Goal: Feedback & Contribution: Contribute content

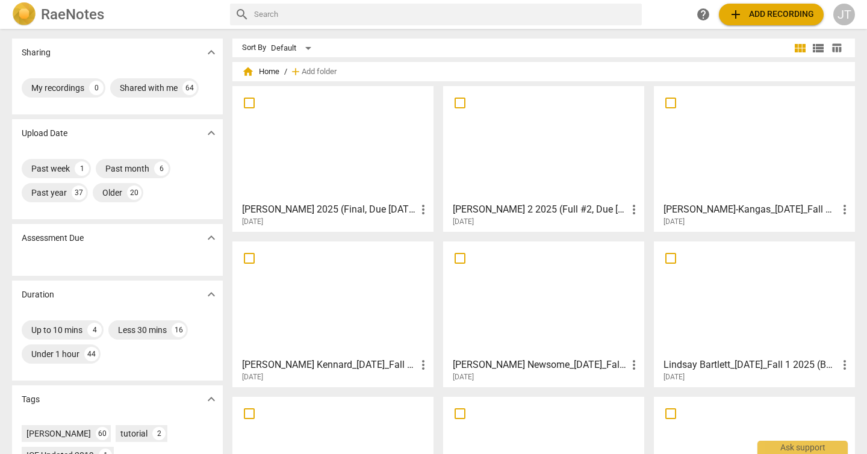
click at [308, 122] on div at bounding box center [333, 143] width 193 height 107
click at [380, 126] on div at bounding box center [333, 143] width 193 height 107
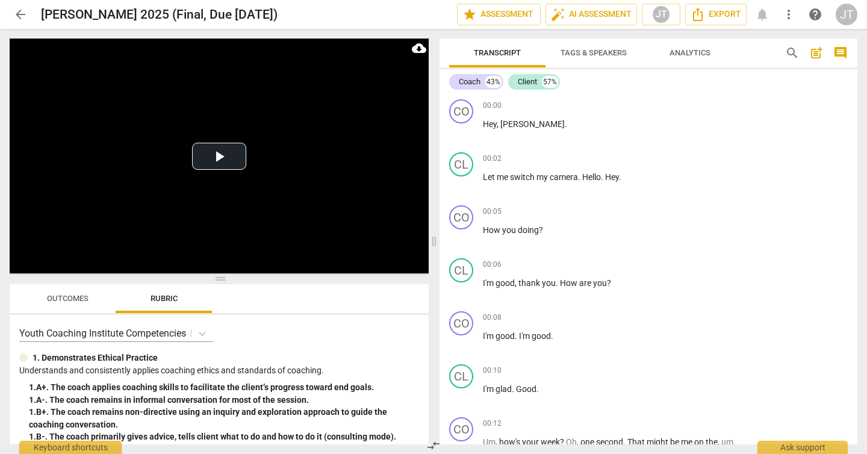
drag, startPoint x: 226, startPoint y: 163, endPoint x: 228, endPoint y: 281, distance: 118.0
click at [228, 281] on span at bounding box center [219, 278] width 419 height 7
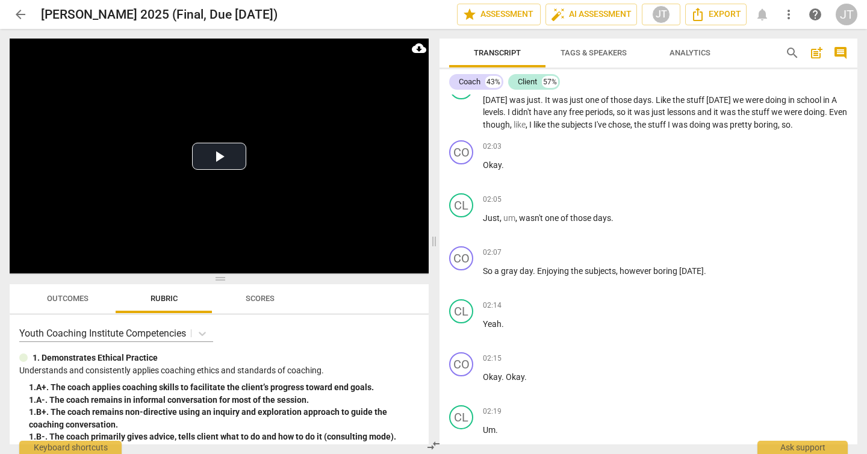
scroll to position [1161, 0]
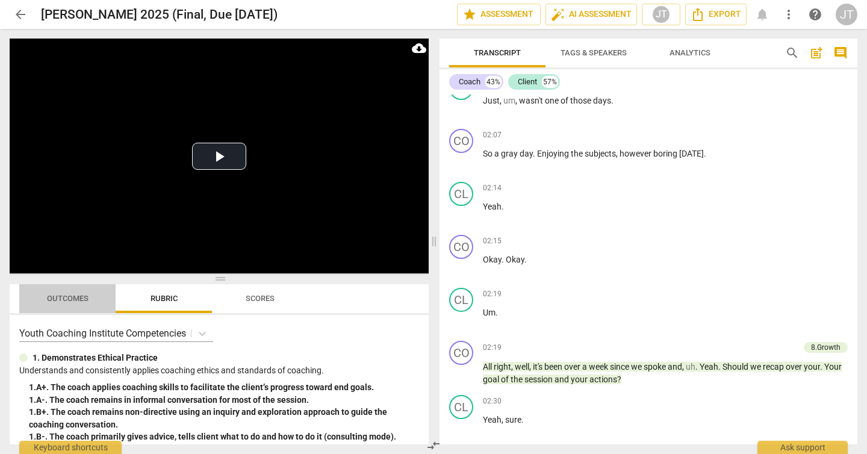
click at [78, 299] on span "Outcomes" at bounding box center [68, 298] width 42 height 9
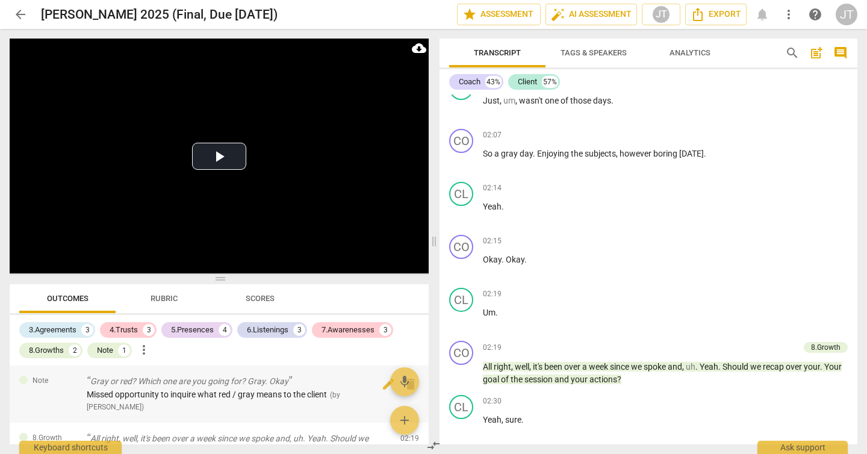
scroll to position [240, 0]
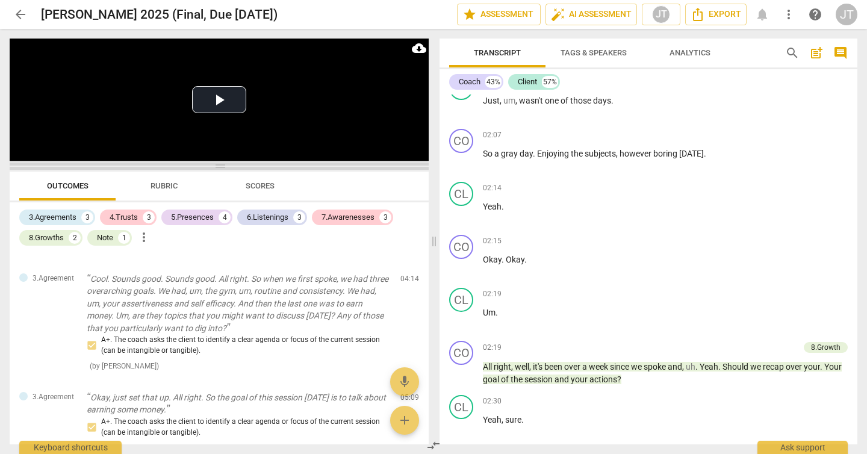
drag, startPoint x: 218, startPoint y: 276, endPoint x: 224, endPoint y: 164, distance: 112.8
click at [224, 164] on span at bounding box center [219, 166] width 419 height 7
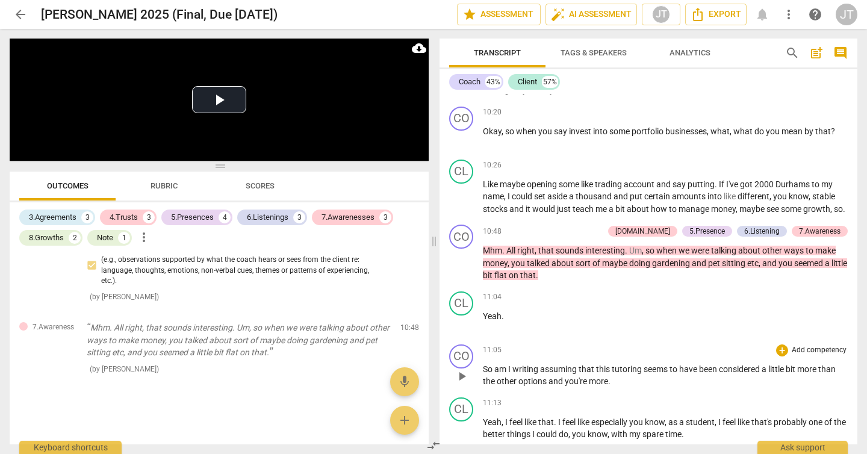
scroll to position [4347, 0]
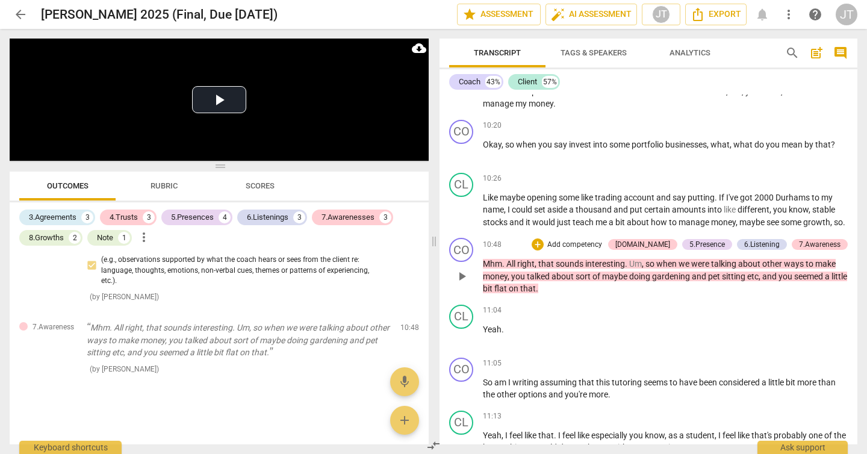
click at [490, 269] on span "Mhm" at bounding box center [492, 264] width 19 height 10
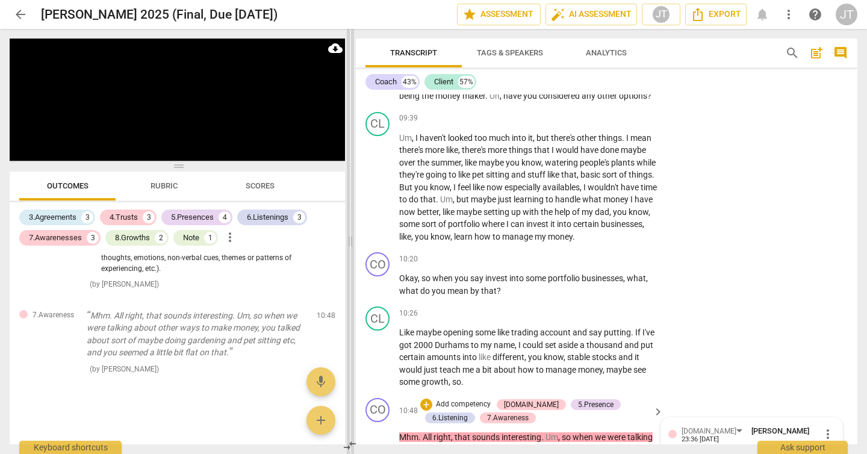
scroll to position [4709, 0]
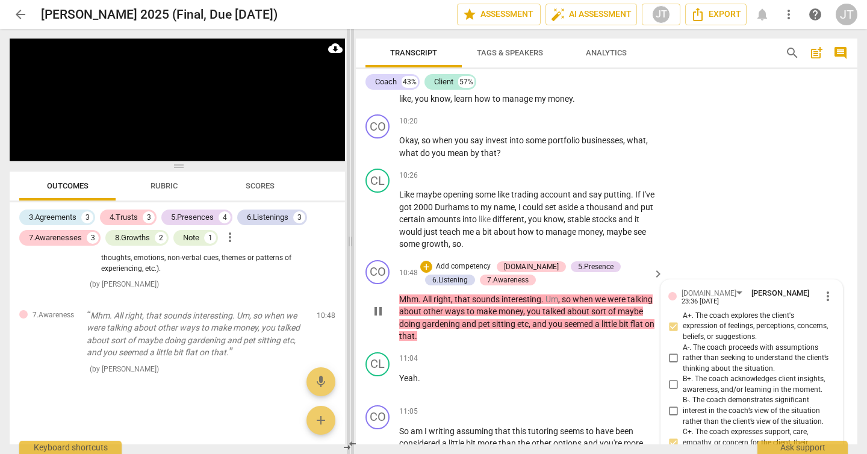
drag, startPoint x: 310, startPoint y: 247, endPoint x: 353, endPoint y: 258, distance: 44.3
click at [353, 258] on span at bounding box center [350, 241] width 7 height 425
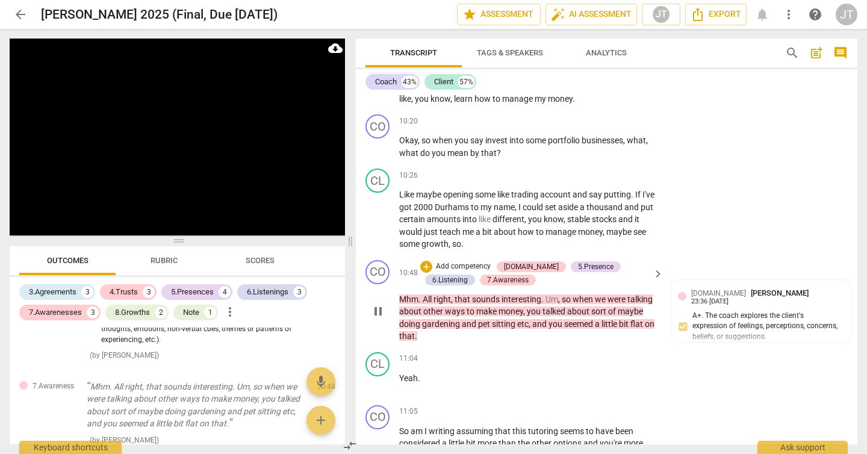
drag, startPoint x: 182, startPoint y: 166, endPoint x: 191, endPoint y: 241, distance: 75.2
click at [191, 241] on span at bounding box center [177, 240] width 335 height 7
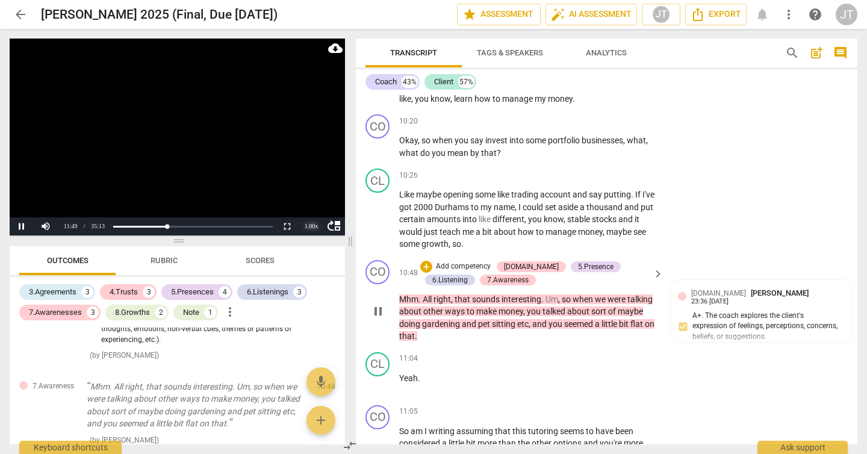
click at [314, 224] on div "1.00 x" at bounding box center [311, 226] width 24 height 18
click at [311, 201] on li "1.5x" at bounding box center [311, 197] width 24 height 13
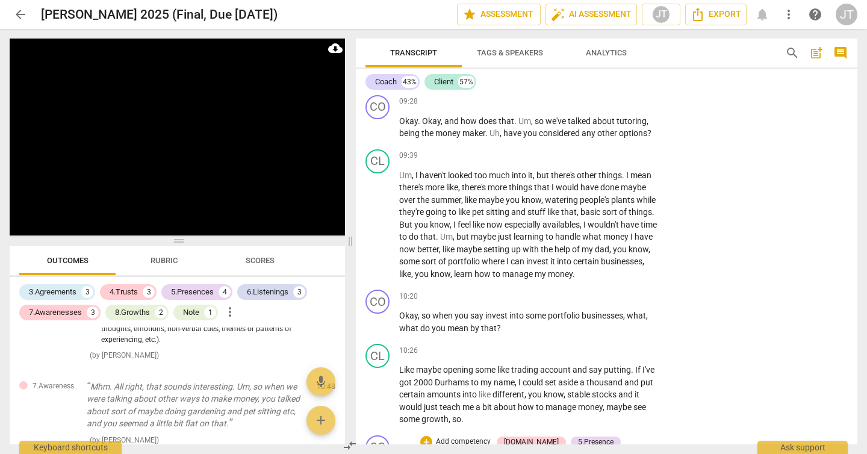
scroll to position [4947, 0]
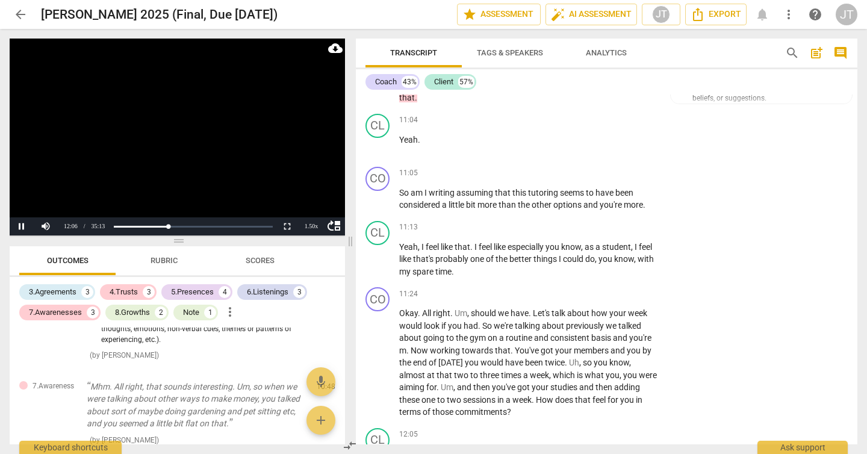
click at [158, 154] on video at bounding box center [177, 137] width 335 height 197
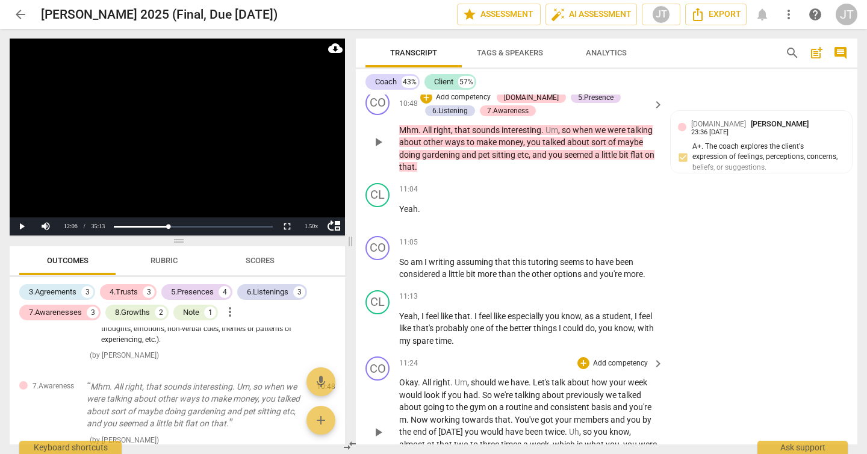
scroll to position [4874, 0]
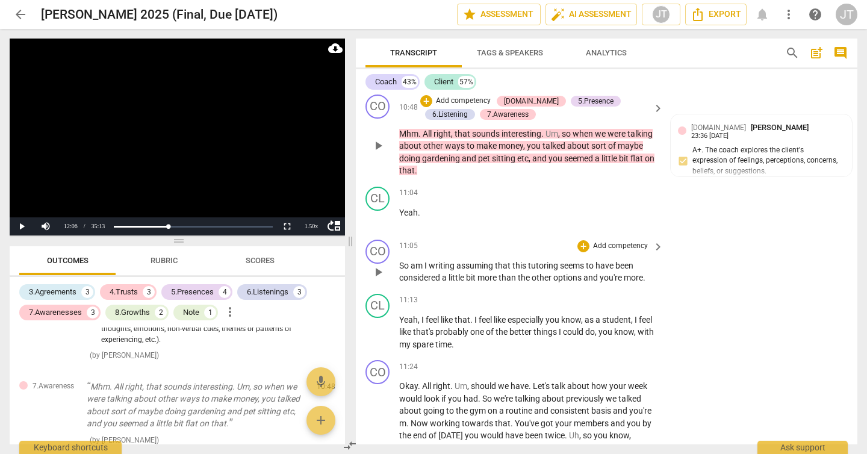
click at [402, 261] on span "So" at bounding box center [404, 266] width 11 height 10
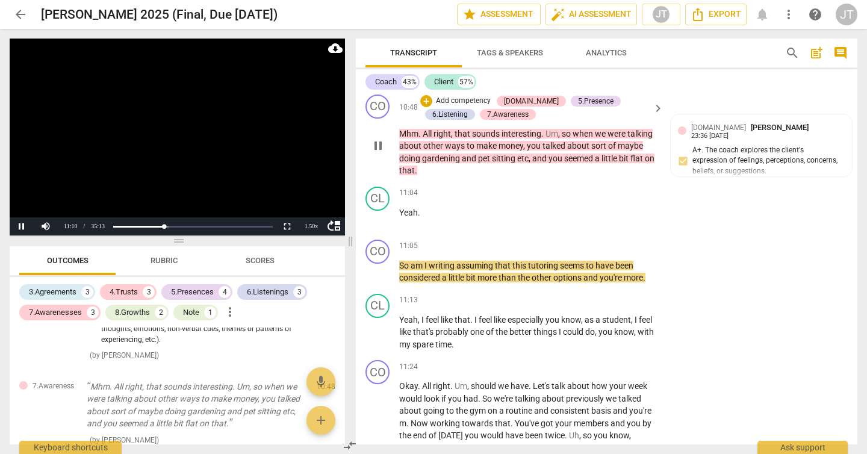
click at [210, 166] on video at bounding box center [177, 137] width 335 height 197
click at [444, 261] on span "writing" at bounding box center [443, 266] width 28 height 10
drag, startPoint x: 432, startPoint y: 253, endPoint x: 455, endPoint y: 252, distance: 22.3
click at [455, 261] on span "writing" at bounding box center [443, 266] width 28 height 10
click at [191, 172] on video at bounding box center [177, 137] width 335 height 197
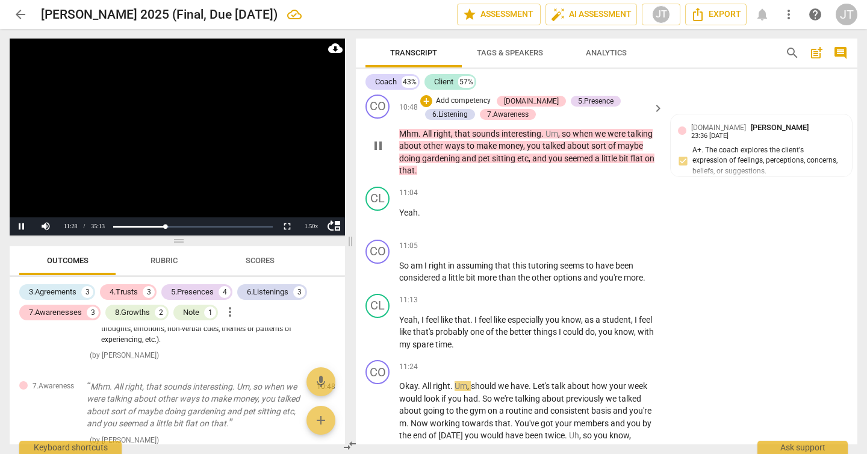
click at [197, 135] on video at bounding box center [177, 137] width 335 height 197
click at [260, 143] on video at bounding box center [177, 137] width 335 height 197
click at [208, 110] on video at bounding box center [177, 137] width 335 height 197
click at [173, 160] on video at bounding box center [177, 137] width 335 height 197
click at [166, 173] on video at bounding box center [177, 137] width 335 height 197
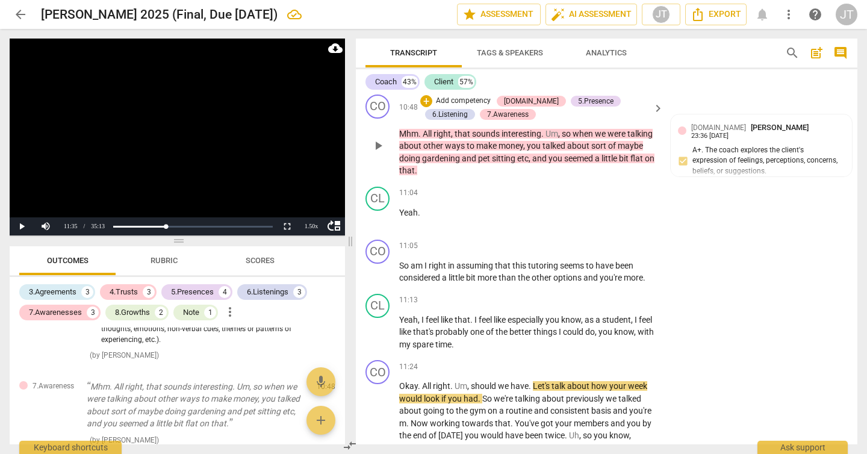
click at [151, 134] on video at bounding box center [177, 137] width 335 height 197
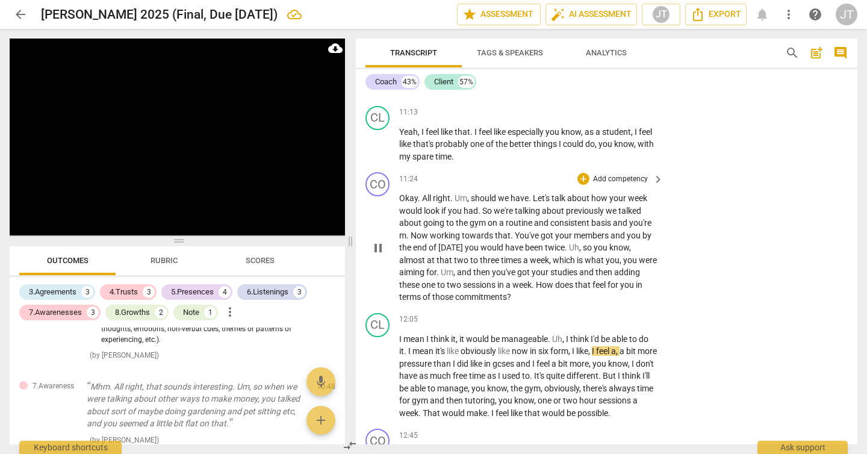
scroll to position [5230, 0]
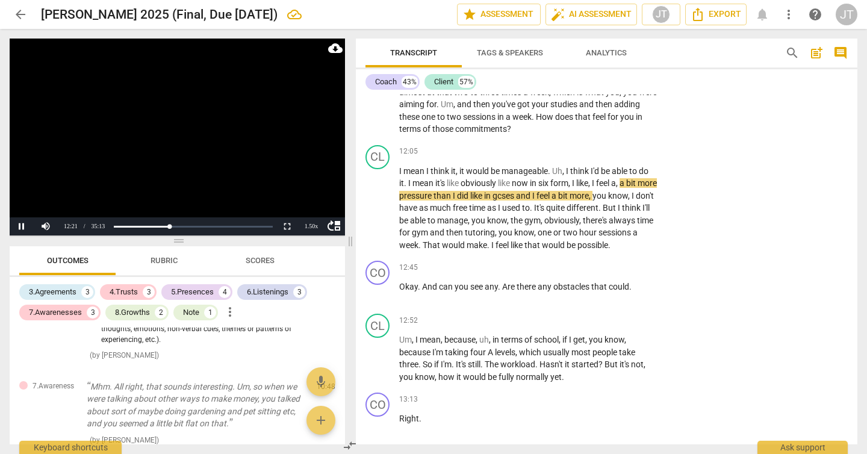
click at [179, 143] on video at bounding box center [177, 137] width 335 height 197
click at [187, 141] on video at bounding box center [177, 137] width 335 height 197
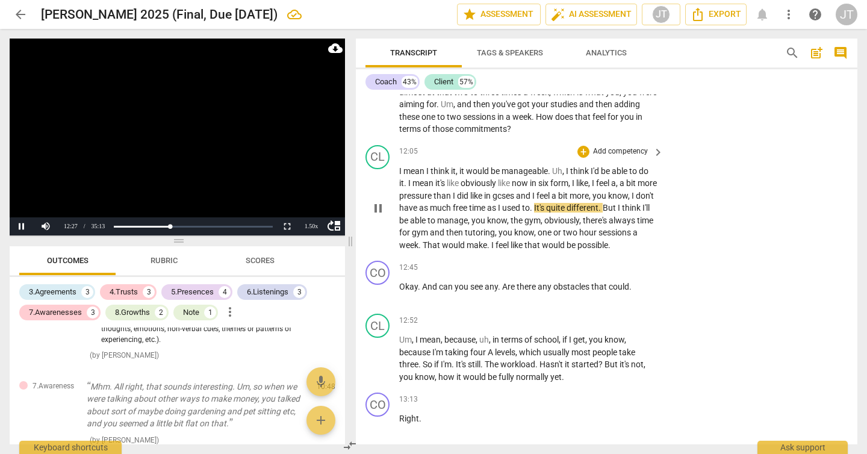
click at [417, 166] on span "mean" at bounding box center [414, 171] width 23 height 10
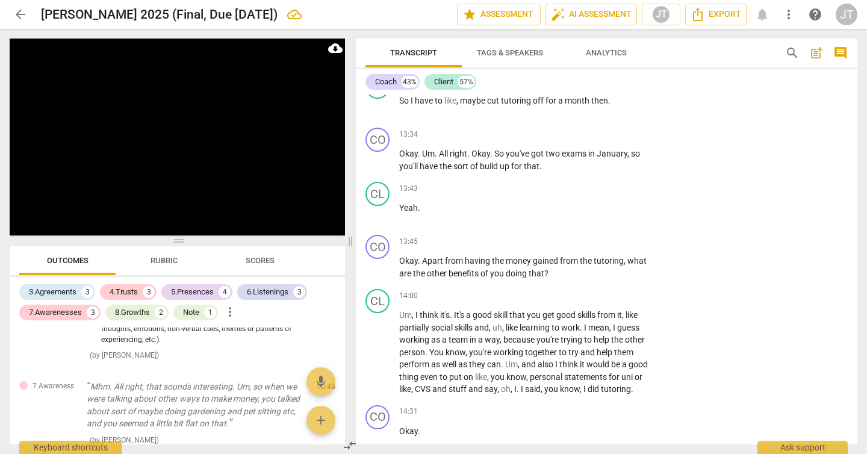
scroll to position [6116, 0]
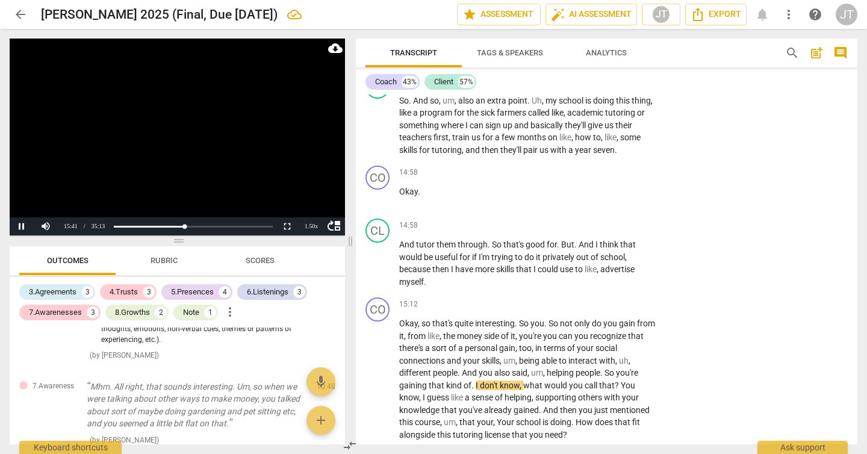
click at [214, 146] on video at bounding box center [177, 137] width 335 height 197
click at [164, 116] on video at bounding box center [177, 137] width 335 height 197
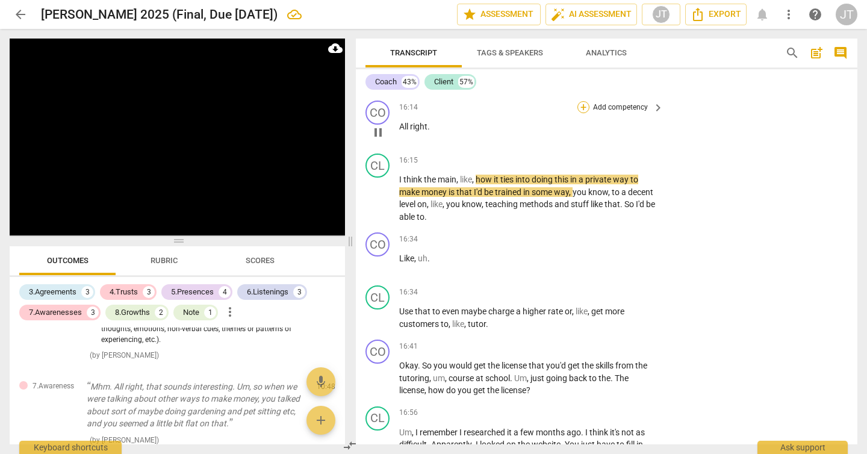
scroll to position [6628, 0]
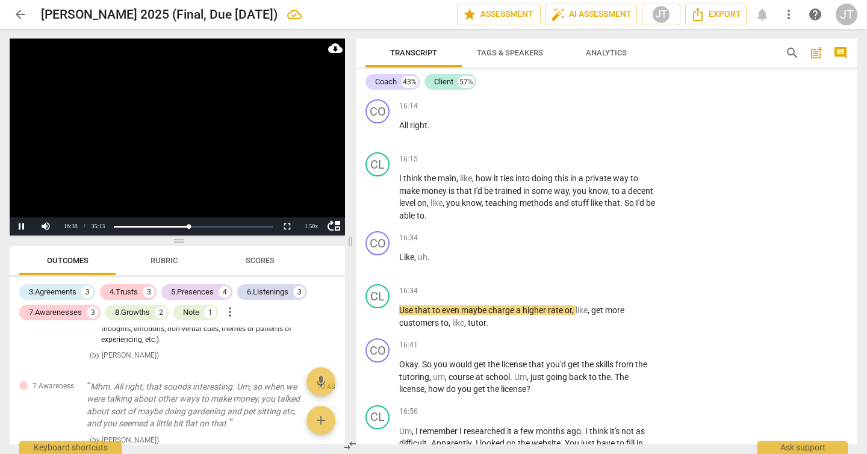
click at [207, 141] on video at bounding box center [177, 137] width 335 height 197
click at [401, 258] on span "Like" at bounding box center [406, 257] width 15 height 10
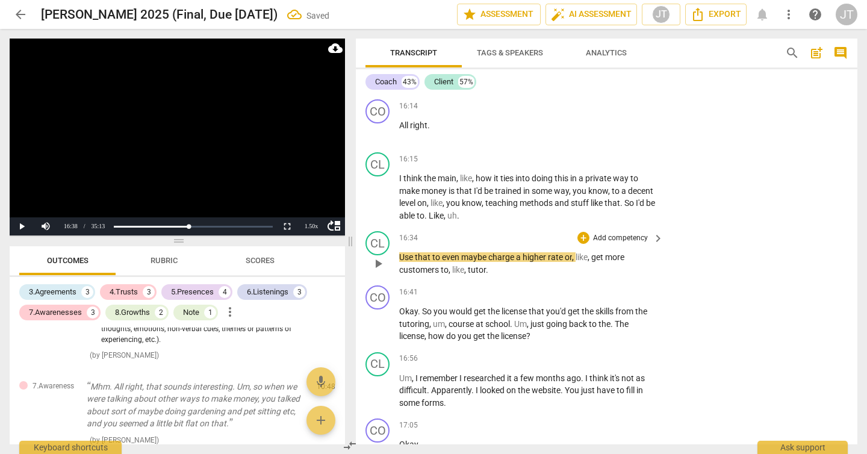
click at [401, 255] on span "Use" at bounding box center [407, 257] width 16 height 10
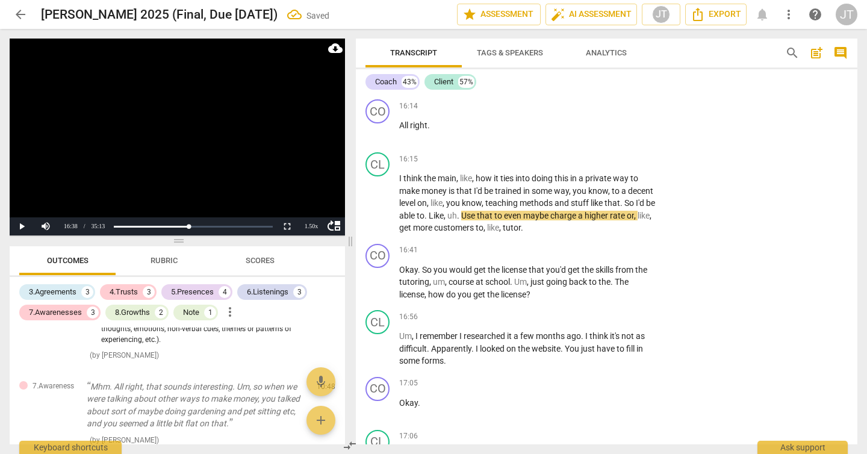
click at [153, 146] on video at bounding box center [177, 137] width 335 height 197
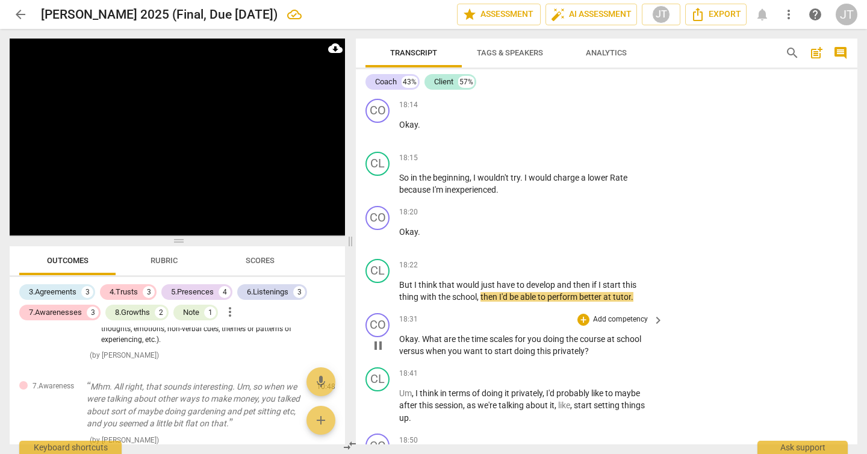
scroll to position [7418, 0]
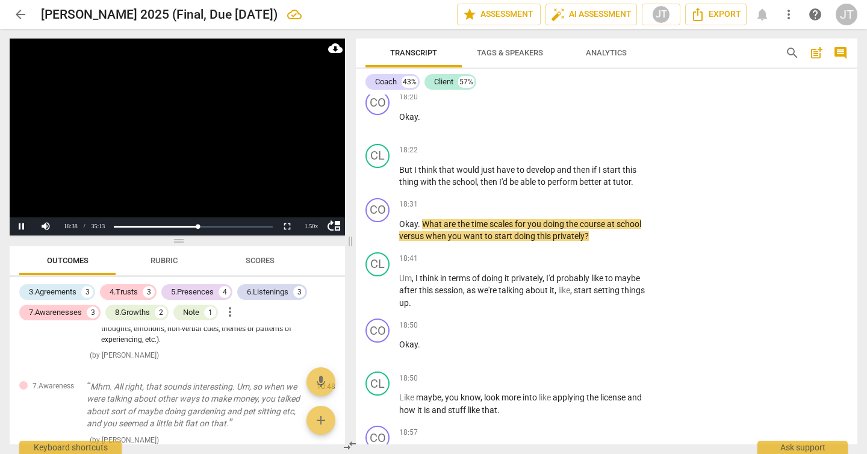
click at [204, 141] on video at bounding box center [177, 137] width 335 height 197
click at [186, 158] on video at bounding box center [177, 137] width 335 height 197
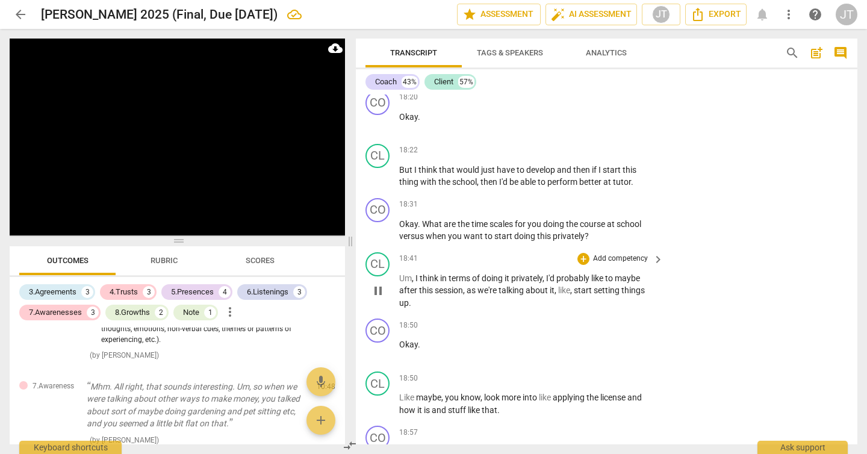
scroll to position [7781, 0]
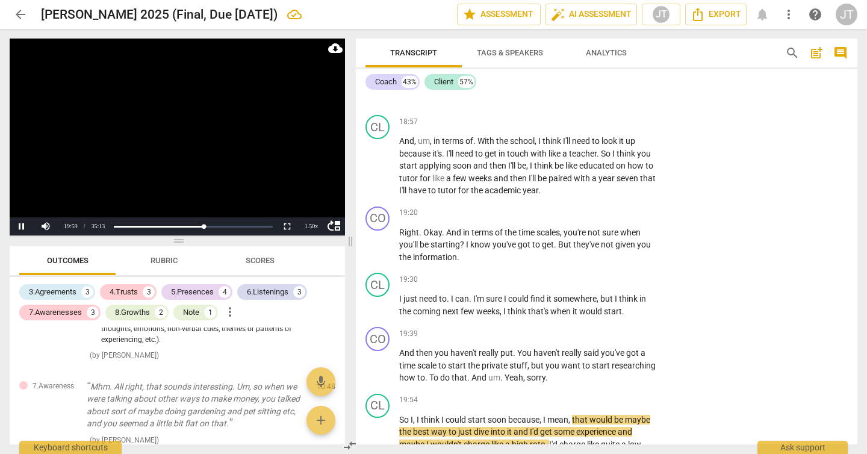
click at [173, 163] on video at bounding box center [177, 137] width 335 height 197
drag, startPoint x: 398, startPoint y: 363, endPoint x: 535, endPoint y: 384, distance: 138.9
click at [535, 384] on div "CO play_arrow pause 19:39 + Add competency keyboard_arrow_right And then you ha…" at bounding box center [607, 355] width 502 height 67
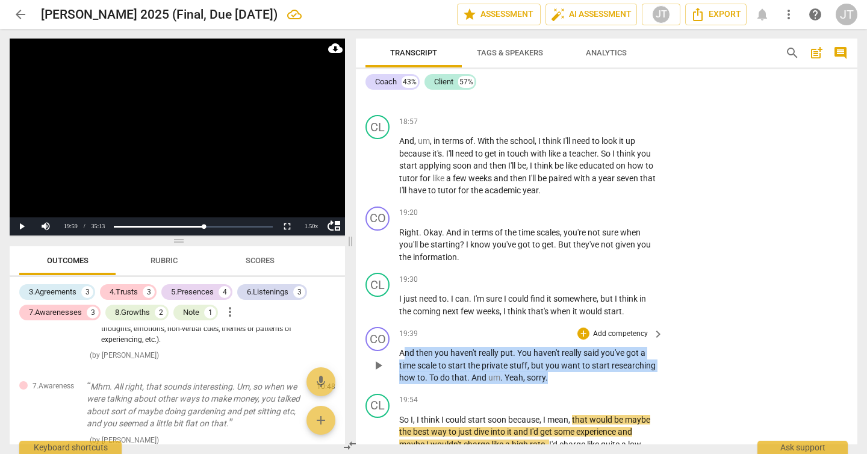
drag, startPoint x: 602, startPoint y: 393, endPoint x: 403, endPoint y: 359, distance: 201.4
click at [403, 359] on p "And then you haven't really put . You haven't really said you've got a time sca…" at bounding box center [528, 365] width 258 height 37
click at [612, 340] on p "Add competency" at bounding box center [620, 334] width 57 height 11
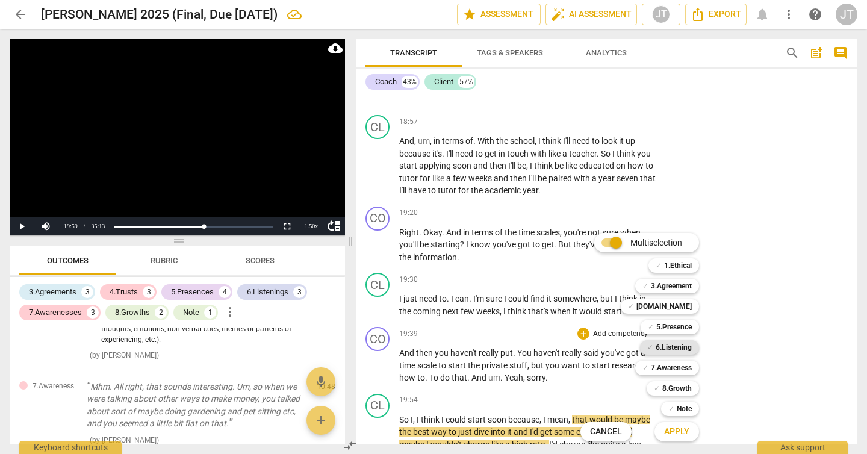
click at [668, 348] on b "6.Listening" at bounding box center [674, 347] width 36 height 14
click at [678, 409] on b "Note" at bounding box center [684, 409] width 15 height 14
click at [677, 439] on button "Apply" at bounding box center [677, 432] width 45 height 22
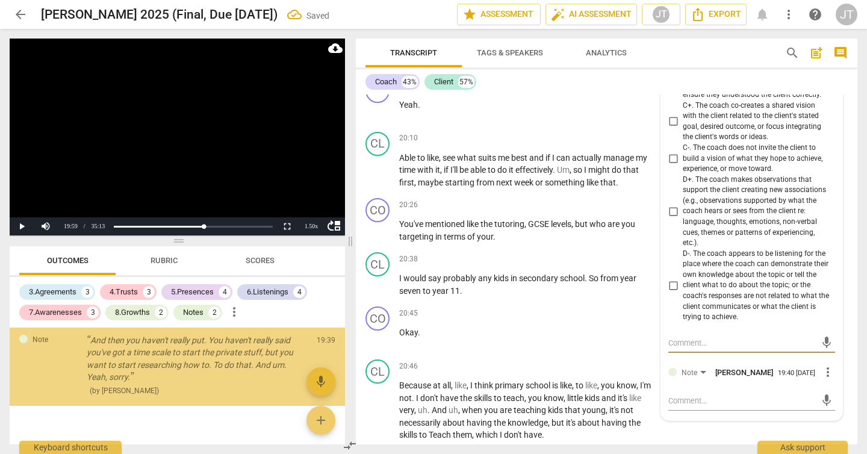
scroll to position [8023, 0]
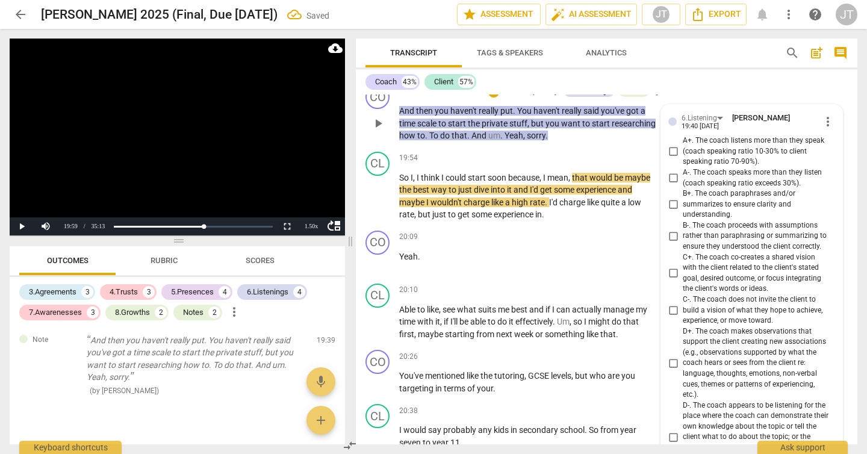
click at [701, 215] on span "B+. The coach paraphrases and/or summarizes to ensure clarity and understanding." at bounding box center [757, 204] width 148 height 32
click at [683, 212] on input "B+. The coach paraphrases and/or summarizes to ensure clarity and understanding." at bounding box center [673, 204] width 19 height 14
checkbox input "true"
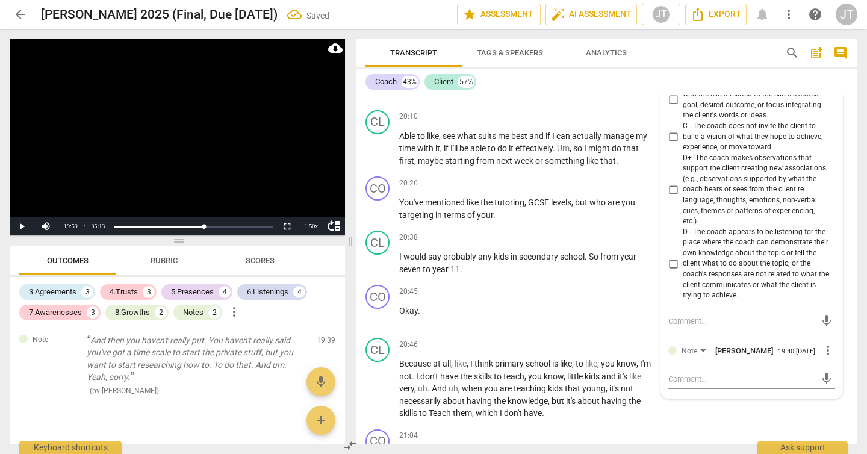
scroll to position [8281, 0]
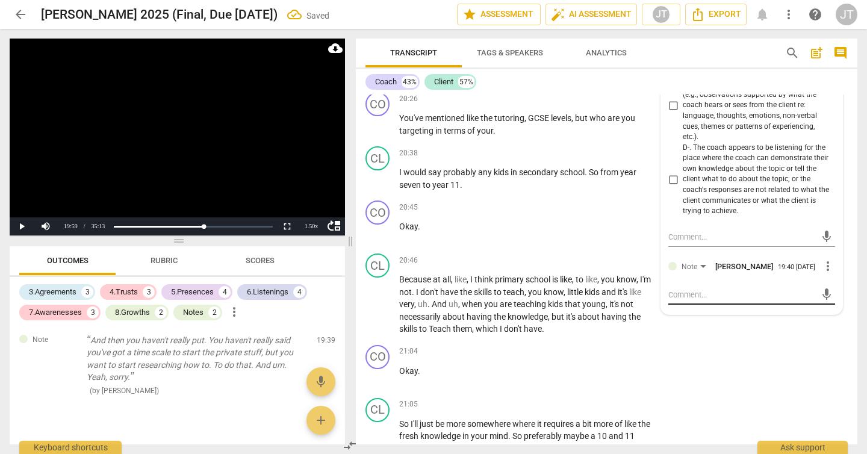
click at [711, 300] on textarea at bounding box center [742, 294] width 148 height 11
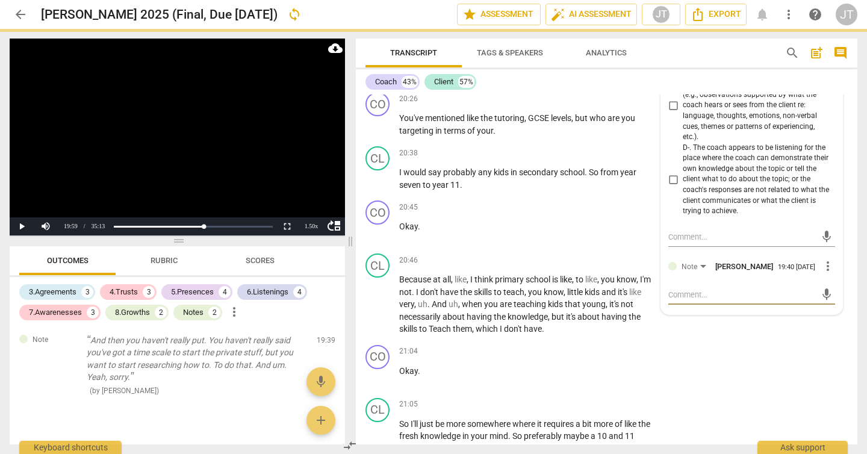
type textarea "C"
type textarea "Co"
type textarea "Coach"
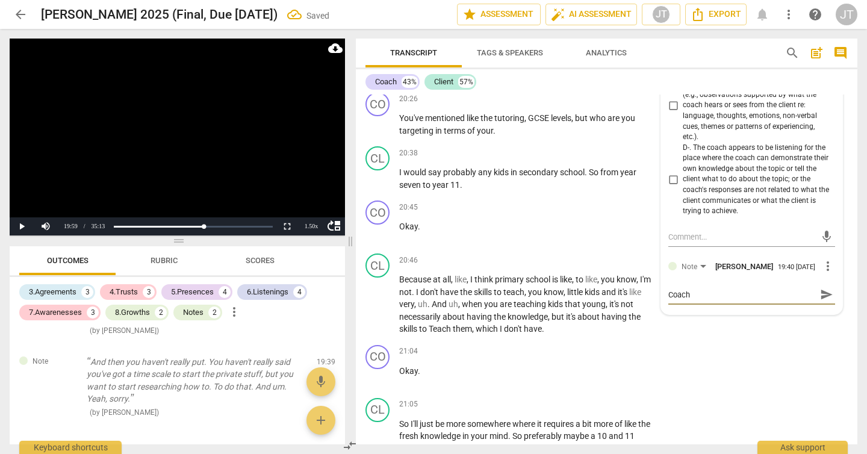
type textarea "Coach"
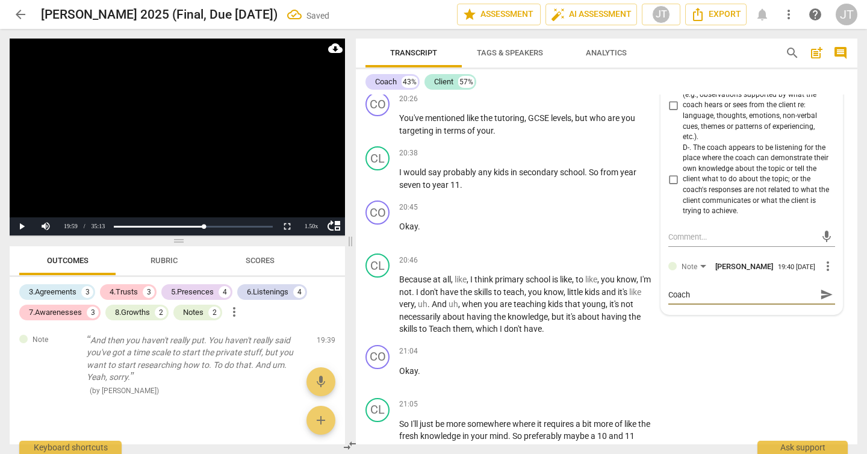
type textarea "<"
type textarea "<i"
type textarea "<"
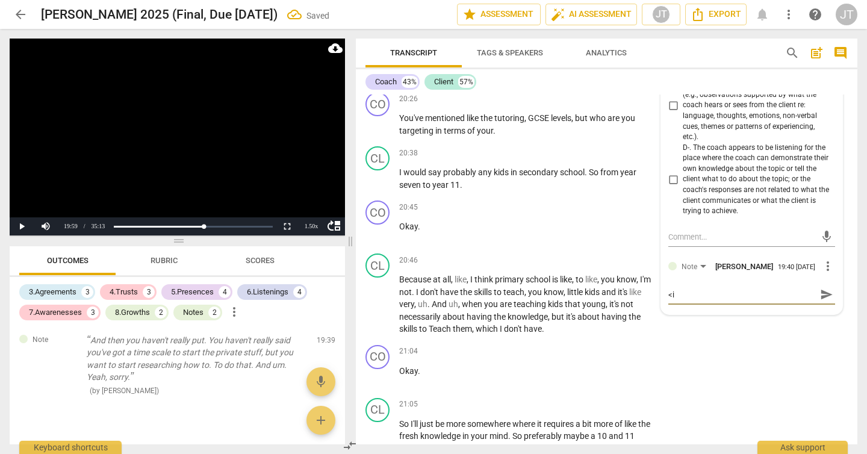
type textarea "<"
type textarea "C"
type textarea "Co"
type textarea "Coa"
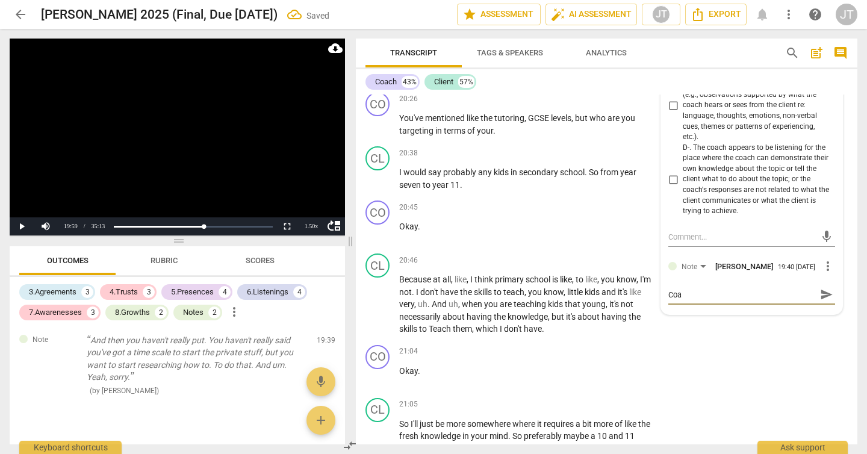
type textarea "Coac"
type textarea "Coach"
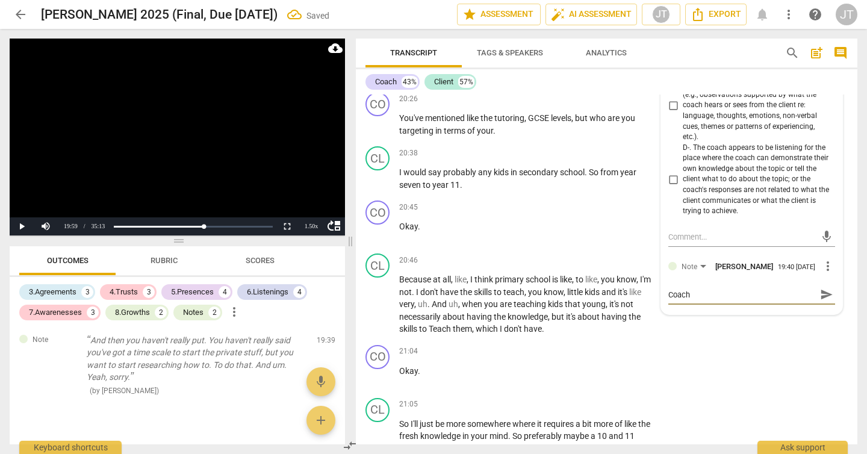
type textarea "Coach"
type textarea "C"
type textarea "M"
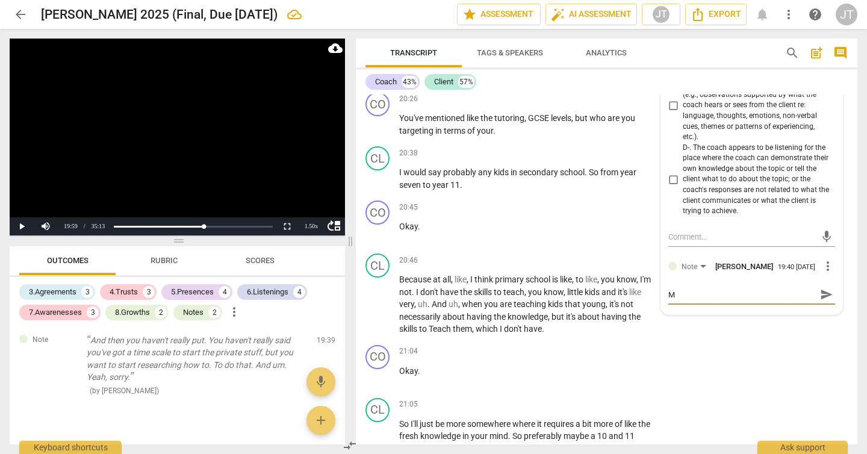
type textarea "Mi"
type textarea "Mis"
type textarea "Miss"
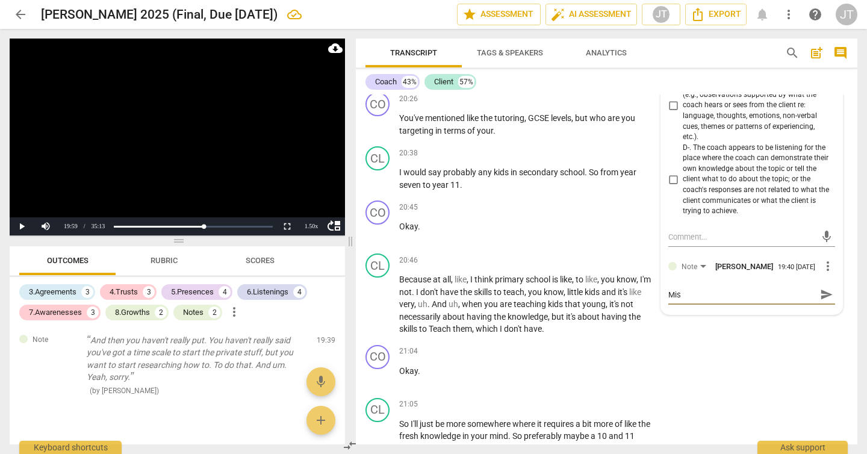
type textarea "Miss"
type textarea "Misse"
type textarea "Missed"
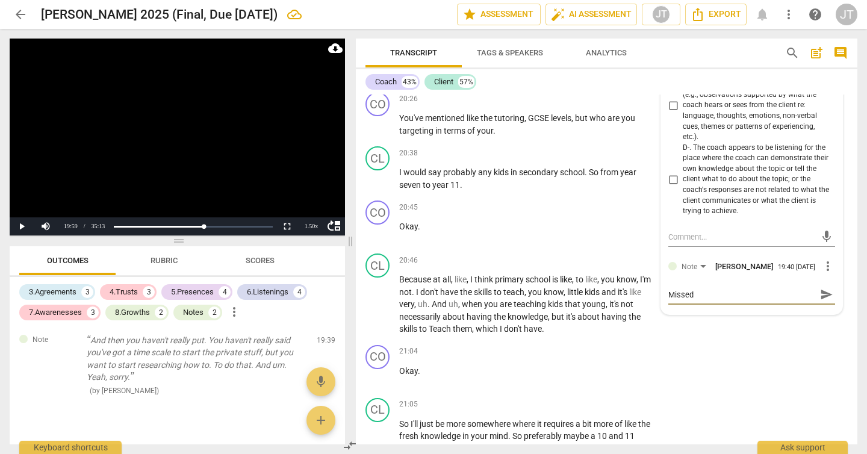
type textarea "Missed"
type textarea "Missed o"
type textarea "Missed op"
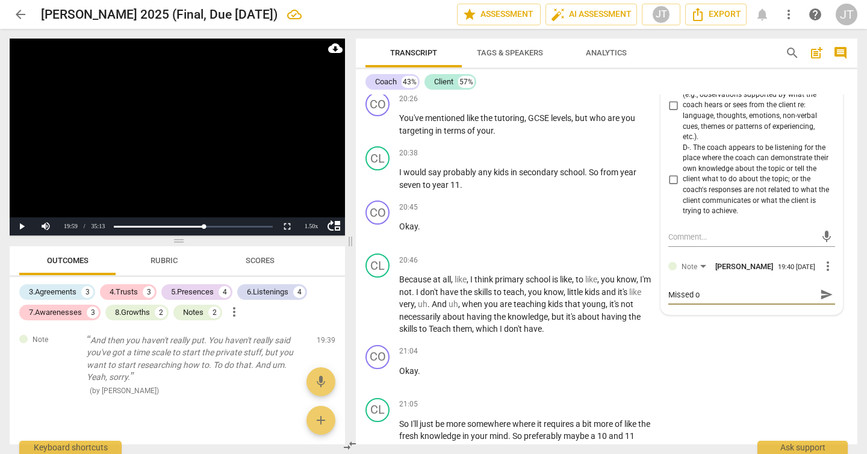
type textarea "Missed op"
type textarea "Missed opp"
type textarea "Missed oppo"
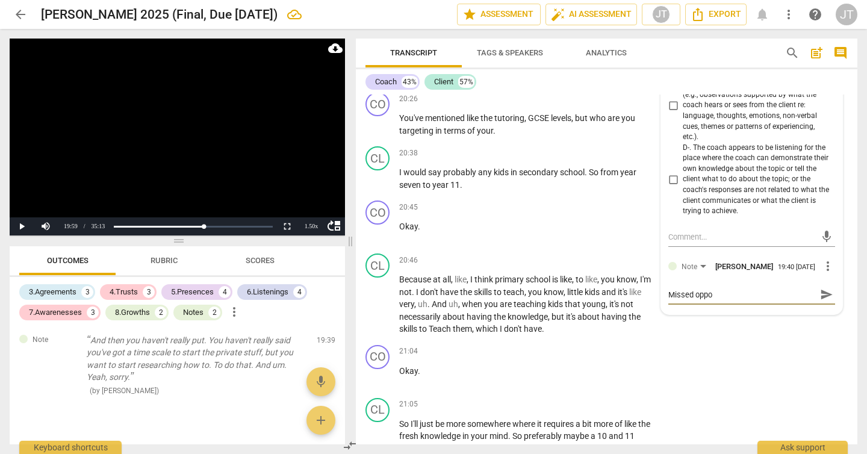
type textarea "Missed oppor"
type textarea "Missed opport"
type textarea "Missed opportu"
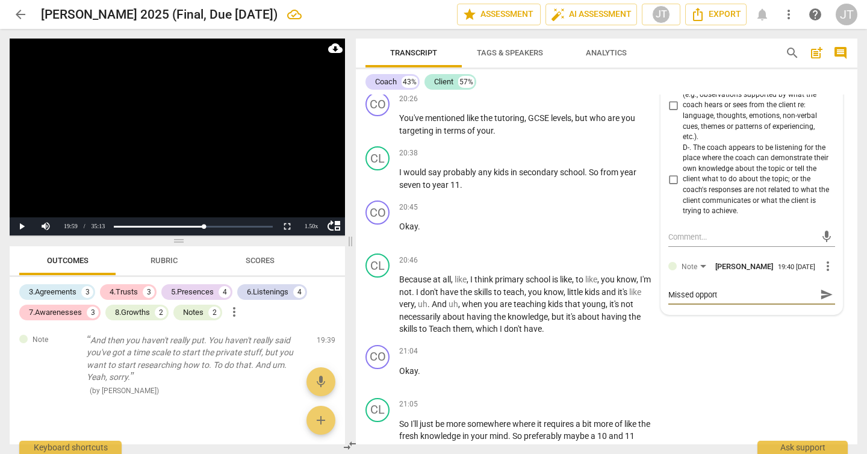
type textarea "Missed opportu"
type textarea "Missed opportun"
type textarea "Missed opportuni"
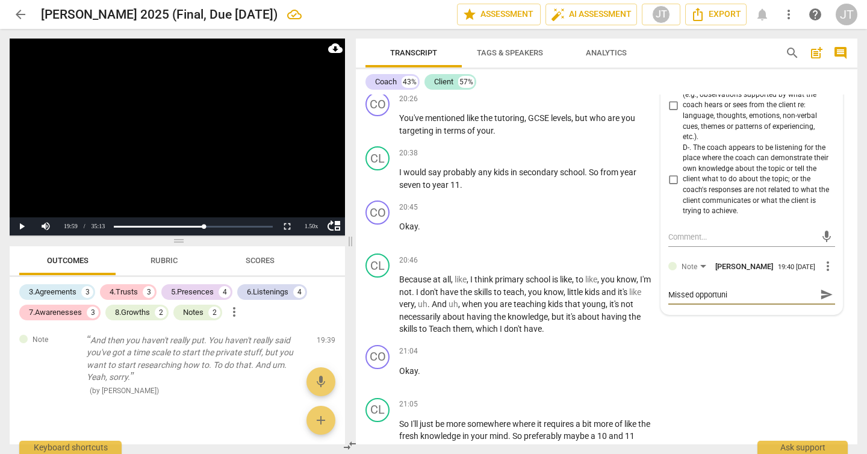
type textarea "Missed opportunit"
type textarea "Missed opportunity"
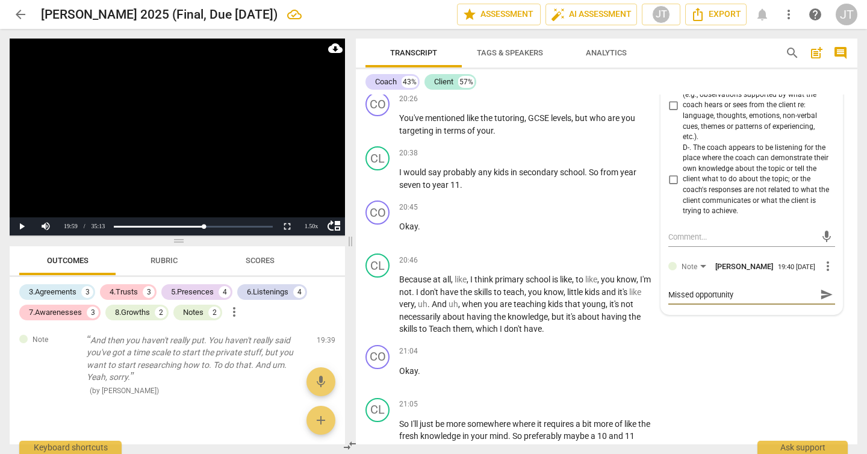
type textarea "Missed opportunity"
type textarea "Missed opportunity f"
type textarea "Missed opportunity fo"
type textarea "Missed opportunity for"
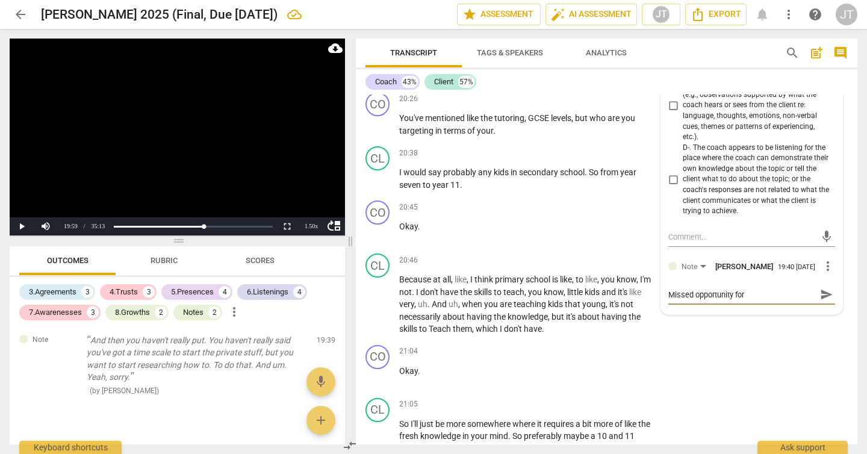
type textarea "Missed opportunity for c"
type textarea "Missed opportunity for cl"
type textarea "Missed opportunity for cli"
type textarea "Missed opportunity for clie"
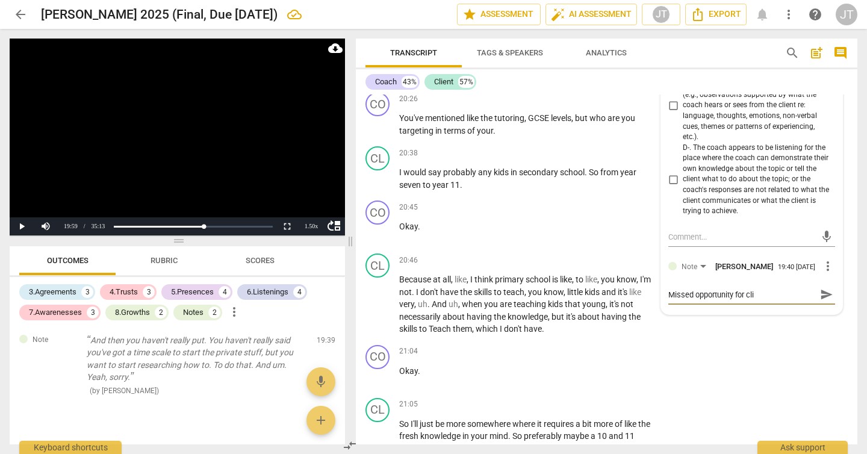
type textarea "Missed opportunity for clie"
type textarea "Missed opportunity for clien"
type textarea "Missed opportunity for clie"
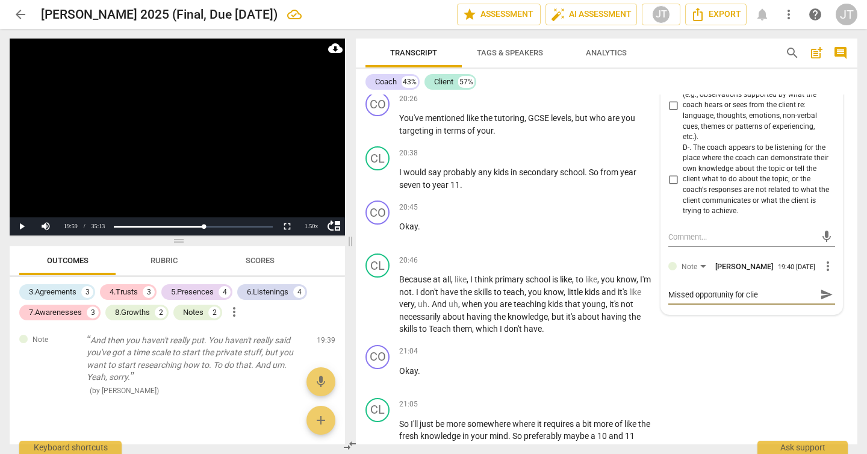
type textarea "Missed opportunity for cli"
type textarea "Missed opportunity for cl"
type textarea "Missed opportunity for c"
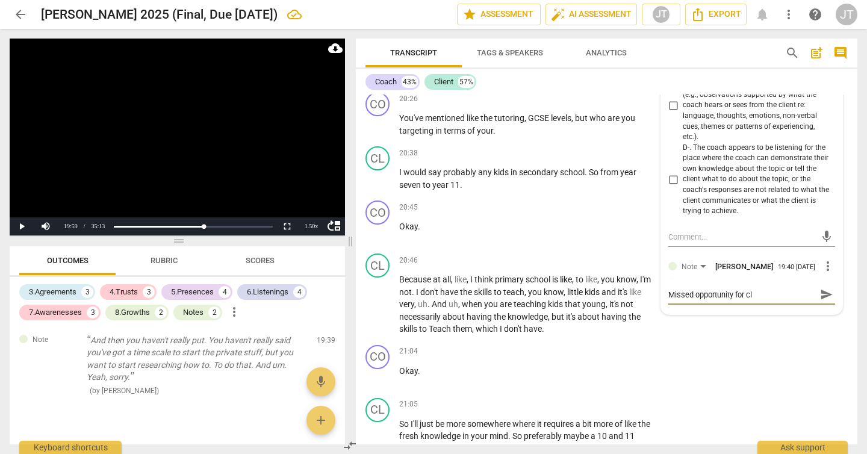
type textarea "Missed opportunity for c"
type textarea "Missed opportunity for co"
type textarea "Missed opportunity for coa"
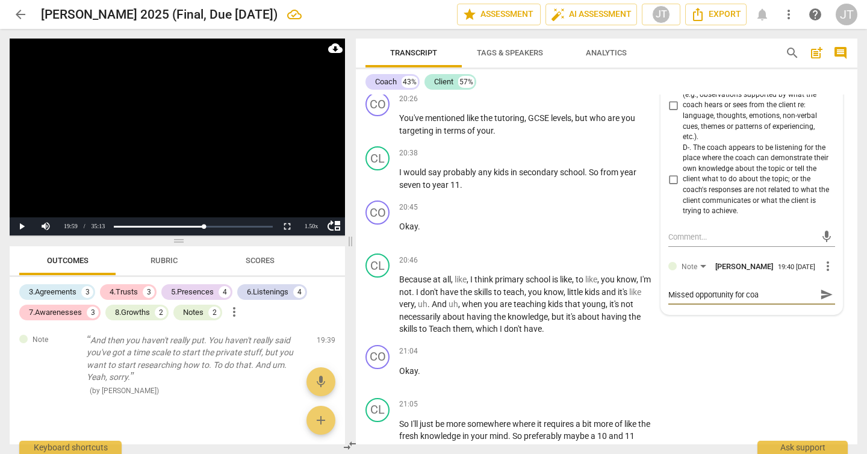
type textarea "Missed opportunity for coac"
type textarea "Missed opportunity for coach"
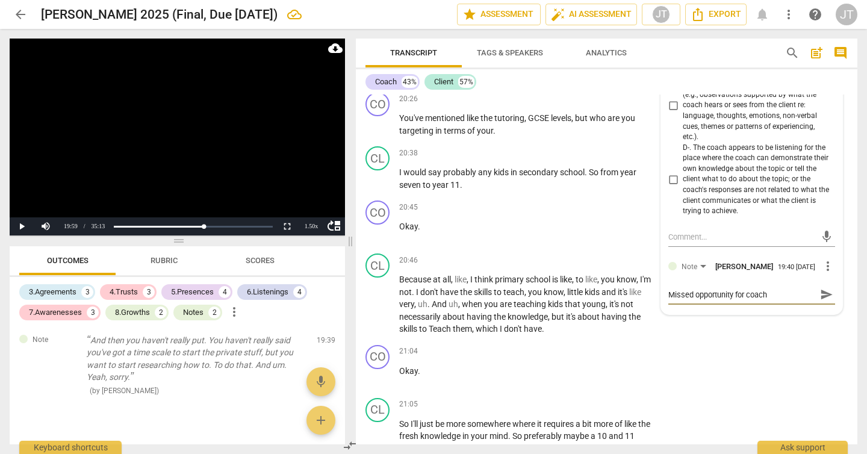
type textarea "Missed opportunity for coach"
type textarea "Missed opportunity for coach t"
type textarea "Missed opportunity for coach to"
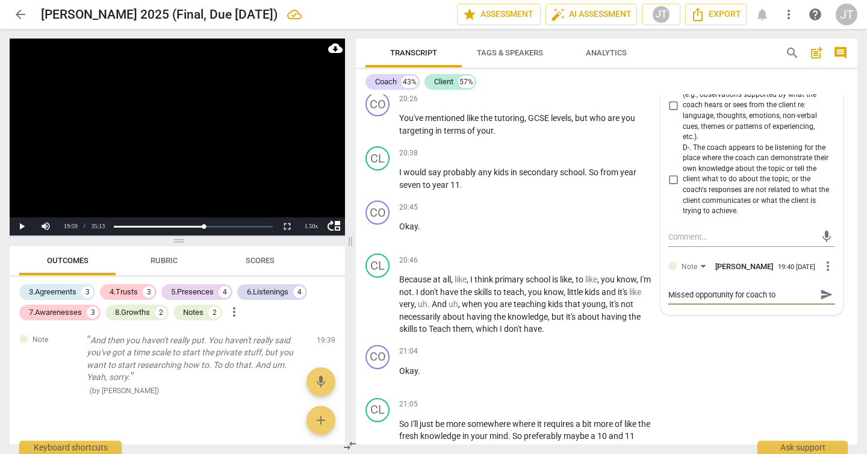
type textarea "Missed opportunity for coach to"
type textarea "Missed opportunity for coach to p"
type textarea "Missed opportunity for coach to pa"
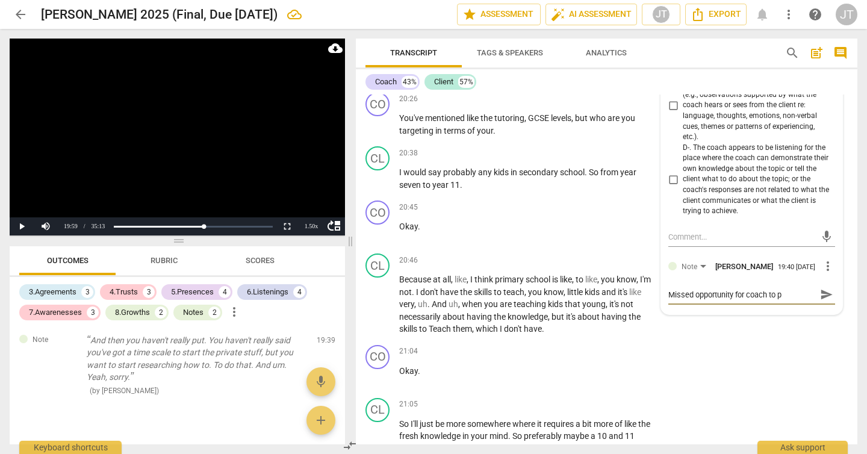
type textarea "Missed opportunity for coach to pa"
type textarea "Missed opportunity for coach to pau"
type textarea "Missed opportunity for coach to paus"
type textarea "Missed opportunity for coach to pause"
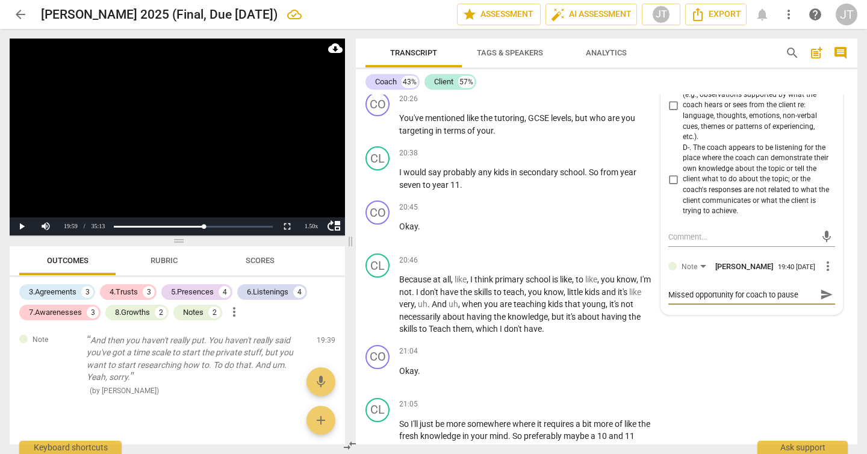
type textarea "Missed opportunity for coach to pause t"
type textarea "Missed opportunity for coach to pause to"
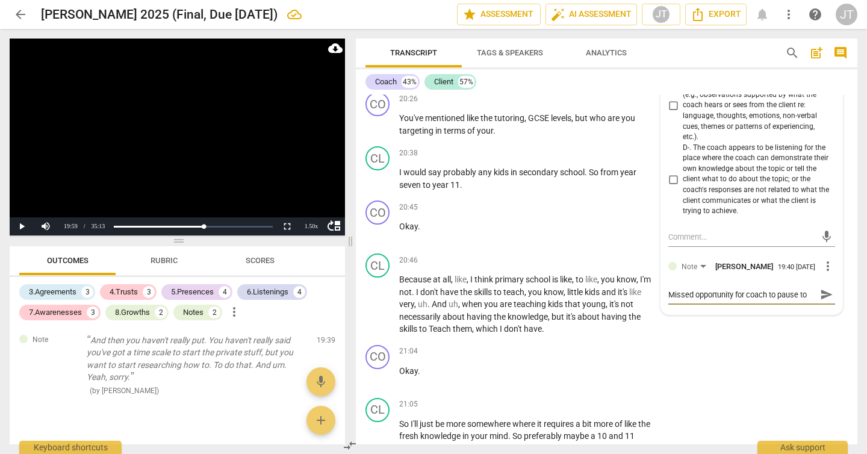
type textarea "Missed opportunity for coach to pause to"
type textarea "Missed opportunity for coach to pause t"
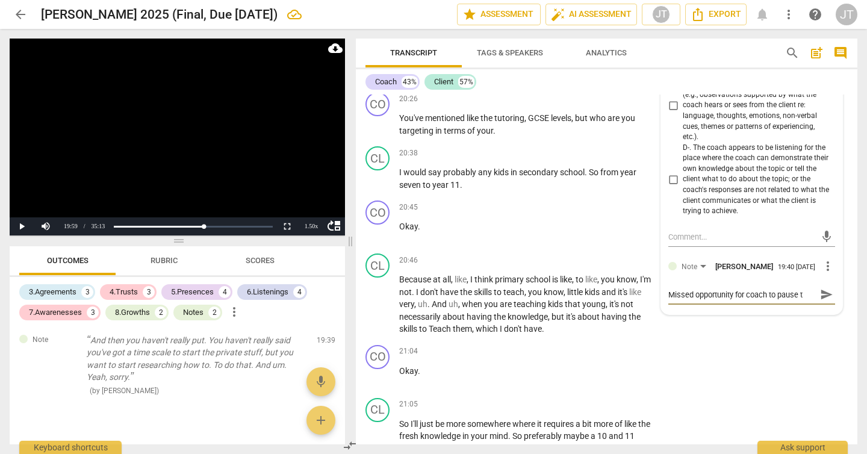
type textarea "Missed opportunity for coach to pause"
type textarea "Missed opportunity for coach to pause a"
type textarea "Missed opportunity for coach to pause an"
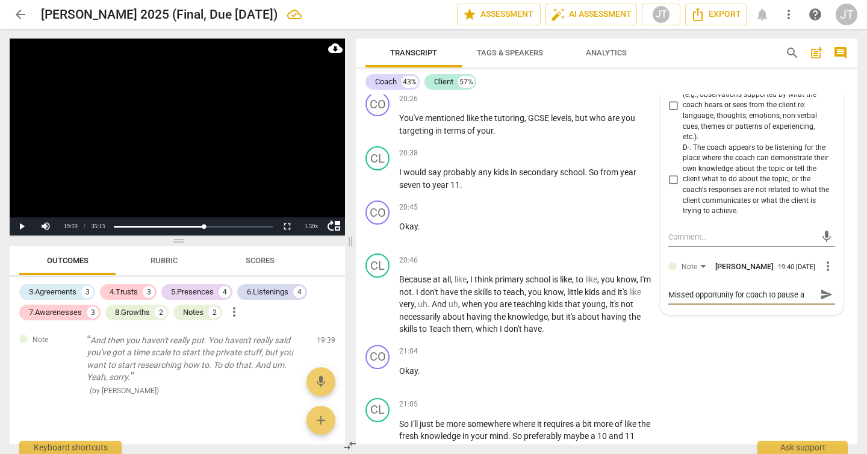
type textarea "Missed opportunity for coach to pause an"
type textarea "Missed opportunity for coach to pause an i"
type textarea "Missed opportunity for coach to pause an in"
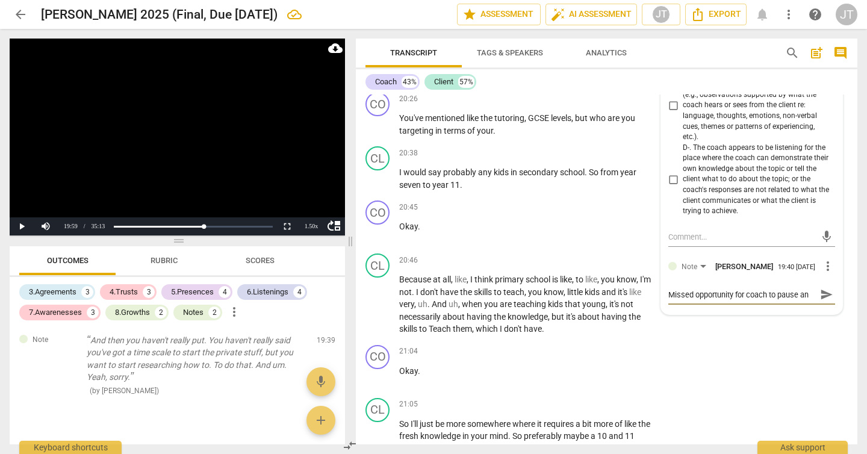
scroll to position [10, 0]
type textarea "Missed opportunity for coach to pause an i"
type textarea "Missed opportunity for coach to pause an"
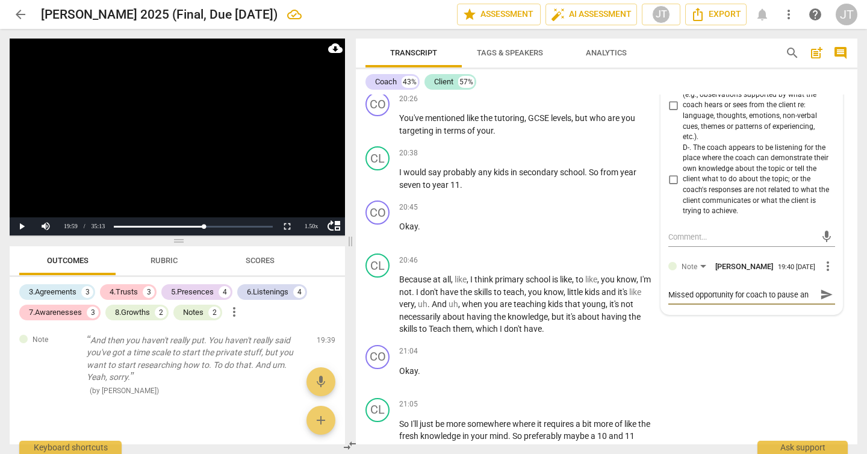
type textarea "Missed opportunity for coach to pause an"
type textarea "Missed opportunity for coach to pause and"
type textarea "Missed opportunity for coach to pause and i"
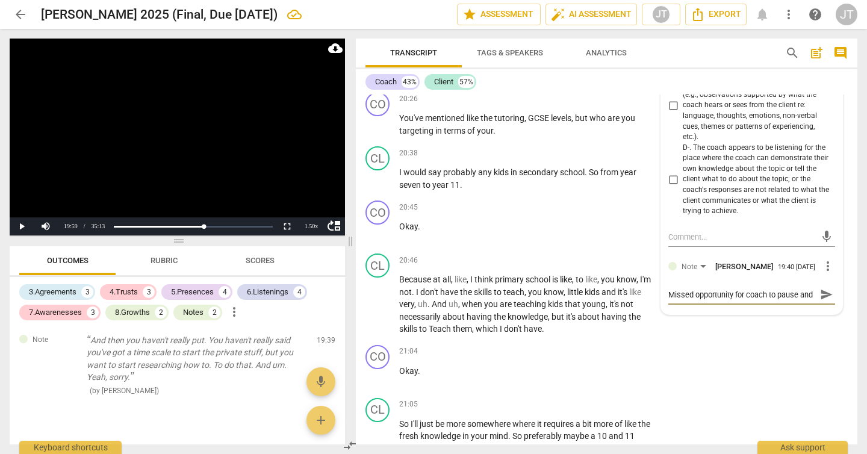
type textarea "Missed opportunity for coach to pause and i"
type textarea "Missed opportunity for coach to pause and in"
type textarea "Missed opportunity for coach to pause and inq"
type textarea "Missed opportunity for coach to pause and inqu"
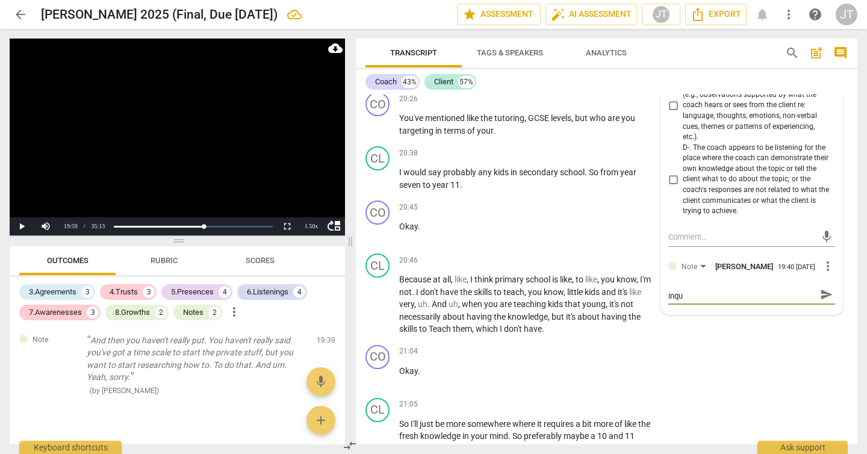
type textarea "Missed opportunity for coach to pause and inqui"
type textarea "Missed opportunity for coach to pause and inquir"
type textarea "Missed opportunity for coach to pause and inquire"
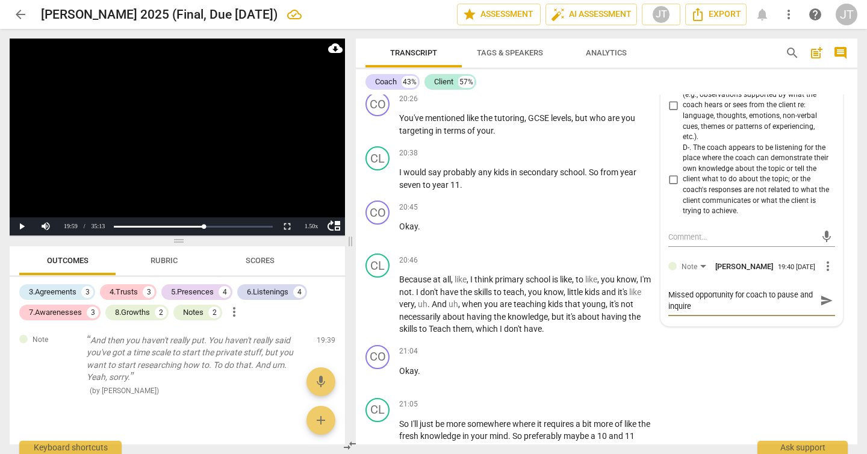
type textarea "Missed opportunity for coach to pause and inquire"
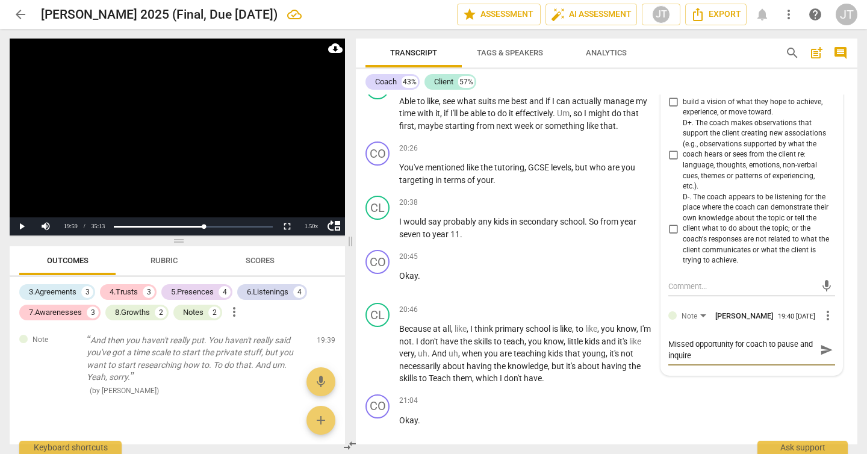
scroll to position [8321, 0]
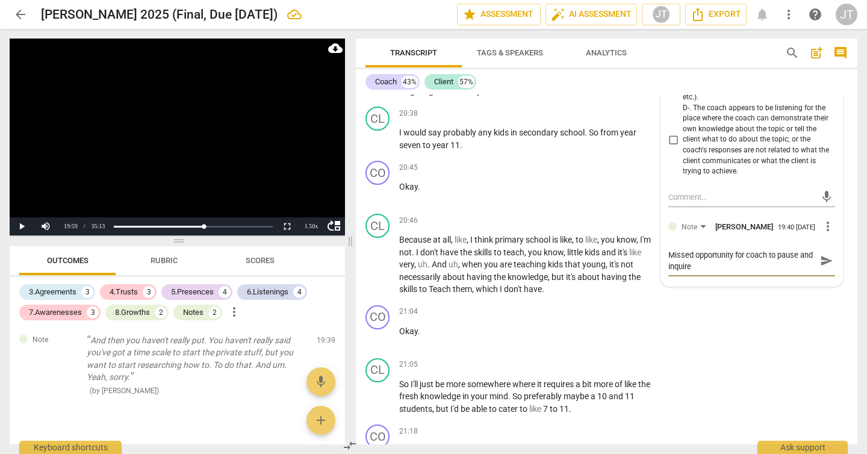
type textarea "Missed opportunity for coach to pause and inquire"
type textarea "Missed opportunity for coach to pause and inquir"
type textarea "Missed opportunity for coach to pause and inqui"
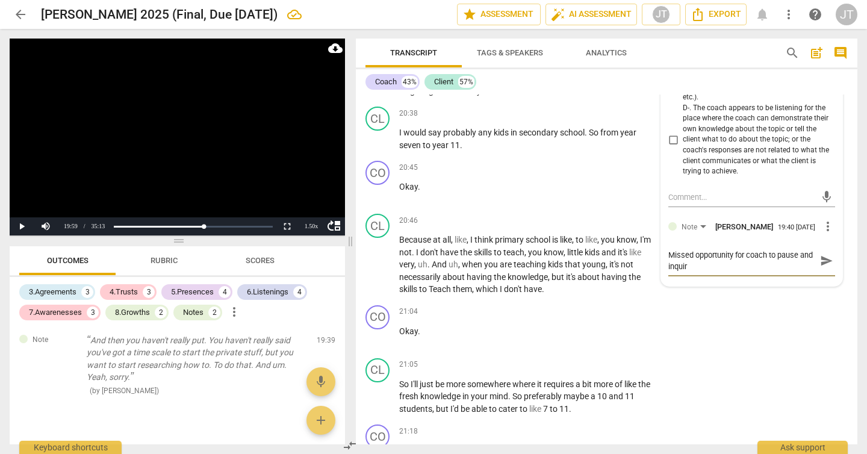
type textarea "Missed opportunity for coach to pause and inqui"
type textarea "Missed opportunity for coach to pause and inqu"
type textarea "Missed opportunity for coach to pause and inq"
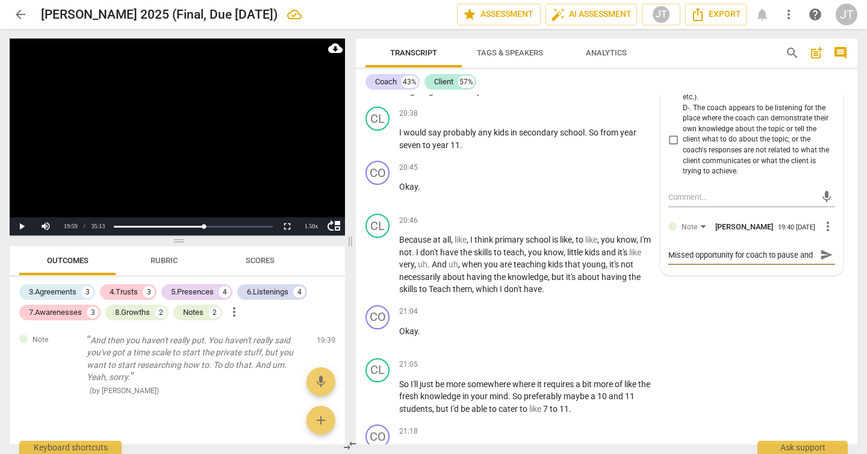
scroll to position [10, 0]
type textarea "Missed opportunity for coach to pause and in"
type textarea "Missed opportunity for coach to pause and i"
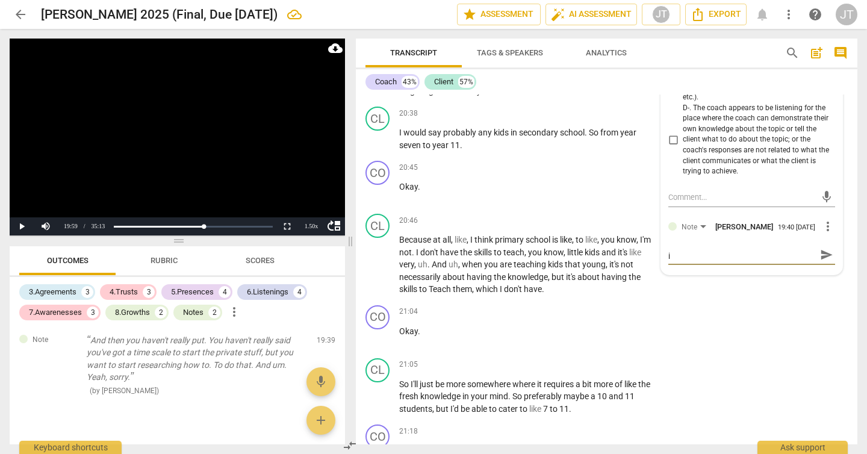
type textarea "Missed opportunity for coach to pause and"
type textarea "Missed opportunity for coach to pause and o"
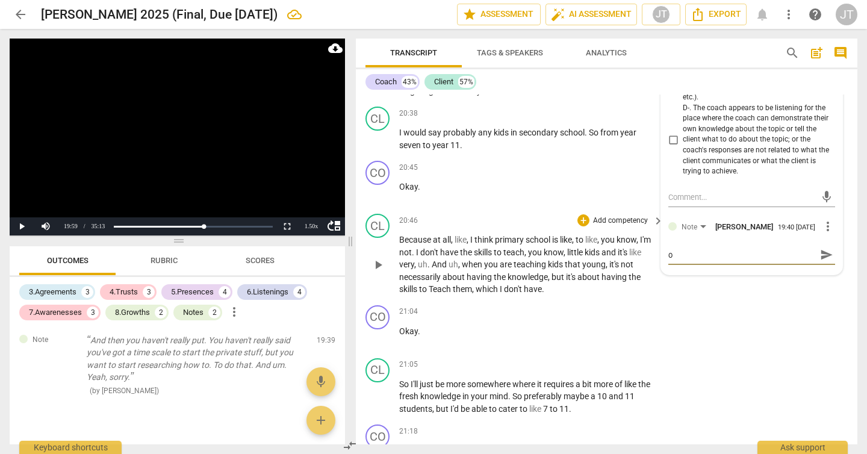
type textarea "Missed opportunity for coach to pause and of"
type textarea "Missed opportunity for coach to pause and off"
type textarea "Missed opportunity for coach to pause and offe"
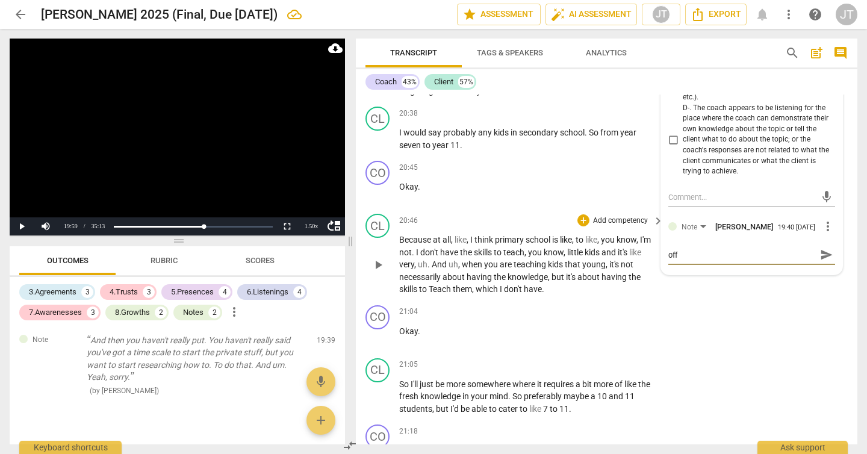
type textarea "Missed opportunity for coach to pause and offe"
type textarea "Missed opportunity for coach to pause and offer"
type textarea "Missed opportunity for coach to pause and offer c"
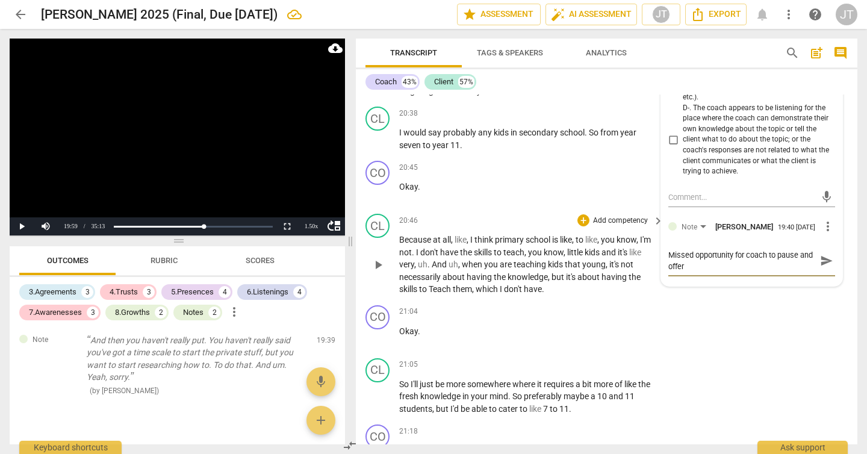
type textarea "Missed opportunity for coach to pause and offer c"
type textarea "Missed opportunity for coach to pause and offer cl"
type textarea "Missed opportunity for coach to pause and offer cli"
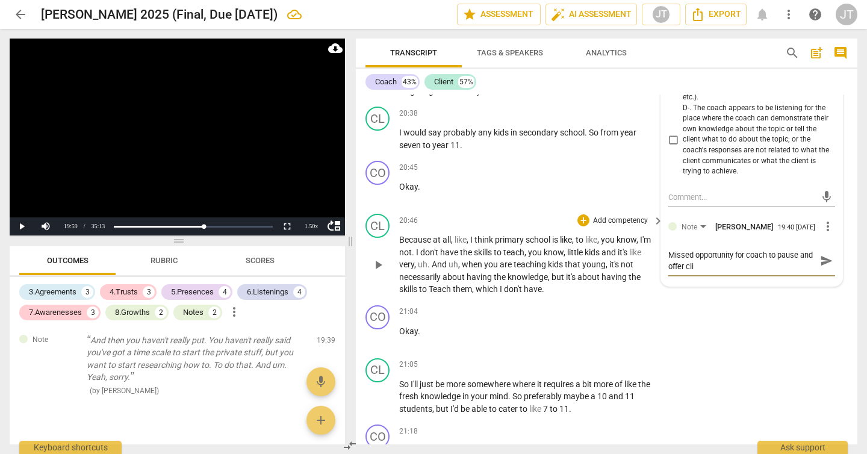
type textarea "Missed opportunity for coach to pause and offer [PERSON_NAME]"
type textarea "Missed opportunity for coach to pause and offer clien"
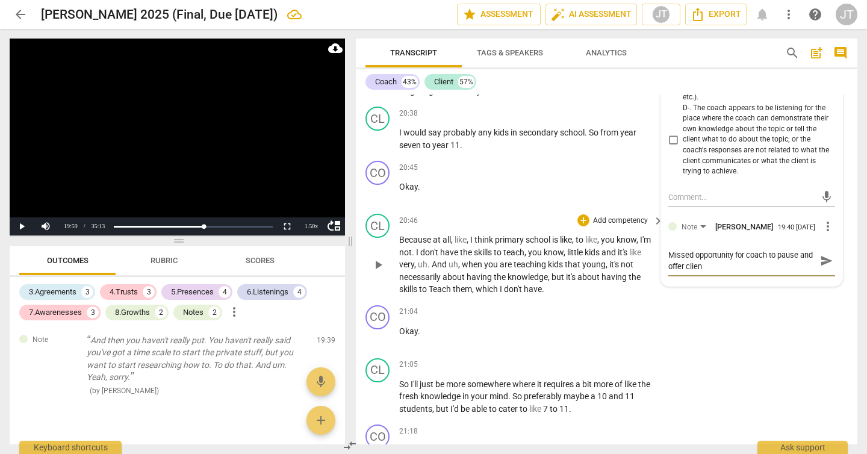
type textarea "Missed opportunity for coach to pause and offer clien"
type textarea "Missed opportunity for coach to pause and offer client"
type textarea "Missed opportunity for coach to pause and offer client s"
type textarea "Missed opportunity for coach to pause and offer client sp"
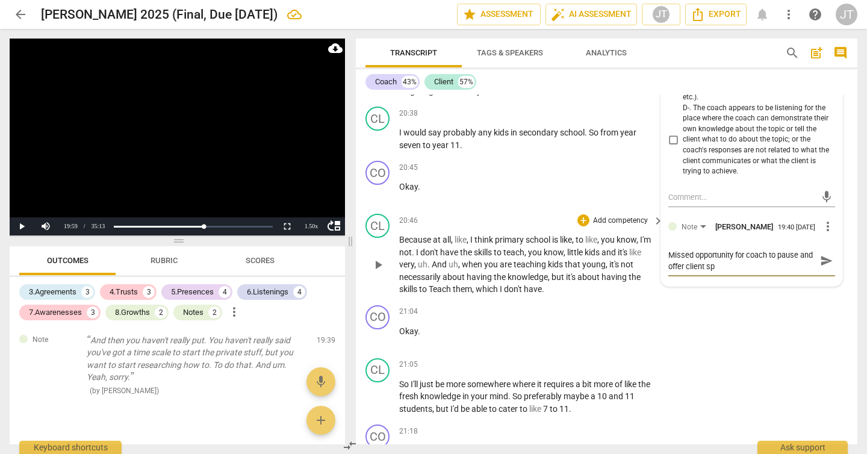
type textarea "Missed opportunity for coach to pause and offer client sp"
type textarea "Missed opportunity for coach to pause and offer client spa"
type textarea "Missed opportunity for coach to pause and offer client spac"
type textarea "Missed opportunity for coach to pause and offer client space"
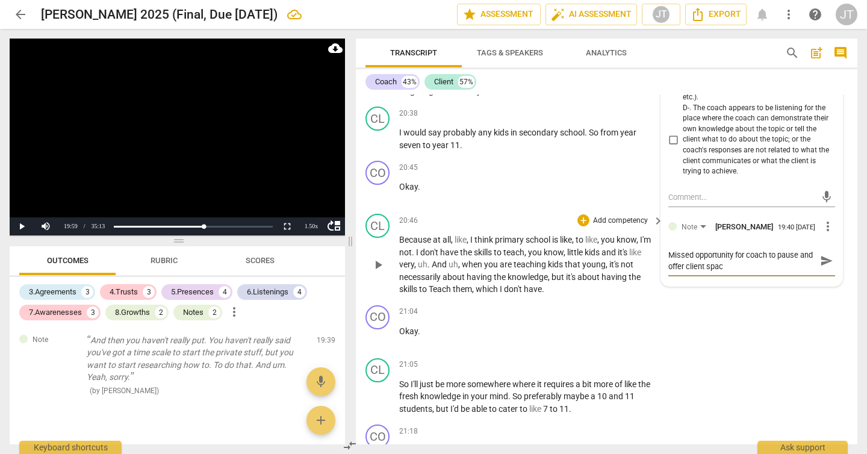
type textarea "Missed opportunity for coach to pause and offer client space"
click at [822, 270] on span "send" at bounding box center [826, 266] width 17 height 14
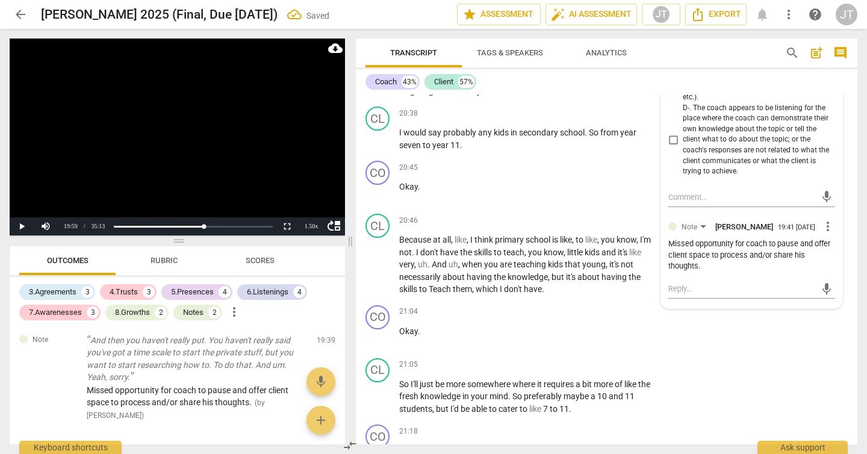
click at [167, 149] on video at bounding box center [177, 137] width 335 height 197
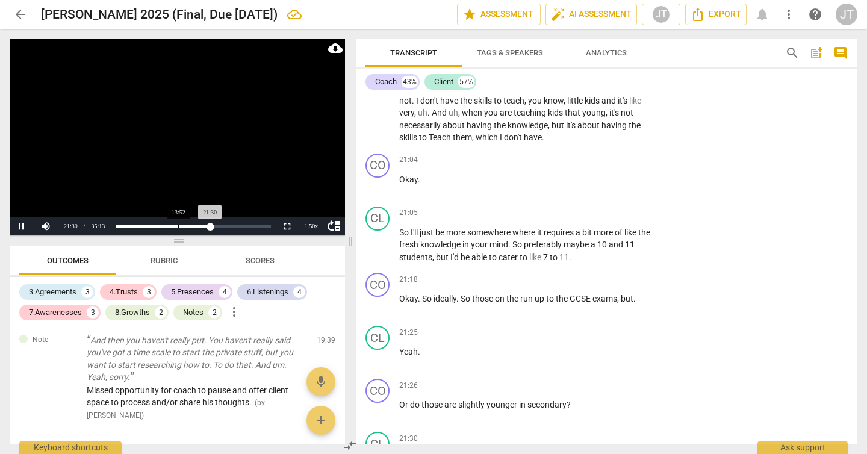
scroll to position [8842, 0]
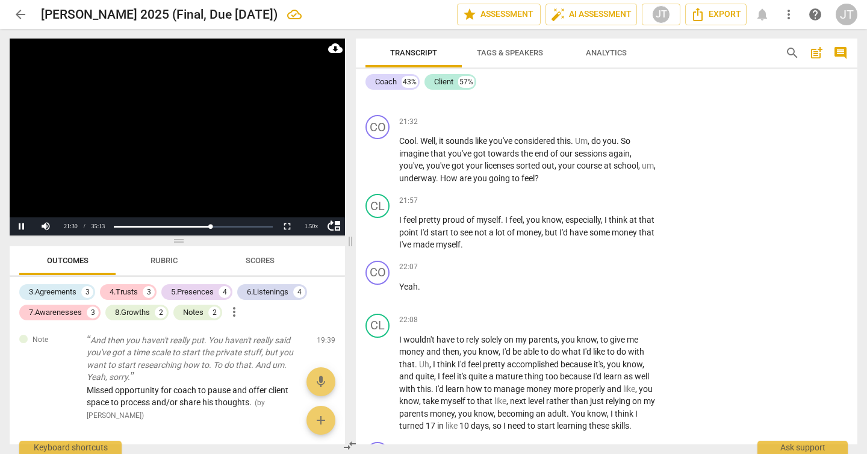
click at [172, 185] on video at bounding box center [177, 137] width 335 height 197
click at [240, 78] on video at bounding box center [177, 137] width 335 height 197
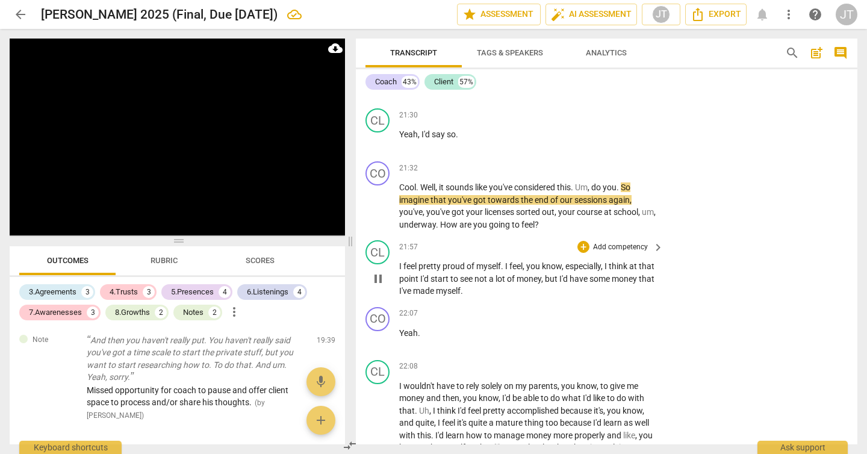
scroll to position [8793, 0]
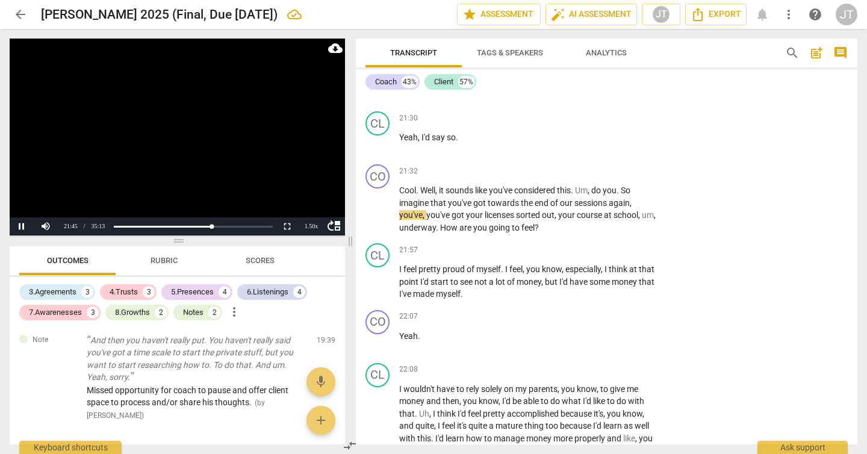
click at [205, 167] on video at bounding box center [177, 137] width 335 height 197
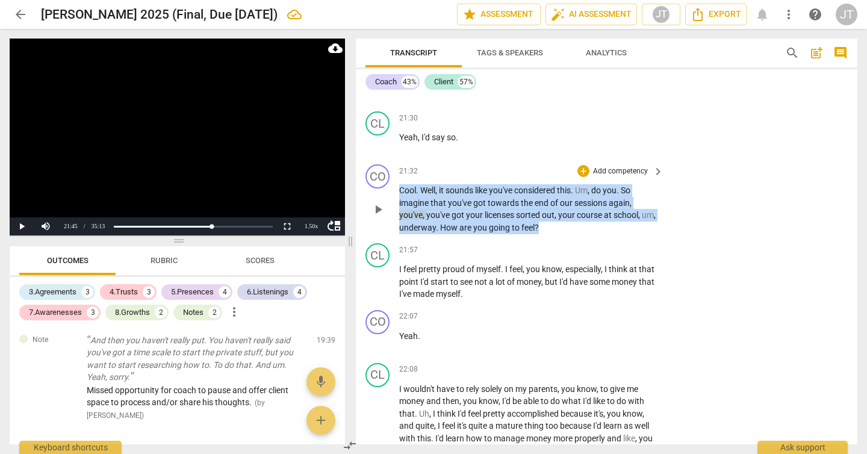
drag, startPoint x: 561, startPoint y: 241, endPoint x: 394, endPoint y: 205, distance: 170.2
click at [394, 205] on div "CO play_arrow pause 21:32 + Add competency keyboard_arrow_right Cool . Well , i…" at bounding box center [607, 199] width 502 height 79
click at [596, 177] on p "Add competency" at bounding box center [620, 171] width 57 height 11
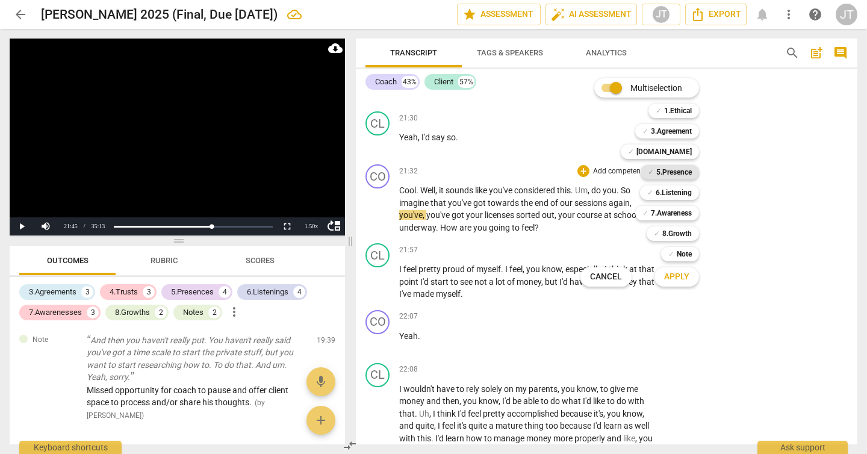
click at [676, 177] on b "5.Presence" at bounding box center [674, 172] width 36 height 14
click at [675, 197] on b "6.Listening" at bounding box center [674, 192] width 36 height 14
click at [674, 210] on b "7.Awareness" at bounding box center [671, 213] width 41 height 14
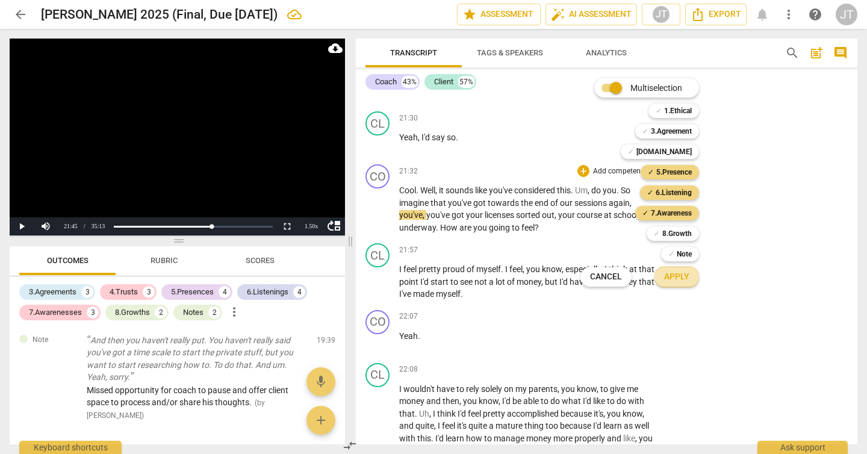
click at [674, 280] on span "Apply" at bounding box center [676, 277] width 25 height 12
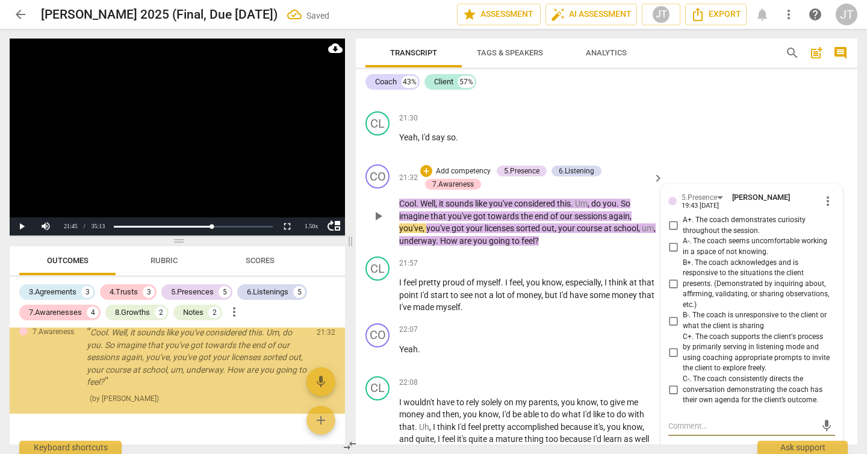
scroll to position [2720, 0]
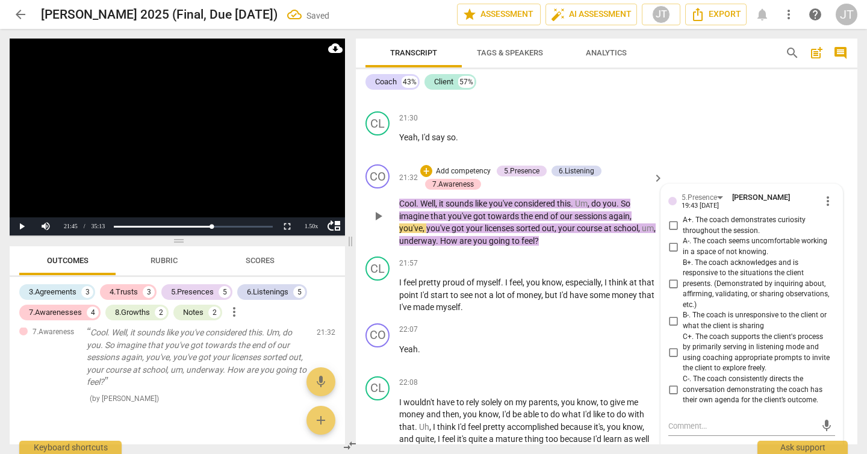
click at [743, 236] on span "A+. The coach demonstrates curiosity throughout the session." at bounding box center [757, 225] width 148 height 21
click at [683, 233] on input "A+. The coach demonstrates curiosity throughout the session." at bounding box center [673, 226] width 19 height 14
click at [764, 293] on span "B+. The coach acknowledges and is responsive to the situations the client prese…" at bounding box center [757, 284] width 148 height 53
click at [683, 291] on input "B+. The coach acknowledges and is responsive to the situations the client prese…" at bounding box center [673, 284] width 19 height 14
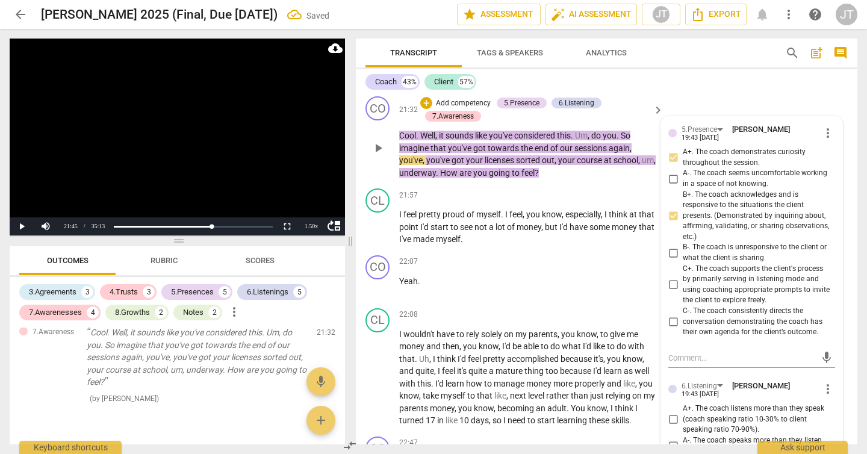
scroll to position [8890, 0]
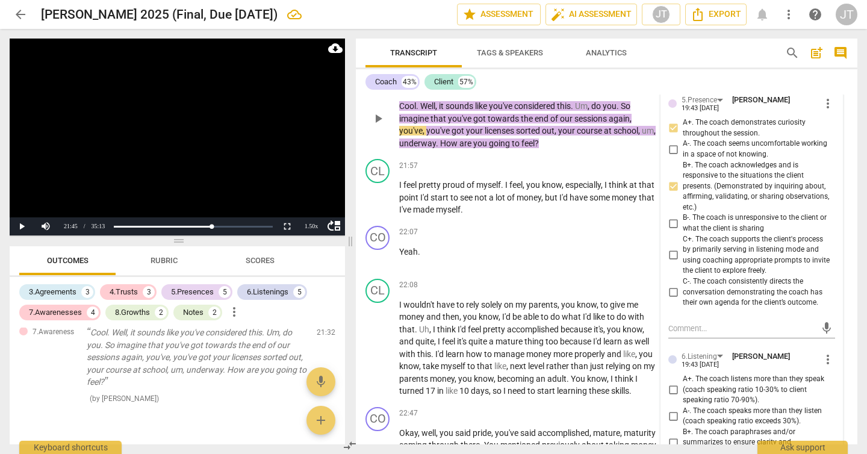
click at [750, 270] on span "C+. The coach supports the client's process by primarily serving in listening m…" at bounding box center [757, 255] width 148 height 42
click at [683, 263] on input "C+. The coach supports the client's process by primarily serving in listening m…" at bounding box center [673, 255] width 19 height 14
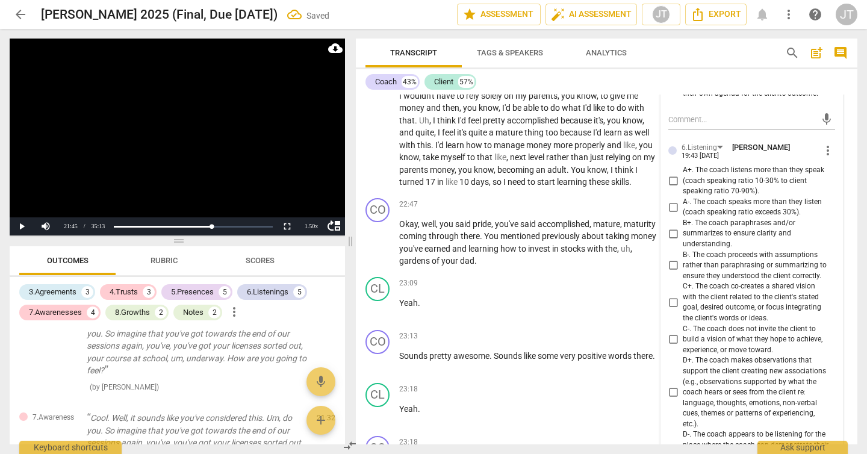
scroll to position [9197, 0]
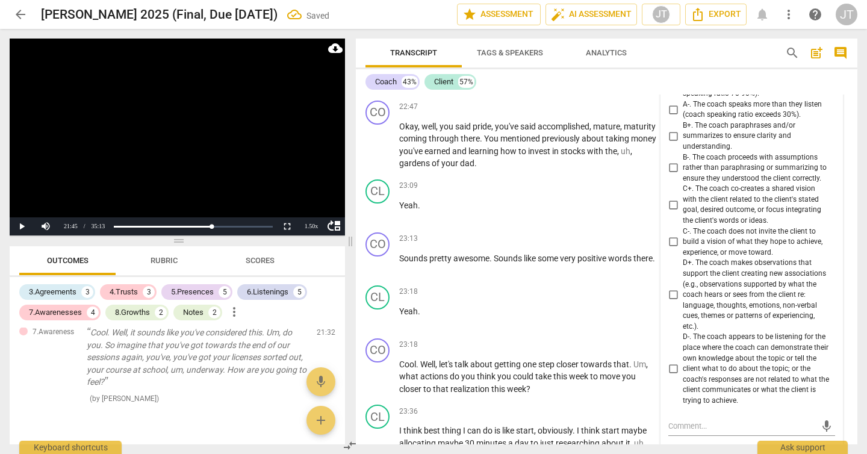
click at [727, 218] on span "C+. The coach co-creates a shared vision with the client related to the client'…" at bounding box center [757, 205] width 148 height 42
click at [683, 212] on input "C+. The coach co-creates a shared vision with the client related to the client'…" at bounding box center [673, 204] width 19 height 14
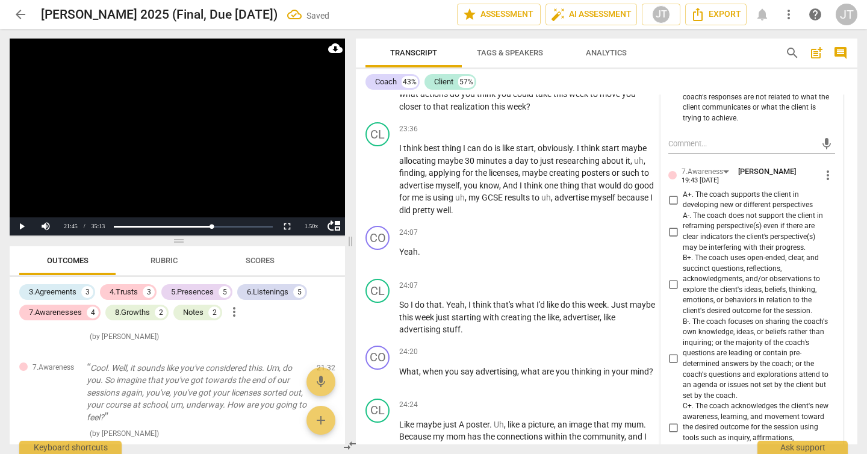
scroll to position [9526, 0]
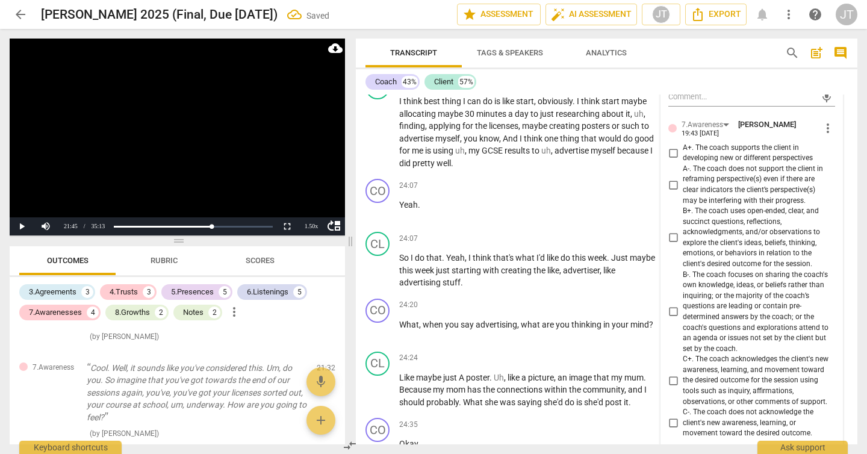
click at [733, 164] on span "A+. The coach supports the client in developing new or different perspectives" at bounding box center [757, 153] width 148 height 21
click at [683, 160] on input "A+. The coach supports the client in developing new or different perspectives" at bounding box center [673, 153] width 19 height 14
click at [748, 246] on span "B+. The coach uses open-ended, clear, and succinct questions, reflections, ackn…" at bounding box center [757, 237] width 148 height 63
click at [683, 245] on input "B+. The coach uses open-ended, clear, and succinct questions, reflections, ackn…" at bounding box center [673, 238] width 19 height 14
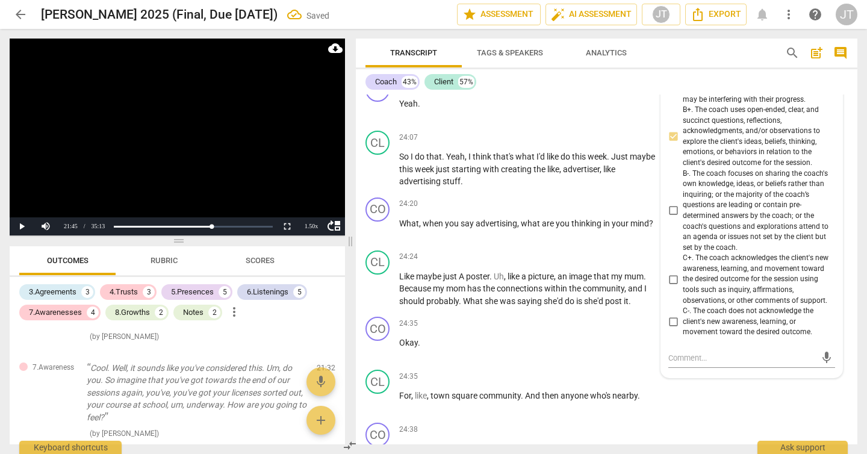
scroll to position [9629, 0]
click at [201, 147] on video at bounding box center [177, 137] width 335 height 197
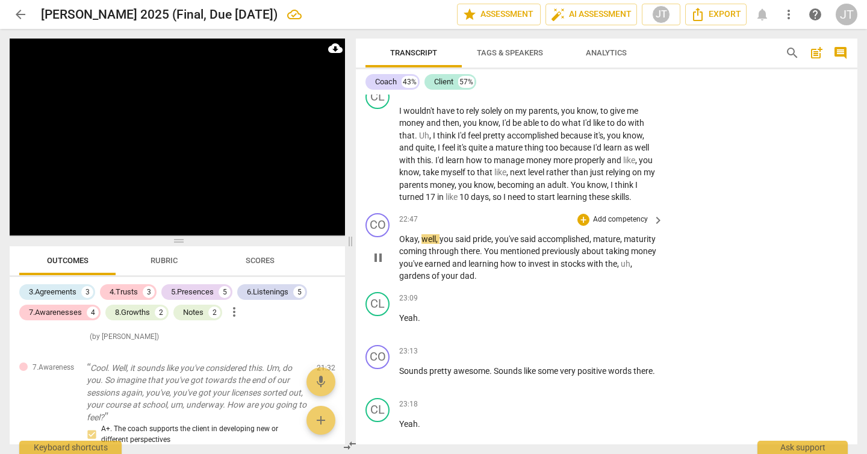
scroll to position [9069, 0]
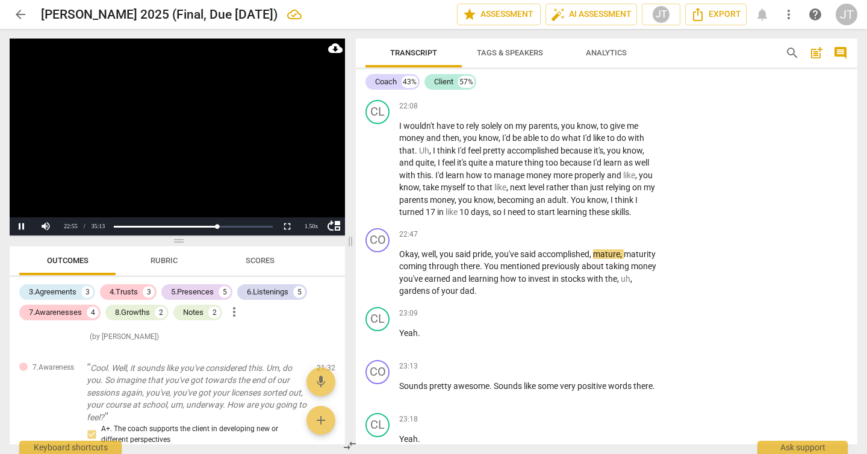
click at [170, 146] on video at bounding box center [177, 137] width 335 height 197
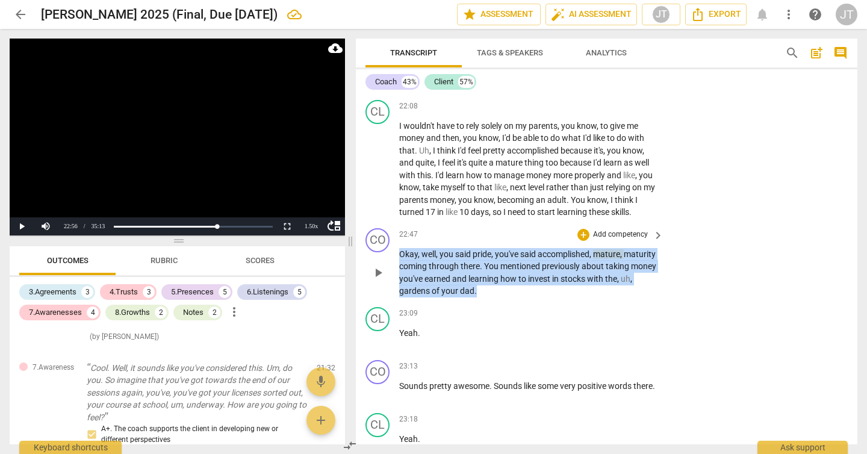
drag, startPoint x: 548, startPoint y: 302, endPoint x: 399, endPoint y: 264, distance: 153.9
click at [399, 264] on p "Okay , well , you said pride , you've said accomplished , mature , maturity com…" at bounding box center [528, 272] width 258 height 49
click at [615, 240] on p "Add competency" at bounding box center [620, 234] width 57 height 11
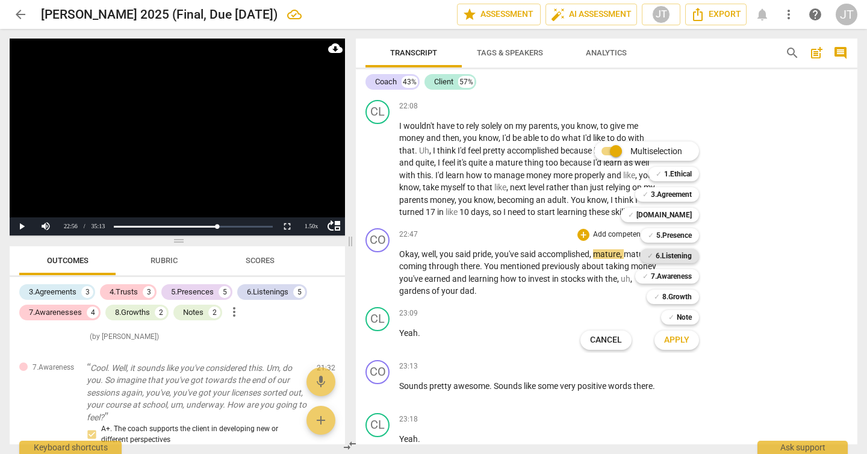
click at [670, 256] on b "6.Listening" at bounding box center [674, 256] width 36 height 14
click at [671, 230] on b "5.Presence" at bounding box center [674, 235] width 36 height 14
click at [673, 277] on b "7.Awareness" at bounding box center [671, 276] width 41 height 14
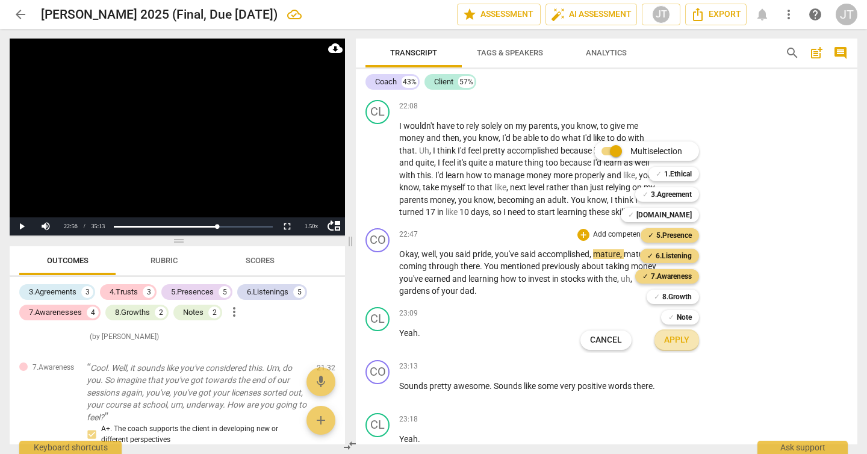
click at [683, 340] on span "Apply" at bounding box center [676, 340] width 25 height 12
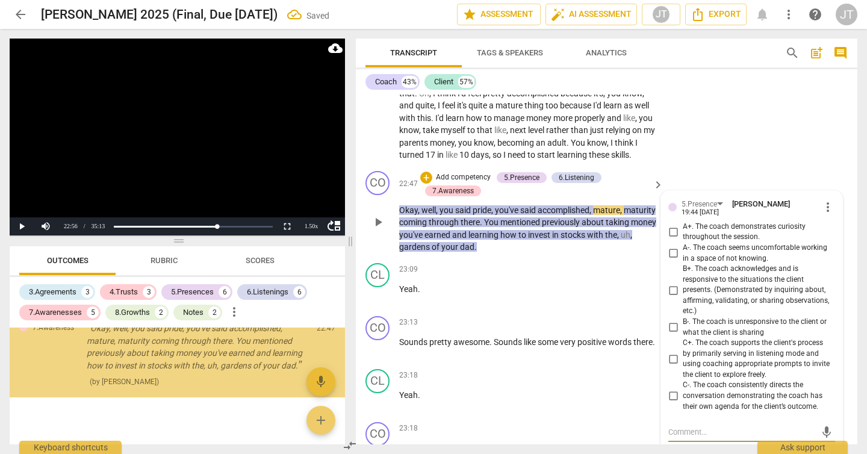
scroll to position [9057, 0]
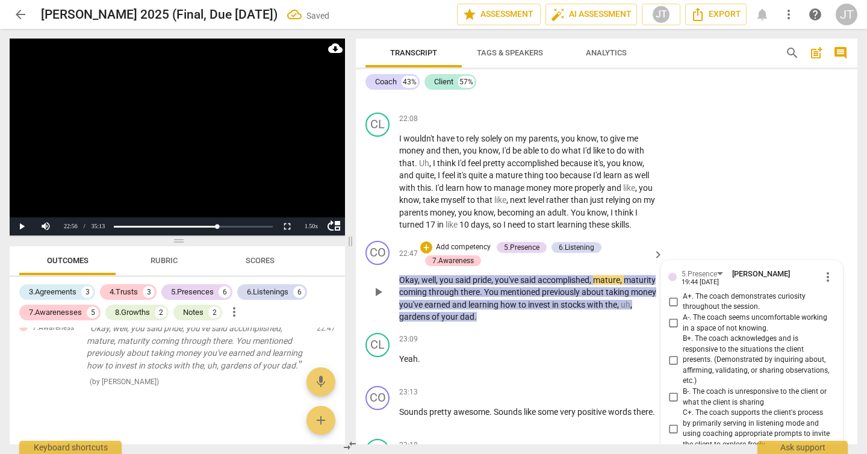
click at [706, 311] on span "A+. The coach demonstrates curiosity throughout the session." at bounding box center [757, 301] width 148 height 21
click at [683, 309] on input "A+. The coach demonstrates curiosity throughout the session." at bounding box center [673, 301] width 19 height 14
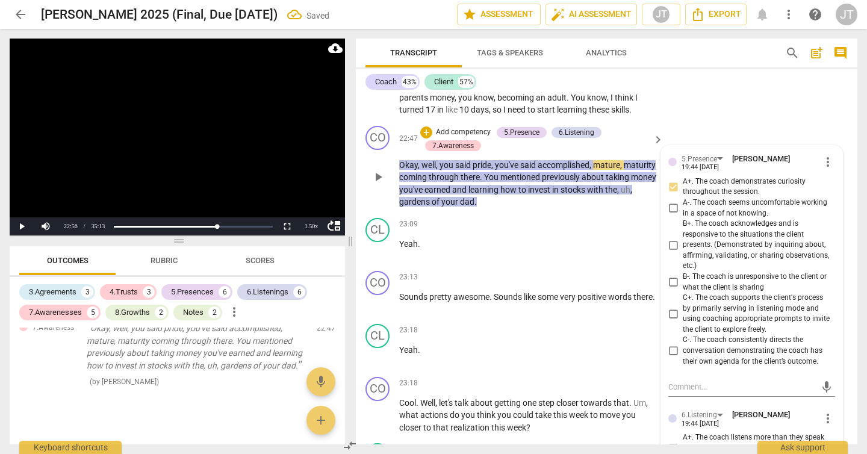
click at [709, 261] on span "B+. The coach acknowledges and is responsive to the situations the client prese…" at bounding box center [757, 245] width 148 height 53
click at [683, 252] on input "B+. The coach acknowledges and is responsive to the situations the client prese…" at bounding box center [673, 245] width 19 height 14
click at [722, 330] on span "C+. The coach supports the client's process by primarily serving in listening m…" at bounding box center [757, 314] width 148 height 42
click at [683, 321] on input "C+. The coach supports the client's process by primarily serving in listening m…" at bounding box center [673, 313] width 19 height 14
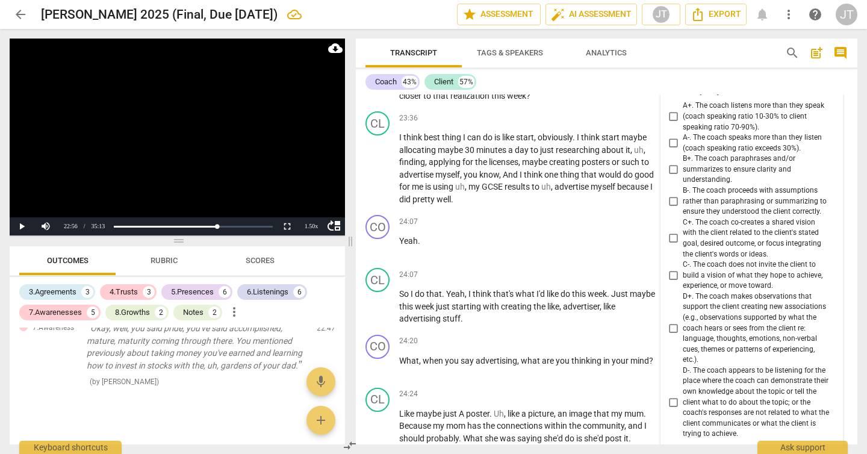
scroll to position [9458, 0]
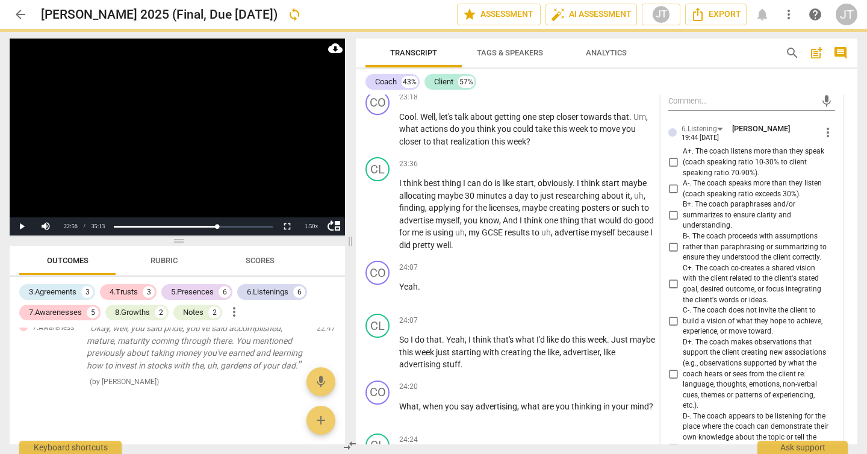
click at [711, 228] on span "B+. The coach paraphrases and/or summarizes to ensure clarity and understanding." at bounding box center [757, 215] width 148 height 32
click at [683, 223] on input "B+. The coach paraphrases and/or summarizes to ensure clarity and understanding." at bounding box center [673, 215] width 19 height 14
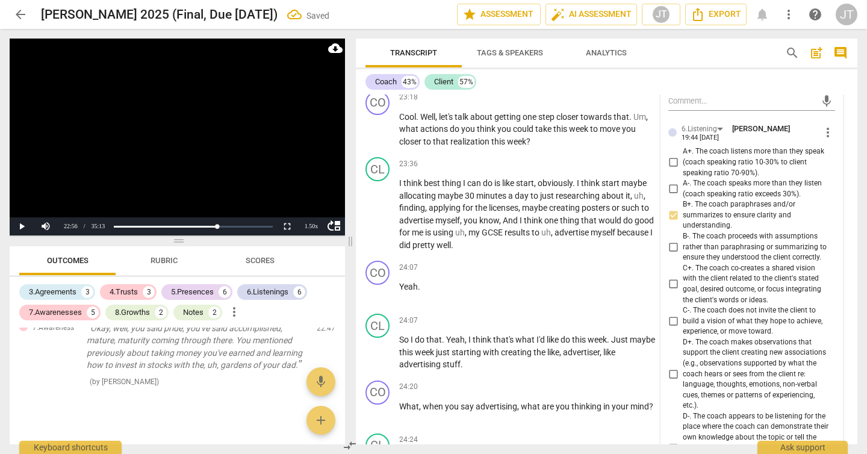
scroll to position [9564, 0]
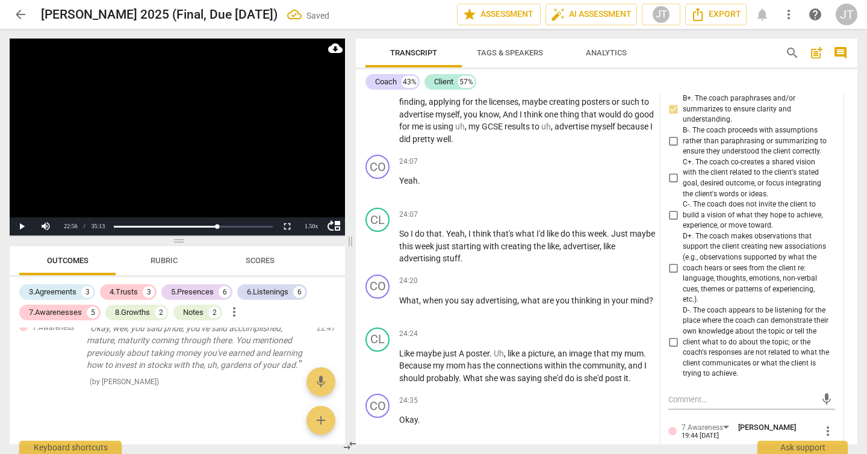
click at [704, 192] on span "C+. The coach co-creates a shared vision with the client related to the client'…" at bounding box center [757, 178] width 148 height 42
click at [683, 185] on input "C+. The coach co-creates a shared vision with the client related to the client'…" at bounding box center [673, 178] width 19 height 14
click at [726, 289] on span "D+. The coach makes observations that support the client creating new associati…" at bounding box center [757, 268] width 148 height 74
click at [683, 275] on input "D+. The coach makes observations that support the client creating new associati…" at bounding box center [673, 268] width 19 height 14
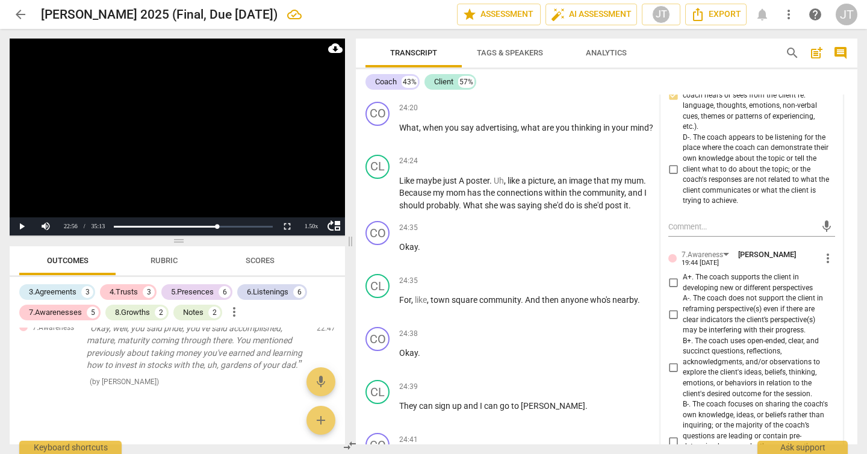
scroll to position [9793, 0]
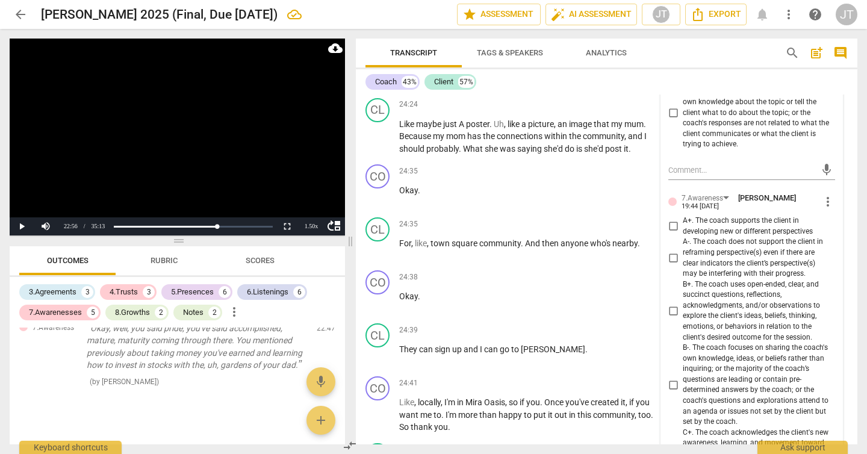
click at [721, 237] on span "A+. The coach supports the client in developing new or different perspectives" at bounding box center [757, 226] width 148 height 21
click at [683, 234] on input "A+. The coach supports the client in developing new or different perspectives" at bounding box center [673, 226] width 19 height 14
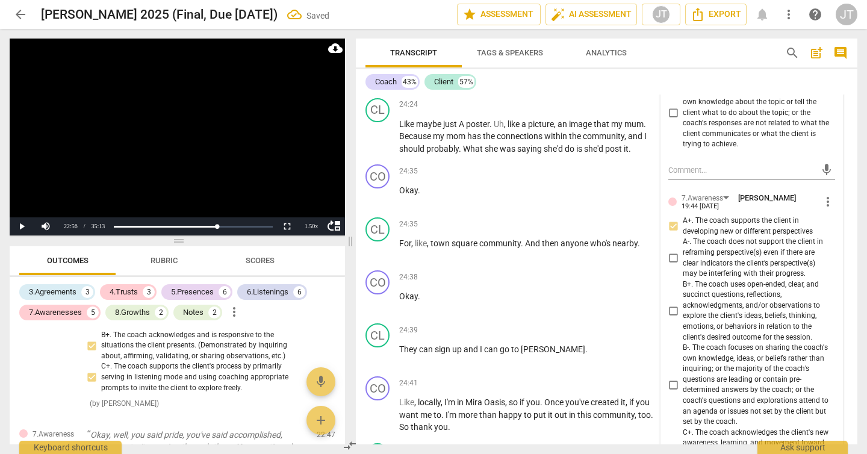
click at [734, 320] on span "B+. The coach uses open-ended, clear, and succinct questions, reflections, ackn…" at bounding box center [757, 310] width 148 height 63
click at [683, 318] on input "B+. The coach uses open-ended, clear, and succinct questions, reflections, ackn…" at bounding box center [673, 310] width 19 height 14
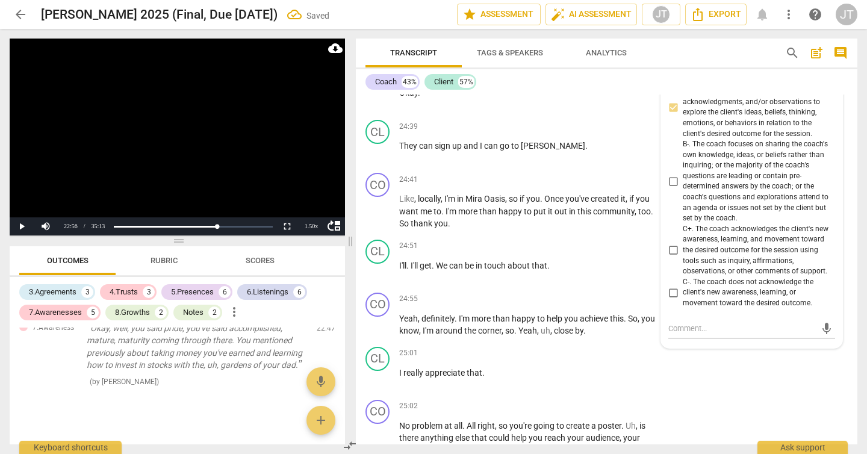
scroll to position [9997, 0]
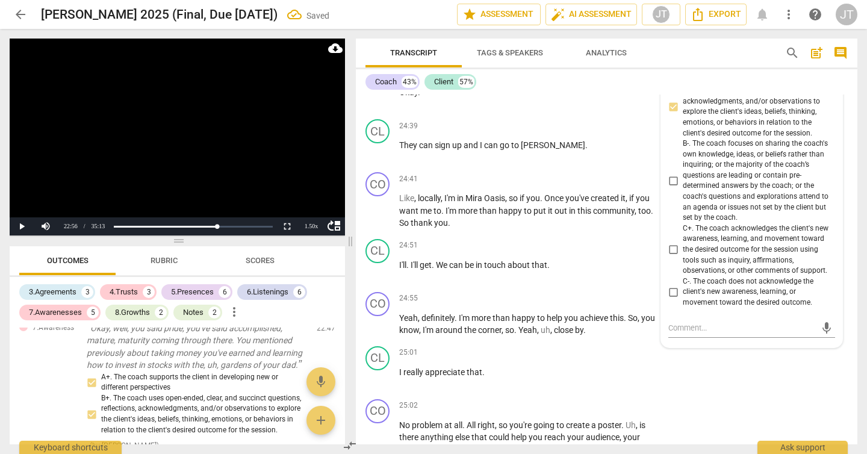
click at [707, 270] on span "C+. The coach acknowledges the client's new awareness, learning, and movement t…" at bounding box center [757, 249] width 148 height 53
click at [683, 257] on input "C+. The coach acknowledges the client's new awareness, learning, and movement t…" at bounding box center [673, 250] width 19 height 14
click at [226, 161] on video at bounding box center [177, 137] width 335 height 197
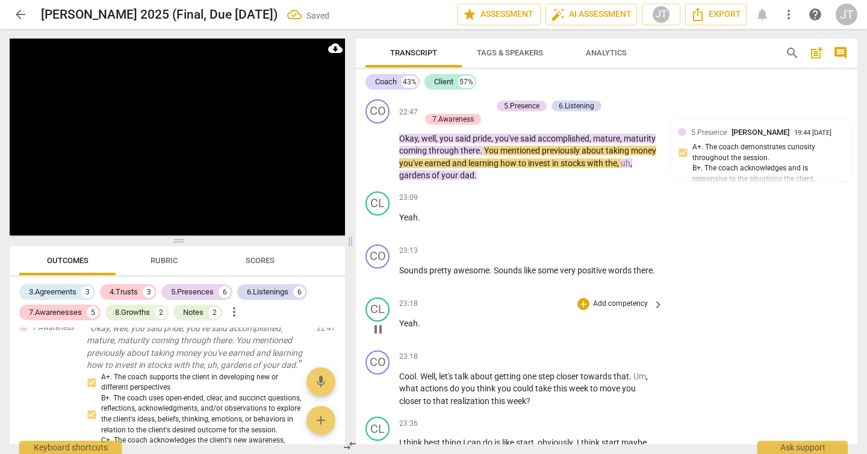
scroll to position [9197, 0]
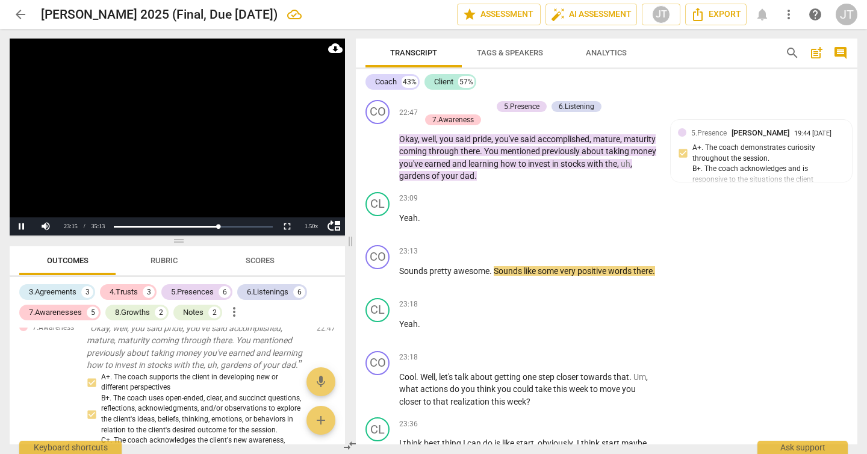
click at [190, 141] on video at bounding box center [177, 137] width 335 height 197
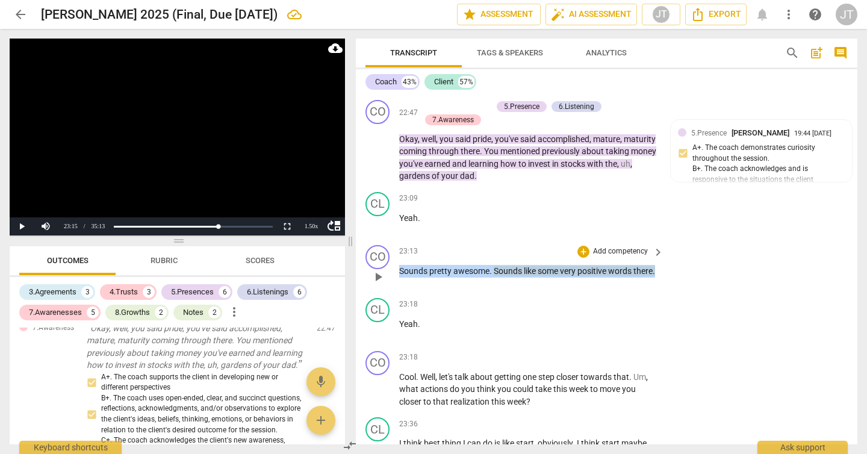
drag, startPoint x: 435, startPoint y: 294, endPoint x: 394, endPoint y: 279, distance: 43.6
click at [394, 279] on div "CO play_arrow pause 23:13 + Add competency keyboard_arrow_right Sounds pretty a…" at bounding box center [607, 266] width 502 height 53
click at [605, 257] on p "Add competency" at bounding box center [620, 251] width 57 height 11
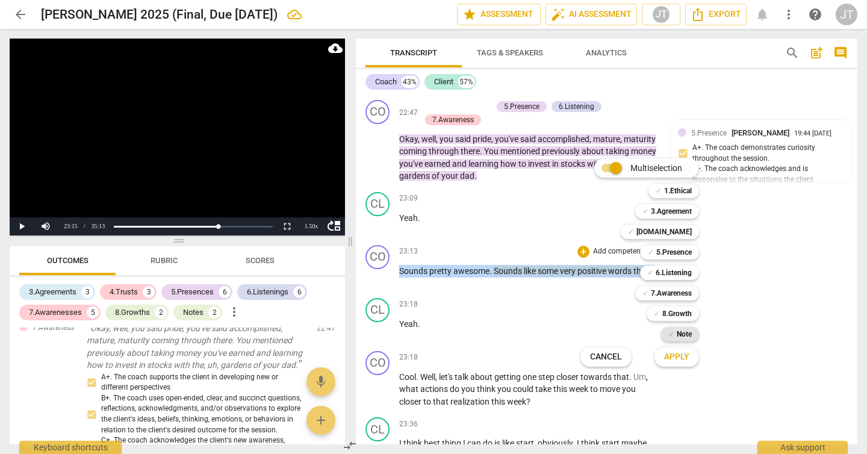
click at [685, 334] on b "Note" at bounding box center [684, 334] width 15 height 14
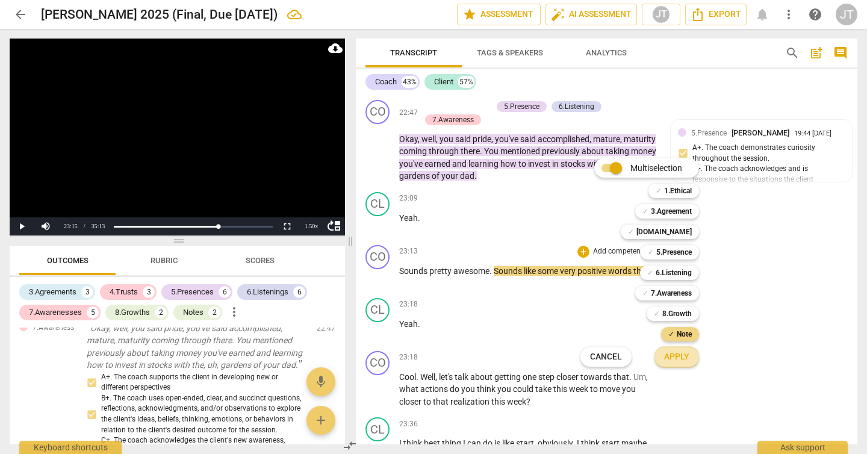
click at [679, 358] on span "Apply" at bounding box center [676, 357] width 25 height 12
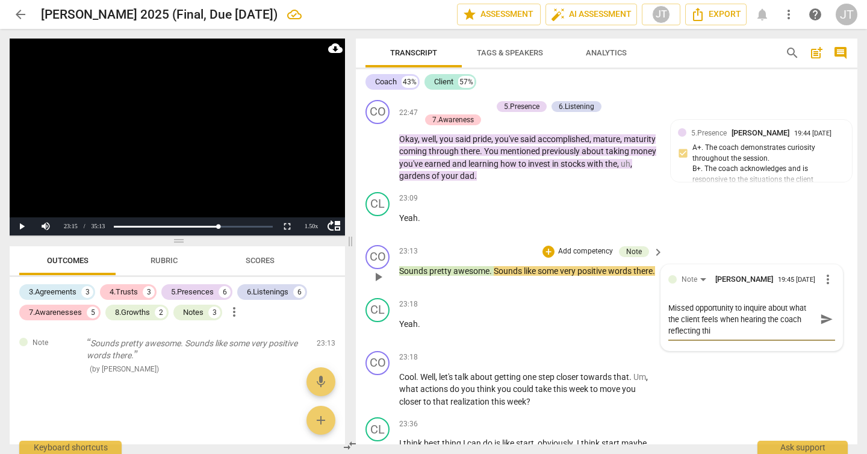
scroll to position [0, 0]
click at [698, 330] on textarea "Missed opportunity to inquire about what the client feels when hearing the coac…" at bounding box center [742, 319] width 148 height 34
click at [828, 326] on span "send" at bounding box center [826, 319] width 13 height 13
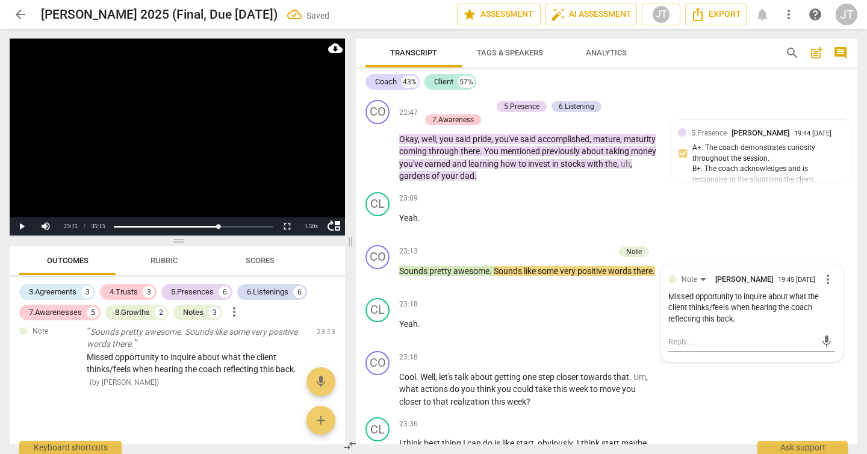
click at [108, 157] on video at bounding box center [177, 137] width 335 height 197
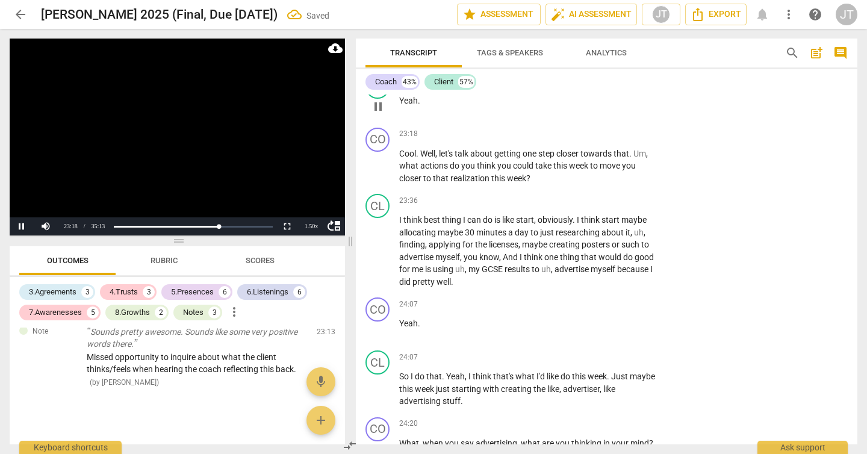
scroll to position [9406, 0]
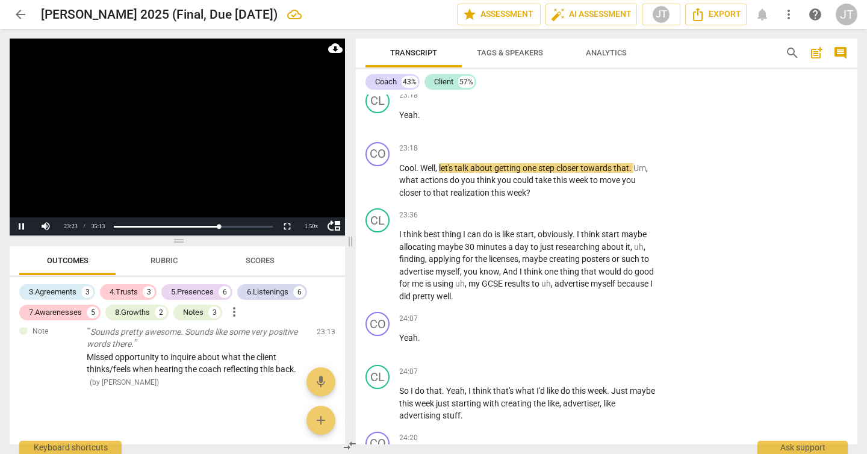
click at [177, 161] on video at bounding box center [177, 137] width 335 height 197
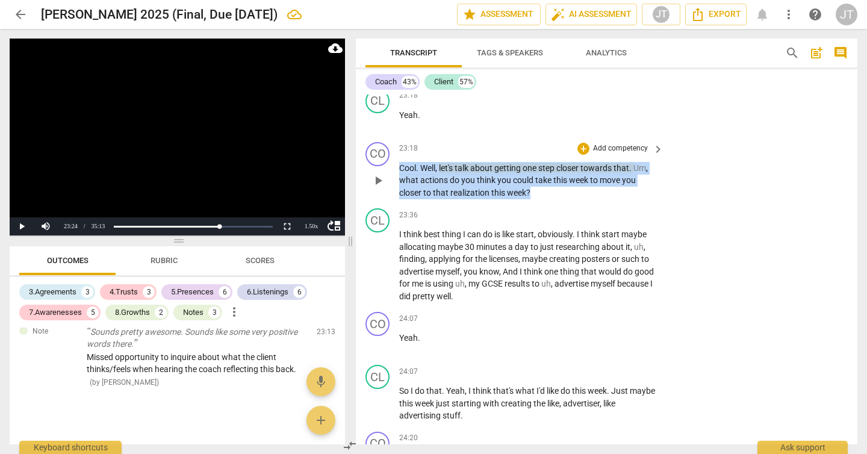
drag, startPoint x: 568, startPoint y: 204, endPoint x: 381, endPoint y: 184, distance: 188.2
click at [381, 184] on div "CO play_arrow pause 23:18 + Add competency keyboard_arrow_right Cool . Well , l…" at bounding box center [607, 170] width 502 height 67
click at [605, 154] on p "Add competency" at bounding box center [620, 148] width 57 height 11
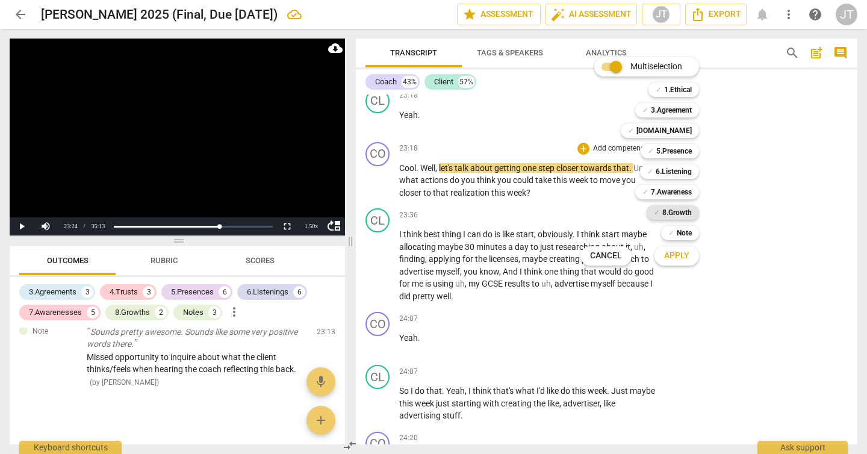
click at [677, 216] on b "8.Growth" at bounding box center [677, 212] width 30 height 14
click at [681, 229] on b "Note" at bounding box center [684, 233] width 15 height 14
click at [686, 264] on button "Apply" at bounding box center [677, 256] width 45 height 22
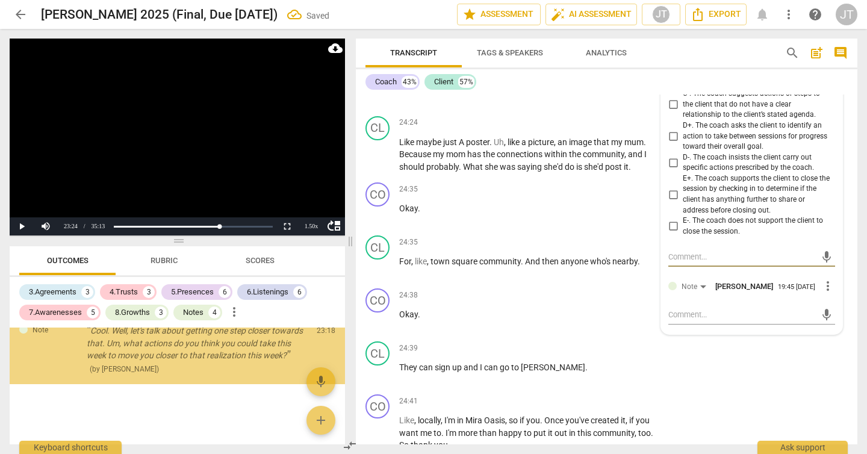
scroll to position [3730, 0]
click at [724, 320] on textarea at bounding box center [742, 314] width 148 height 11
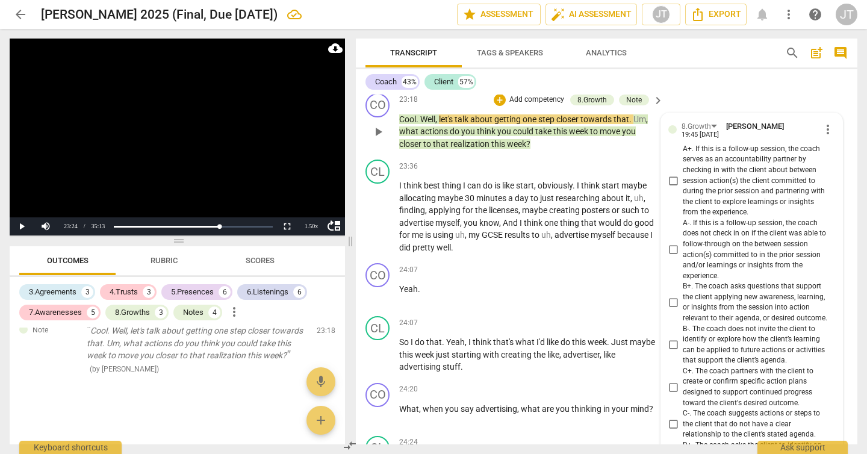
scroll to position [9466, 0]
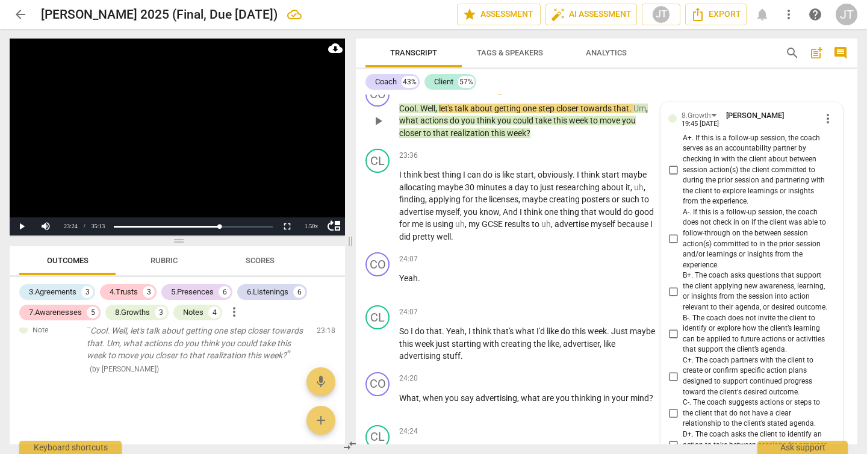
click at [746, 305] on span "B+. The coach asks questions that support the client applying new awareness, le…" at bounding box center [757, 291] width 148 height 42
click at [683, 299] on input "B+. The coach asks questions that support the client applying new awareness, le…" at bounding box center [673, 291] width 19 height 14
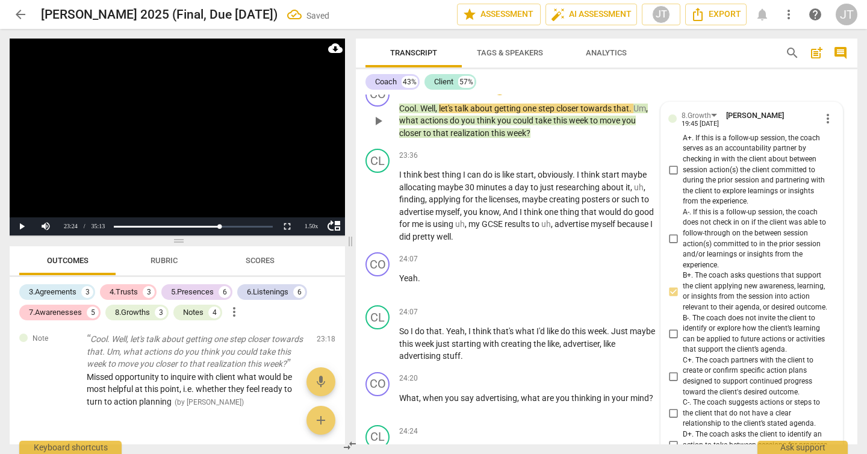
scroll to position [3763, 0]
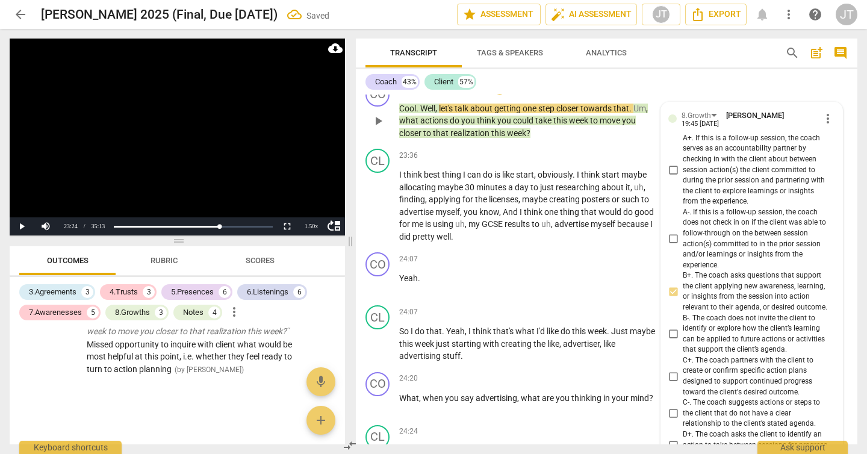
click at [720, 390] on span "C+. The coach partners with the client to create or confirm specific action pla…" at bounding box center [757, 376] width 148 height 42
click at [683, 384] on input "C+. The coach partners with the client to create or confirm specific action pla…" at bounding box center [673, 376] width 19 height 14
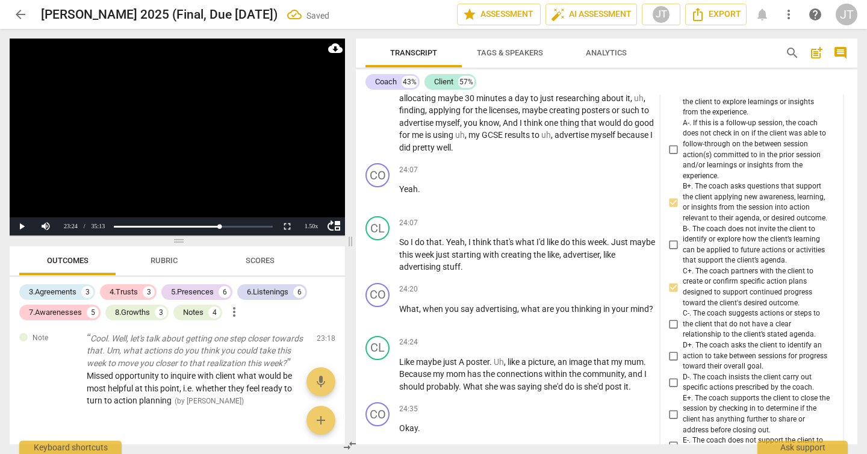
scroll to position [3794, 0]
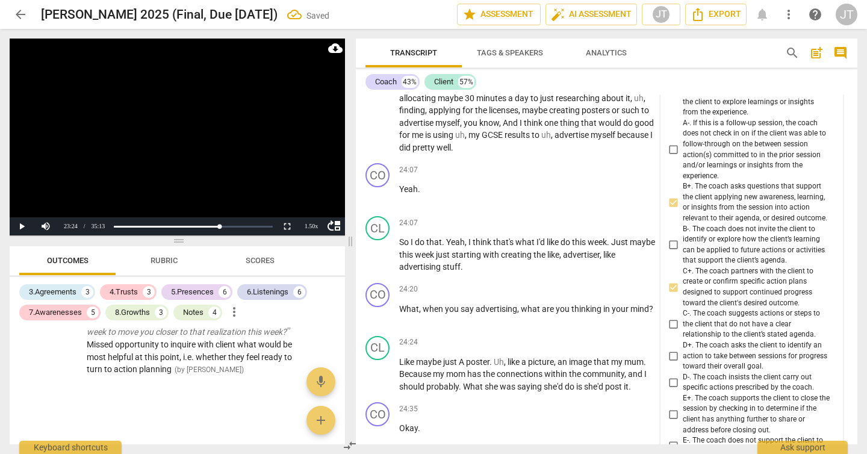
click at [745, 362] on span "D+. The coach asks the client to identify an action to take between sessions fo…" at bounding box center [757, 356] width 148 height 32
click at [683, 362] on input "D+. The coach asks the client to identify an action to take between sessions fo…" at bounding box center [673, 356] width 19 height 14
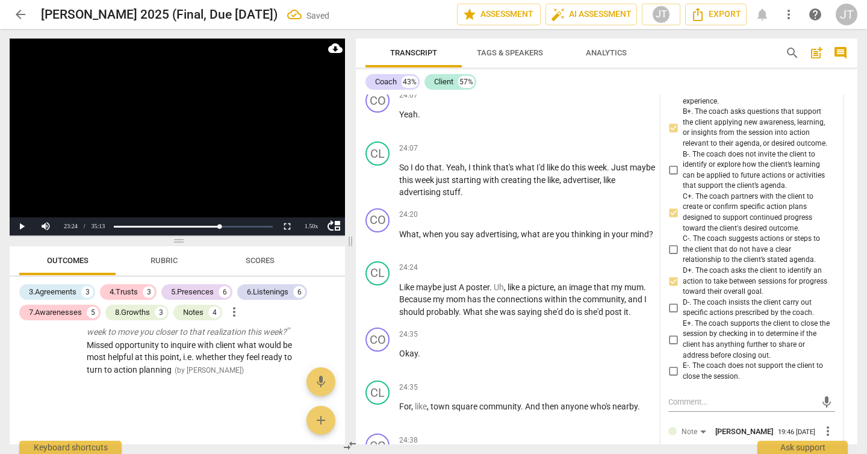
scroll to position [9771, 0]
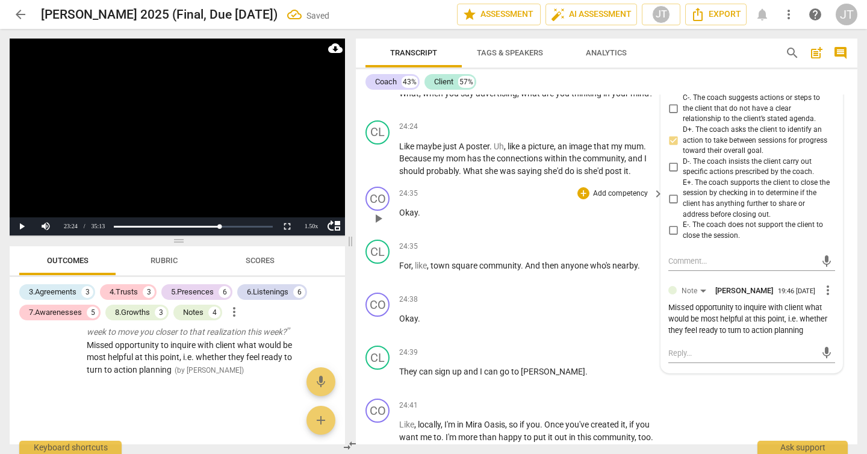
click at [585, 235] on div "CO play_arrow pause 24:35 + Add competency keyboard_arrow_right Okay ." at bounding box center [607, 208] width 502 height 53
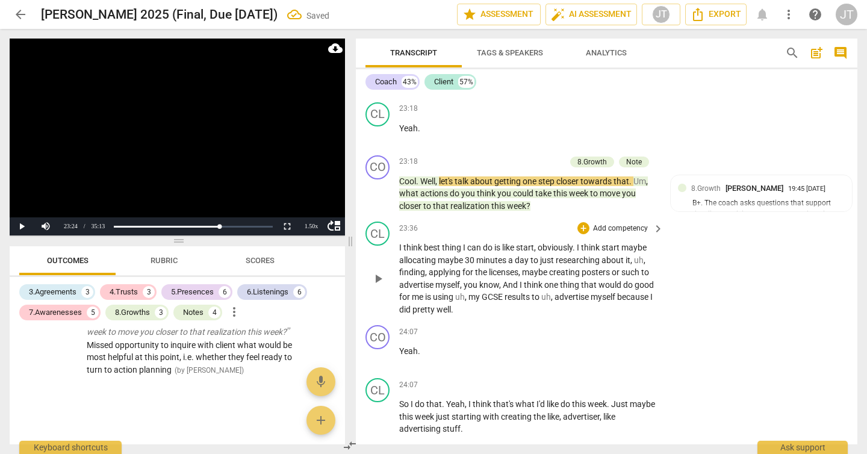
scroll to position [9392, 0]
click at [146, 159] on video at bounding box center [177, 137] width 335 height 197
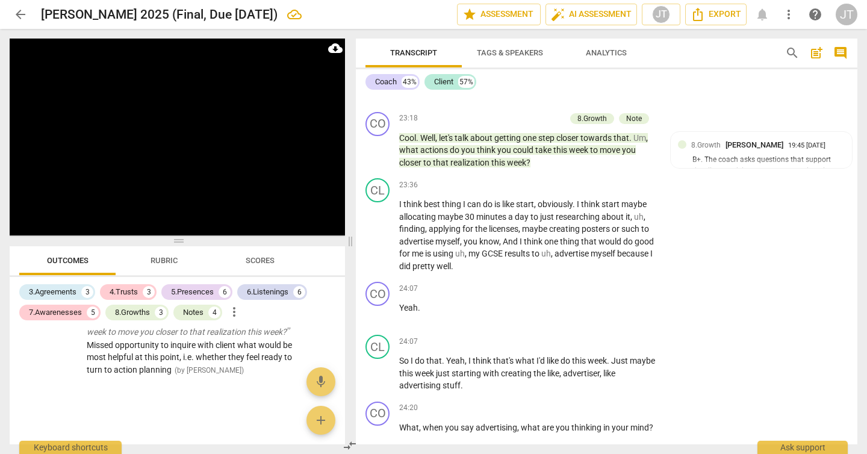
scroll to position [9830, 0]
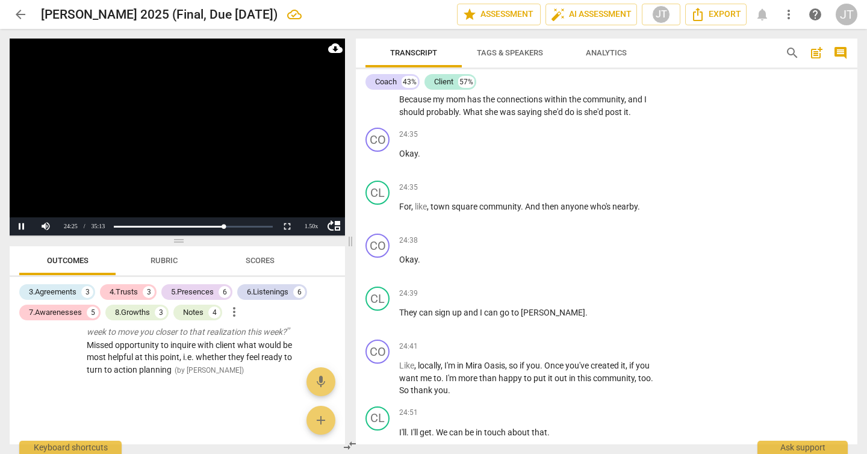
click at [220, 154] on video at bounding box center [177, 137] width 335 height 197
click at [196, 158] on video at bounding box center [177, 137] width 335 height 197
click at [183, 156] on video at bounding box center [177, 137] width 335 height 197
drag, startPoint x: 524, startPoint y: 326, endPoint x: 536, endPoint y: 322, distance: 12.8
click at [536, 319] on p "They can sign up and I can go to [PERSON_NAME] ." at bounding box center [528, 312] width 258 height 13
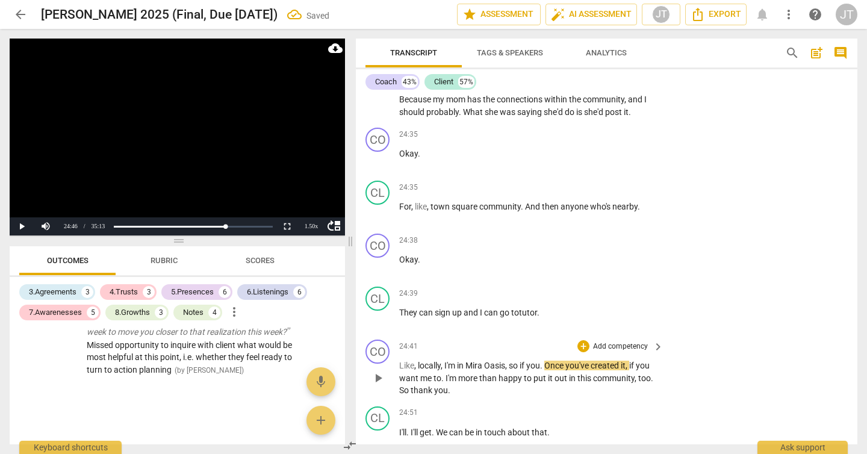
click at [445, 370] on span "I'm" at bounding box center [450, 366] width 13 height 10
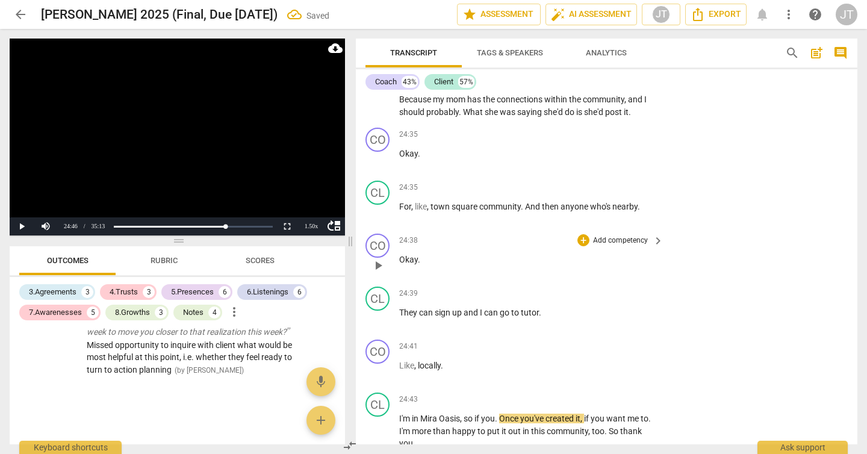
scroll to position [9806, 0]
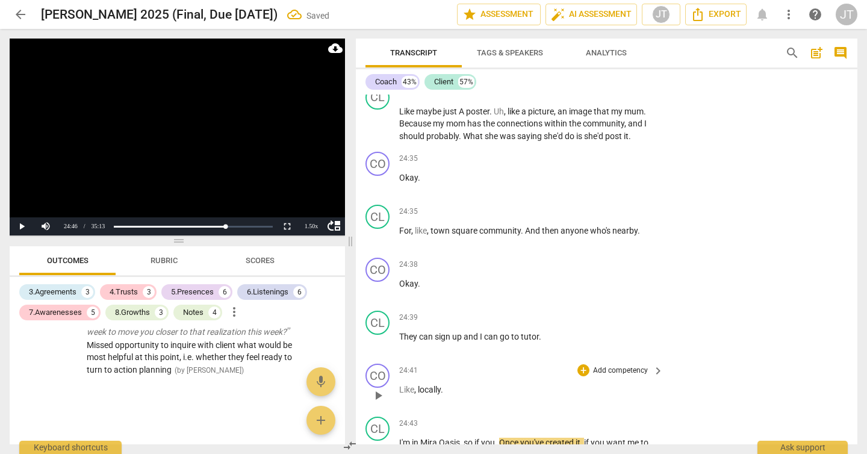
click at [400, 394] on span "Like" at bounding box center [406, 390] width 15 height 10
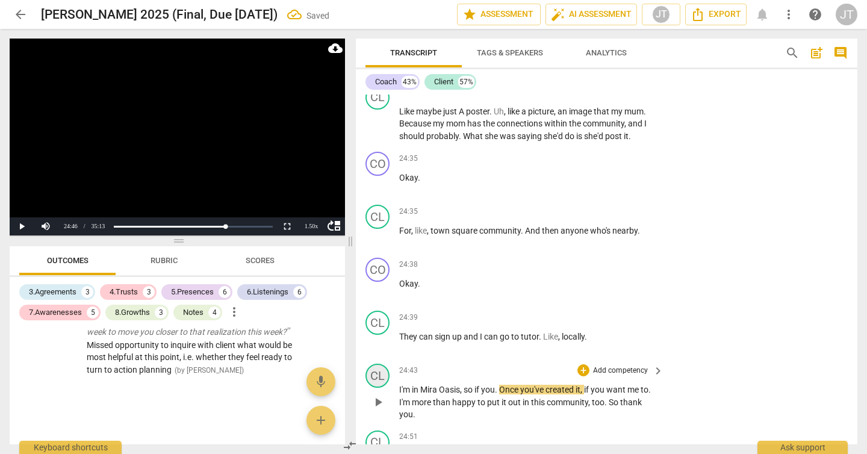
click at [373, 388] on div "CL" at bounding box center [377, 376] width 24 height 24
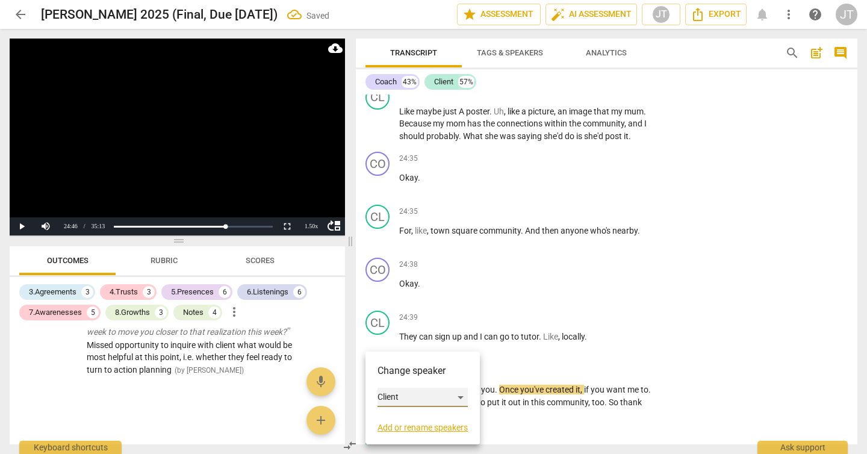
click at [405, 394] on div "Client" at bounding box center [423, 397] width 90 height 19
click at [411, 370] on li "Coach" at bounding box center [424, 374] width 92 height 23
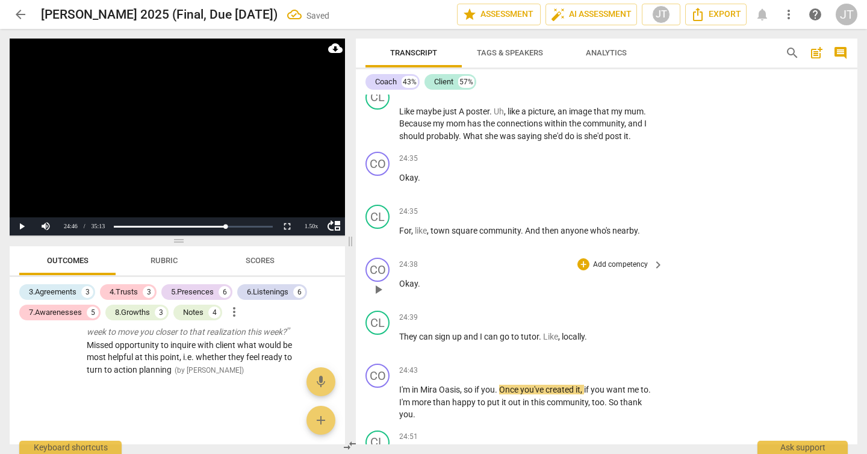
scroll to position [9915, 0]
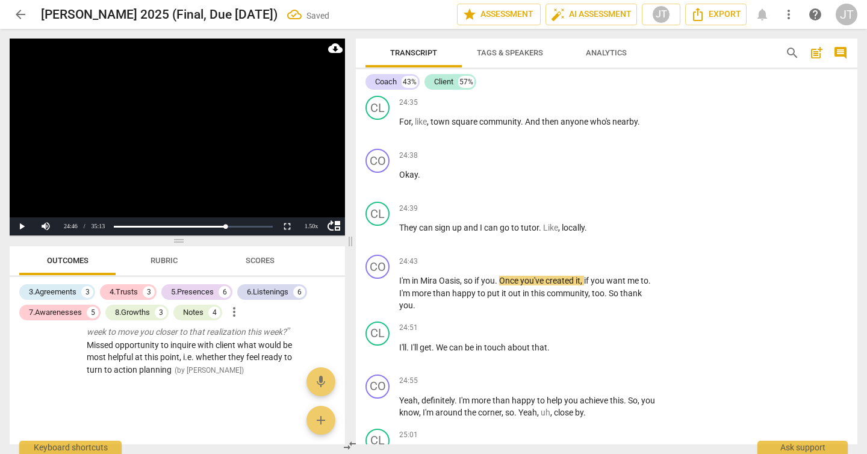
click at [124, 137] on video at bounding box center [177, 137] width 335 height 197
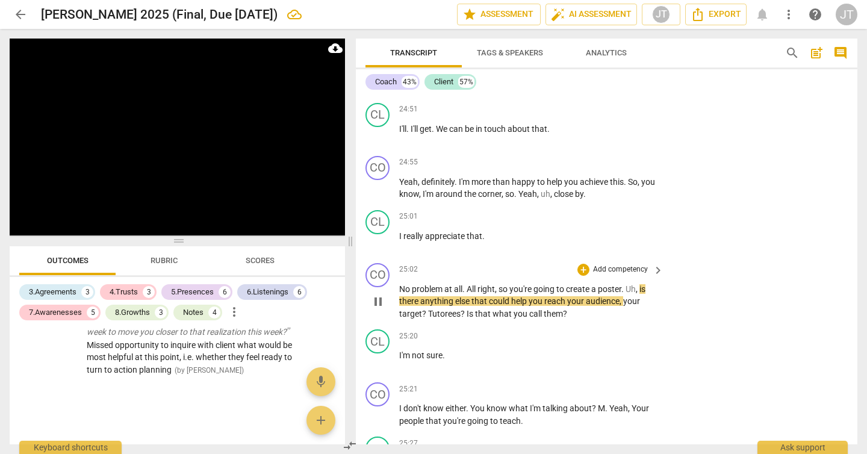
scroll to position [10048, 0]
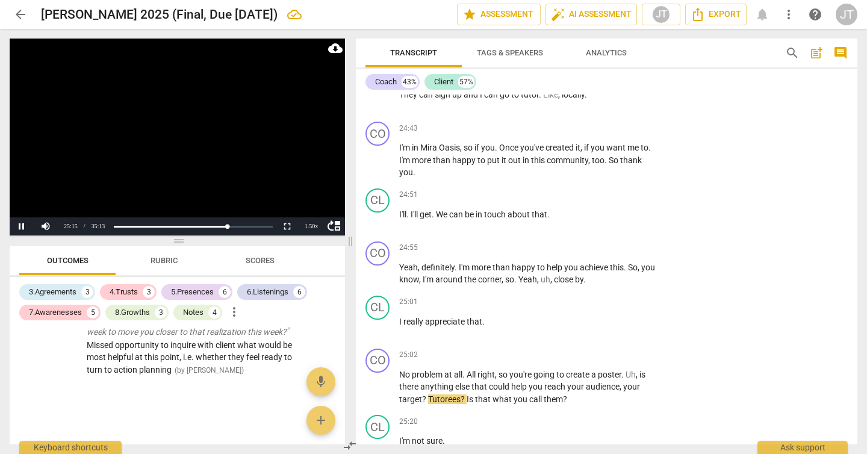
click at [167, 148] on video at bounding box center [177, 137] width 335 height 197
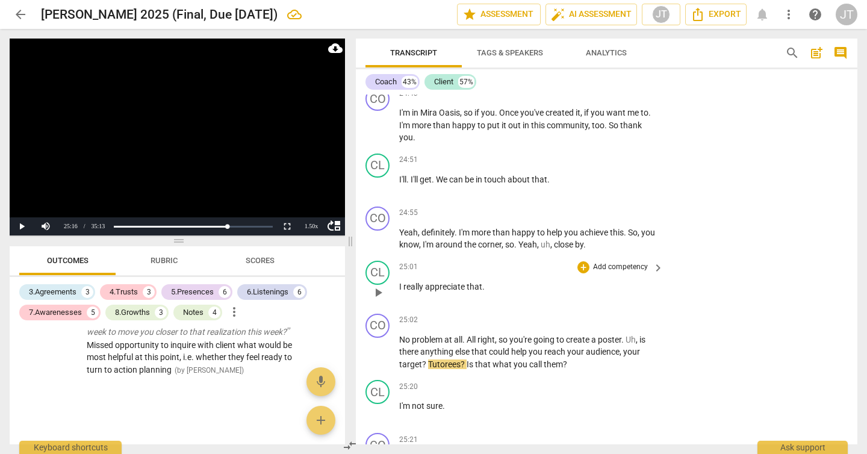
scroll to position [10150, 0]
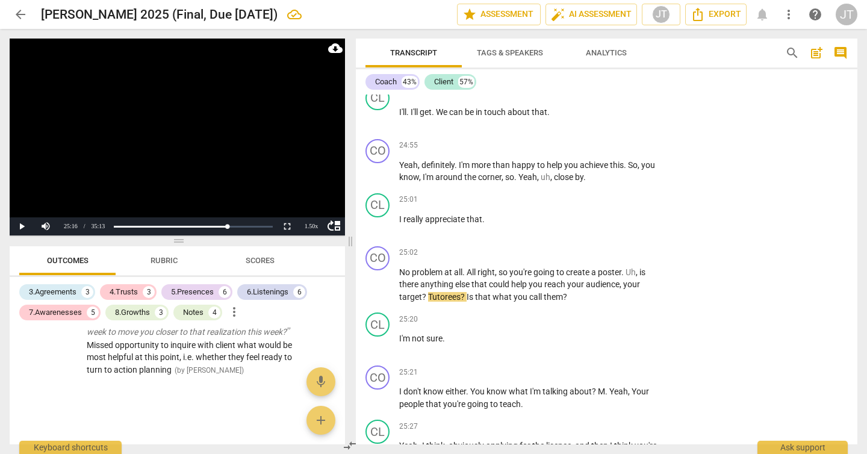
click at [119, 128] on video at bounding box center [177, 137] width 335 height 197
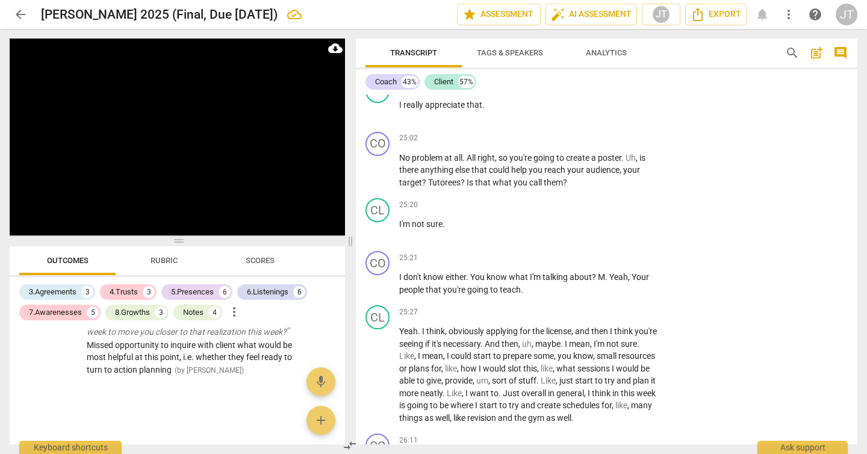
scroll to position [10649, 0]
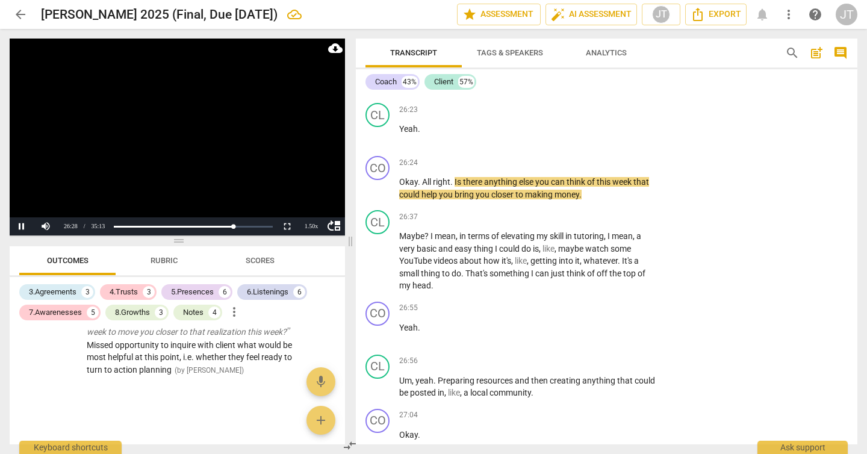
click at [228, 154] on video at bounding box center [177, 137] width 335 height 197
click at [202, 119] on video at bounding box center [177, 137] width 335 height 197
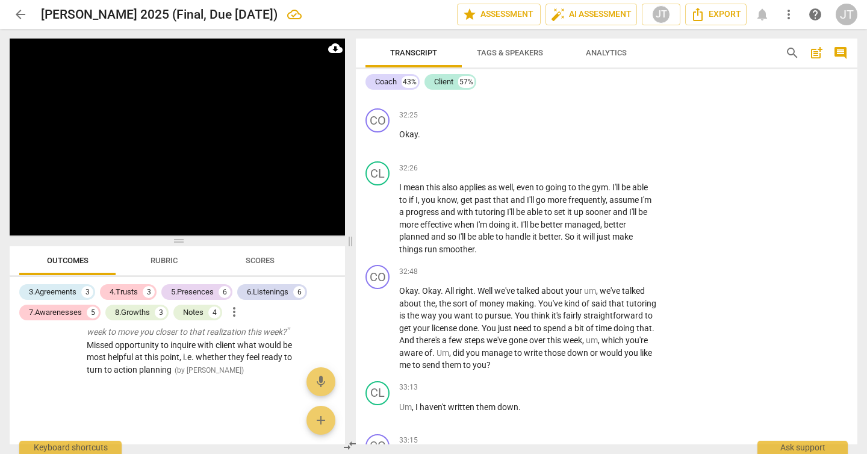
scroll to position [13105, 0]
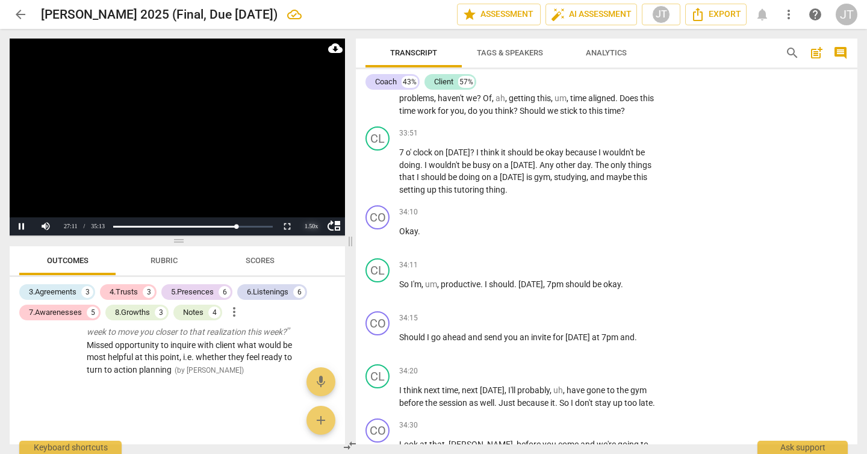
click at [311, 228] on div "1.50 x" at bounding box center [311, 226] width 24 height 18
click at [309, 215] on li "2x" at bounding box center [311, 211] width 24 height 13
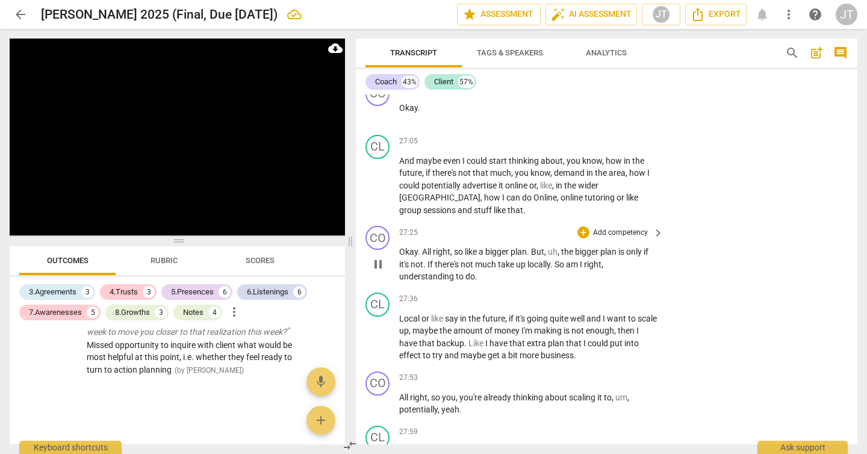
scroll to position [11353, 0]
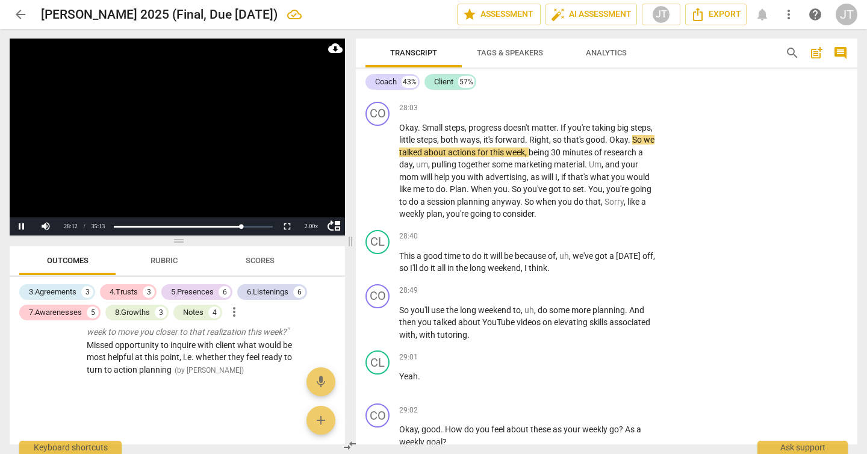
click at [160, 129] on video at bounding box center [177, 137] width 335 height 197
click at [186, 137] on video at bounding box center [177, 137] width 335 height 197
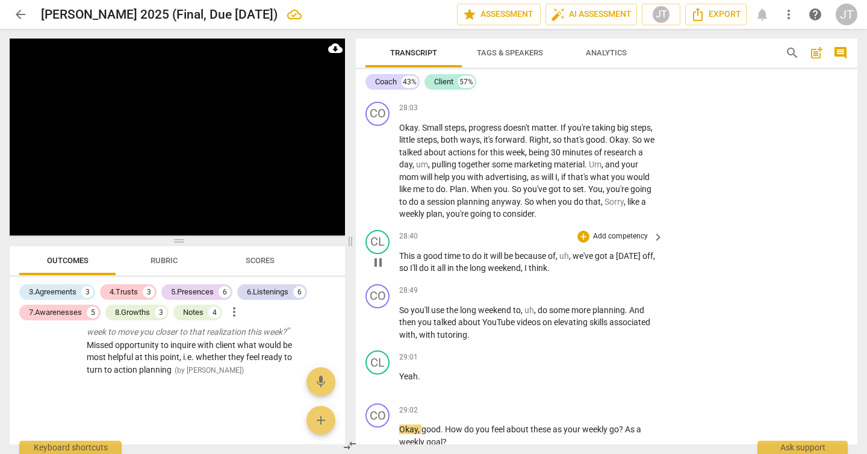
scroll to position [11708, 0]
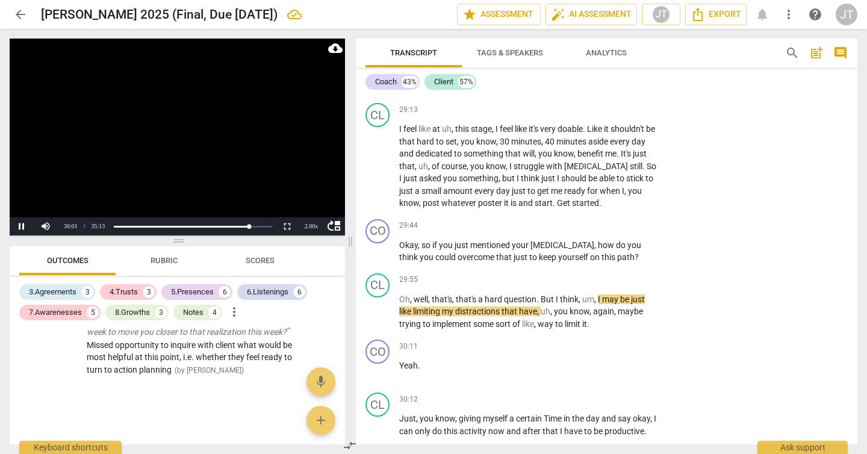
click at [182, 163] on video at bounding box center [177, 137] width 335 height 197
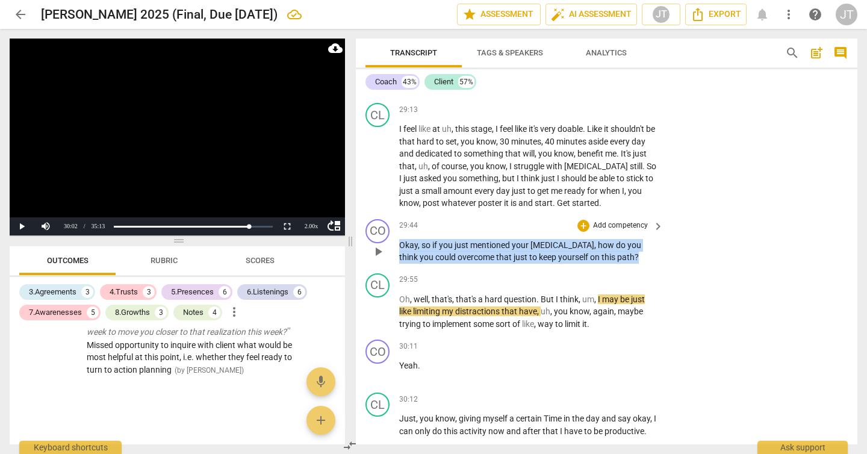
drag, startPoint x: 644, startPoint y: 282, endPoint x: 383, endPoint y: 273, distance: 261.5
click at [383, 269] on div "CO play_arrow pause 29:44 + Add competency keyboard_arrow_right Okay , so if yo…" at bounding box center [607, 241] width 502 height 54
click at [595, 231] on p "Add competency" at bounding box center [620, 225] width 57 height 11
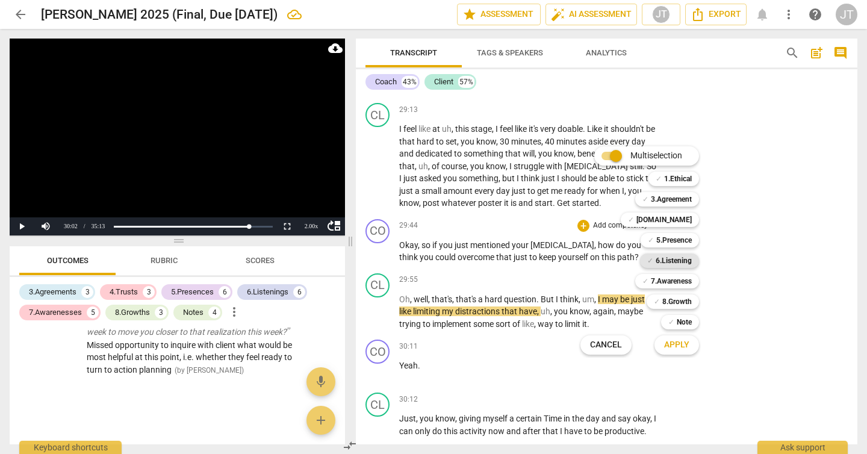
click at [665, 261] on b "6.Listening" at bounding box center [674, 260] width 36 height 14
click at [669, 281] on b "7.Awareness" at bounding box center [671, 281] width 41 height 14
click at [671, 299] on b "8.Growth" at bounding box center [677, 301] width 30 height 14
click at [674, 340] on span "Apply" at bounding box center [676, 345] width 25 height 12
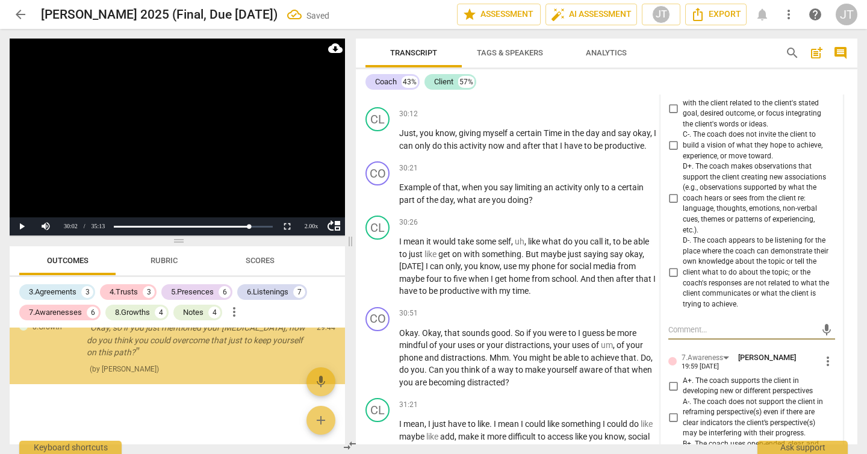
scroll to position [11855, 0]
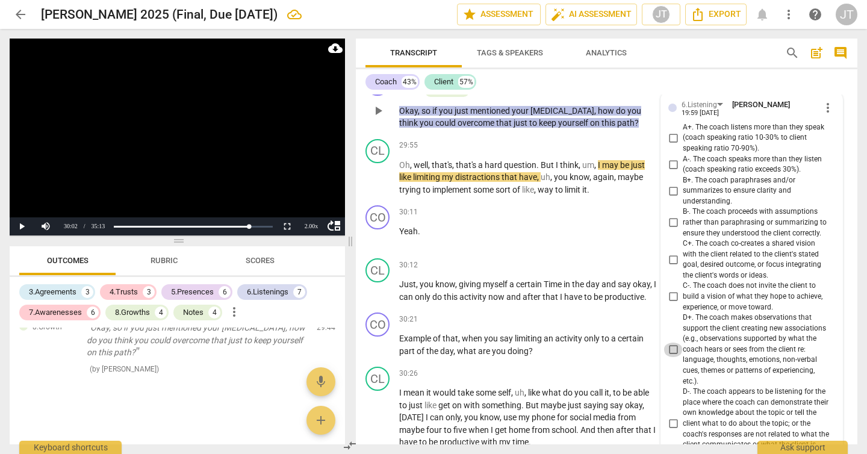
click at [669, 357] on input "D+. The coach makes observations that support the client creating new associati…" at bounding box center [673, 350] width 19 height 14
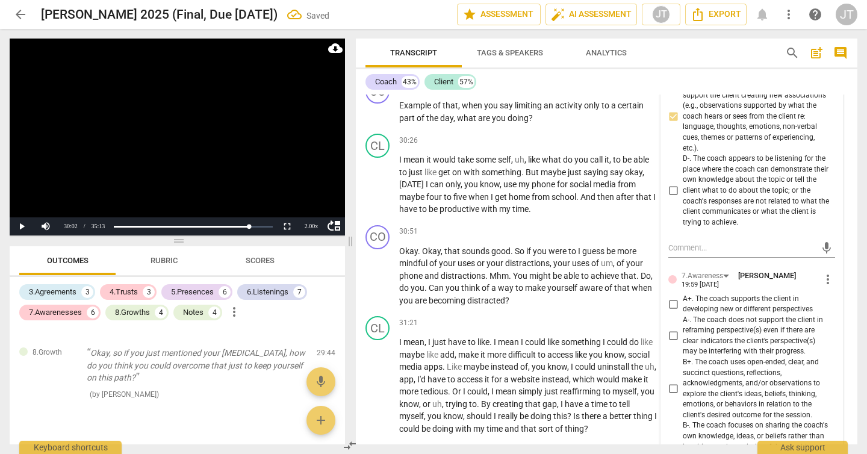
scroll to position [12191, 0]
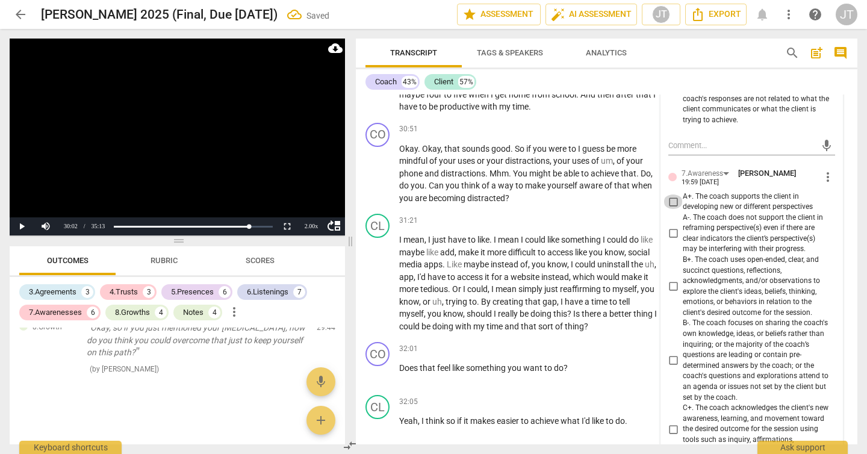
click at [668, 209] on input "A+. The coach supports the client in developing new or different perspectives" at bounding box center [673, 201] width 19 height 14
click at [674, 294] on input "B+. The coach uses open-ended, clear, and succinct questions, reflections, ackn…" at bounding box center [673, 286] width 19 height 14
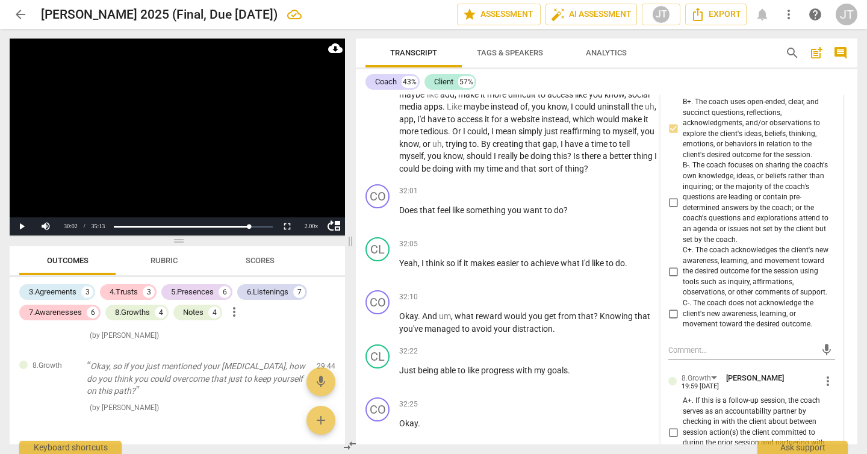
scroll to position [12605, 0]
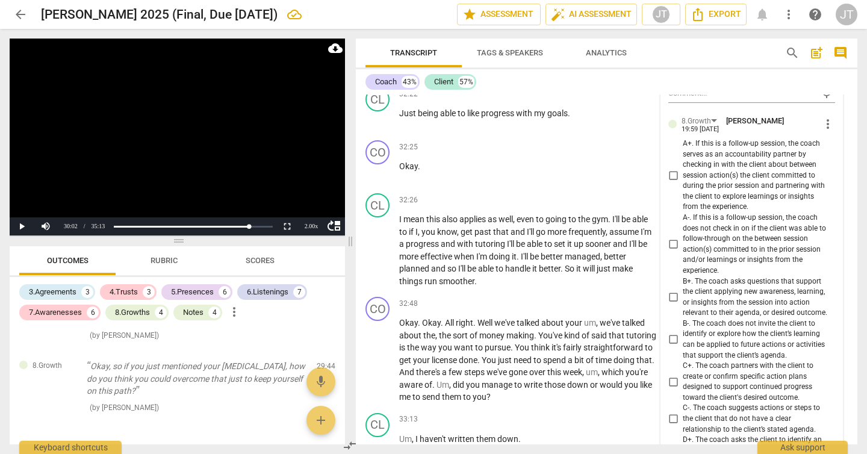
click at [738, 314] on span "B+. The coach asks questions that support the client applying new awareness, le…" at bounding box center [757, 297] width 148 height 42
click at [683, 305] on input "B+. The coach asks questions that support the client applying new awareness, le…" at bounding box center [673, 297] width 19 height 14
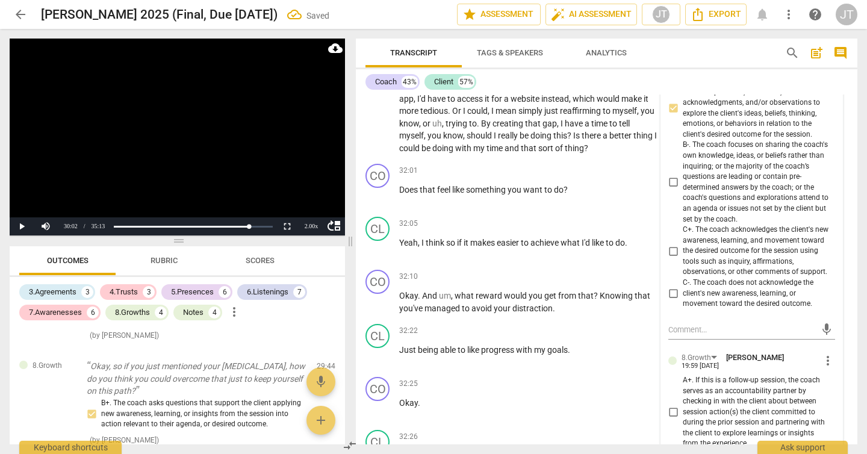
scroll to position [11956, 0]
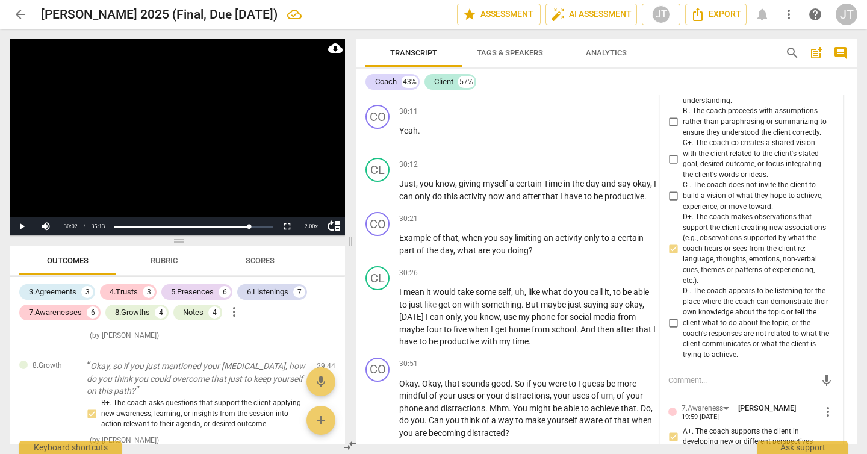
click at [242, 119] on video at bounding box center [177, 137] width 335 height 197
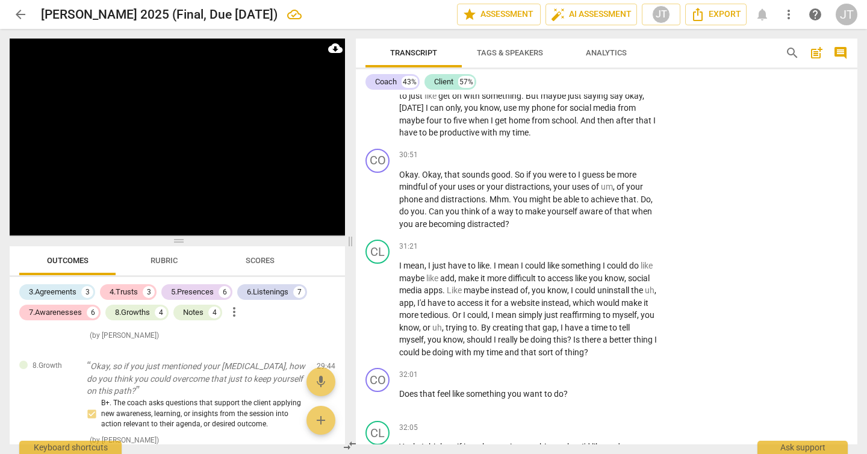
scroll to position [12903, 0]
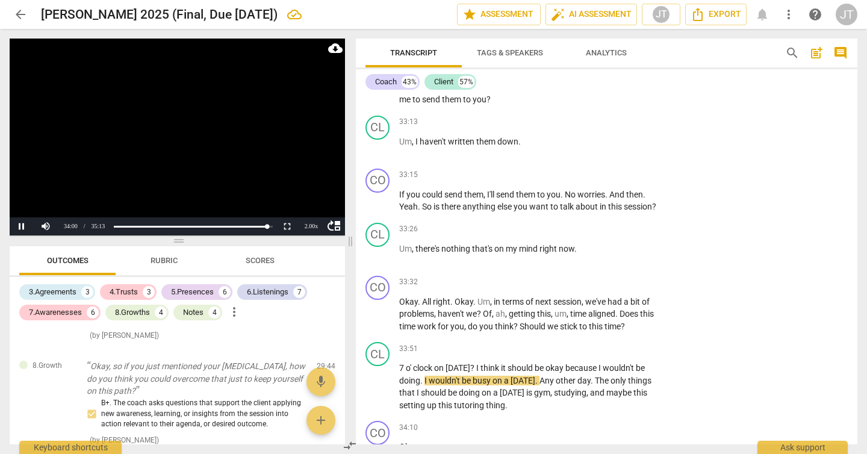
click at [163, 135] on video at bounding box center [177, 137] width 335 height 197
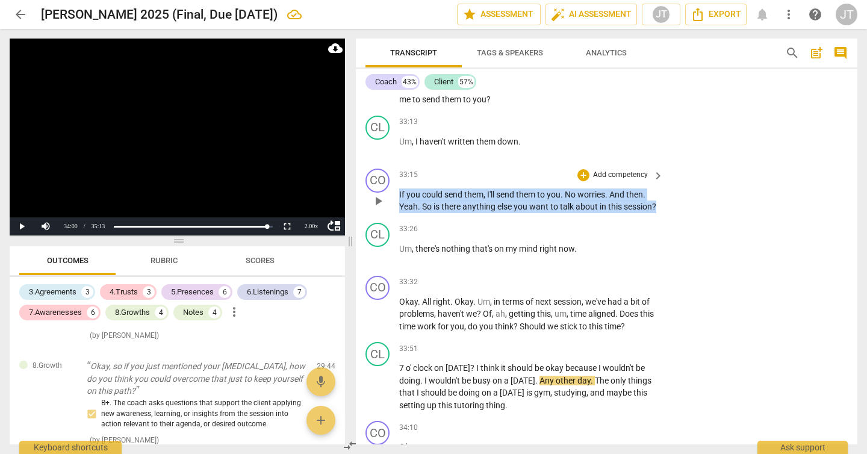
drag, startPoint x: 444, startPoint y: 255, endPoint x: 392, endPoint y: 232, distance: 56.6
click at [392, 218] on div "CO play_arrow pause 33:15 + Add competency keyboard_arrow_right If you could se…" at bounding box center [607, 191] width 502 height 54
click at [605, 181] on p "Add competency" at bounding box center [620, 175] width 57 height 11
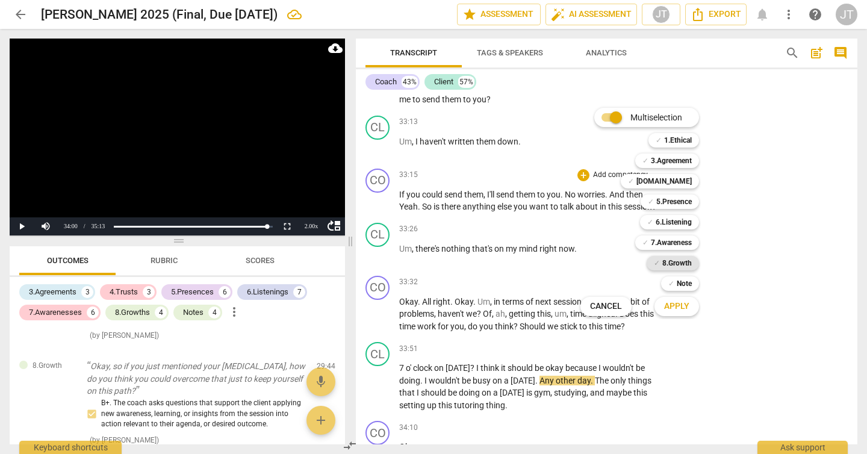
click at [674, 261] on b "8.Growth" at bounding box center [677, 263] width 30 height 14
click at [683, 309] on span "Apply" at bounding box center [676, 306] width 25 height 12
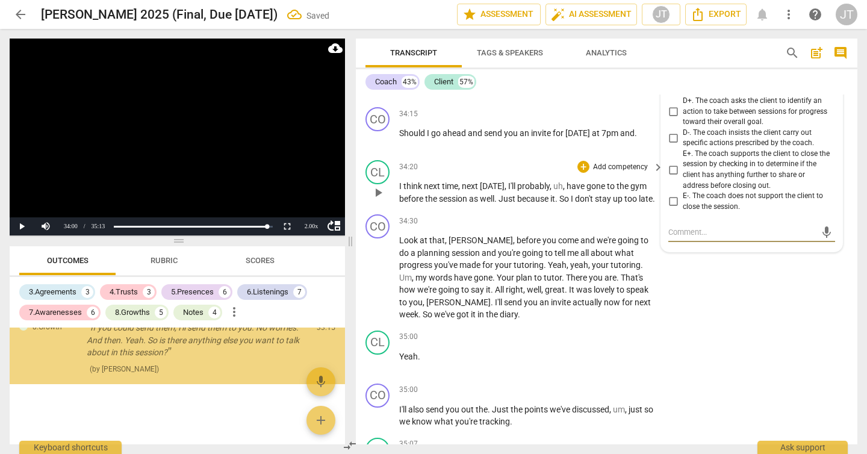
scroll to position [4294, 0]
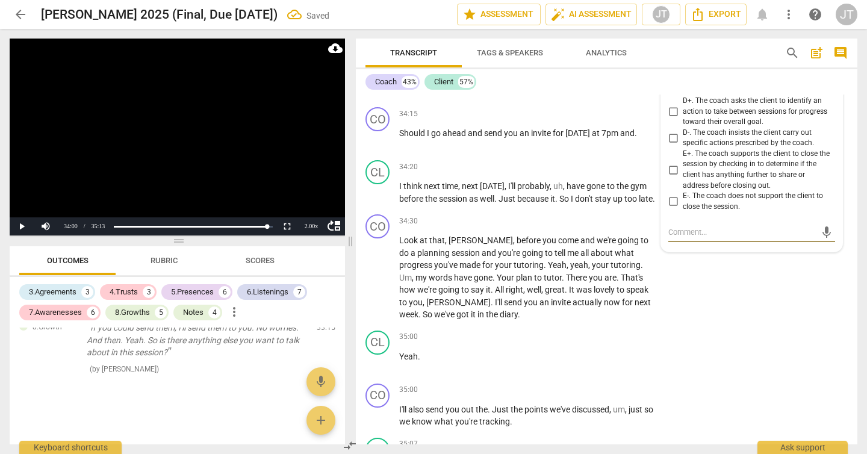
click at [727, 191] on span "E+. The coach supports the client to close the session by checking in to determ…" at bounding box center [757, 170] width 148 height 42
click at [683, 177] on input "E+. The coach supports the client to close the session by checking in to determ…" at bounding box center [673, 170] width 19 height 14
click at [187, 174] on video at bounding box center [177, 137] width 335 height 197
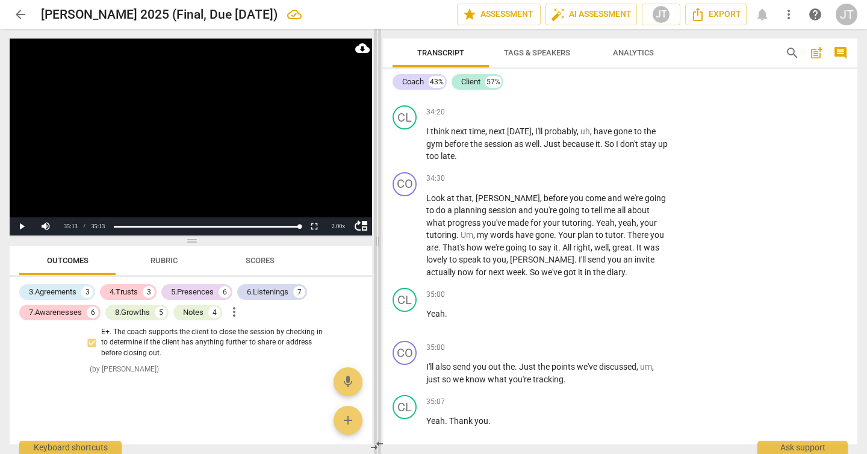
scroll to position [13896, 0]
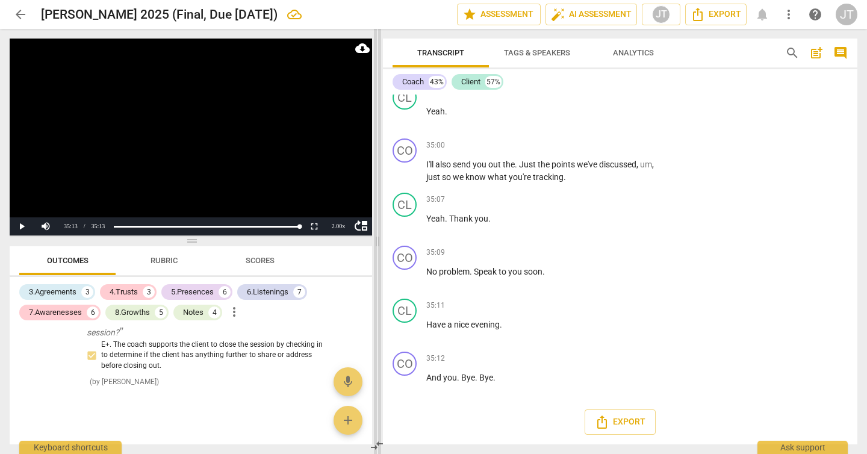
drag, startPoint x: 351, startPoint y: 241, endPoint x: 378, endPoint y: 244, distance: 27.3
click at [378, 244] on span at bounding box center [377, 241] width 7 height 425
click at [117, 169] on video at bounding box center [191, 137] width 362 height 197
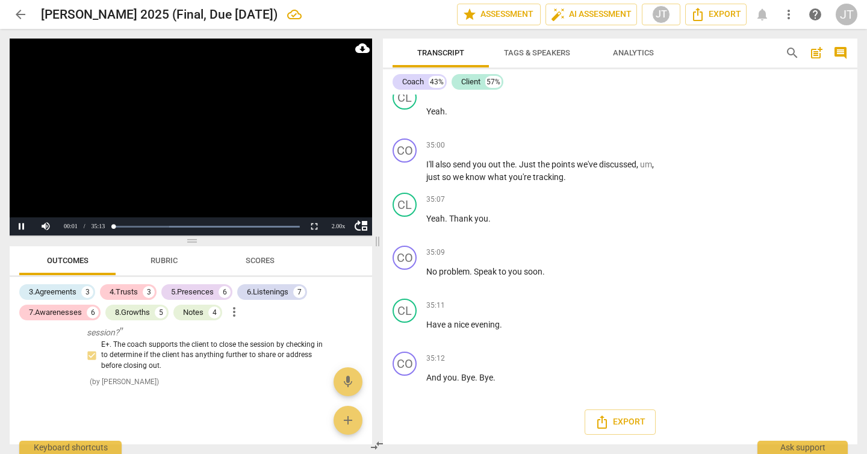
scroll to position [26, 0]
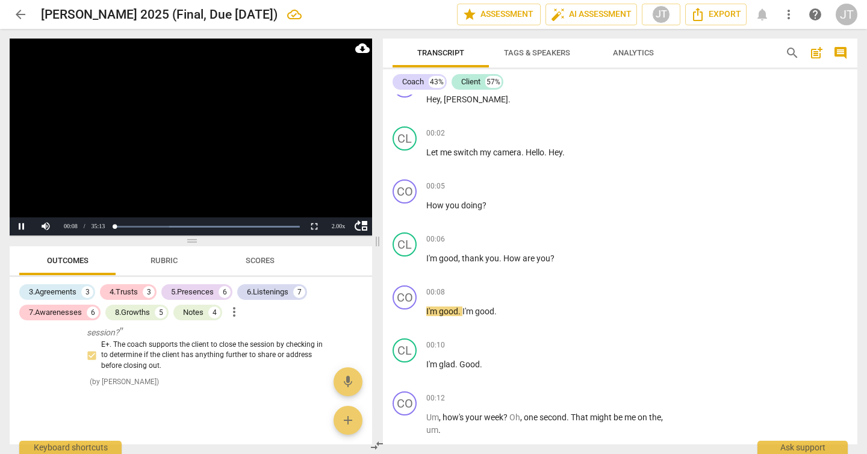
click at [161, 132] on video at bounding box center [191, 137] width 362 height 197
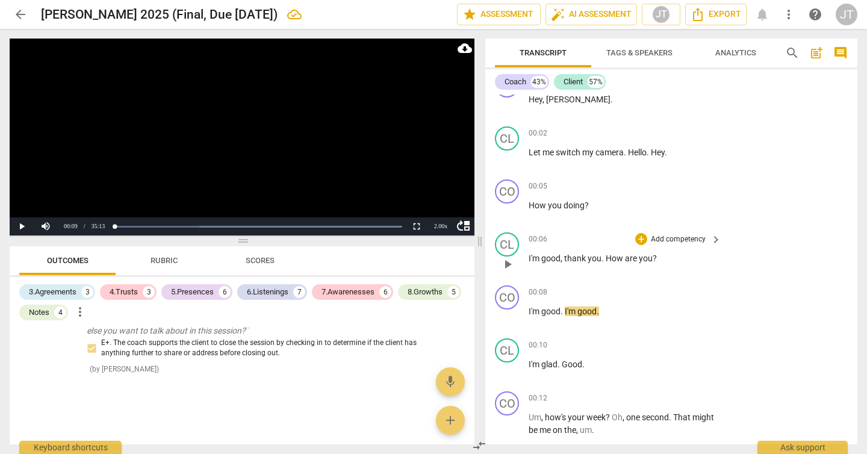
scroll to position [3247, 0]
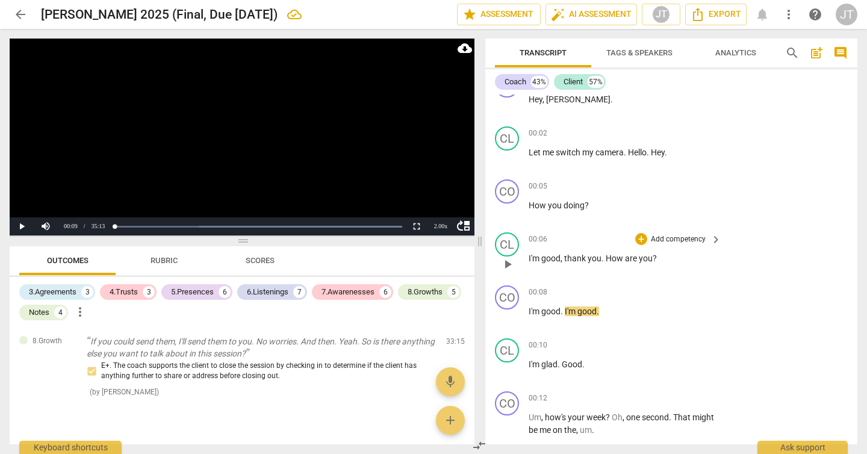
drag, startPoint x: 376, startPoint y: 241, endPoint x: 478, endPoint y: 240, distance: 102.4
click at [478, 240] on span at bounding box center [479, 241] width 7 height 425
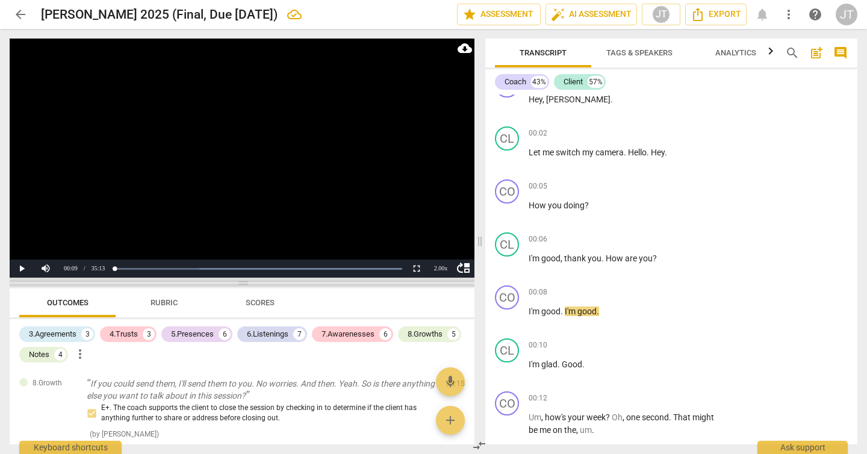
drag, startPoint x: 246, startPoint y: 241, endPoint x: 243, endPoint y: 283, distance: 42.3
click at [243, 283] on span at bounding box center [242, 282] width 465 height 7
click at [59, 340] on div "3.Agreements" at bounding box center [53, 334] width 48 height 12
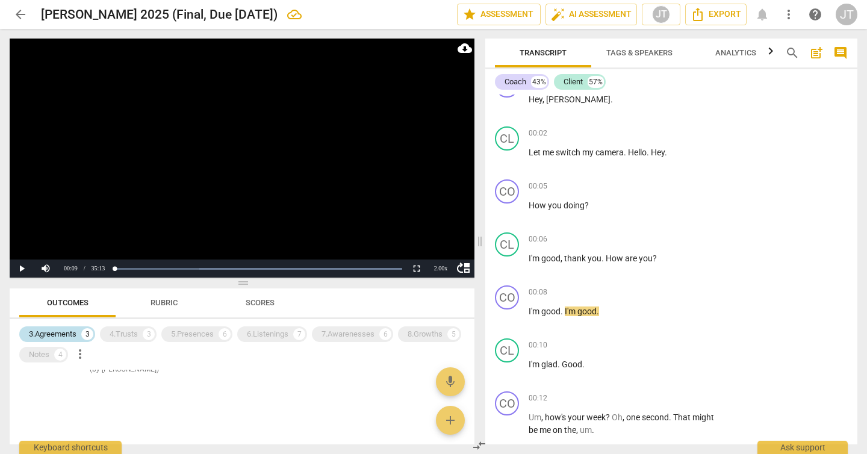
scroll to position [278, 0]
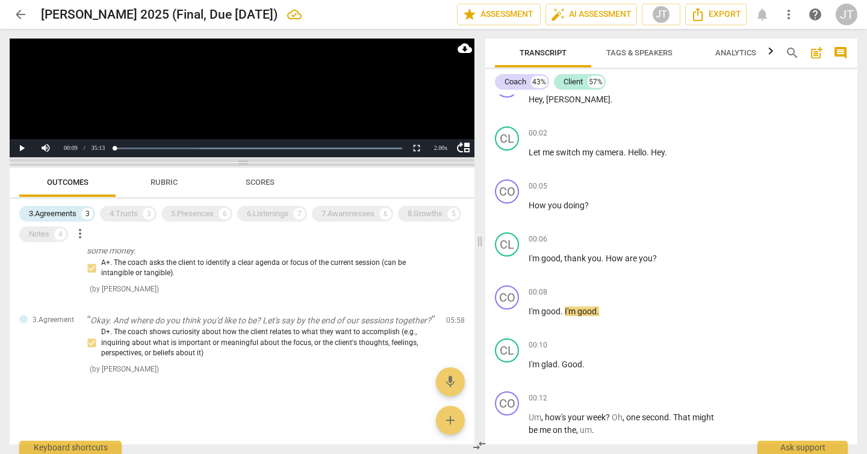
drag, startPoint x: 242, startPoint y: 282, endPoint x: 234, endPoint y: 161, distance: 120.7
click at [234, 161] on span at bounding box center [242, 162] width 465 height 7
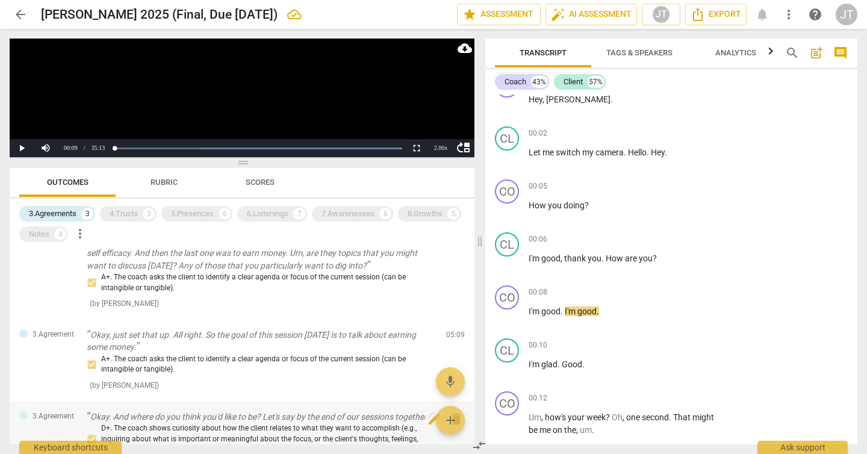
scroll to position [0, 0]
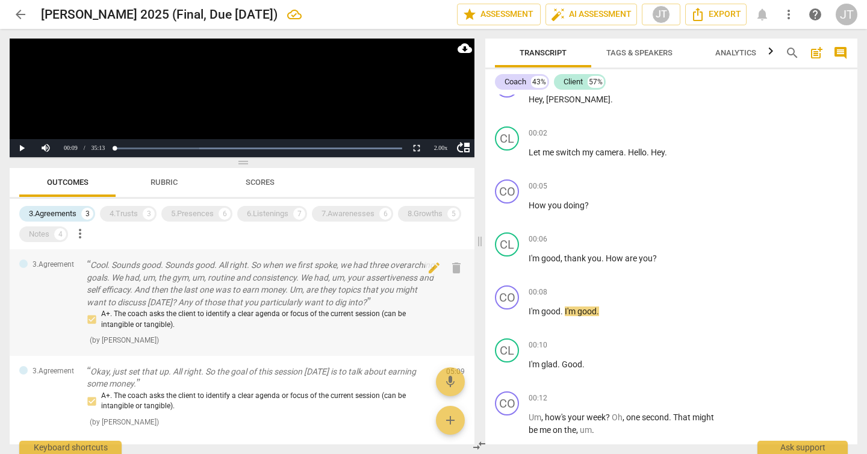
click at [198, 279] on p "Cool. Sounds good. Sounds good. All right. So when we first spoke, we had three…" at bounding box center [262, 283] width 350 height 49
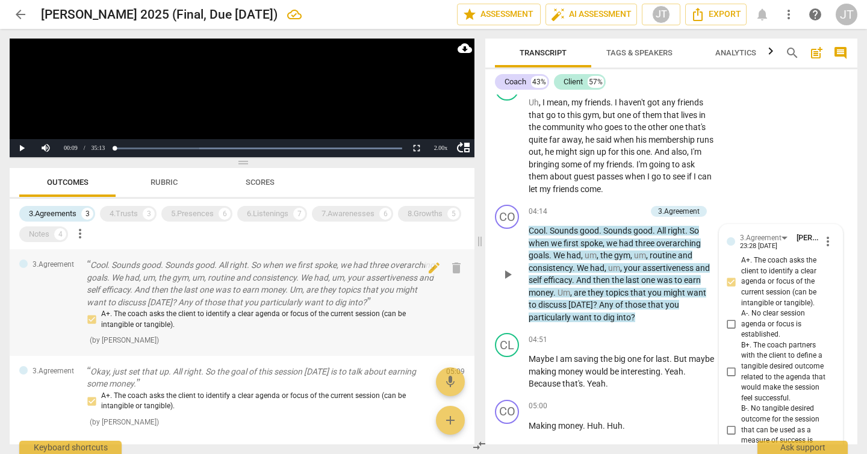
scroll to position [2542, 0]
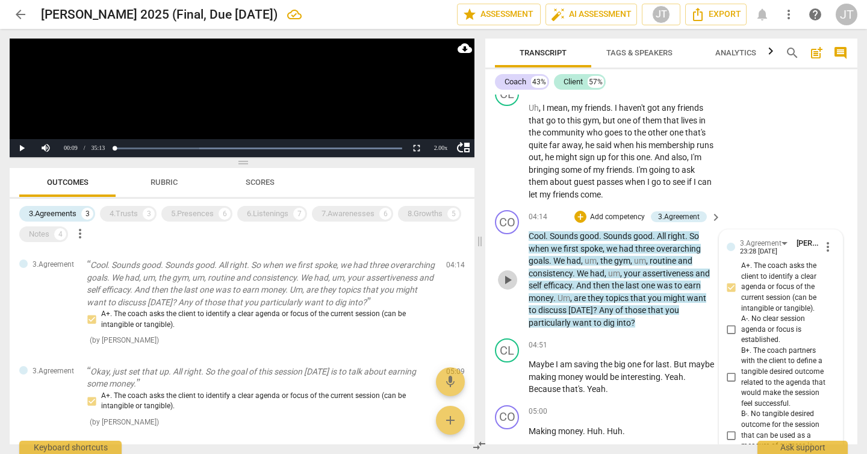
click at [509, 280] on span "play_arrow" at bounding box center [507, 280] width 14 height 14
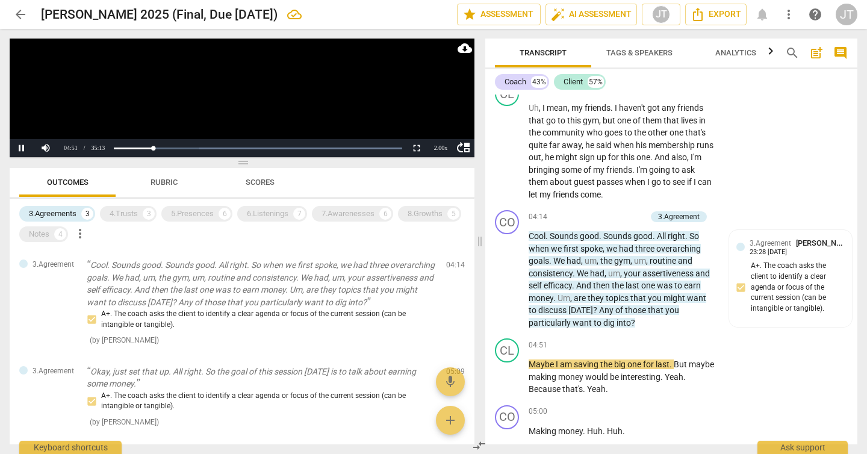
click at [208, 113] on video at bounding box center [242, 98] width 465 height 119
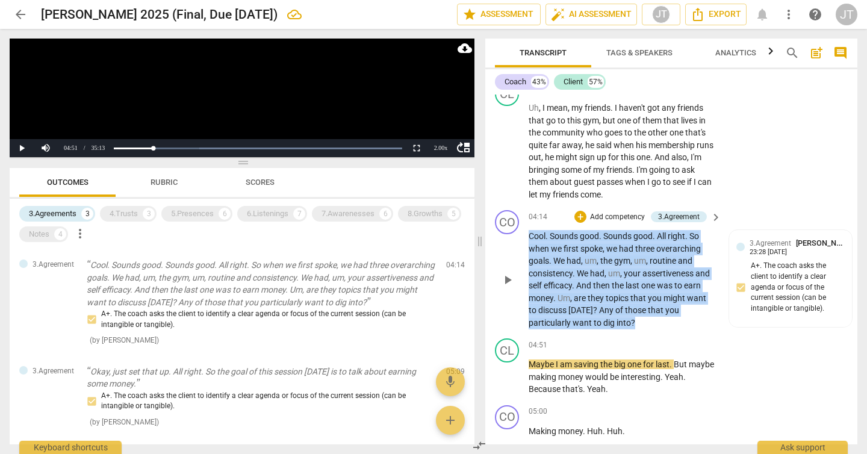
drag, startPoint x: 659, startPoint y: 320, endPoint x: 502, endPoint y: 239, distance: 176.1
click at [502, 239] on div "CO play_arrow pause 04:14 + Add competency 3.Agreement keyboard_arrow_right Coo…" at bounding box center [671, 269] width 372 height 128
copy p "Cool . Sounds good . Sounds good . All right . So when we first spoke , we had …"
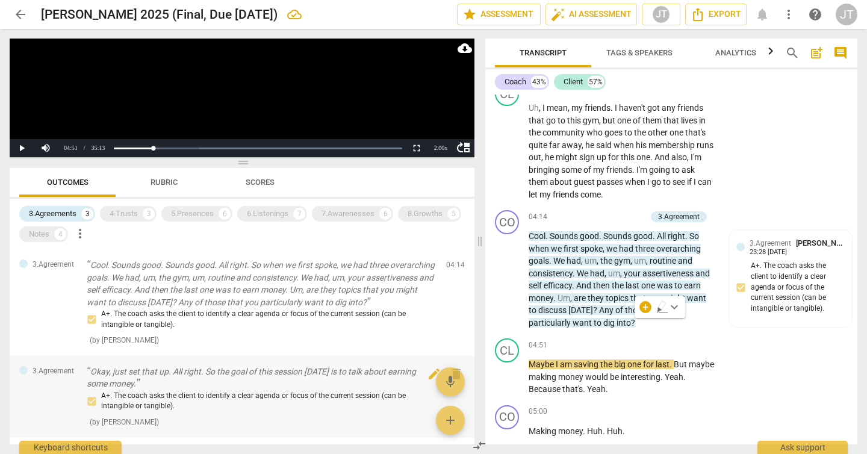
click at [247, 390] on p "Okay, just set that up. All right. So the goal of this session [DATE] is to tal…" at bounding box center [262, 377] width 350 height 25
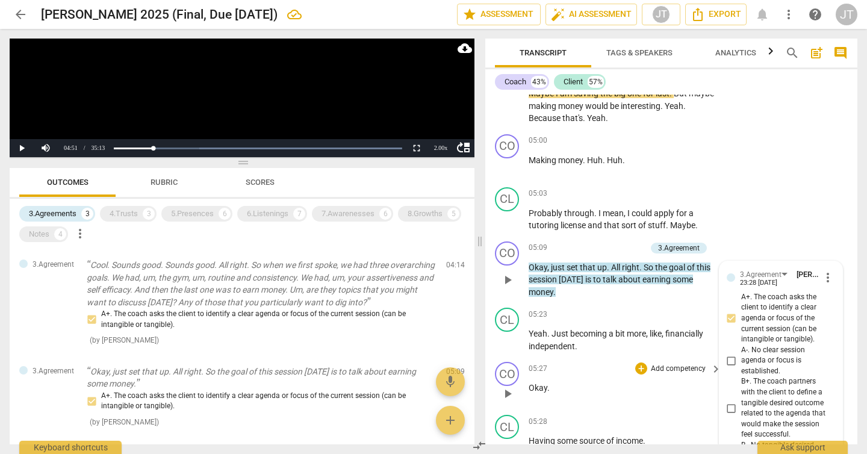
scroll to position [2720, 0]
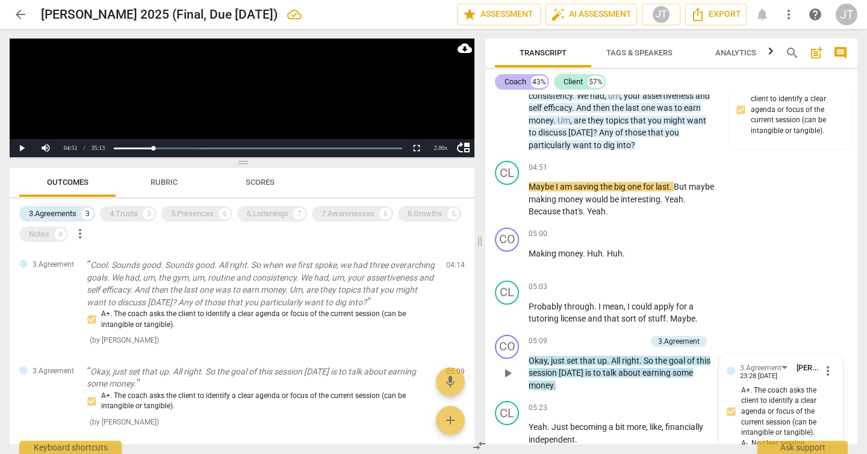
click at [520, 80] on div "Coach" at bounding box center [516, 82] width 22 height 12
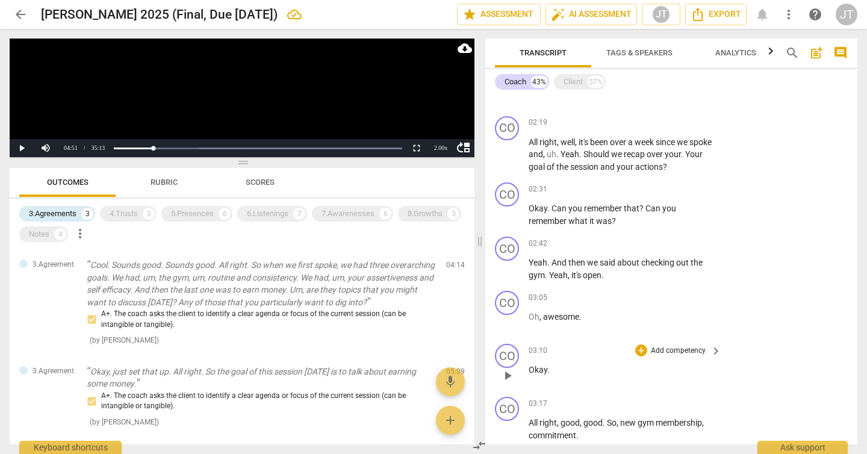
scroll to position [715, 0]
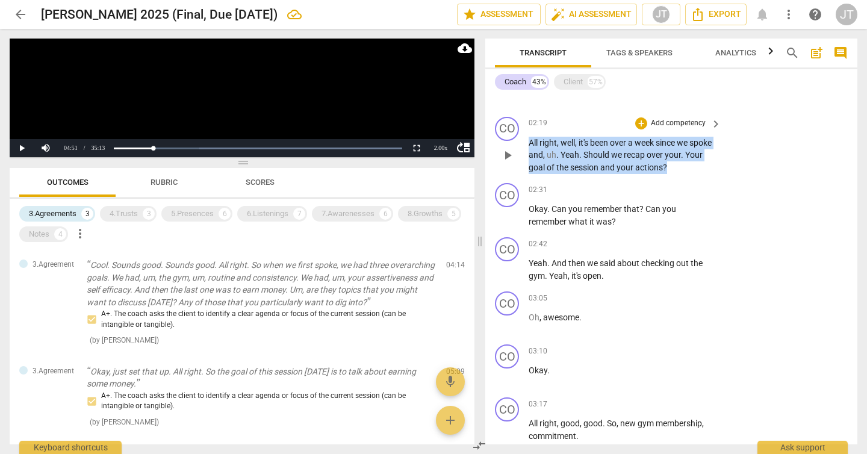
drag, startPoint x: 696, startPoint y: 167, endPoint x: 523, endPoint y: 142, distance: 174.6
click at [523, 142] on div "CO play_arrow pause 02:19 + Add competency keyboard_arrow_right All right , wel…" at bounding box center [671, 145] width 372 height 67
click at [651, 123] on p "Add competency" at bounding box center [678, 123] width 57 height 11
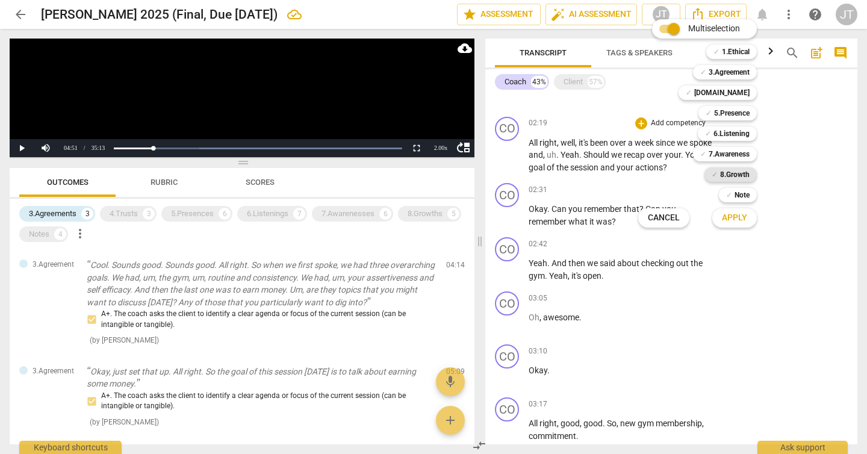
click at [741, 168] on b "8.Growth" at bounding box center [735, 174] width 30 height 14
click at [739, 213] on span "Apply" at bounding box center [734, 218] width 25 height 12
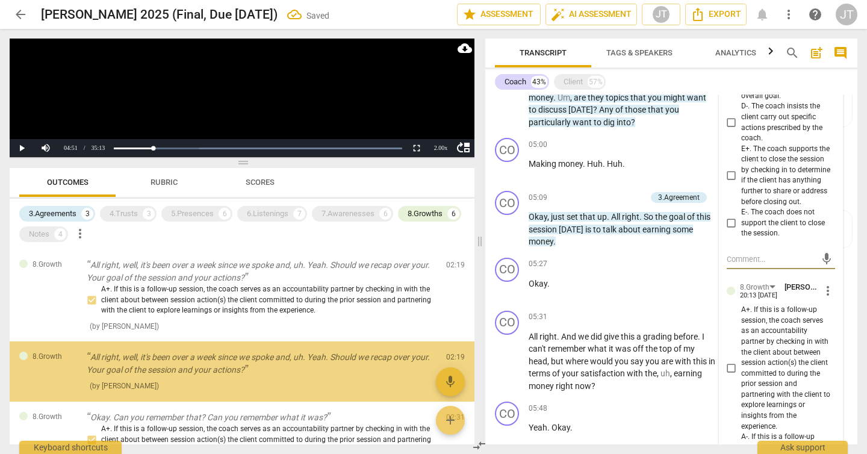
scroll to position [25, 0]
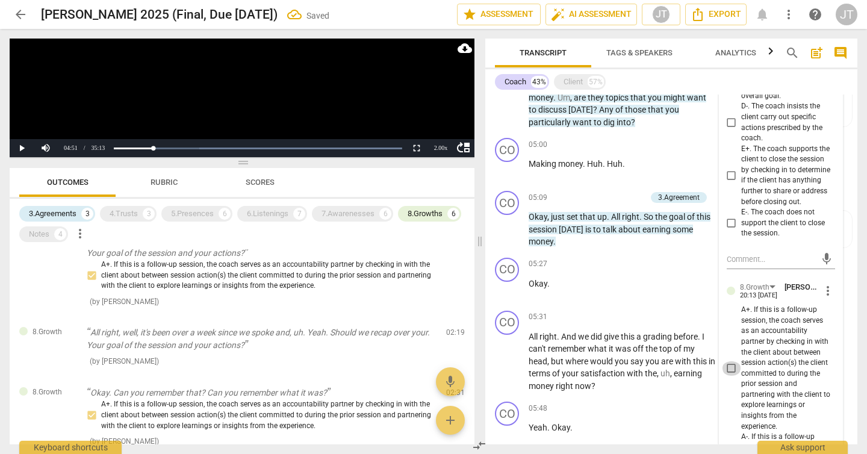
click at [729, 376] on input "A+. If this is a follow-up session, the coach serves as an accountability partn…" at bounding box center [731, 368] width 19 height 14
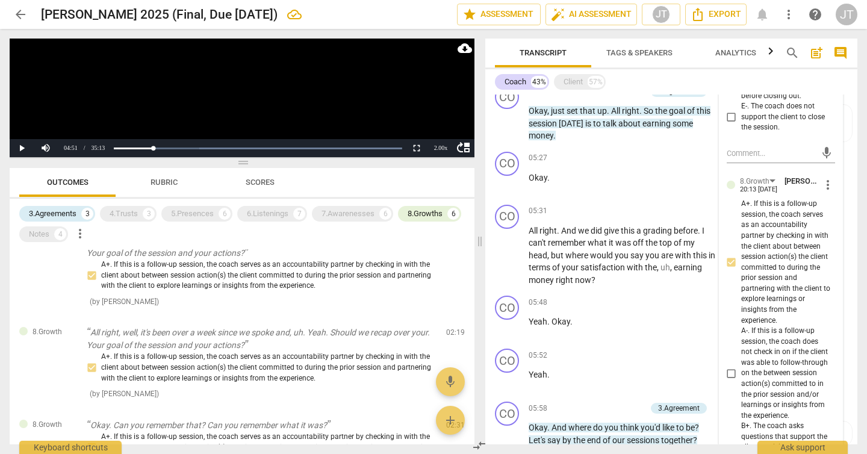
scroll to position [1443, 0]
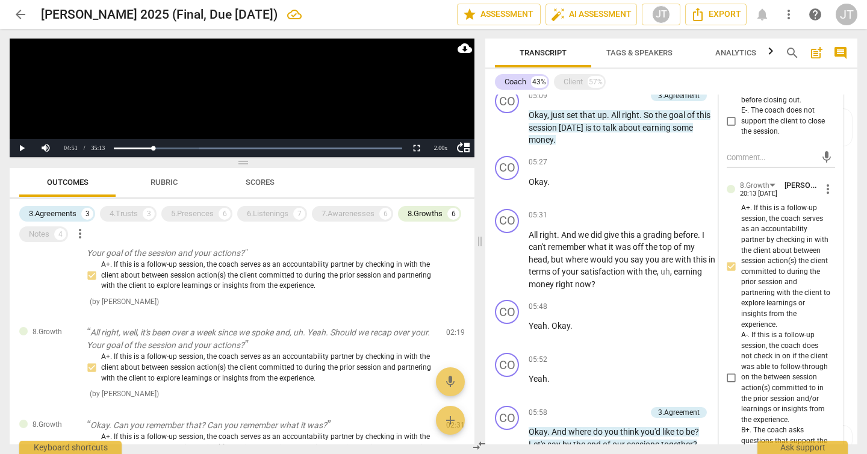
click at [824, 196] on span "more_vert" at bounding box center [828, 189] width 14 height 14
click at [819, 226] on li "Delete" at bounding box center [836, 221] width 42 height 23
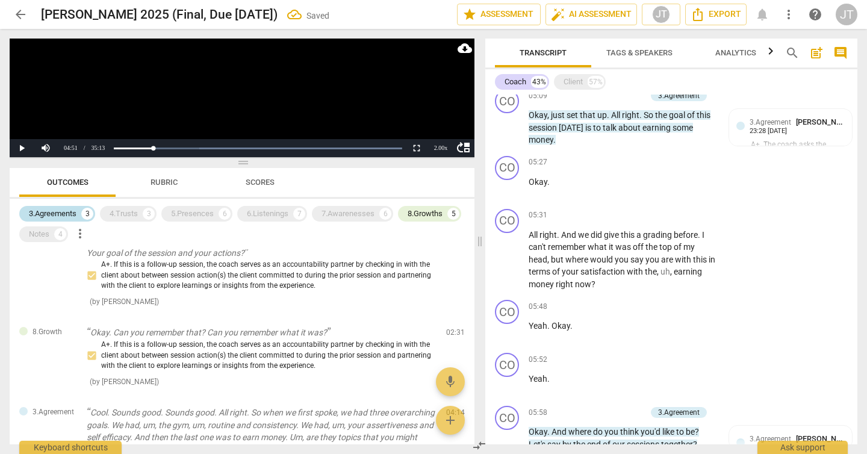
click at [58, 218] on div "3.Agreements" at bounding box center [53, 214] width 48 height 12
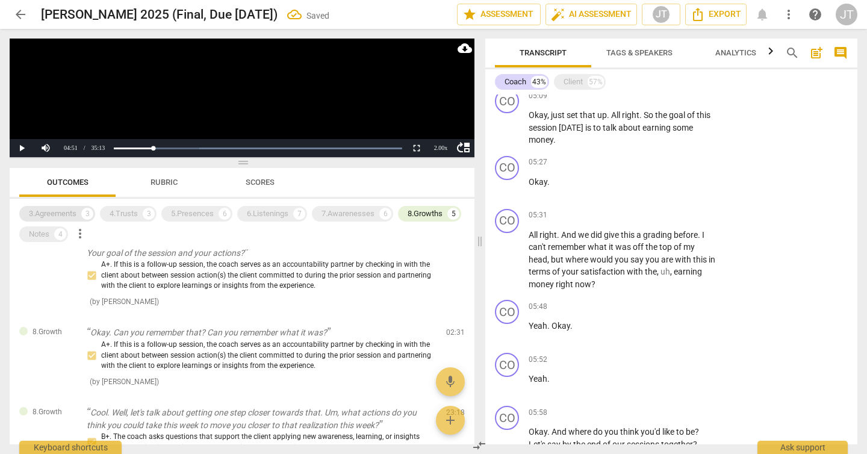
click at [76, 217] on div "3.Agreements" at bounding box center [53, 214] width 48 height 12
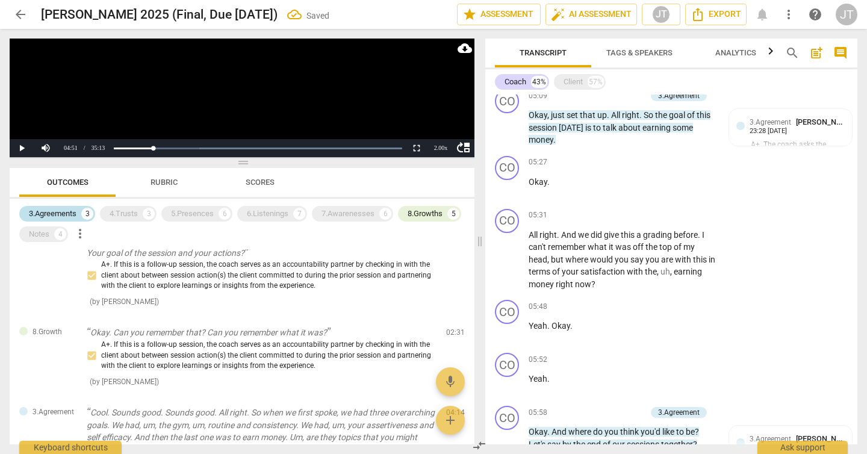
click at [85, 216] on div "3" at bounding box center [87, 214] width 12 height 12
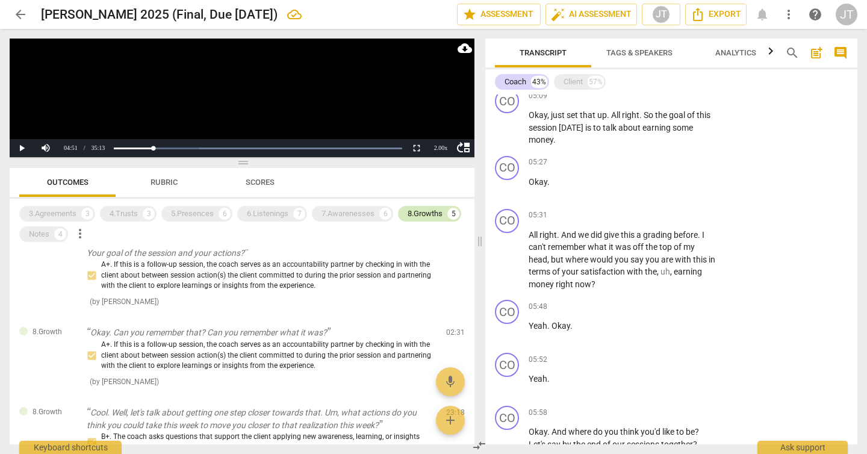
click at [431, 213] on div "8.Growths" at bounding box center [425, 214] width 35 height 12
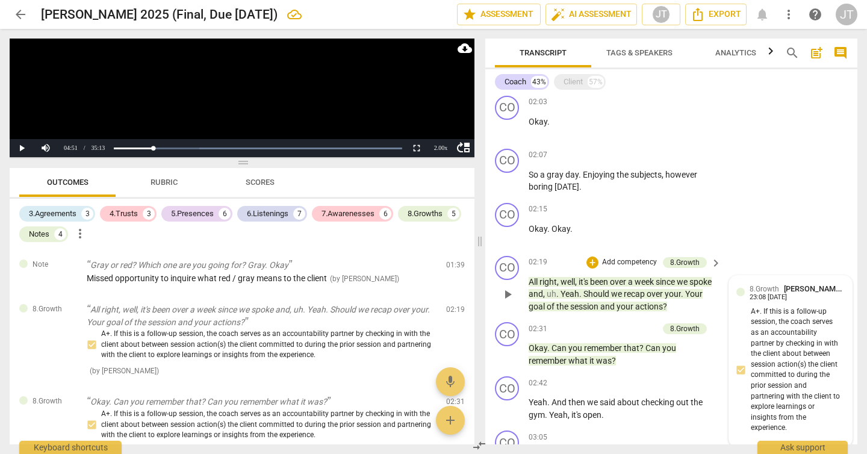
scroll to position [589, 0]
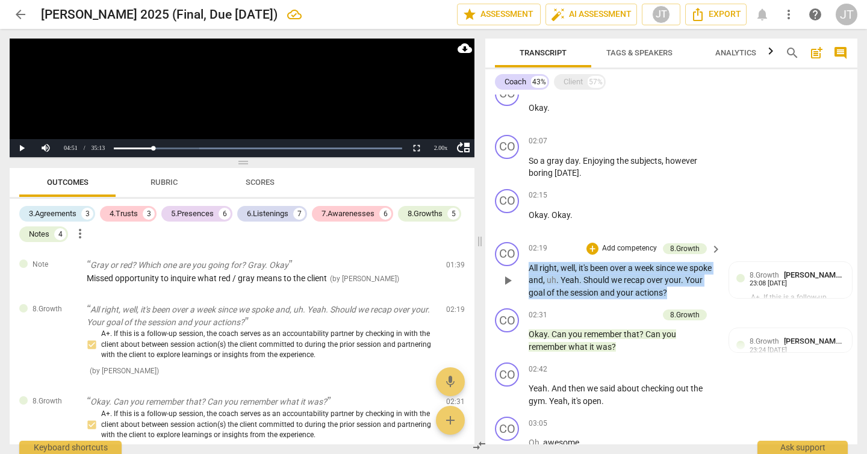
drag, startPoint x: 700, startPoint y: 290, endPoint x: 520, endPoint y: 267, distance: 180.9
click at [520, 267] on div "CO play_arrow pause 02:19 + Add competency 8.Growth keyboard_arrow_right All ri…" at bounding box center [671, 270] width 372 height 67
copy p "All right , well , it's been over a week since we spoke and , uh . Yeah . Shoul…"
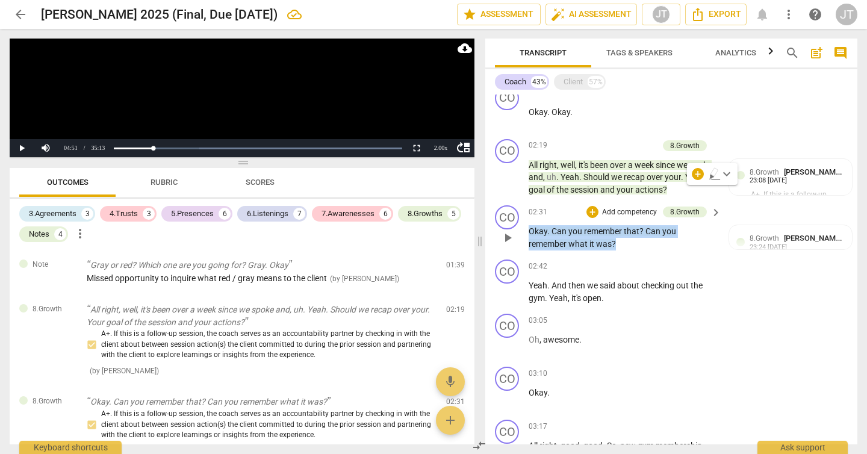
drag, startPoint x: 622, startPoint y: 242, endPoint x: 530, endPoint y: 232, distance: 92.1
click at [530, 232] on p "Okay . Can you remember that ? Can you remember what it was ?" at bounding box center [622, 237] width 187 height 25
copy p "Okay . Can you remember that ? Can you remember what it was ?"
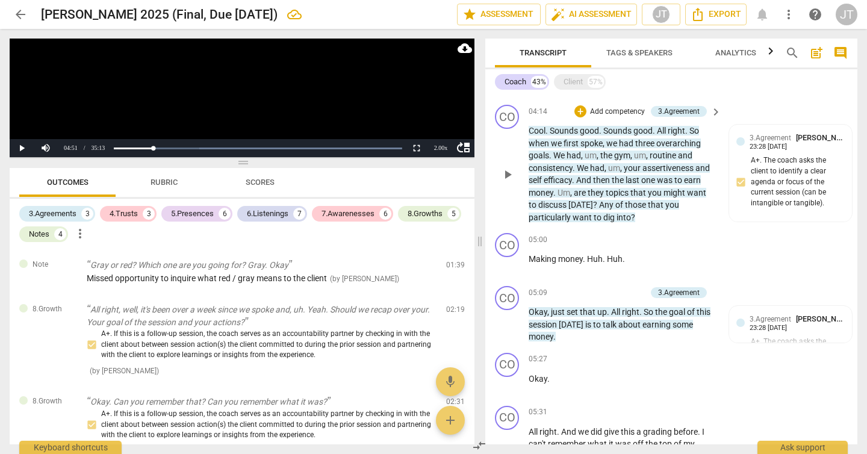
scroll to position [1267, 0]
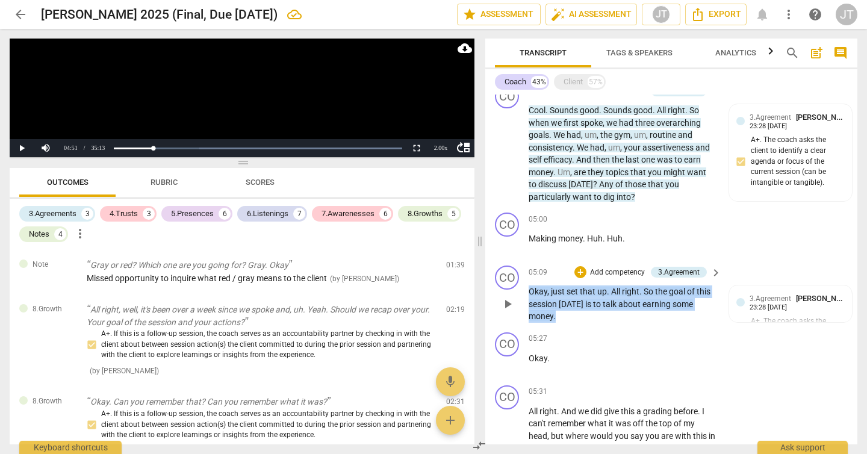
drag, startPoint x: 582, startPoint y: 316, endPoint x: 531, endPoint y: 291, distance: 56.0
click at [531, 291] on p "Okay , just set that up . All right . So the goal of this session [DATE] is to …" at bounding box center [622, 303] width 187 height 37
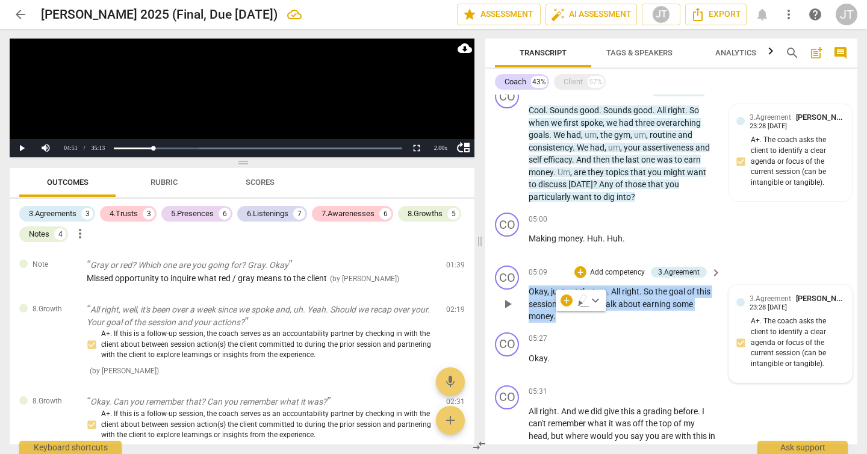
copy p "Okay , just set that up . All right . So the goal of this session [DATE] is to …"
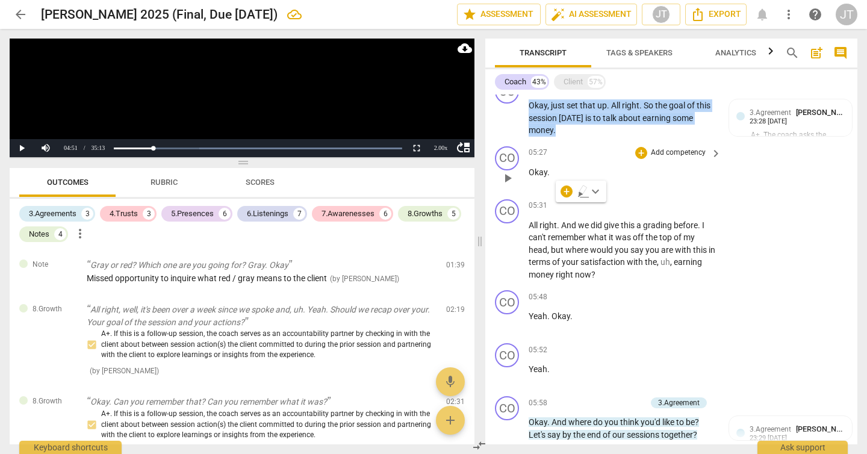
scroll to position [1455, 0]
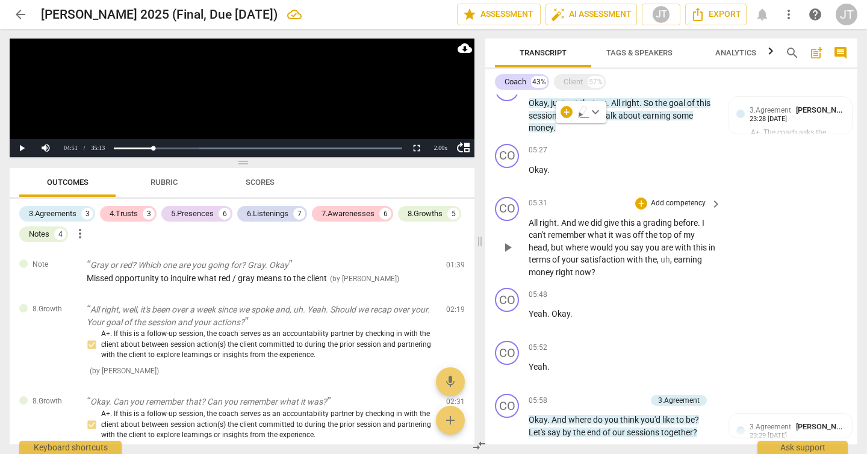
click at [654, 243] on span "you" at bounding box center [653, 248] width 16 height 10
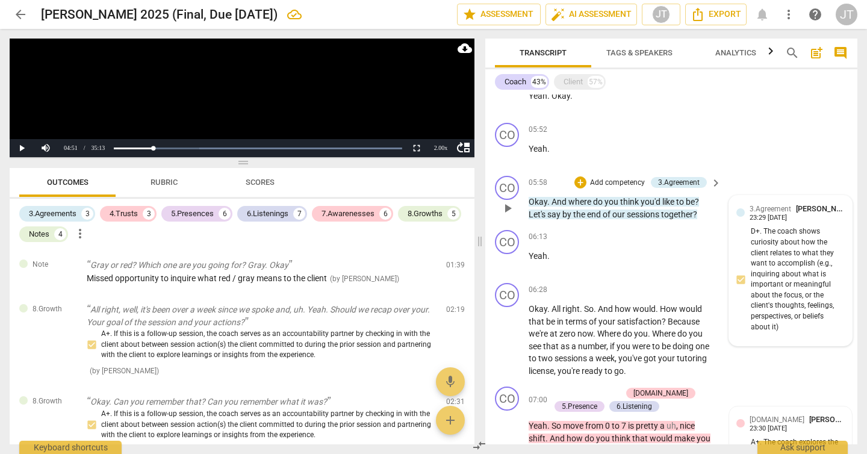
scroll to position [1675, 0]
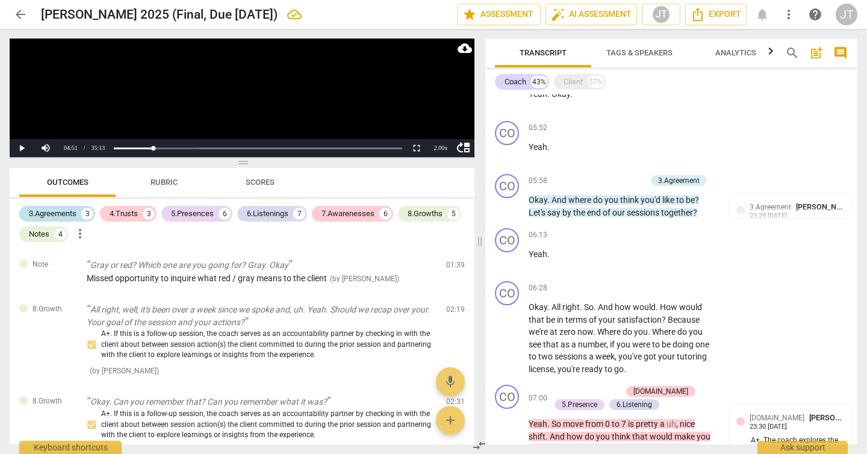
click at [49, 210] on div "3.Agreements" at bounding box center [53, 214] width 48 height 12
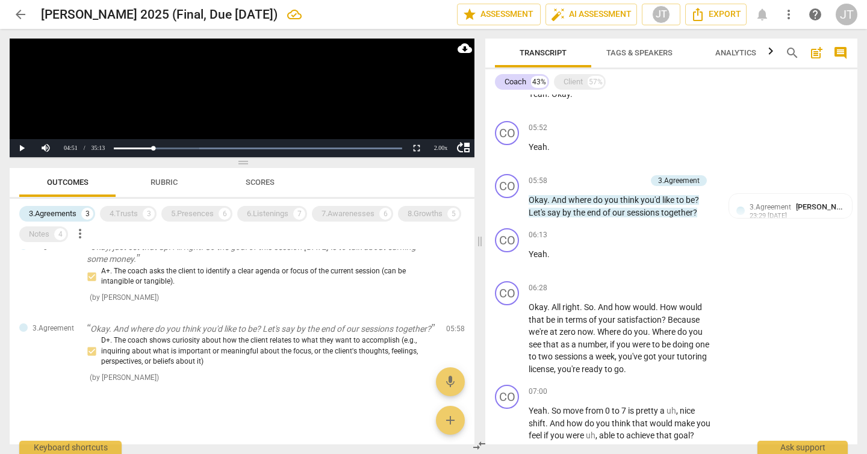
scroll to position [141, 0]
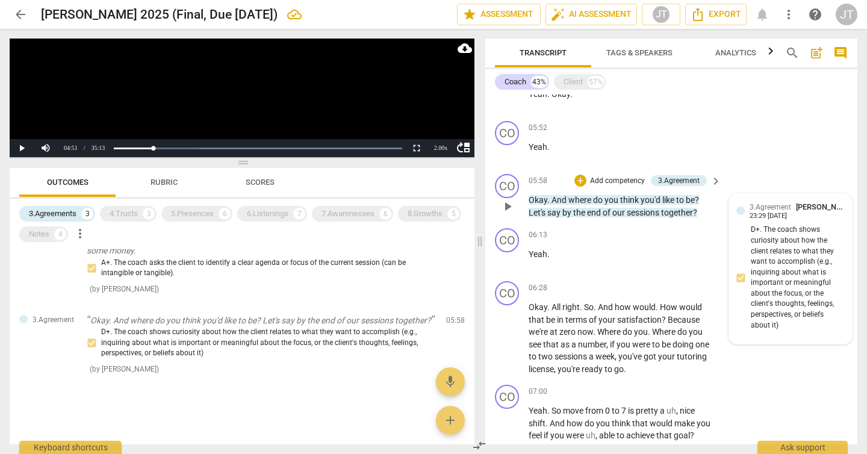
click at [783, 222] on div "3.Agreement [PERSON_NAME] 23:29 [DATE] D+. The coach shows curiosity about how …" at bounding box center [790, 268] width 108 height 135
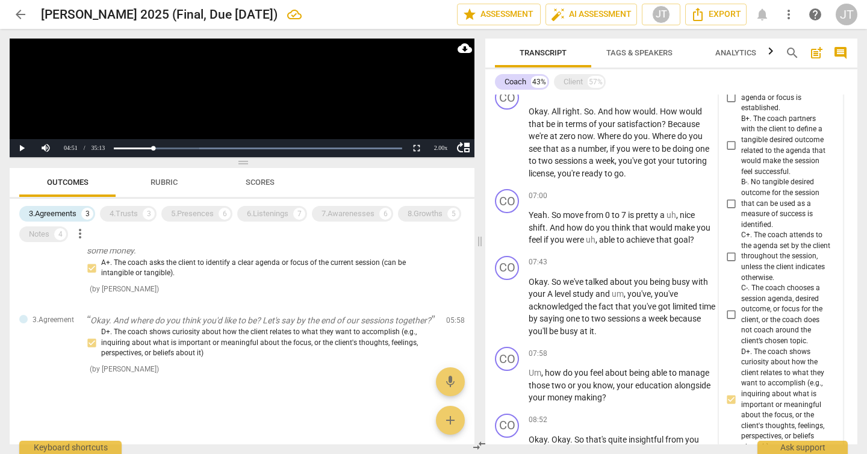
scroll to position [1791, 0]
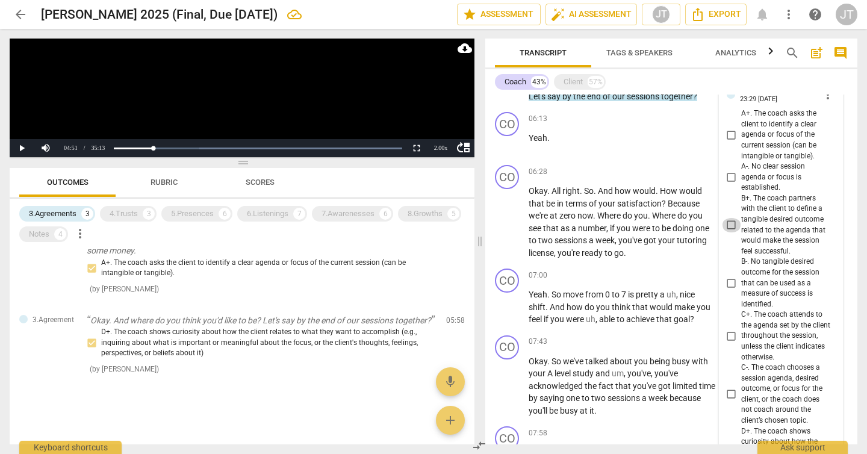
click at [732, 224] on input "B+. The coach partners with the client to define a tangible desired outcome rel…" at bounding box center [731, 225] width 19 height 14
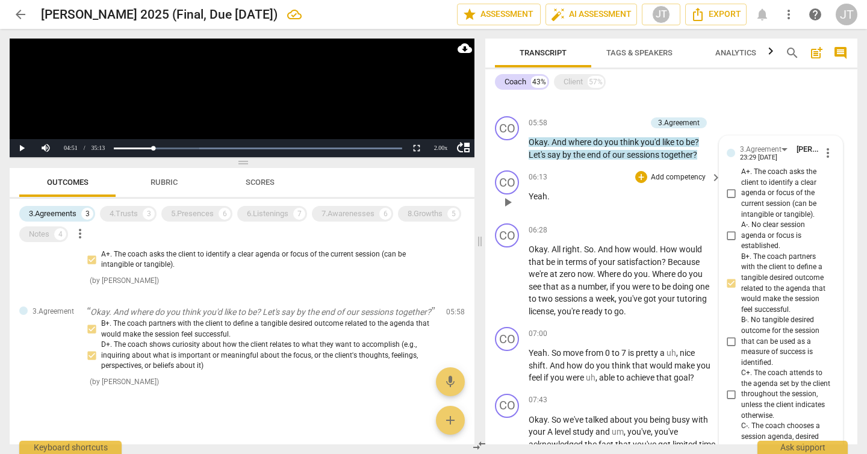
scroll to position [1741, 0]
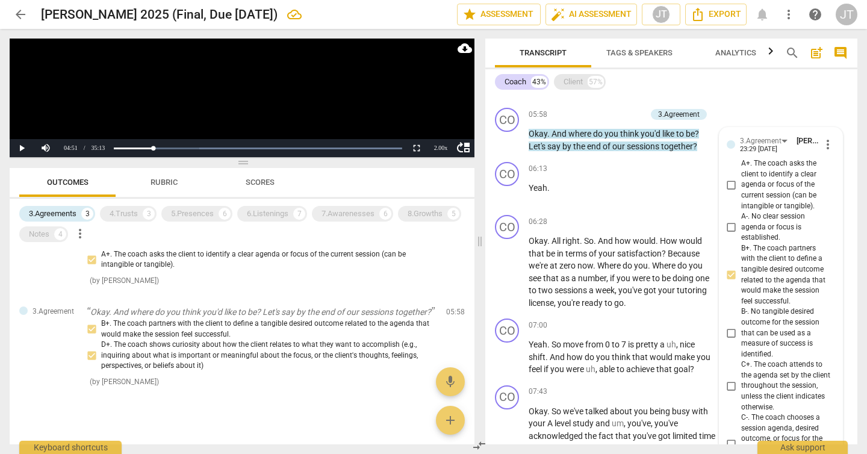
click at [576, 86] on div "Client" at bounding box center [573, 82] width 19 height 12
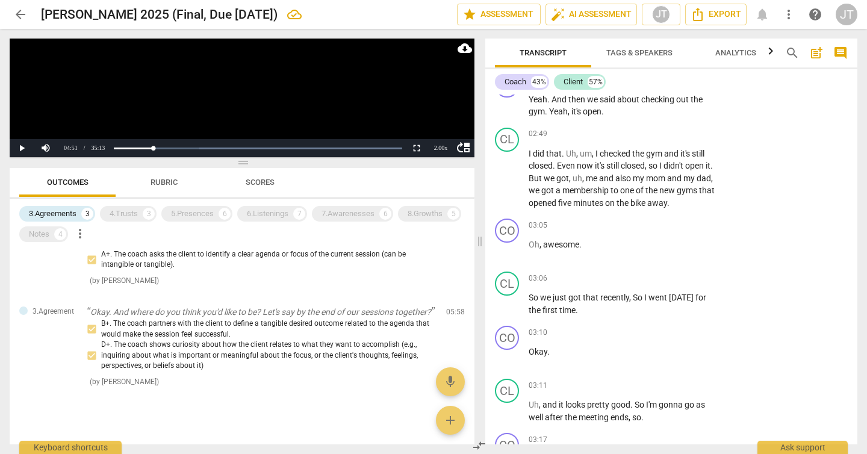
scroll to position [3476, 0]
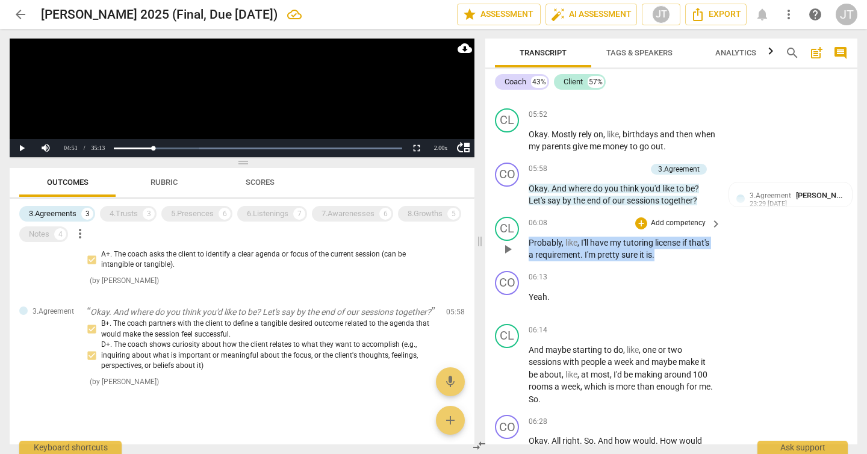
drag, startPoint x: 665, startPoint y: 252, endPoint x: 530, endPoint y: 246, distance: 134.4
click at [530, 246] on p "Probably , like , I'll have my tutoring license if that's a requirement . I'm p…" at bounding box center [622, 249] width 187 height 25
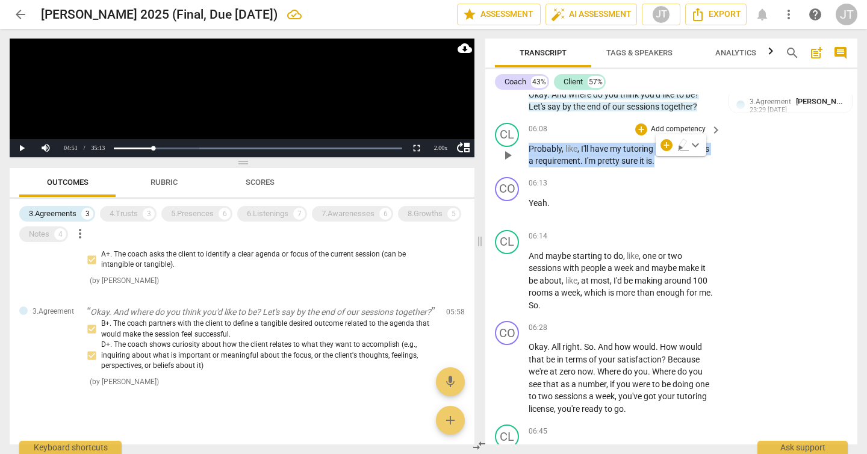
click at [686, 130] on p "Add competency" at bounding box center [678, 129] width 57 height 11
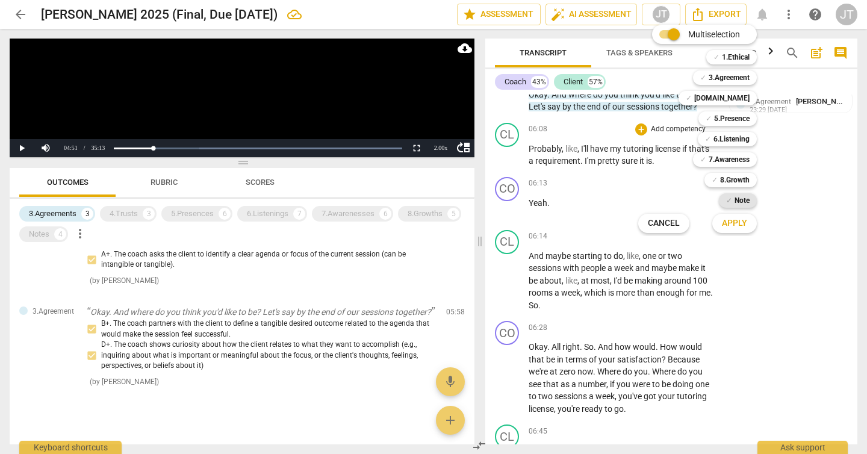
click at [748, 205] on b "Note" at bounding box center [742, 200] width 15 height 14
click at [747, 220] on button "Apply" at bounding box center [734, 224] width 45 height 22
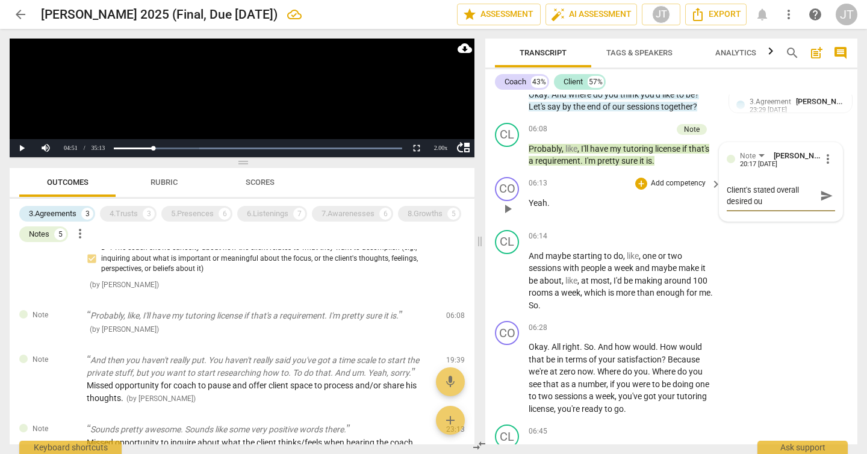
scroll to position [0, 0]
click at [762, 187] on textarea "Client's stated overall desired outcome" at bounding box center [771, 195] width 89 height 23
click at [820, 199] on span "send" at bounding box center [826, 195] width 13 height 13
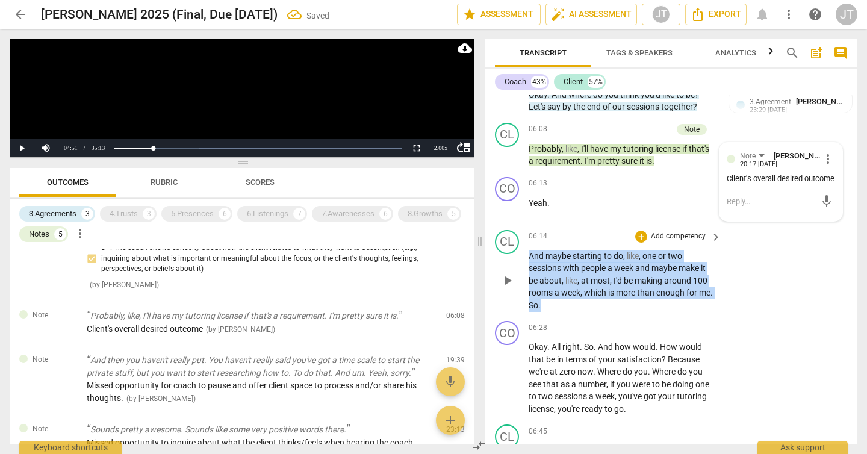
drag, startPoint x: 579, startPoint y: 307, endPoint x: 521, endPoint y: 258, distance: 76.0
click at [521, 258] on div "CL play_arrow pause 06:14 + Add competency keyboard_arrow_right And maybe start…" at bounding box center [671, 271] width 372 height 92
click at [660, 235] on p "Add competency" at bounding box center [678, 236] width 57 height 11
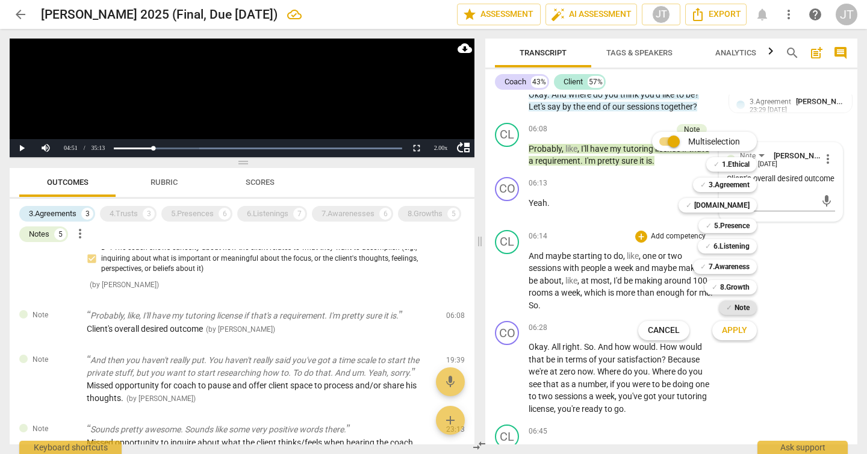
click at [745, 304] on b "Note" at bounding box center [742, 307] width 15 height 14
click at [740, 327] on span "Apply" at bounding box center [734, 331] width 25 height 12
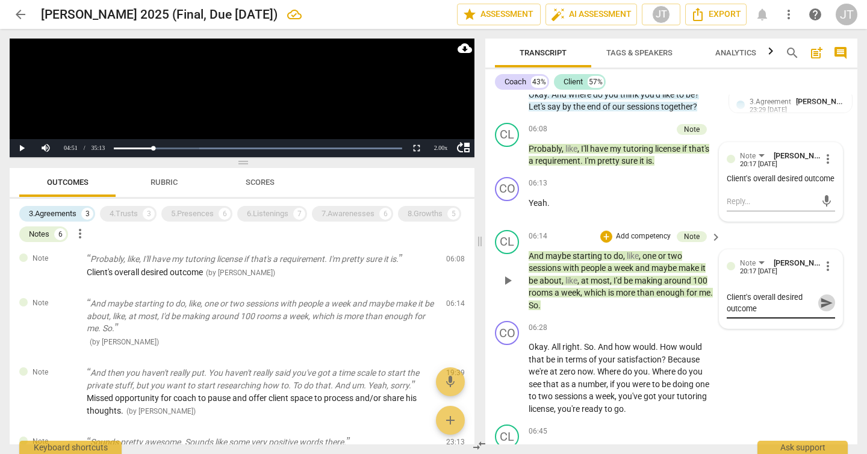
click at [827, 302] on span "send" at bounding box center [826, 302] width 13 height 13
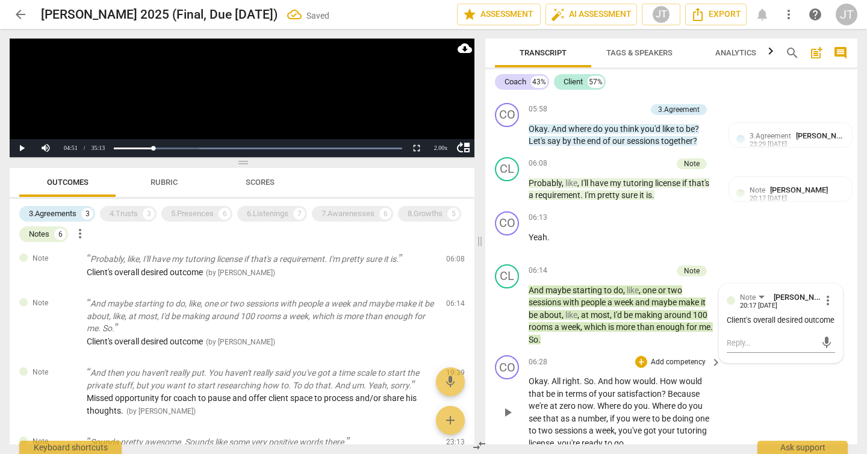
scroll to position [3454, 0]
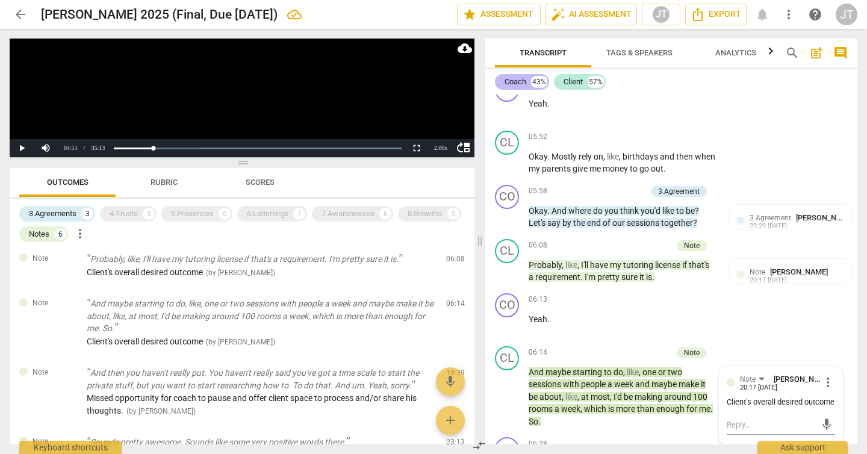
click at [524, 84] on div "Coach" at bounding box center [516, 82] width 22 height 12
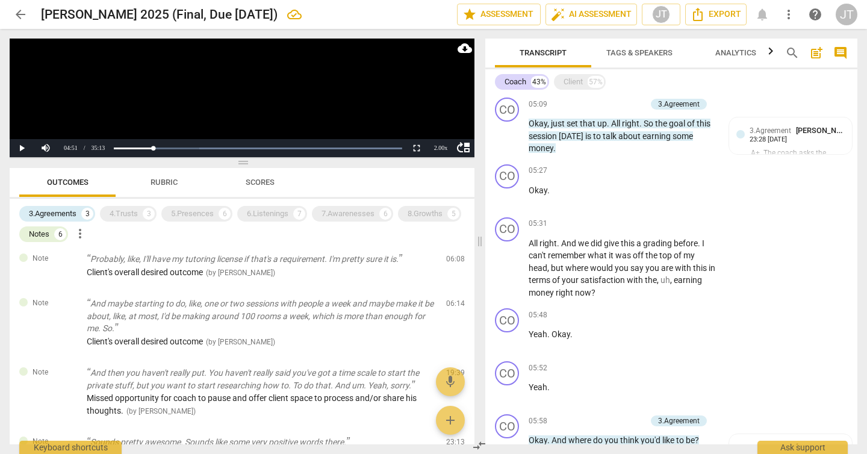
scroll to position [1439, 0]
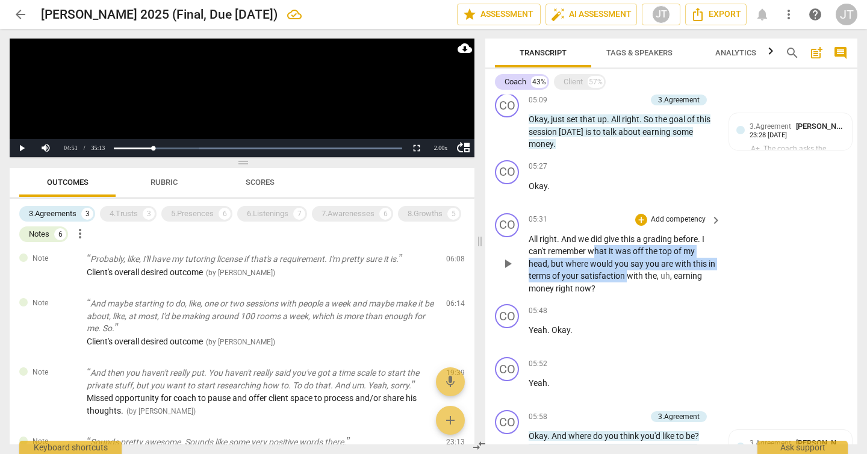
drag, startPoint x: 594, startPoint y: 247, endPoint x: 636, endPoint y: 273, distance: 50.3
click at [636, 273] on p "All right . And we did give this a grading before . I can't remember what it wa…" at bounding box center [622, 264] width 187 height 62
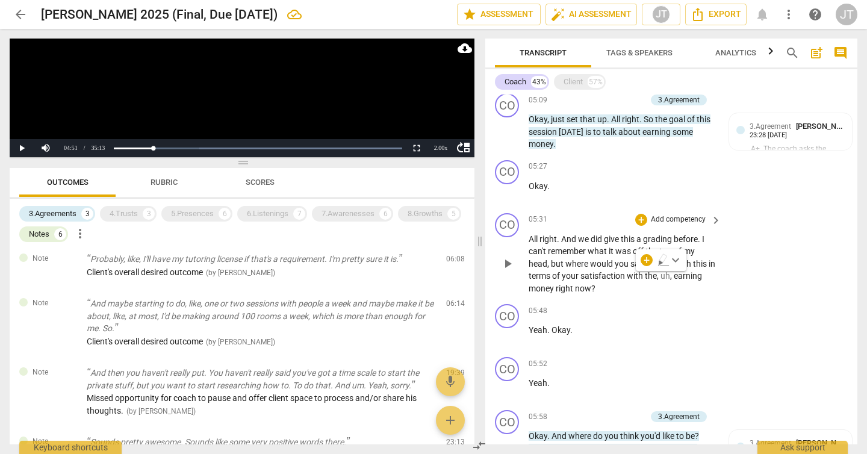
click at [636, 273] on span "with" at bounding box center [636, 276] width 18 height 10
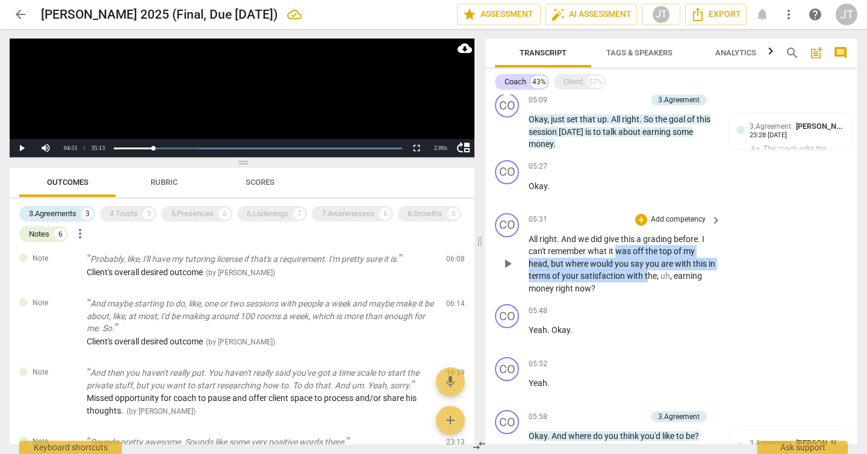
drag, startPoint x: 656, startPoint y: 272, endPoint x: 618, endPoint y: 254, distance: 42.0
click at [618, 254] on p "All right . And we did give this a grading before . I can't remember what it wa…" at bounding box center [622, 264] width 187 height 62
click at [618, 254] on span "was" at bounding box center [623, 251] width 17 height 10
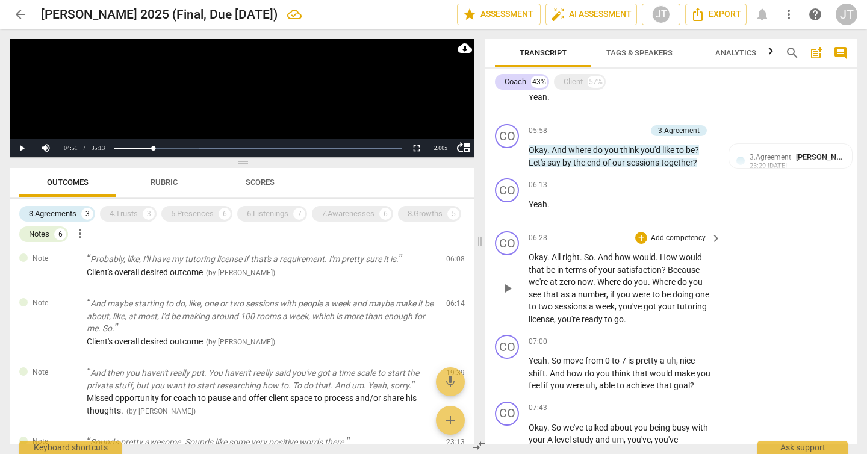
scroll to position [1726, 0]
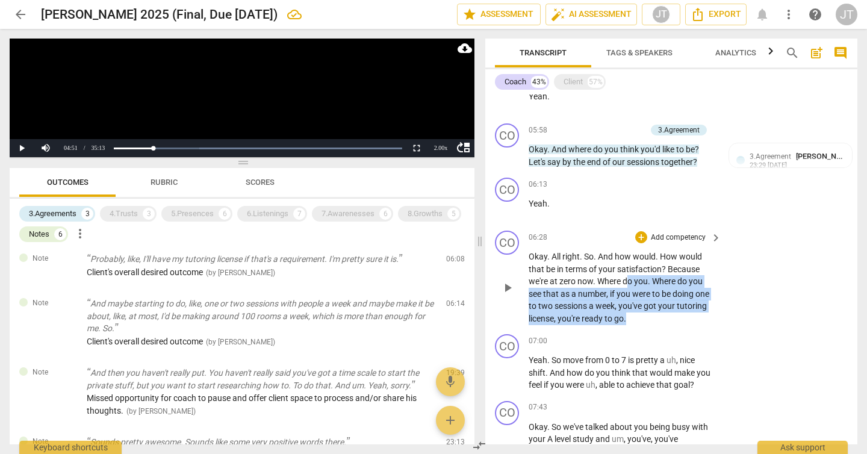
drag, startPoint x: 659, startPoint y: 314, endPoint x: 628, endPoint y: 279, distance: 47.0
click at [628, 279] on p "Okay . All right . So . And how would . How would that be in terms of your sati…" at bounding box center [622, 287] width 187 height 74
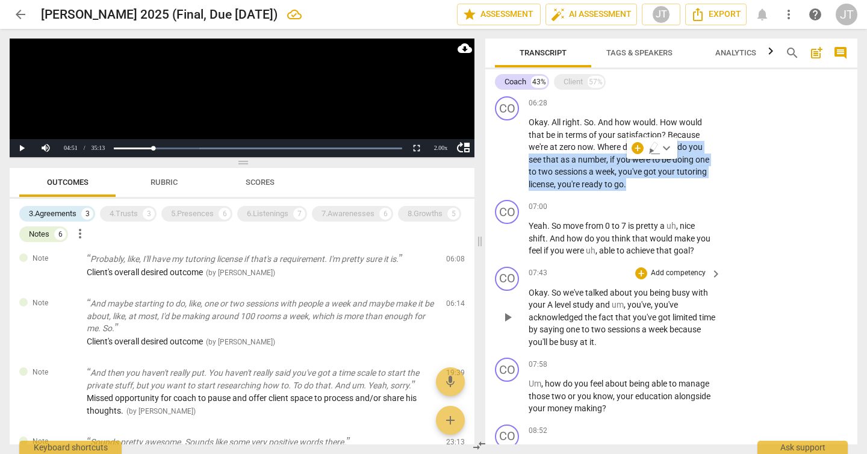
scroll to position [1921, 0]
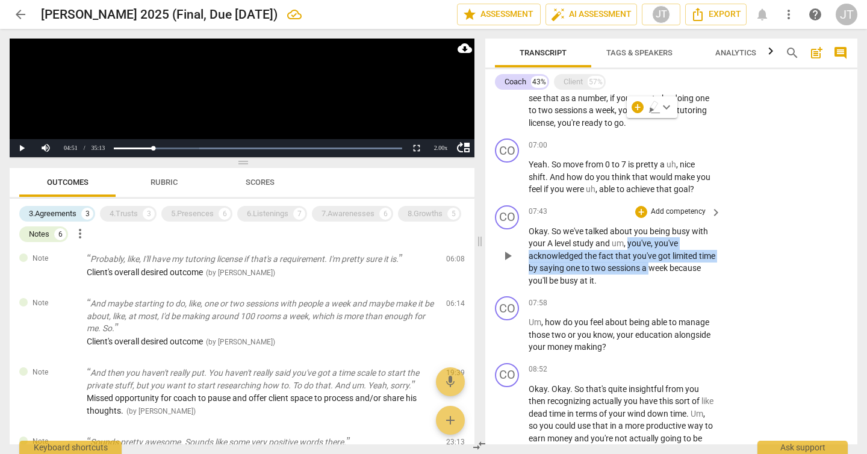
drag, startPoint x: 671, startPoint y: 265, endPoint x: 628, endPoint y: 241, distance: 49.1
click at [628, 241] on p "Okay . So we've talked about you being busy with your A level study and um , yo…" at bounding box center [622, 256] width 187 height 62
click at [628, 241] on span "you've" at bounding box center [638, 243] width 23 height 10
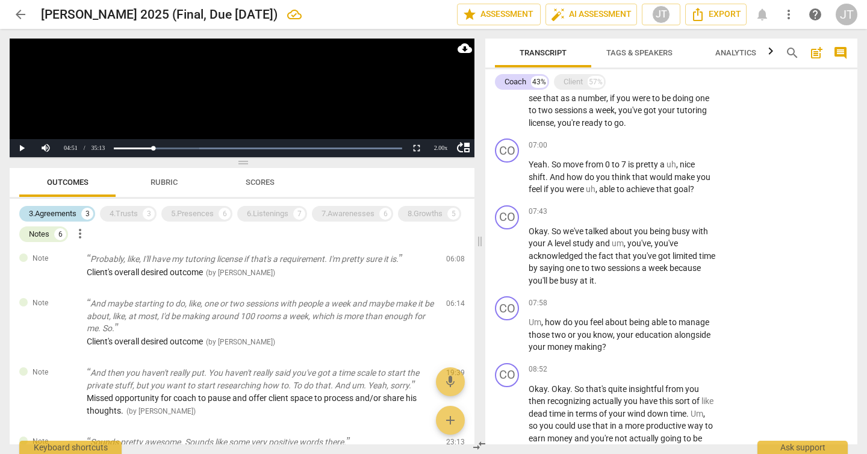
click at [65, 215] on div "3.Agreements" at bounding box center [53, 214] width 48 height 12
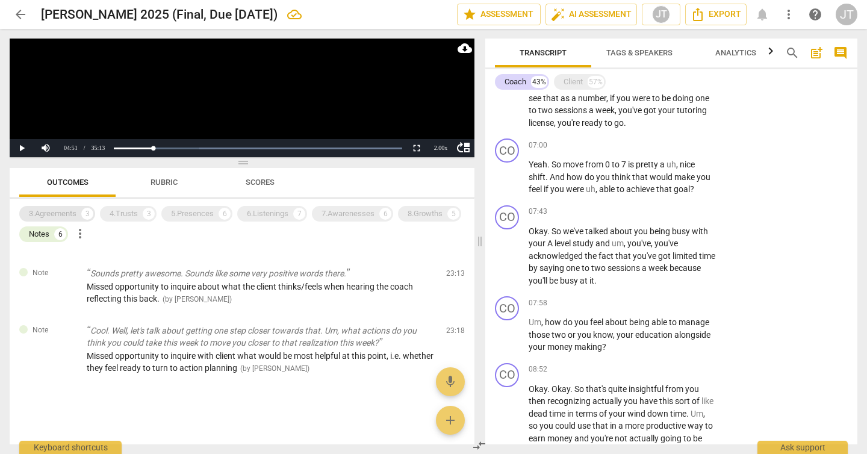
scroll to position [26, 0]
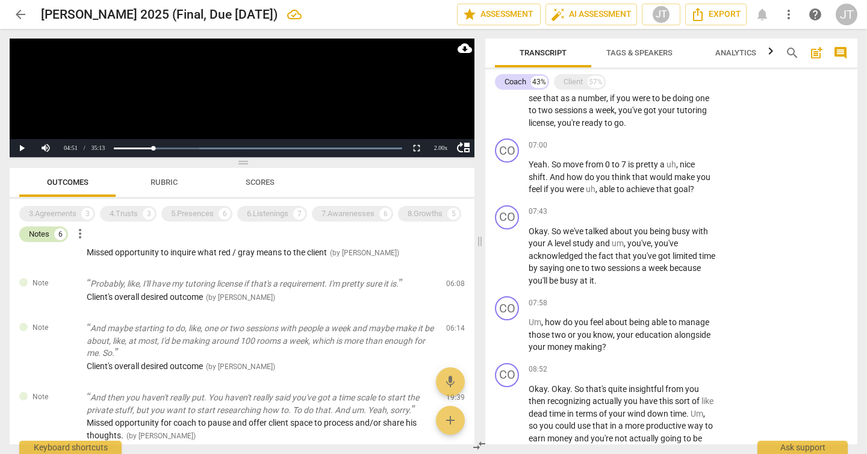
click at [53, 234] on div "Notes 6" at bounding box center [43, 234] width 49 height 16
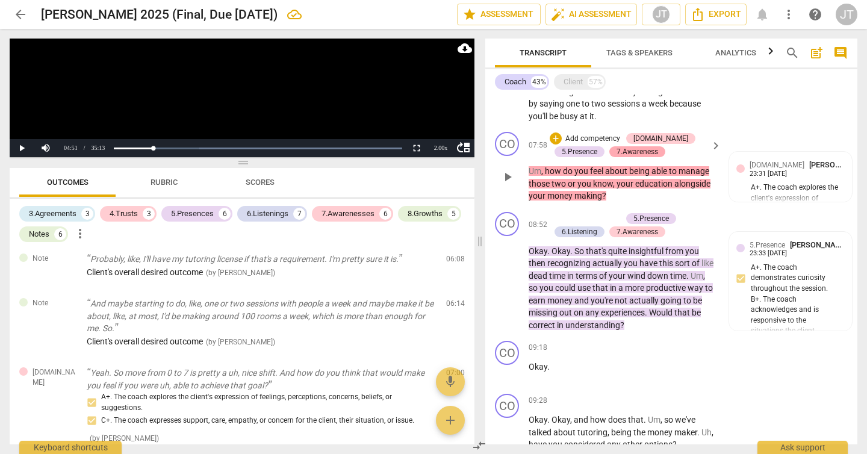
scroll to position [2231, 0]
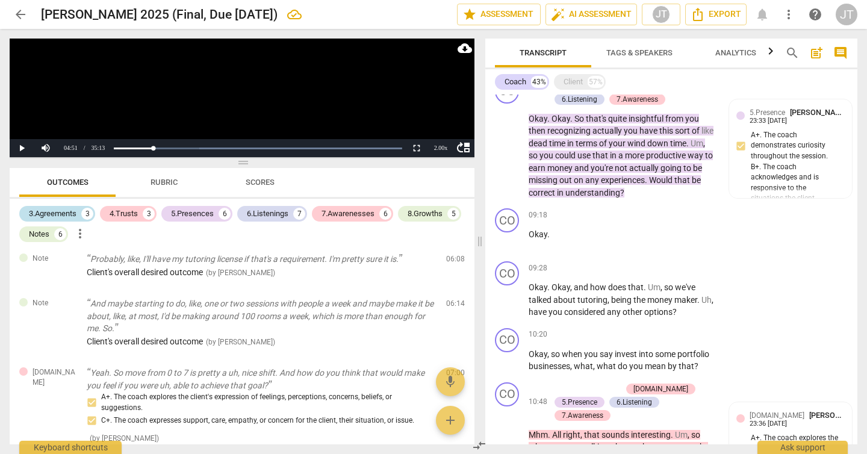
click at [46, 212] on div "3.Agreements" at bounding box center [53, 214] width 48 height 12
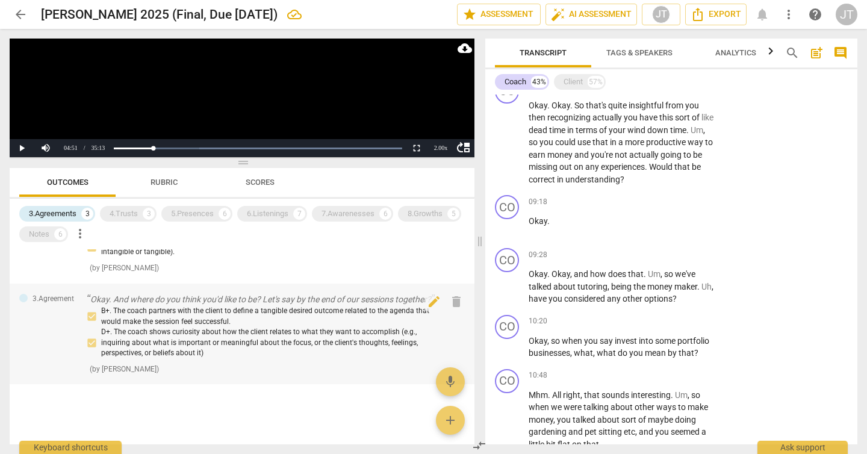
scroll to position [165, 0]
click at [334, 338] on div "B+. The coach partners with the client to define a tangible desired outcome rel…" at bounding box center [262, 332] width 350 height 53
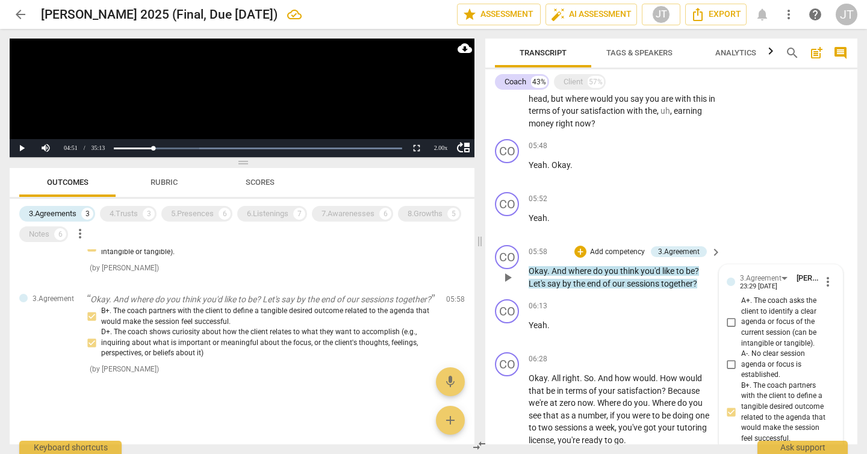
scroll to position [1602, 0]
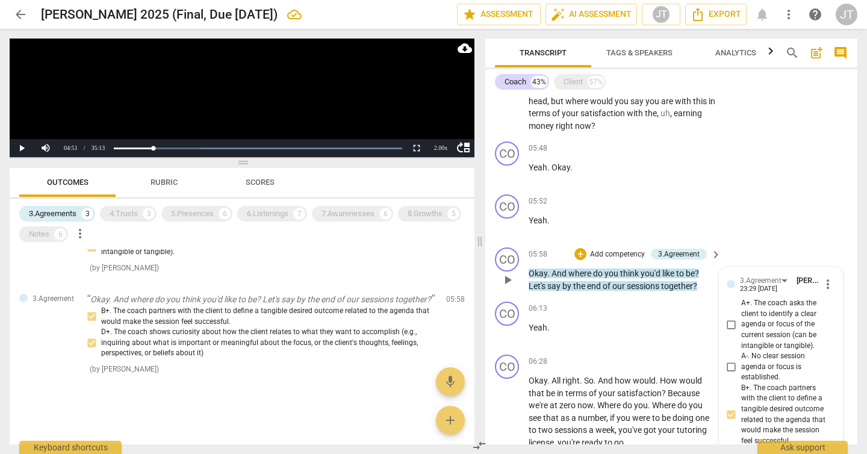
click at [631, 252] on p "Add competency" at bounding box center [617, 254] width 57 height 11
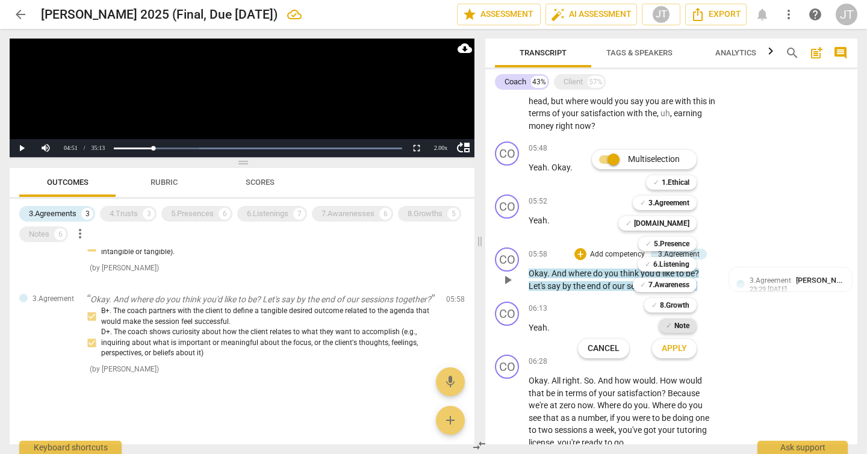
click at [676, 328] on b "Note" at bounding box center [681, 326] width 15 height 14
click at [676, 349] on span "Apply" at bounding box center [674, 349] width 25 height 12
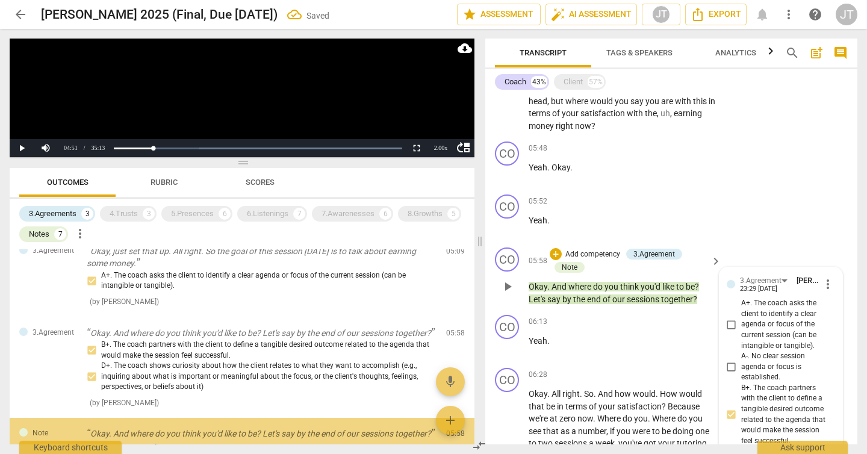
scroll to position [289, 0]
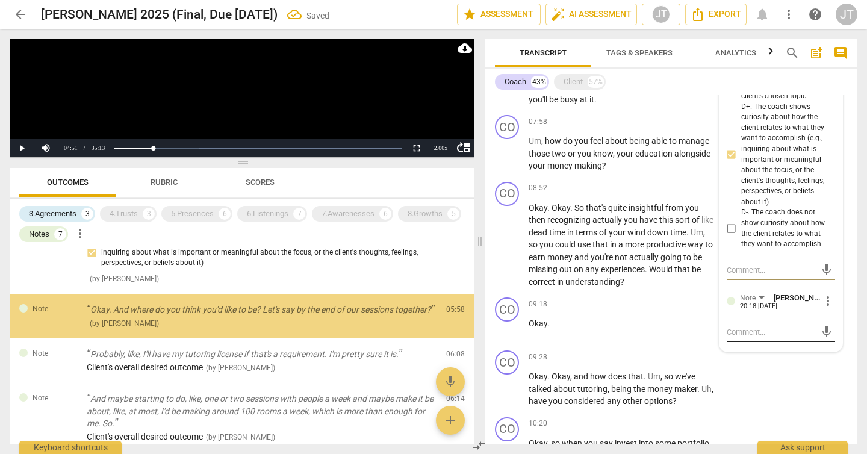
click at [757, 333] on textarea at bounding box center [771, 331] width 89 height 11
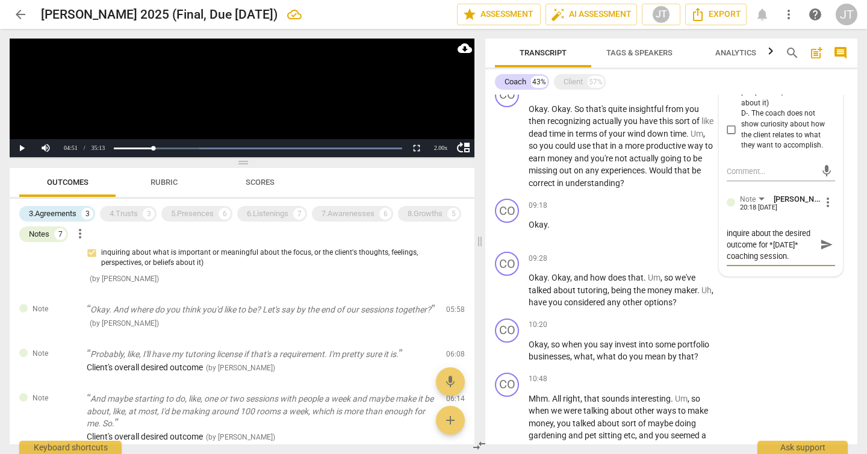
scroll to position [0, 0]
click at [826, 248] on span "send" at bounding box center [826, 250] width 13 height 13
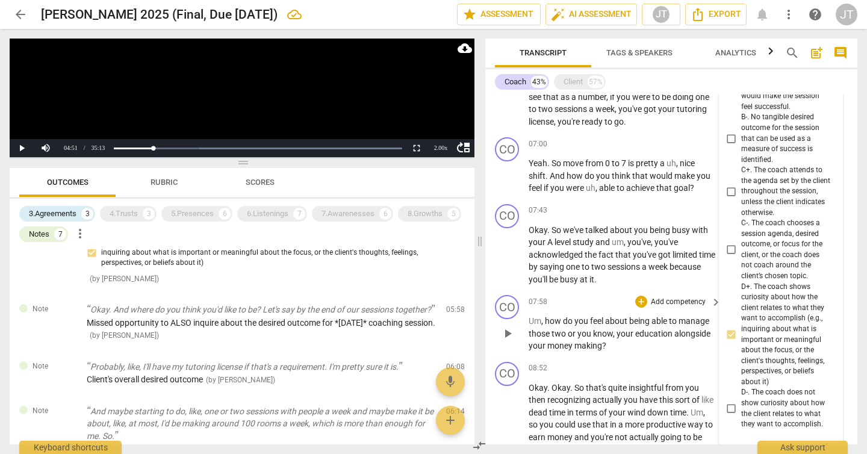
scroll to position [2047, 0]
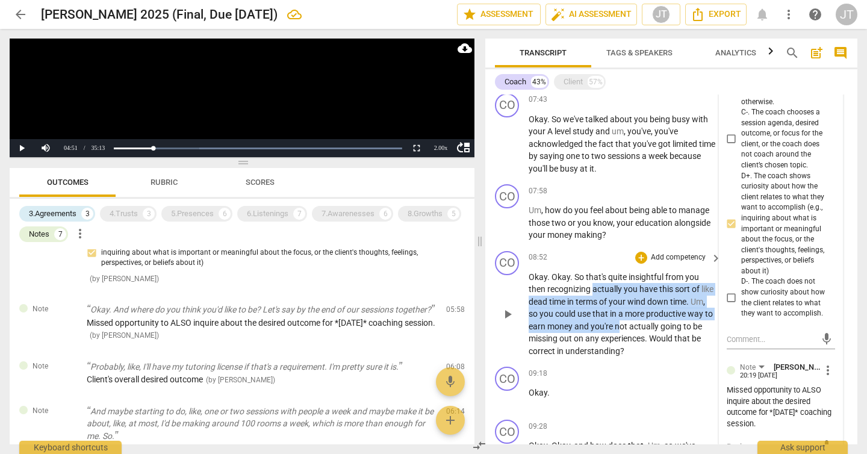
drag, startPoint x: 594, startPoint y: 287, endPoint x: 648, endPoint y: 327, distance: 67.6
click at [648, 327] on p "Okay . Okay . So that's quite insightful from you then recognizing actually you…" at bounding box center [622, 314] width 187 height 87
click at [629, 327] on span "not" at bounding box center [622, 327] width 14 height 10
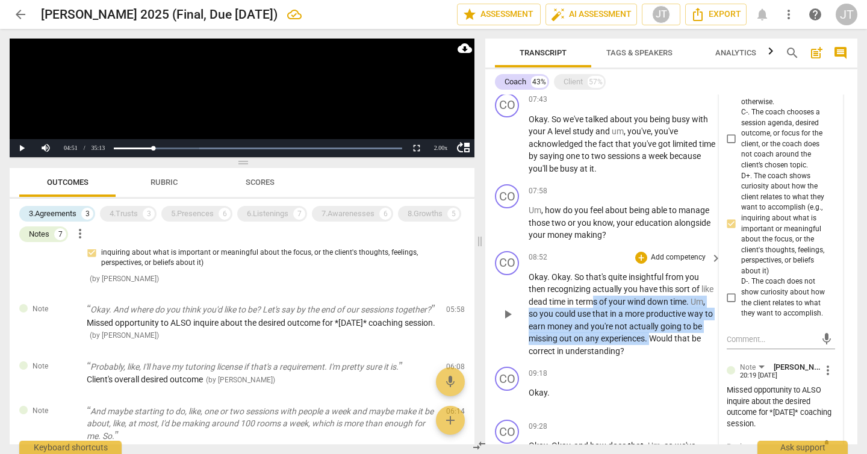
drag, startPoint x: 675, startPoint y: 338, endPoint x: 606, endPoint y: 303, distance: 76.7
click at [606, 303] on p "Okay . Okay . So that's quite insightful from you then recognizing actually you…" at bounding box center [622, 314] width 187 height 87
click at [599, 303] on span "terms" at bounding box center [587, 302] width 23 height 10
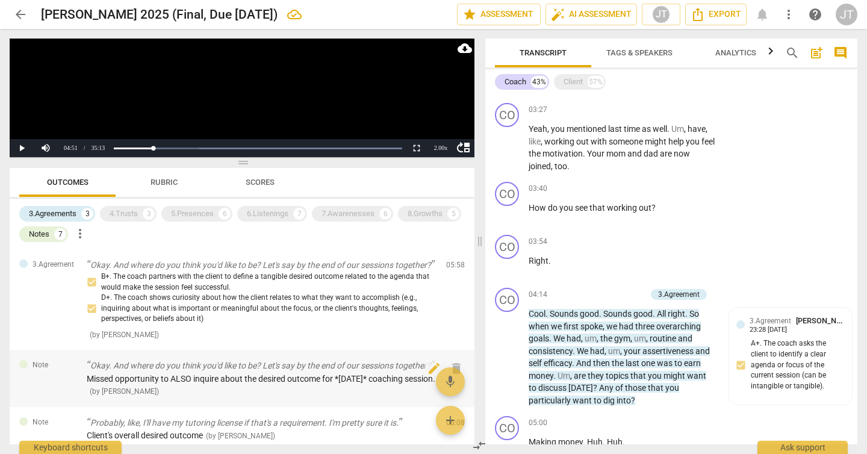
scroll to position [223, 0]
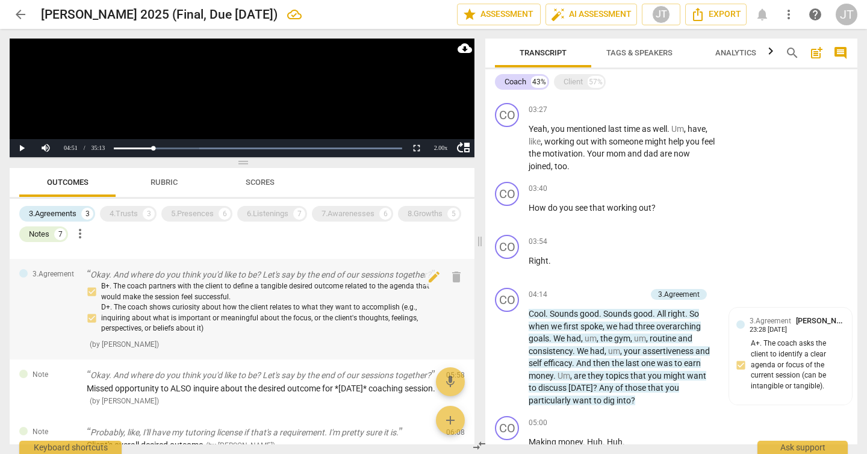
click at [266, 281] on p "Okay. And where do you think you'd like to be? Let's say by the end of our sess…" at bounding box center [262, 275] width 350 height 13
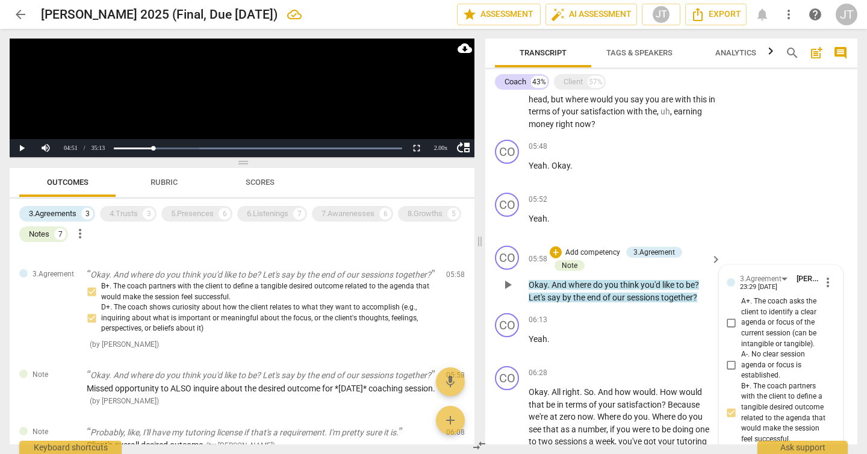
scroll to position [1608, 0]
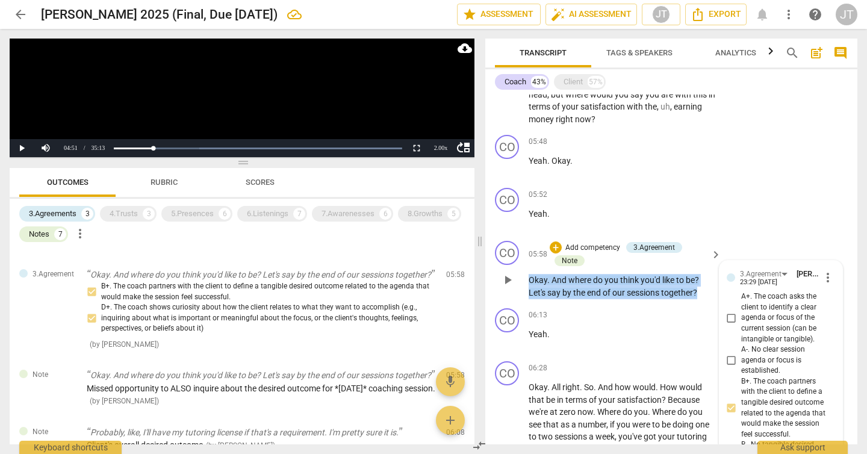
drag, startPoint x: 708, startPoint y: 291, endPoint x: 521, endPoint y: 281, distance: 187.6
click at [521, 281] on div "CO play_arrow pause 05:58 + Add competency 3.Agreement Note keyboard_arrow_righ…" at bounding box center [671, 269] width 372 height 67
copy p "Okay . And where do you think you'd like to be ? Let's say by the end of our se…"
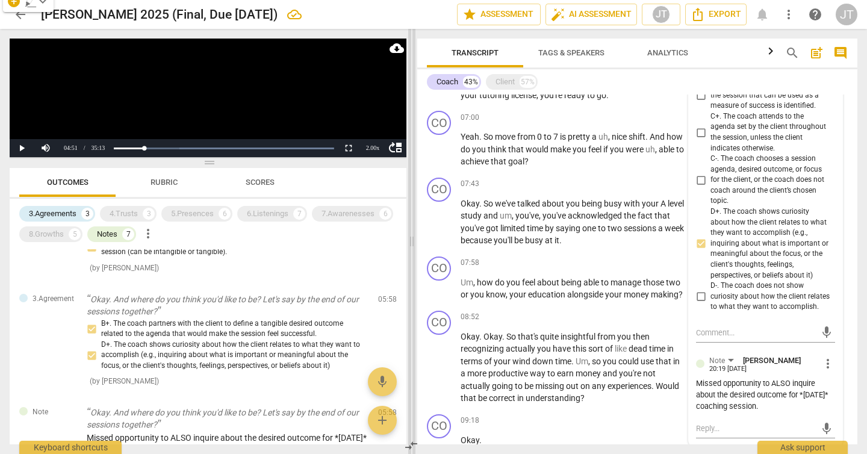
scroll to position [236, 0]
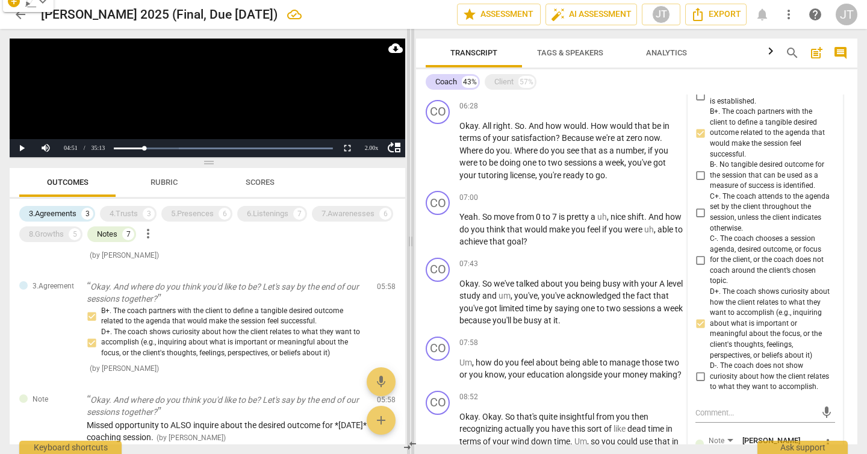
drag, startPoint x: 477, startPoint y: 238, endPoint x: 408, endPoint y: 236, distance: 69.3
click at [408, 236] on span at bounding box center [410, 241] width 7 height 425
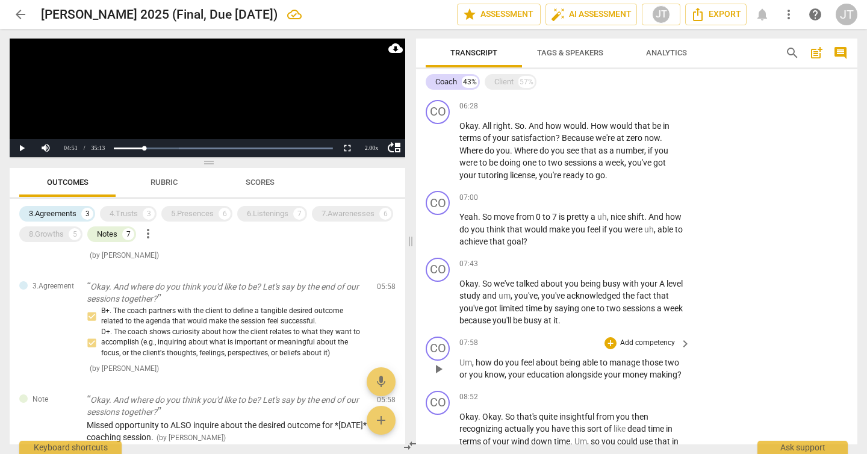
scroll to position [1905, 0]
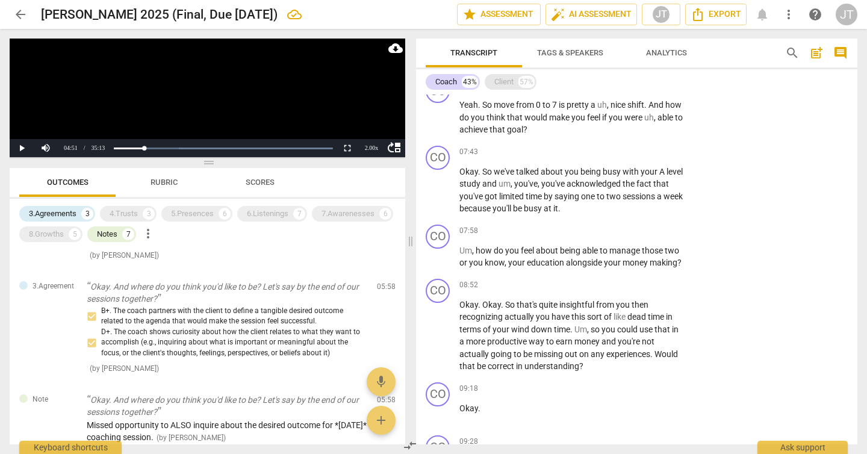
click at [520, 75] on div "Client 57%" at bounding box center [511, 82] width 52 height 16
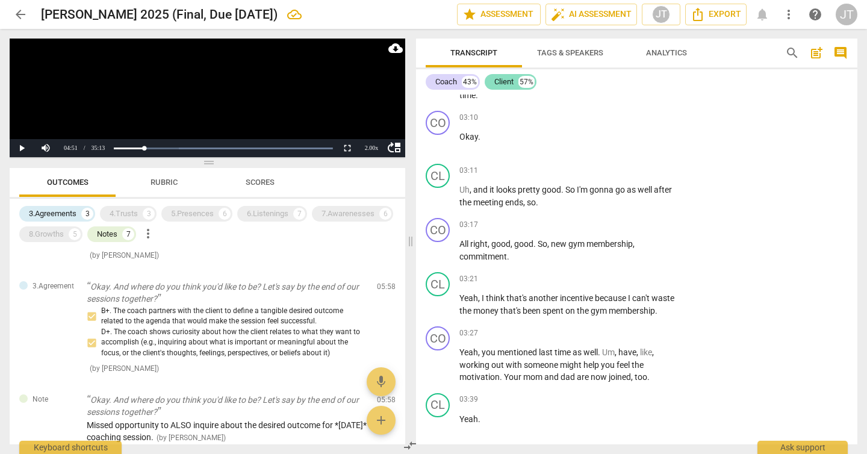
scroll to position [3844, 0]
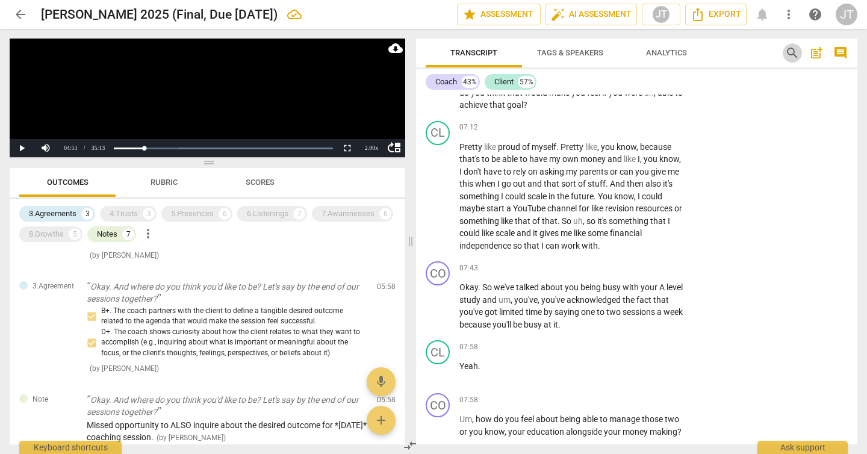
click at [795, 50] on span "search" at bounding box center [792, 53] width 14 height 14
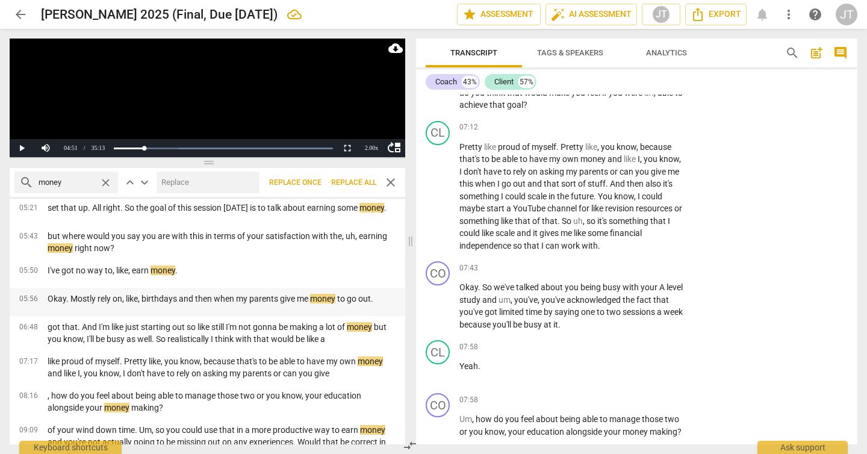
scroll to position [219, 0]
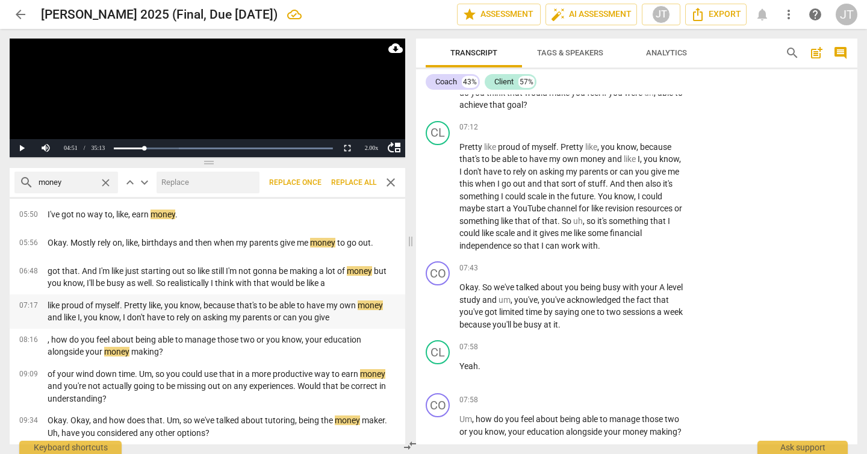
click at [200, 308] on p "like proud of myself. Pretty like, you know, because that's to be able to have …" at bounding box center [222, 311] width 348 height 25
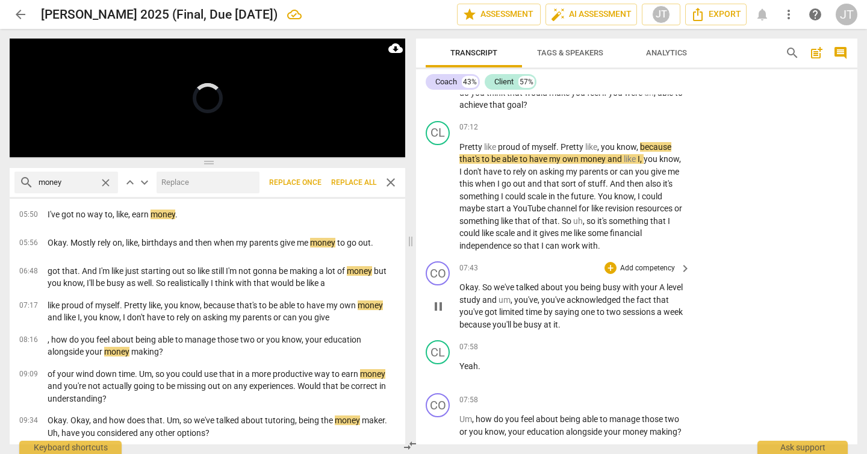
scroll to position [3770, 0]
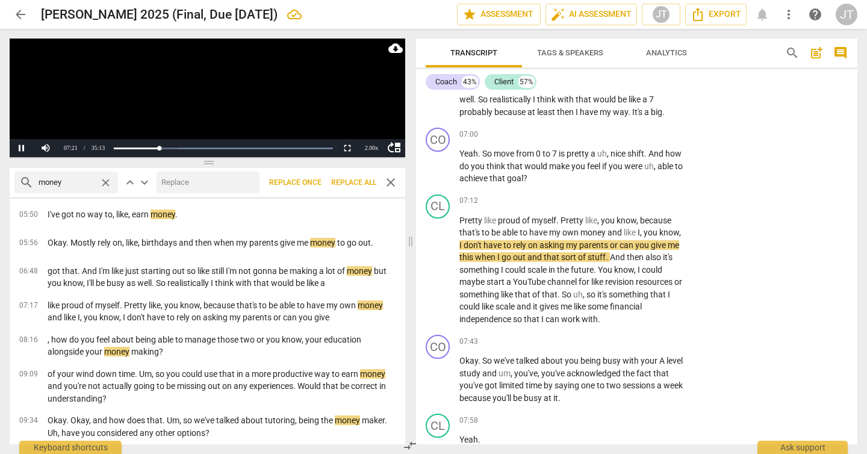
click at [190, 103] on video at bounding box center [208, 98] width 396 height 119
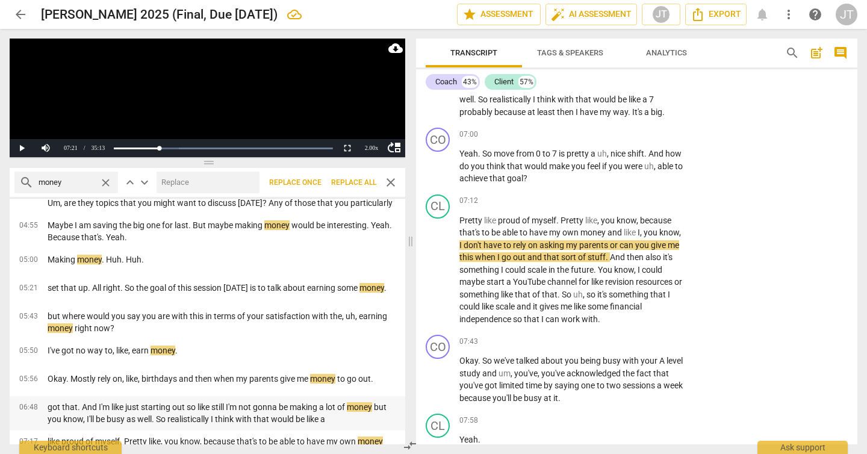
scroll to position [0, 0]
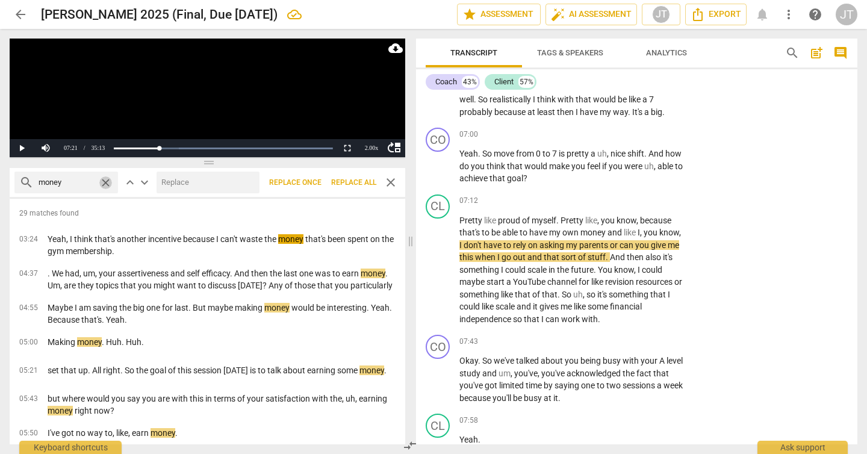
click at [104, 181] on span "close" at bounding box center [105, 182] width 13 height 13
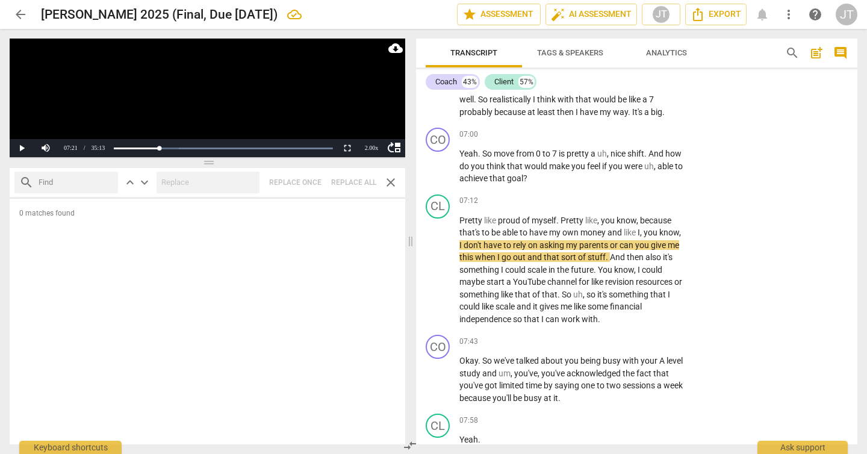
click at [388, 182] on span "close" at bounding box center [391, 182] width 14 height 14
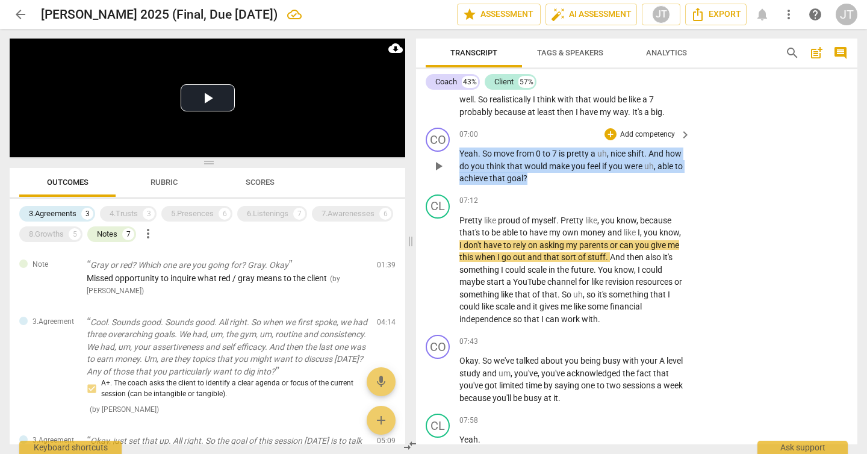
drag, startPoint x: 570, startPoint y: 202, endPoint x: 447, endPoint y: 178, distance: 125.2
click at [447, 178] on div "CO play_arrow pause 07:00 + Add competency keyboard_arrow_right Yeah . So move …" at bounding box center [636, 156] width 441 height 67
click at [651, 140] on p "Add competency" at bounding box center [647, 134] width 57 height 11
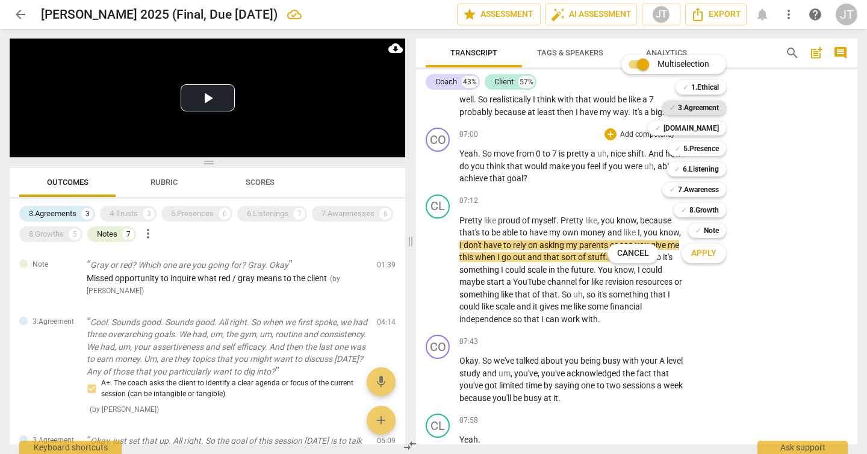
click at [704, 110] on b "3.Agreement" at bounding box center [698, 108] width 41 height 14
click at [717, 250] on button "Apply" at bounding box center [704, 254] width 45 height 22
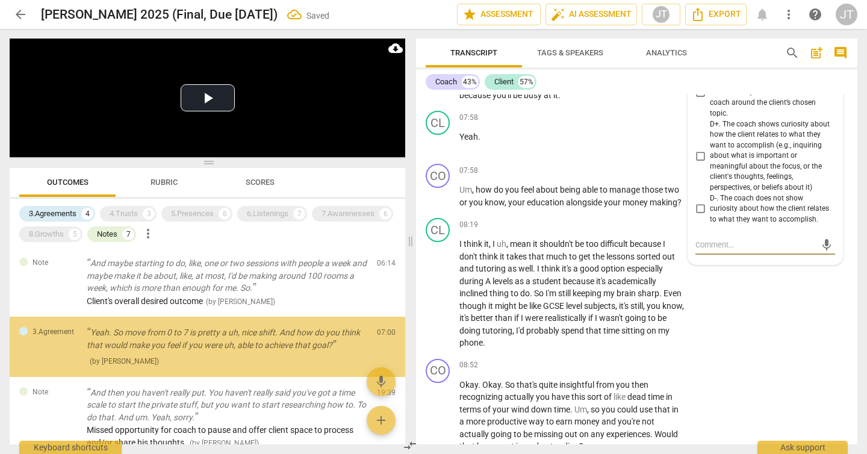
scroll to position [4057, 0]
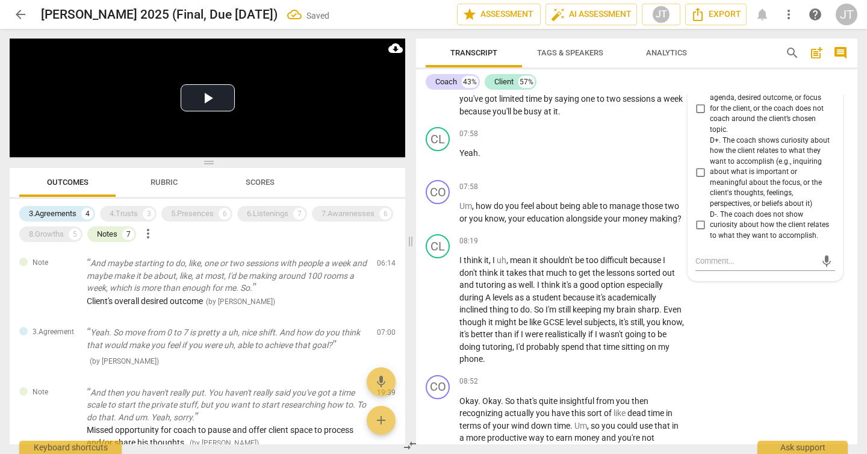
click at [717, 187] on span "D+. The coach shows curiosity about how the client relates to what they want to…" at bounding box center [770, 172] width 120 height 74
click at [710, 179] on input "D+. The coach shows curiosity about how the client relates to what they want to…" at bounding box center [700, 172] width 19 height 14
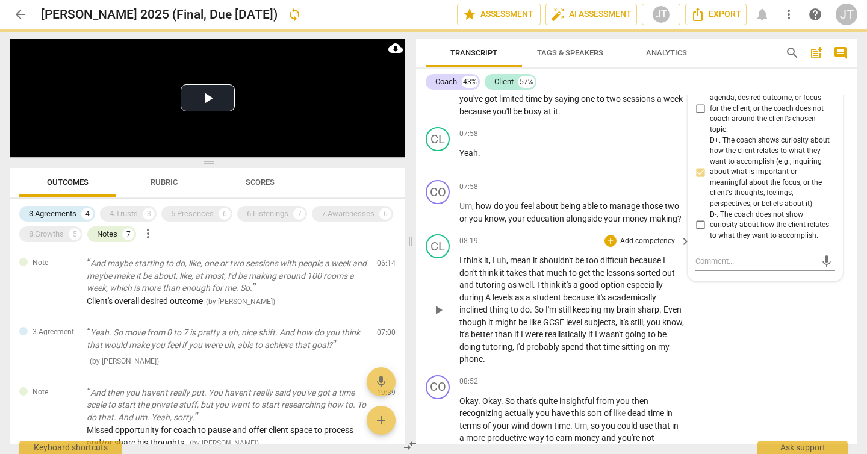
click at [774, 347] on div "CL play_arrow pause 08:19 + Add competency keyboard_arrow_right I think it , I …" at bounding box center [636, 299] width 441 height 141
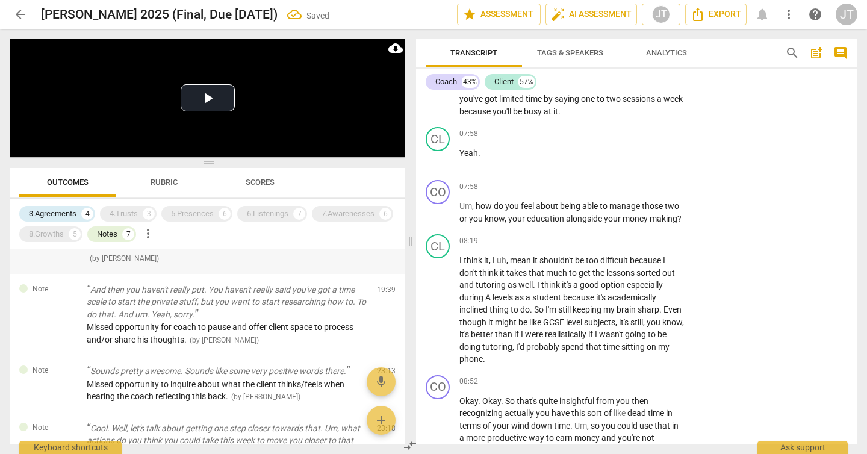
scroll to position [677, 0]
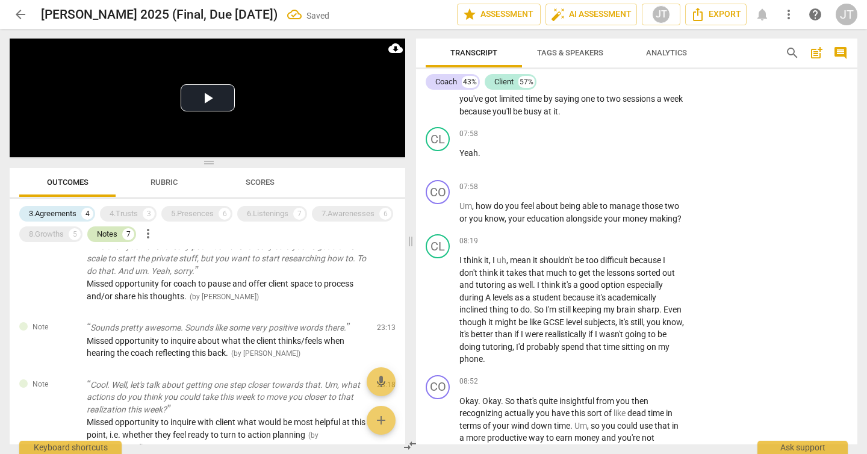
click at [107, 231] on div "Notes" at bounding box center [107, 234] width 20 height 12
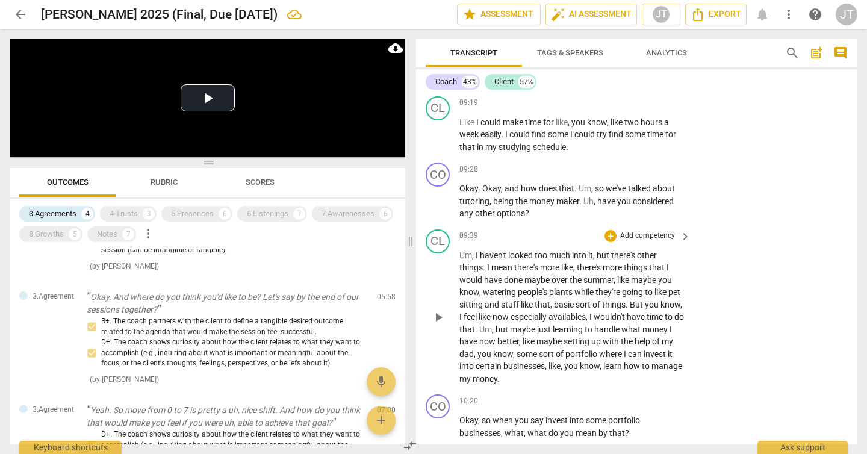
scroll to position [4609, 0]
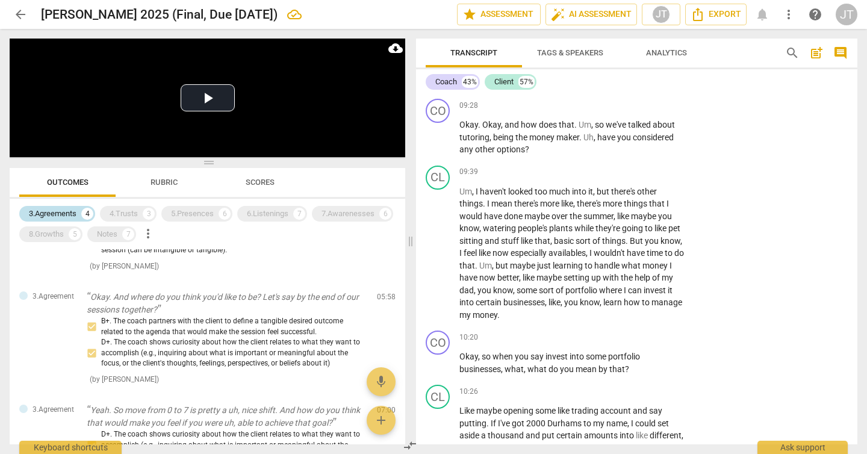
click at [78, 212] on div "3.Agreements 4" at bounding box center [57, 214] width 76 height 16
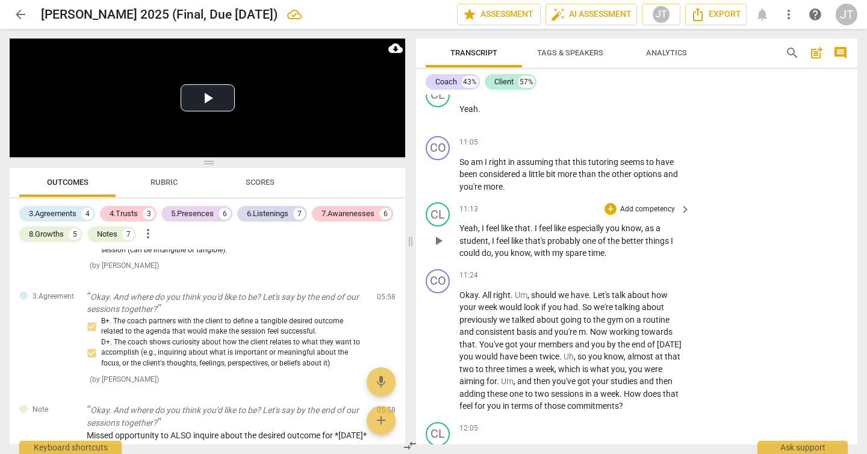
scroll to position [5199, 0]
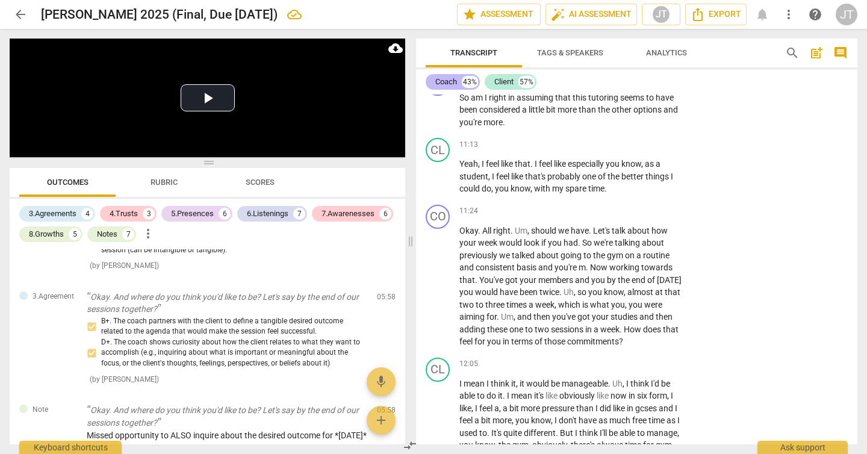
click at [448, 79] on div "Coach" at bounding box center [446, 82] width 22 height 12
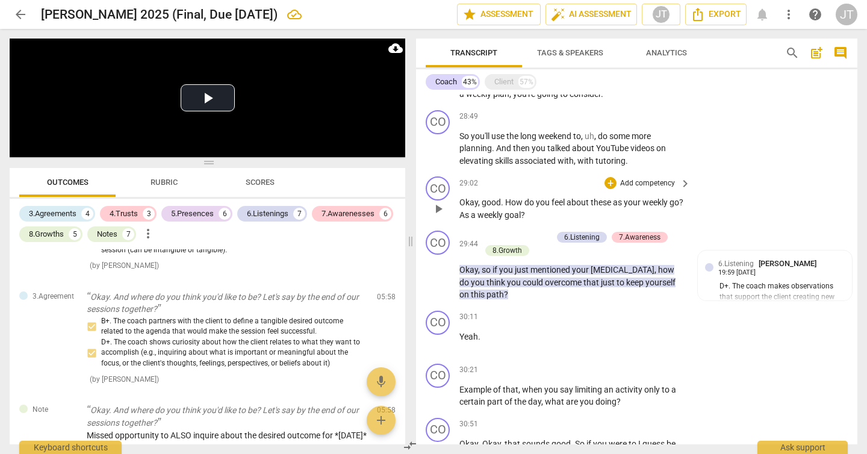
scroll to position [5620, 0]
click at [70, 211] on div "3.Agreements" at bounding box center [53, 214] width 48 height 12
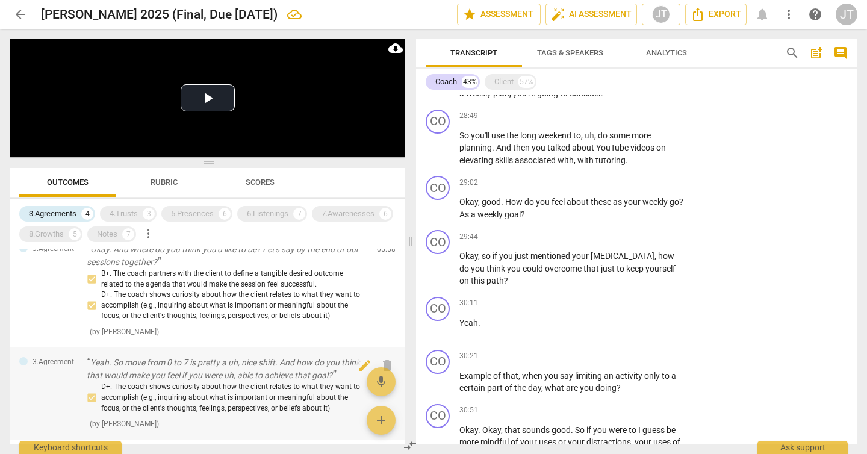
scroll to position [217, 0]
click at [261, 371] on p "Yeah. So move from 0 to 7 is pretty a uh, nice shift. And how do you think that…" at bounding box center [227, 367] width 281 height 25
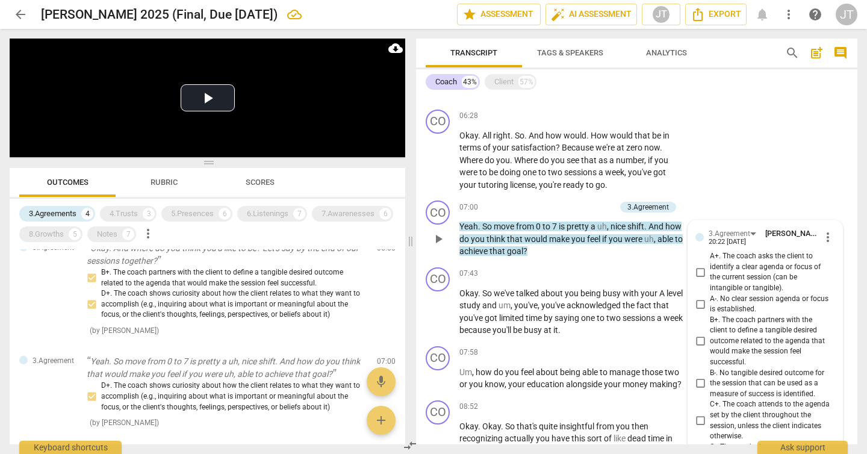
scroll to position [1731, 0]
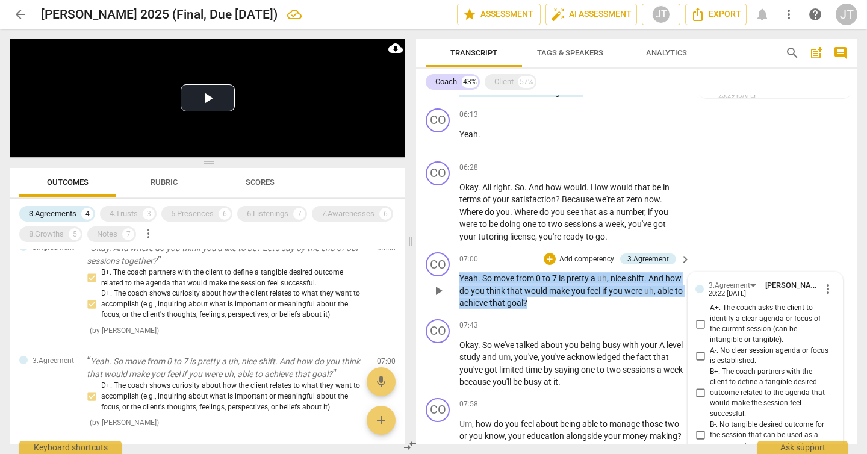
drag, startPoint x: 570, startPoint y: 299, endPoint x: 444, endPoint y: 282, distance: 126.9
click at [444, 282] on div "CO play_arrow pause 07:00 + Add competency 3.Agreement keyboard_arrow_right Yea…" at bounding box center [636, 280] width 441 height 67
copy p "Yeah . So move from 0 to 7 is pretty a uh , nice shift . And how do you think t…"
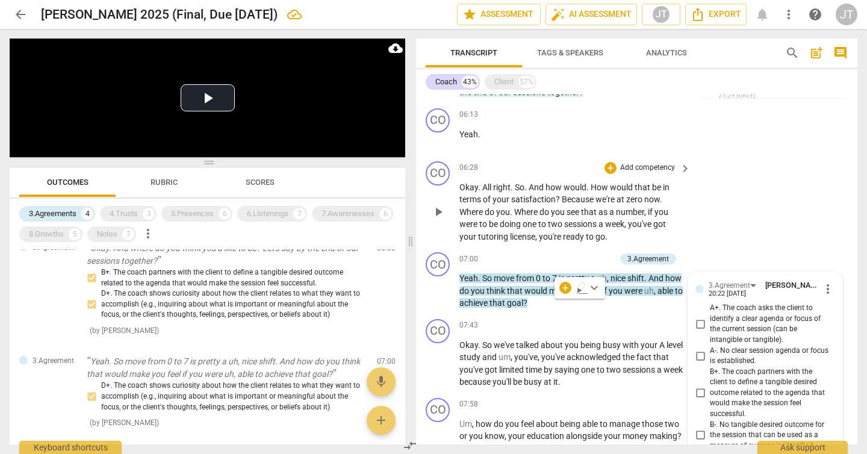
click at [644, 210] on span "number" at bounding box center [630, 212] width 28 height 10
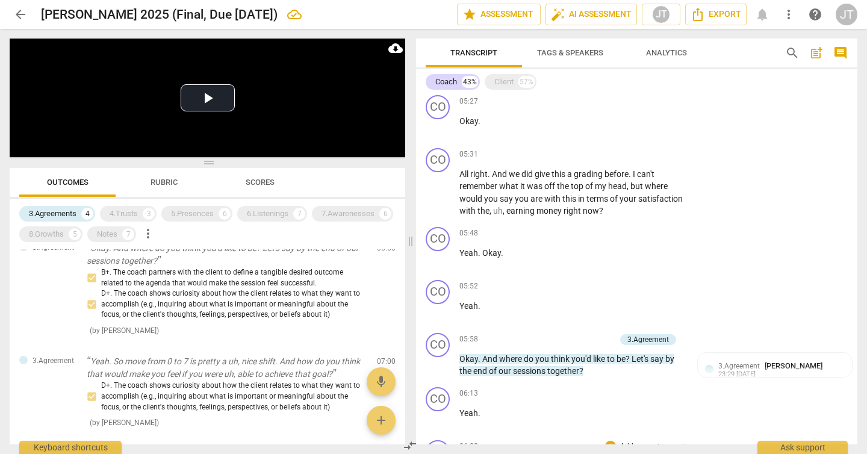
scroll to position [1422, 0]
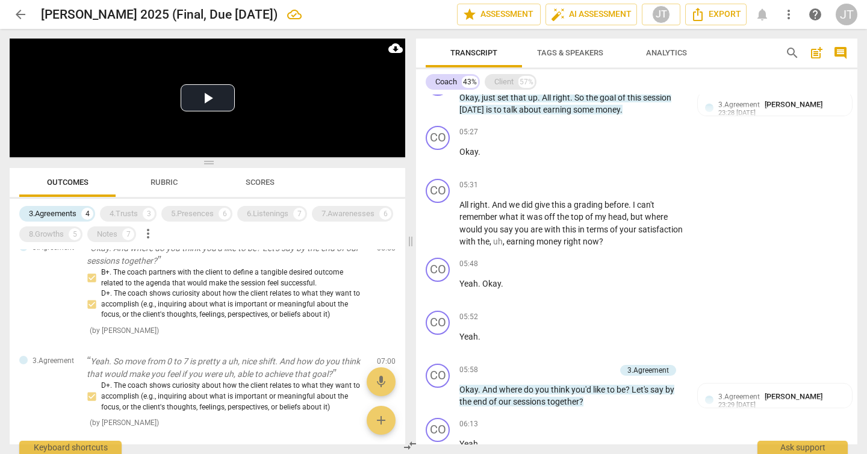
click at [509, 76] on div "Client" at bounding box center [503, 82] width 19 height 12
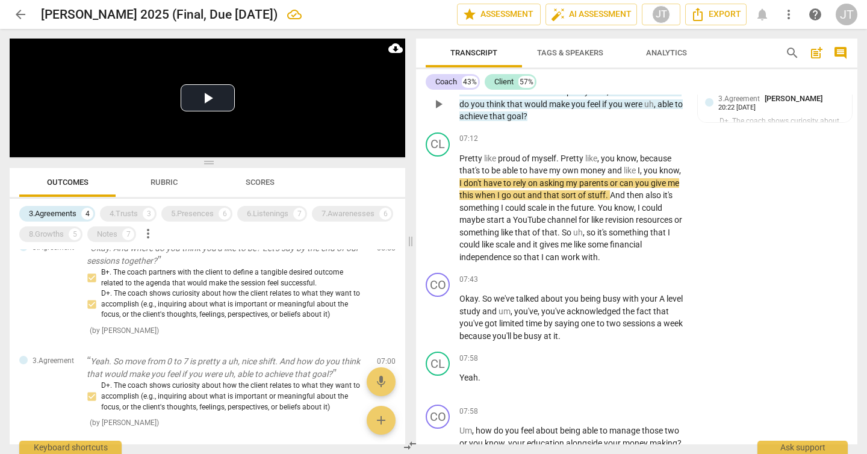
scroll to position [3733, 0]
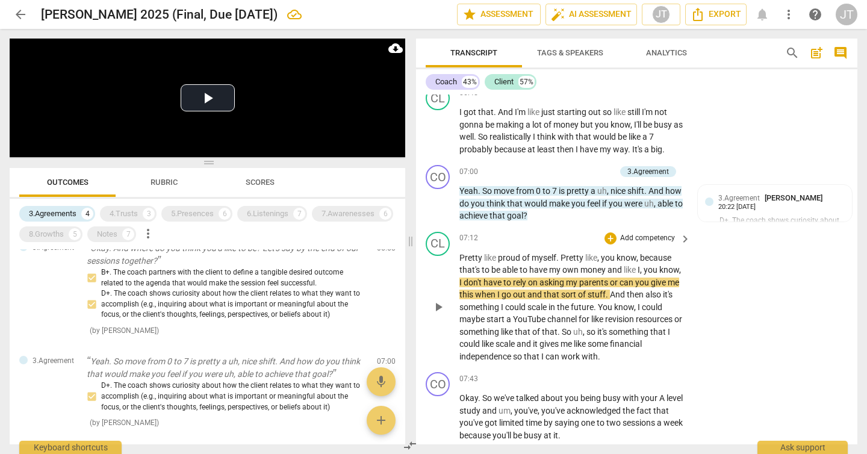
click at [573, 337] on span "So" at bounding box center [567, 332] width 11 height 10
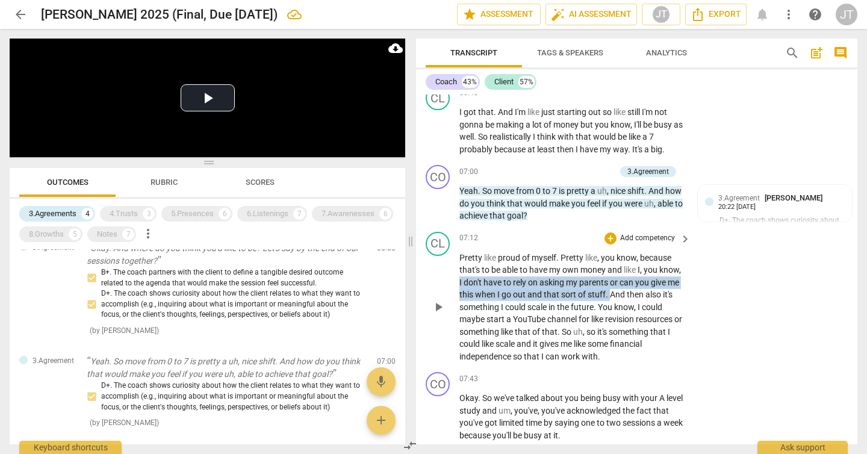
drag, startPoint x: 641, startPoint y: 319, endPoint x: 481, endPoint y: 308, distance: 159.9
click at [481, 308] on p "Pretty like proud of myself . Pretty like , you know , because that's to be abl…" at bounding box center [571, 307] width 225 height 111
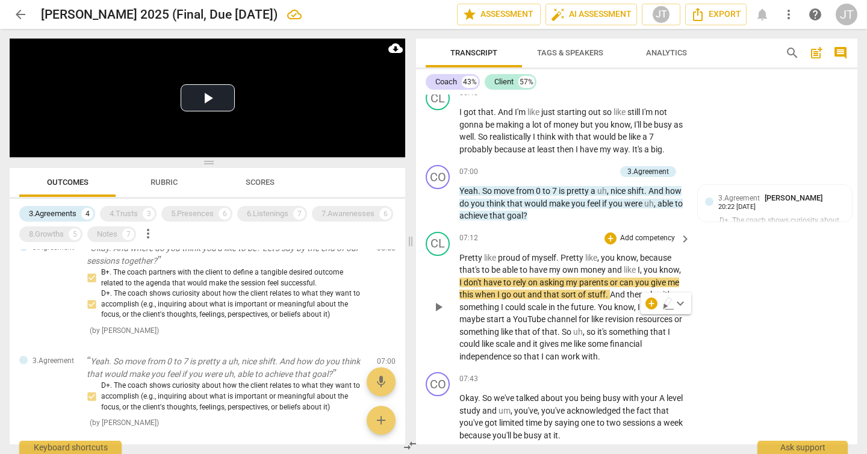
click at [659, 275] on span "know" at bounding box center [669, 270] width 20 height 10
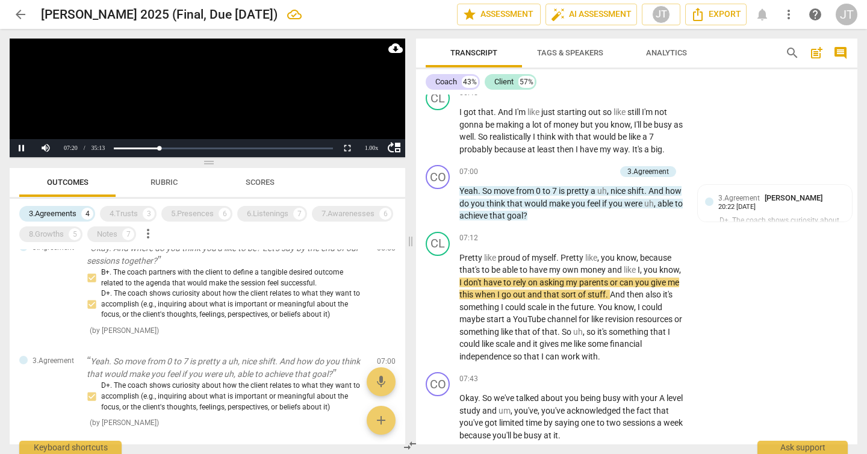
click at [229, 99] on video at bounding box center [208, 98] width 396 height 119
click at [561, 299] on span "that" at bounding box center [552, 295] width 17 height 10
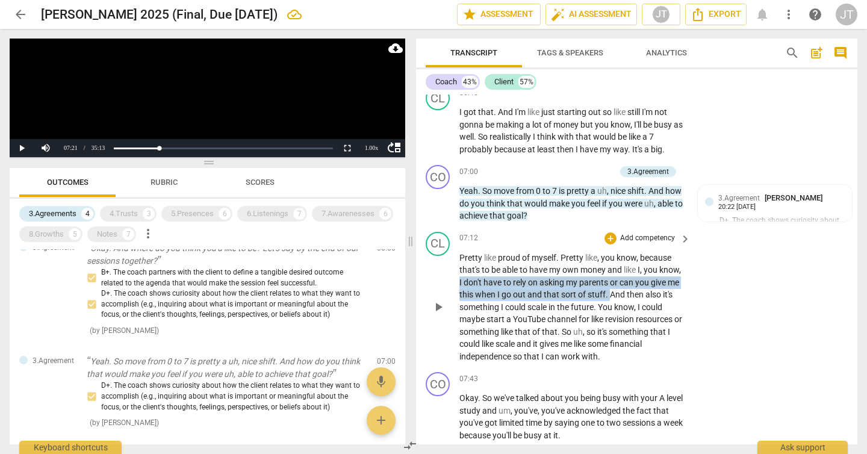
drag, startPoint x: 640, startPoint y: 319, endPoint x: 482, endPoint y: 310, distance: 158.6
click at [482, 310] on p "Pretty like proud of myself . Pretty like , you know , because that's to be abl…" at bounding box center [571, 307] width 225 height 111
click at [627, 244] on p "Add competency" at bounding box center [647, 238] width 57 height 11
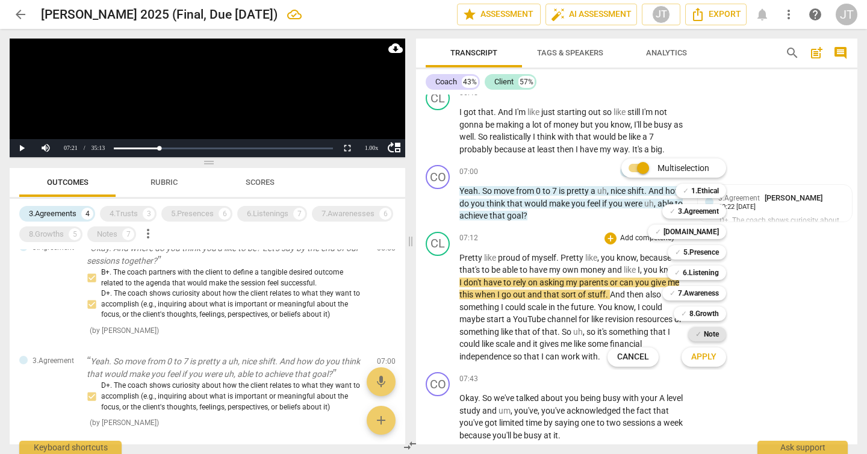
click at [714, 331] on b "Note" at bounding box center [711, 334] width 15 height 14
click at [710, 359] on span "Apply" at bounding box center [703, 357] width 25 height 12
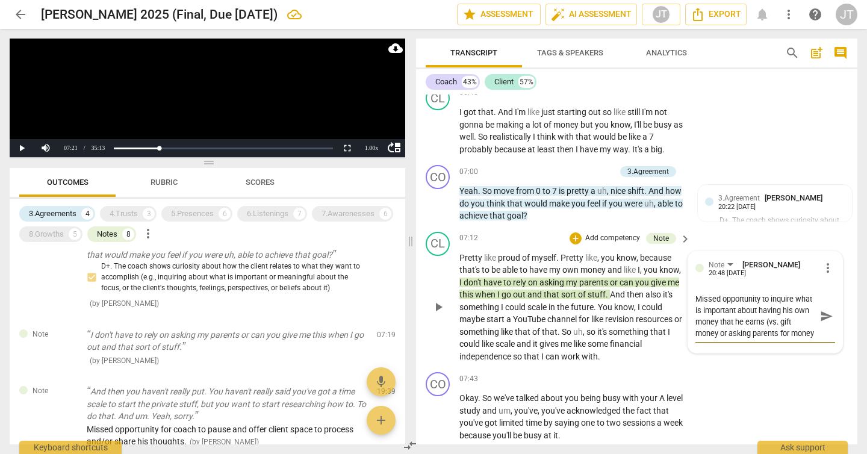
scroll to position [10, 0]
click at [822, 323] on span "send" at bounding box center [826, 315] width 13 height 13
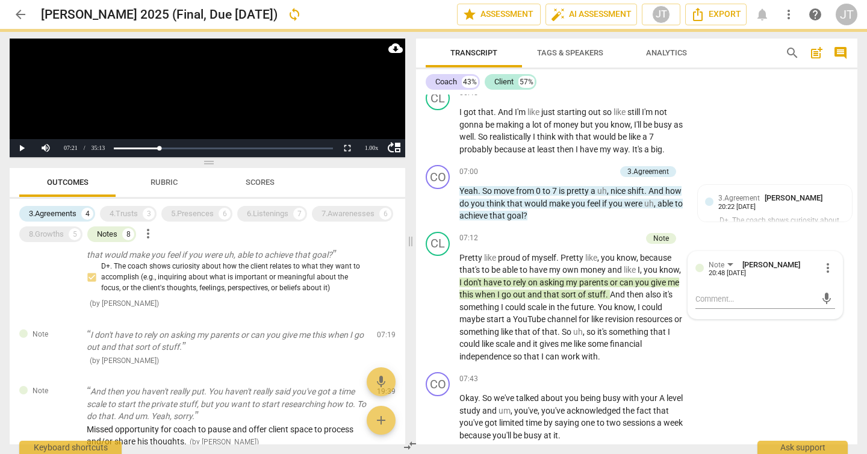
scroll to position [0, 0]
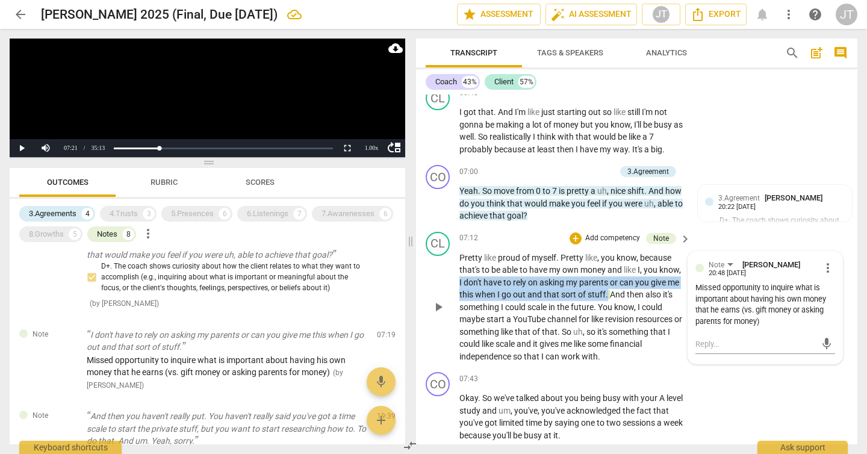
drag, startPoint x: 639, startPoint y: 318, endPoint x: 483, endPoint y: 306, distance: 157.0
click at [483, 306] on p "Pretty like proud of myself . Pretty like , you know , because that's to be abl…" at bounding box center [571, 307] width 225 height 111
copy p "I don't have to rely on asking my parents or can you give me this when I go out…"
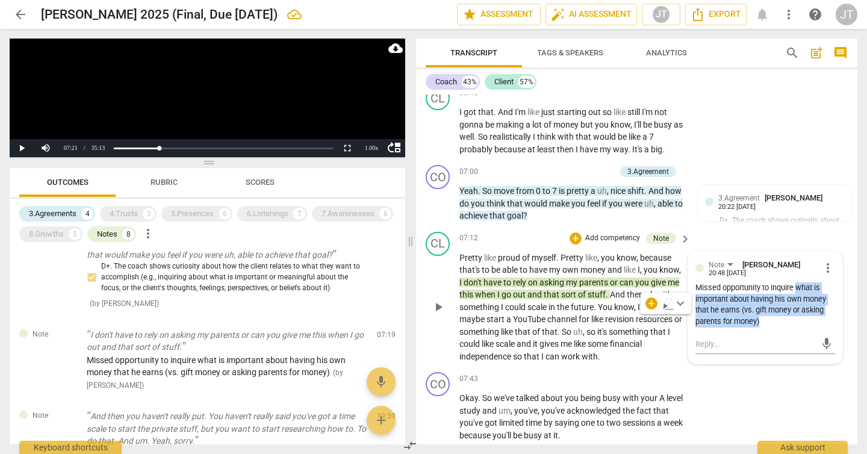
drag, startPoint x: 797, startPoint y: 315, endPoint x: 791, endPoint y: 350, distance: 35.9
click at [791, 328] on div "Missed opportunity to inquire what is important about having his own money that…" at bounding box center [765, 304] width 140 height 45
copy div "what is important about having his own money that he earns (vs. gift money or a…"
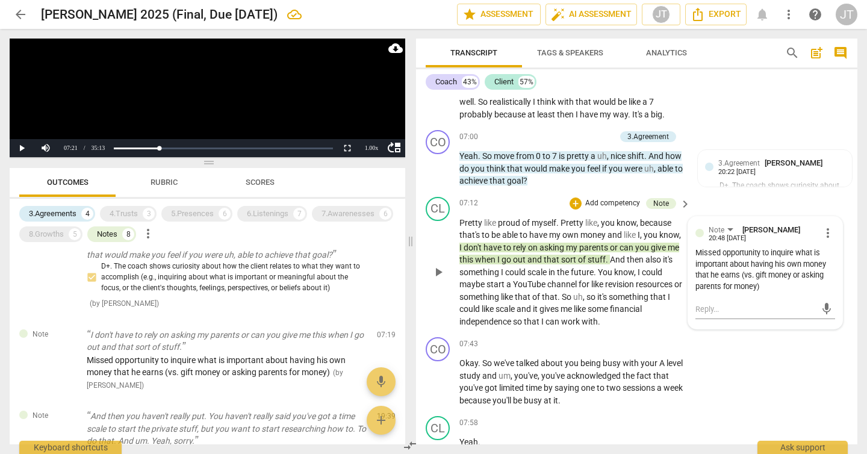
click at [571, 277] on span "the" at bounding box center [564, 272] width 14 height 10
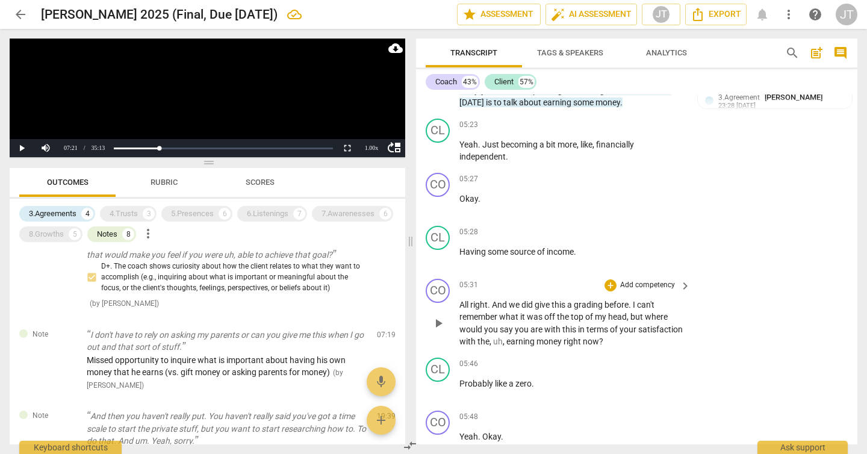
scroll to position [2979, 0]
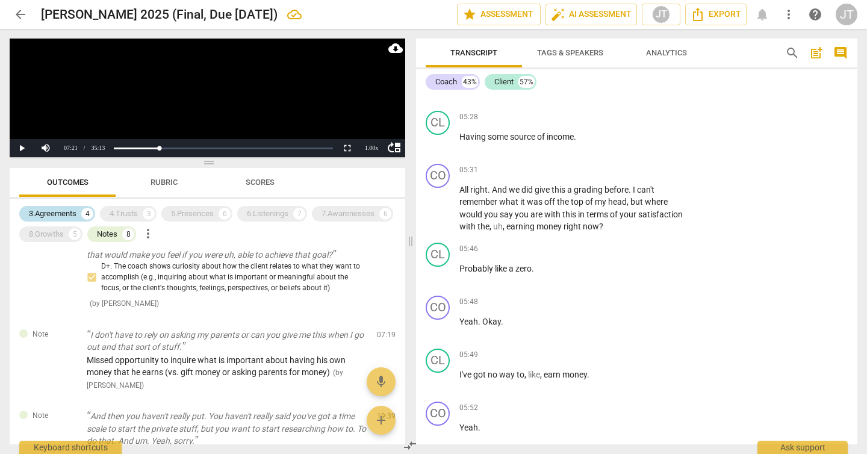
click at [63, 216] on div "3.Agreements" at bounding box center [53, 214] width 48 height 12
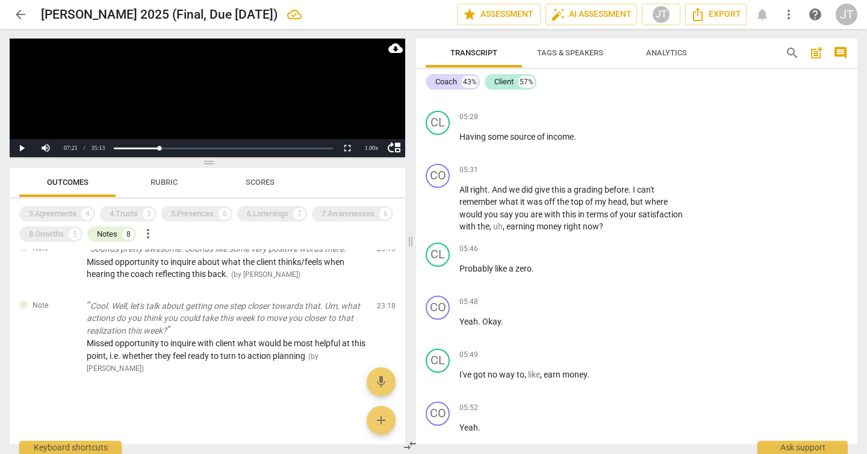
scroll to position [183, 0]
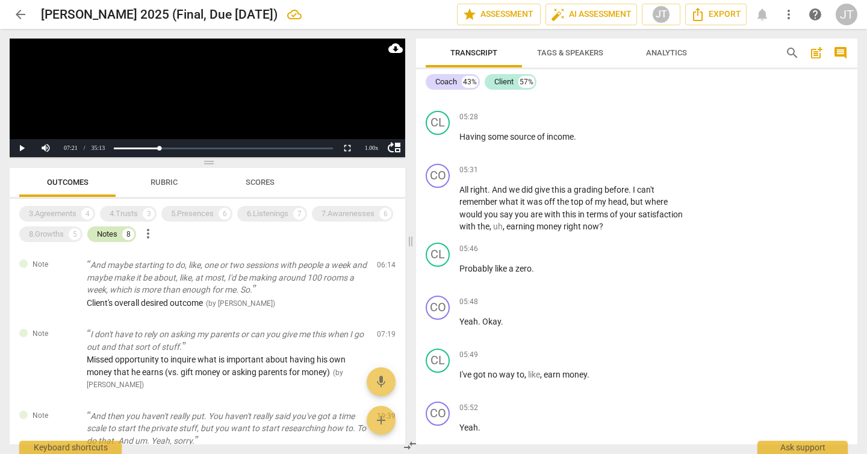
click at [116, 230] on div "Notes" at bounding box center [107, 234] width 20 height 12
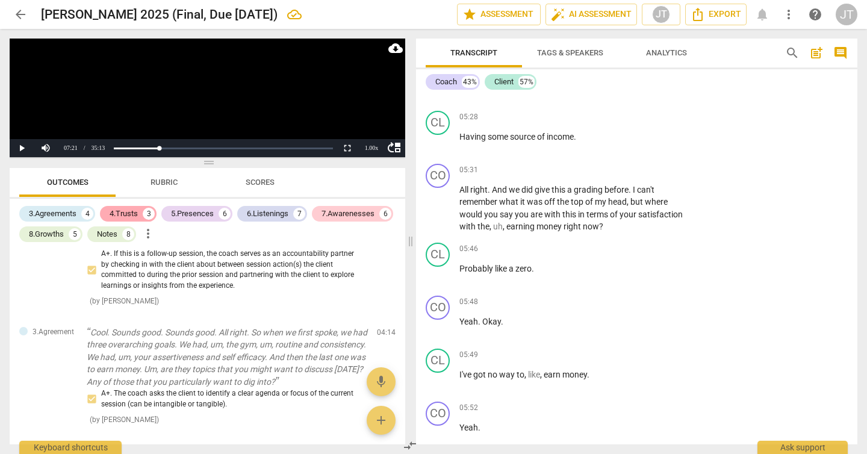
scroll to position [1042, 0]
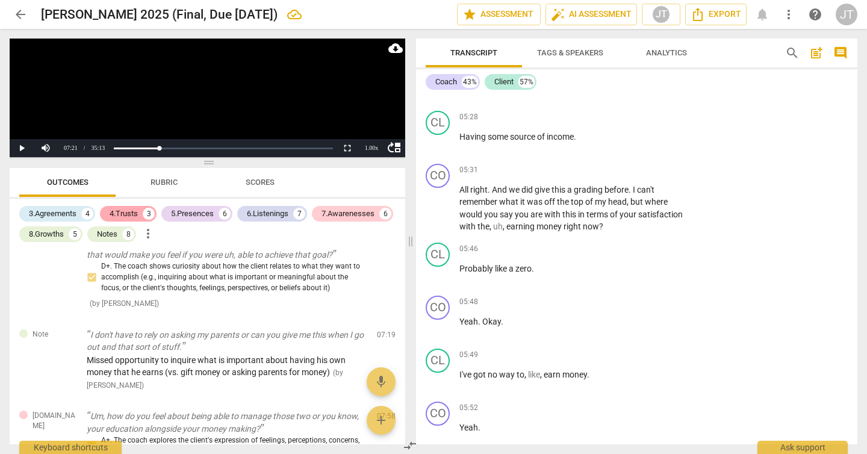
click at [127, 214] on div "4.Trusts" at bounding box center [124, 214] width 28 height 12
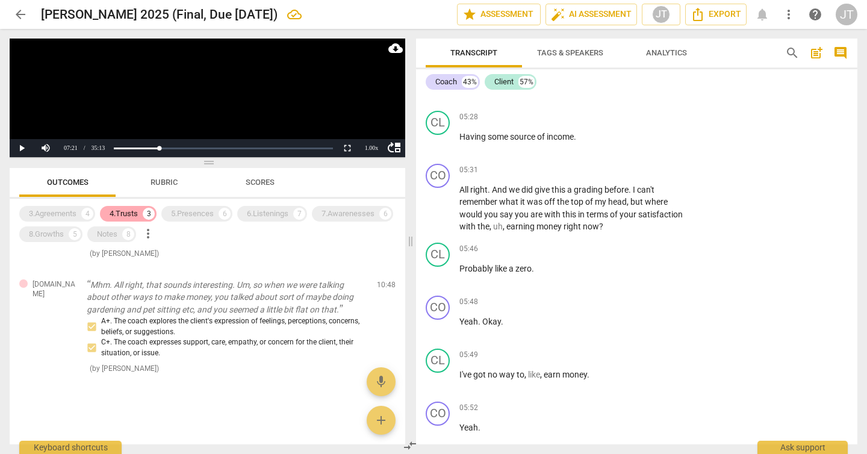
scroll to position [0, 0]
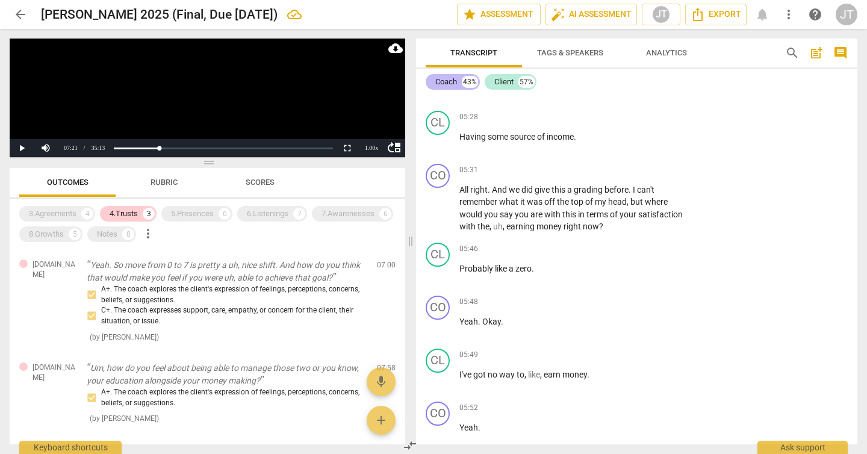
click at [453, 79] on div "Coach" at bounding box center [446, 82] width 22 height 12
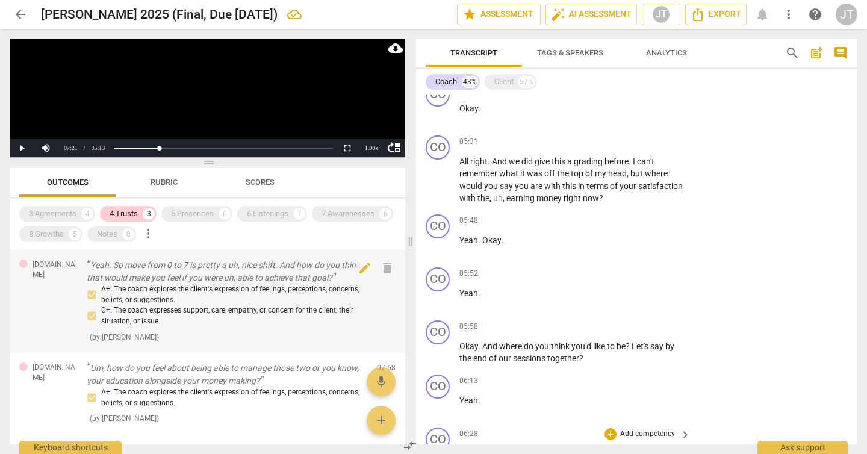
click at [209, 271] on p "Yeah. So move from 0 to 7 is pretty a uh, nice shift. And how do you think that…" at bounding box center [227, 271] width 281 height 25
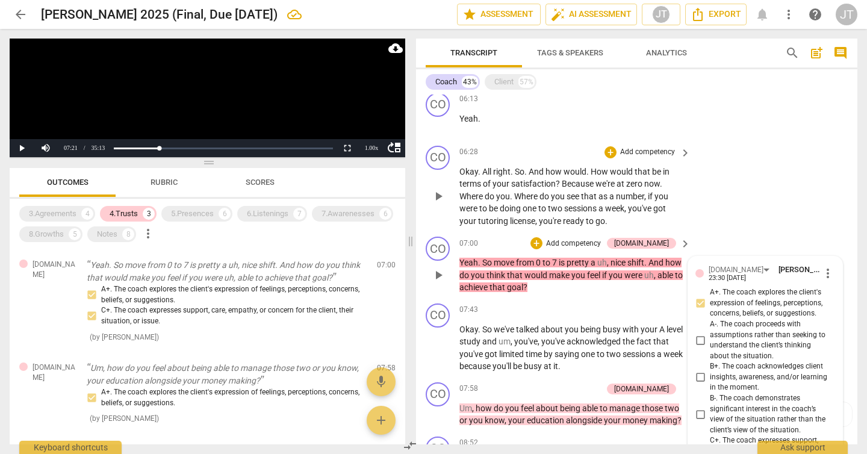
scroll to position [1743, 0]
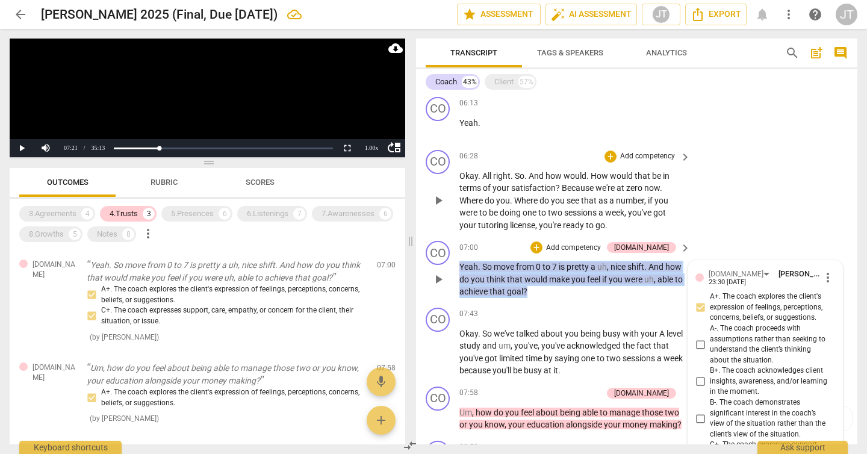
drag, startPoint x: 591, startPoint y: 292, endPoint x: 455, endPoint y: 273, distance: 138.0
click at [455, 273] on div "CO play_arrow pause 07:00 + Add competency [DOMAIN_NAME] keyboard_arrow_right Y…" at bounding box center [636, 269] width 441 height 67
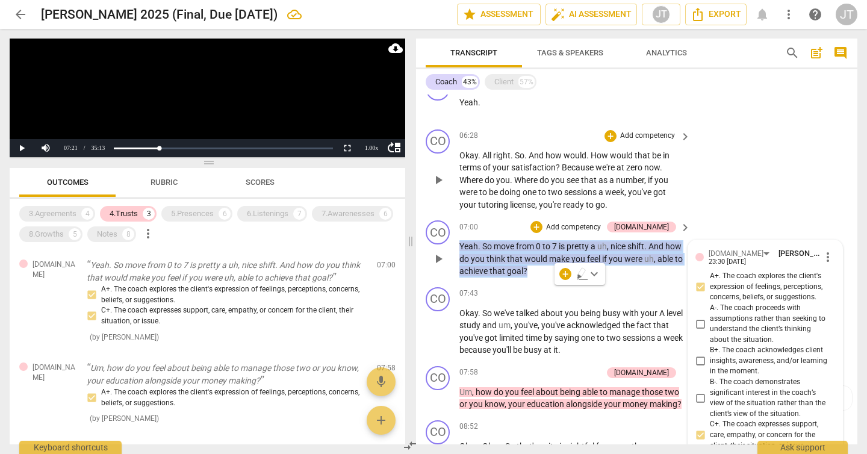
scroll to position [1836, 0]
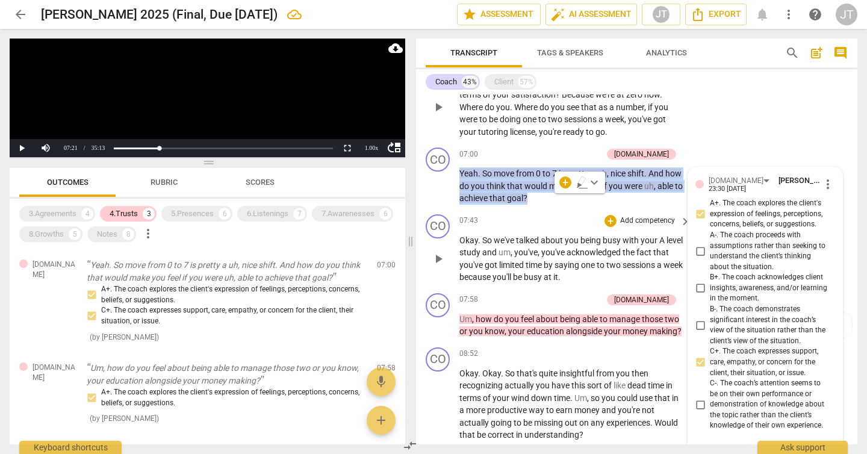
copy p "Yeah . So move from 0 to 7 is pretty a uh , nice shift . And how do you think t…"
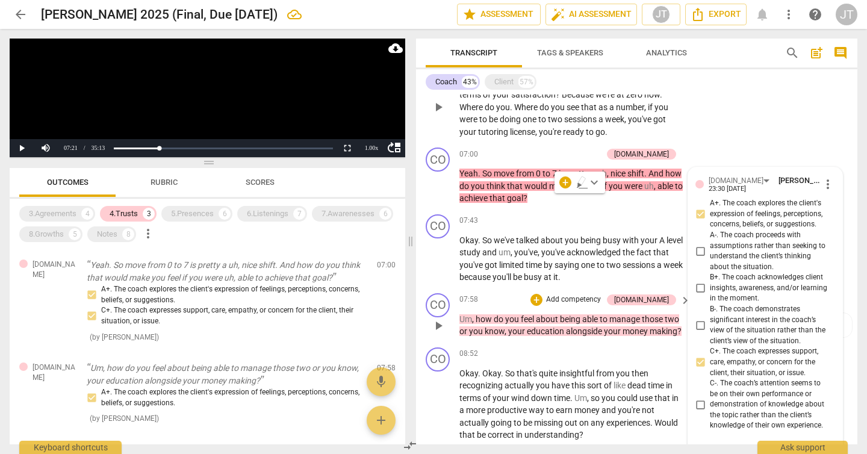
click at [527, 327] on span "education" at bounding box center [546, 331] width 39 height 10
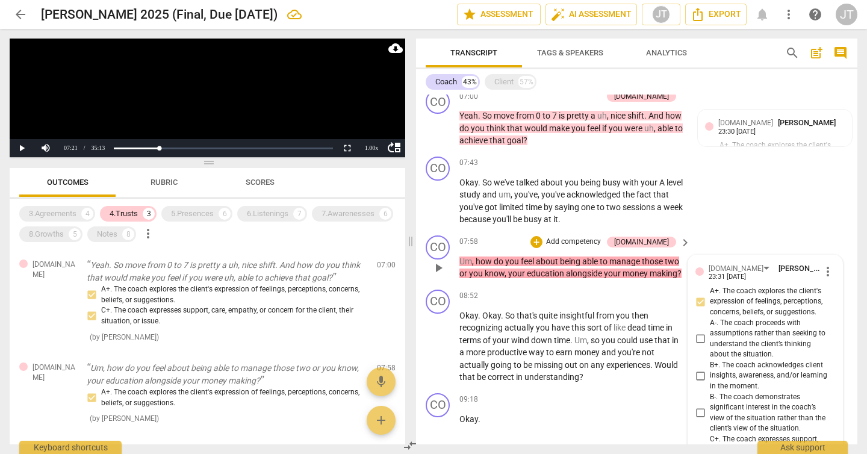
scroll to position [1882, 0]
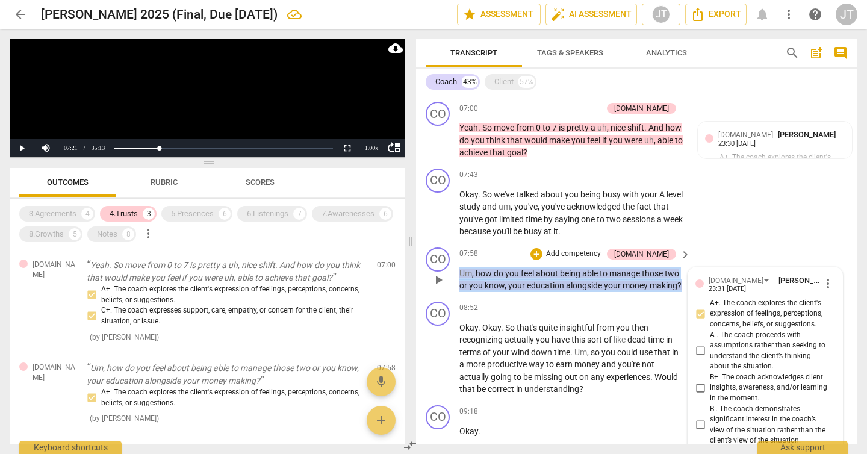
drag, startPoint x: 459, startPoint y: 272, endPoint x: 688, endPoint y: 299, distance: 229.8
click at [688, 297] on div "CO play_arrow pause 07:58 + Add competency [DOMAIN_NAME] keyboard_arrow_right U…" at bounding box center [636, 270] width 441 height 54
click at [131, 215] on div "4.Trusts" at bounding box center [124, 214] width 28 height 12
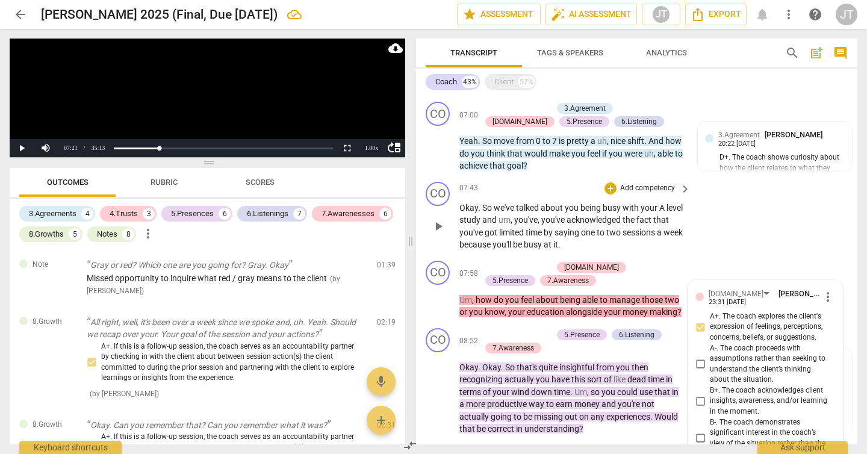
click at [732, 211] on div "CO play_arrow pause 07:43 + Add competency keyboard_arrow_right Okay . So we've…" at bounding box center [636, 216] width 441 height 79
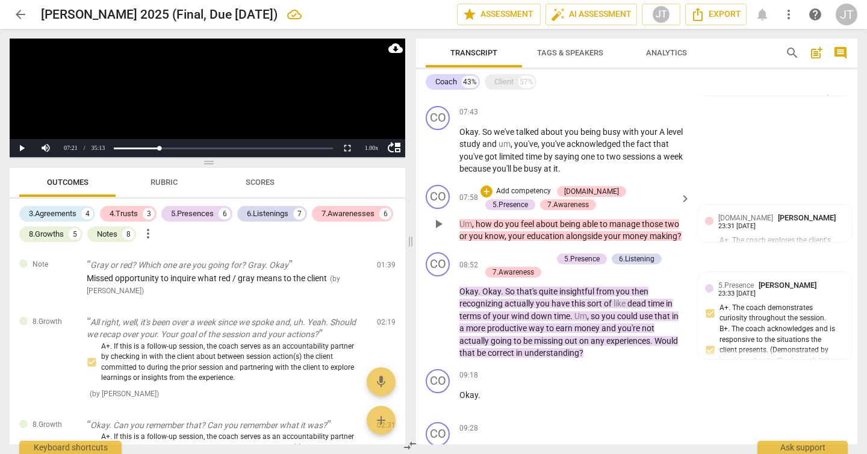
scroll to position [1980, 0]
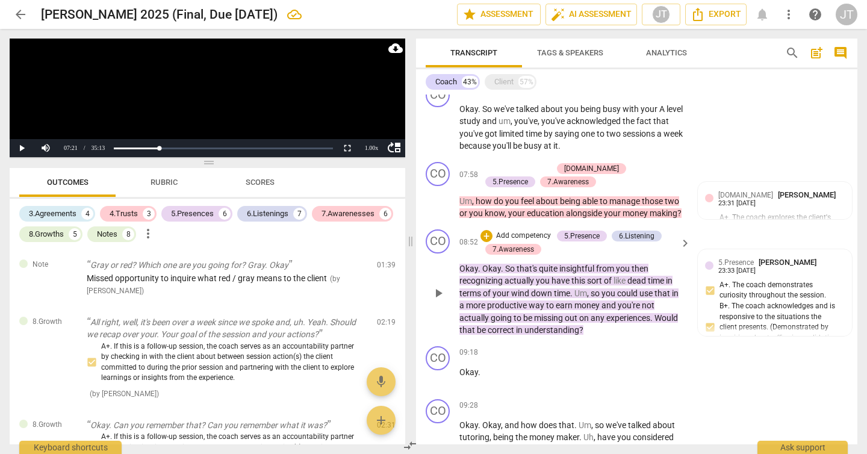
click at [581, 313] on span "on" at bounding box center [584, 318] width 11 height 10
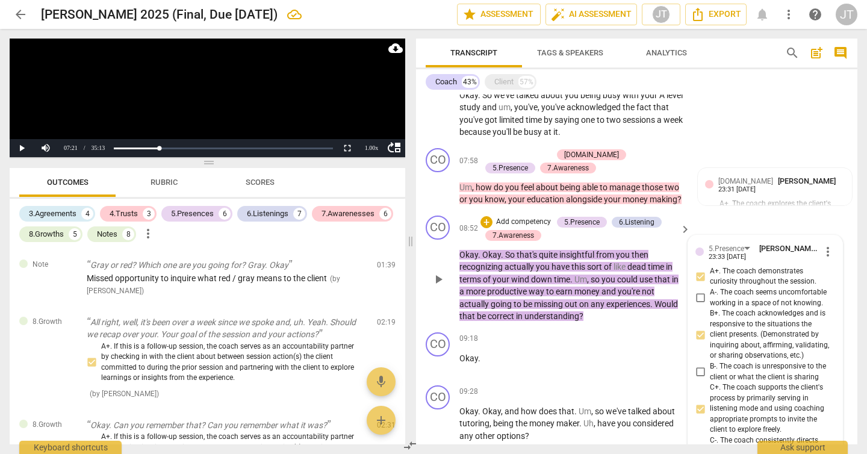
scroll to position [1994, 0]
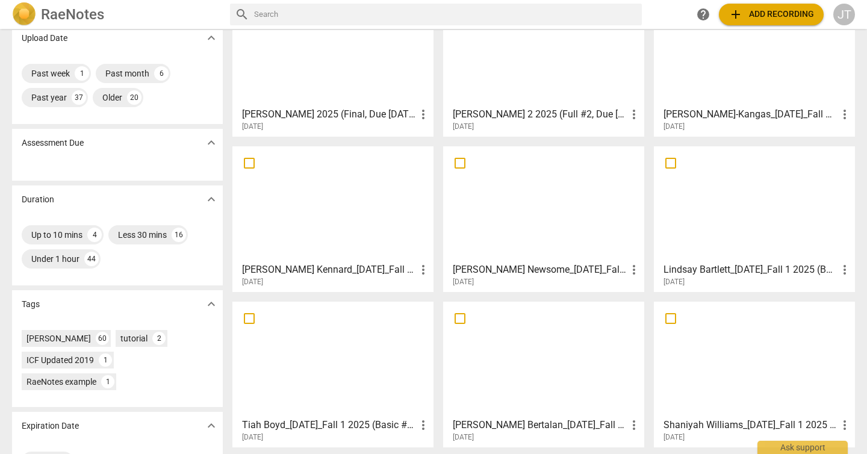
scroll to position [145, 0]
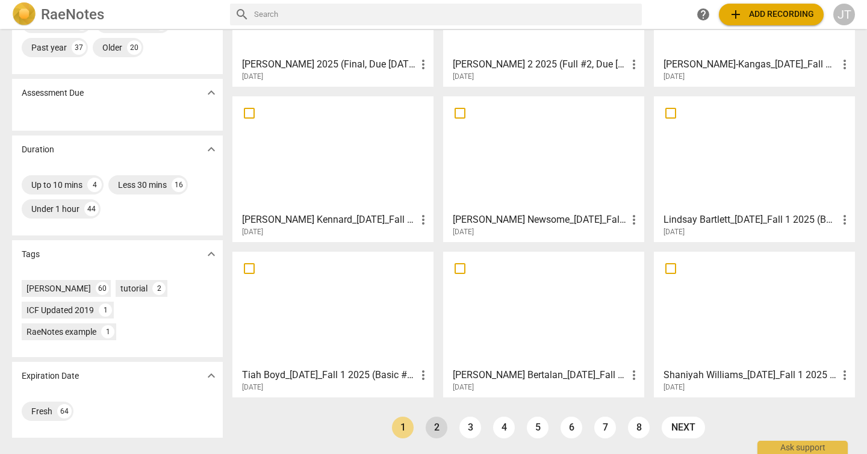
click at [434, 430] on link "2" at bounding box center [437, 428] width 22 height 22
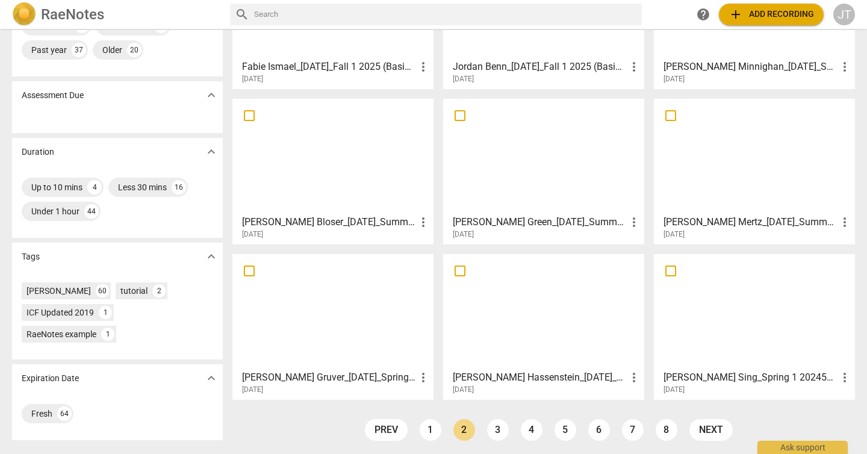
scroll to position [145, 0]
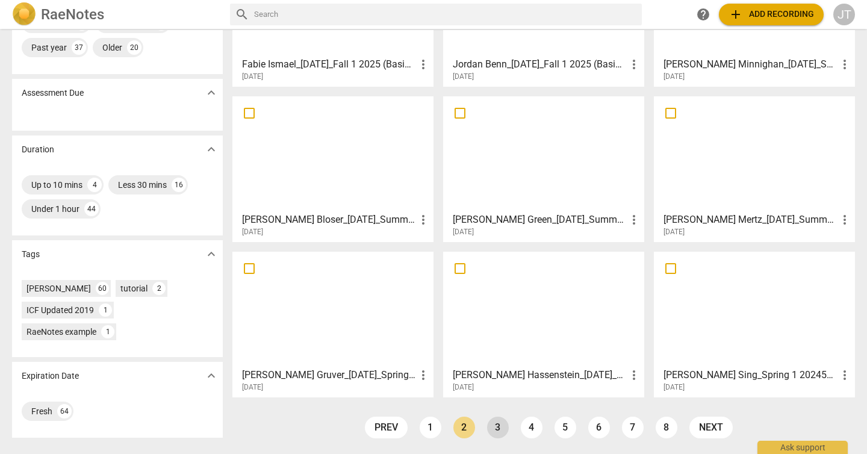
click at [490, 426] on link "3" at bounding box center [498, 428] width 22 height 22
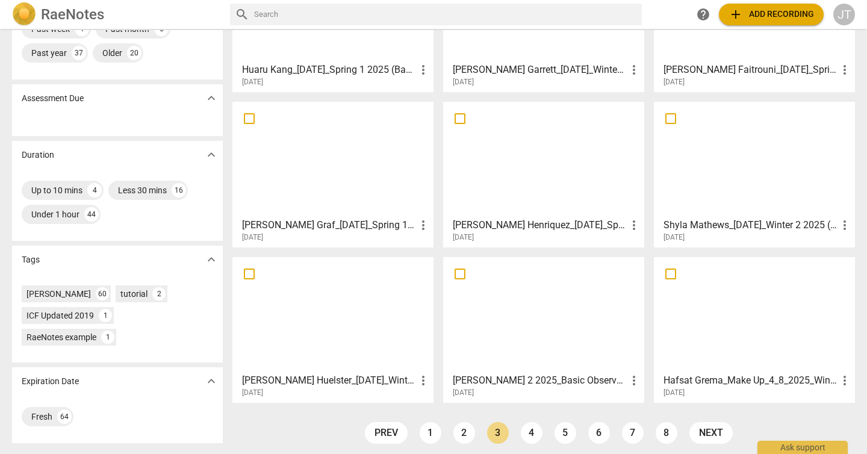
scroll to position [145, 0]
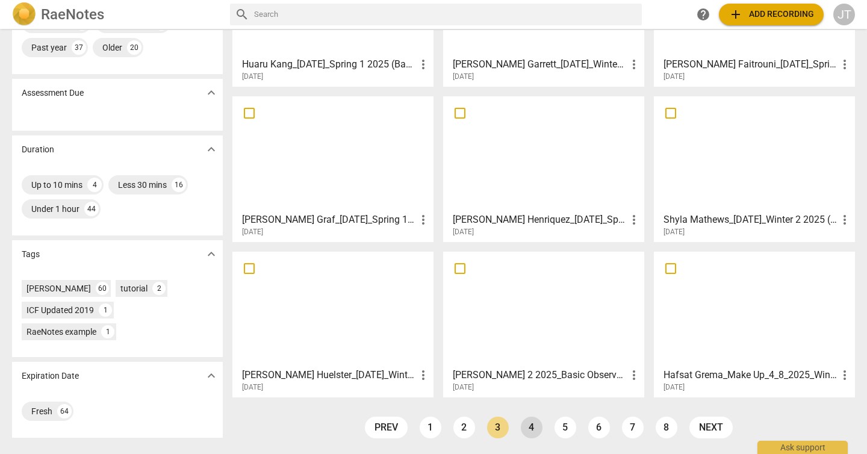
click at [532, 428] on link "4" at bounding box center [532, 428] width 22 height 22
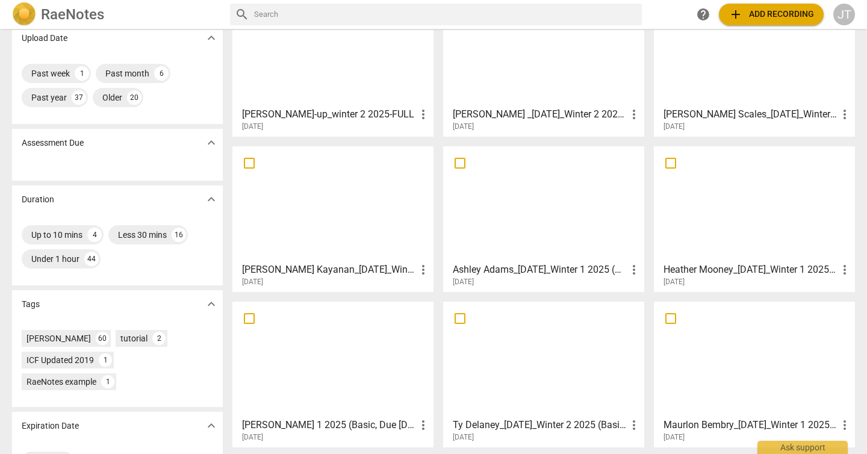
scroll to position [145, 0]
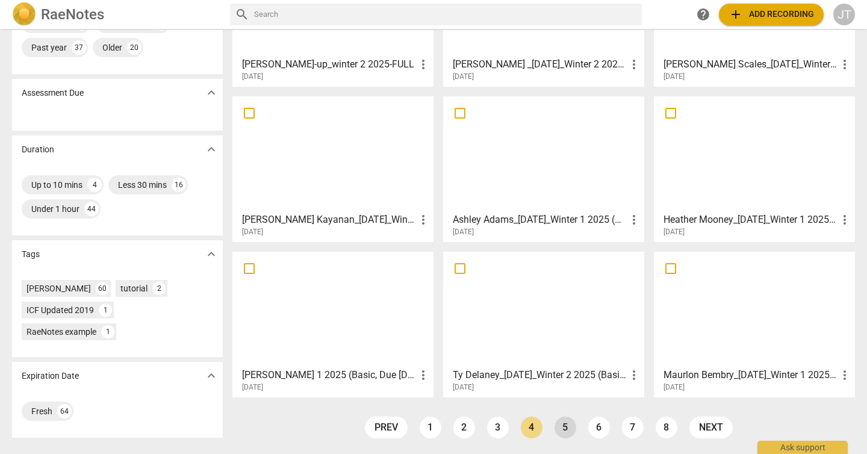
click at [567, 432] on link "5" at bounding box center [566, 428] width 22 height 22
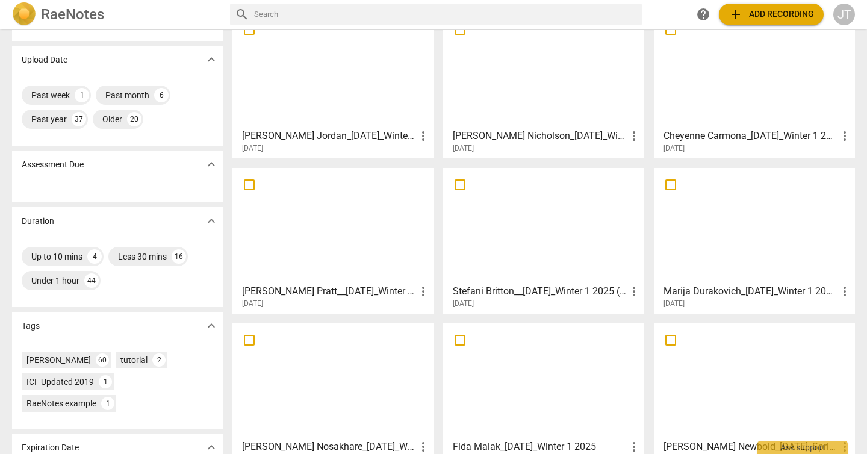
scroll to position [145, 0]
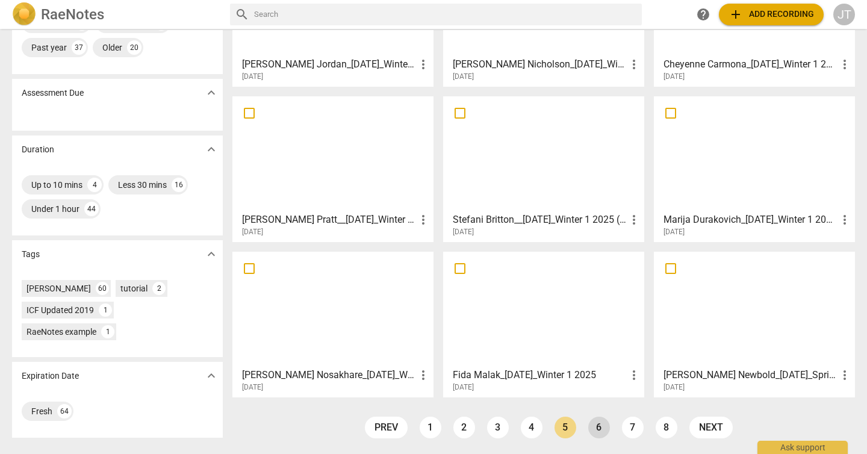
click at [590, 424] on link "6" at bounding box center [599, 428] width 22 height 22
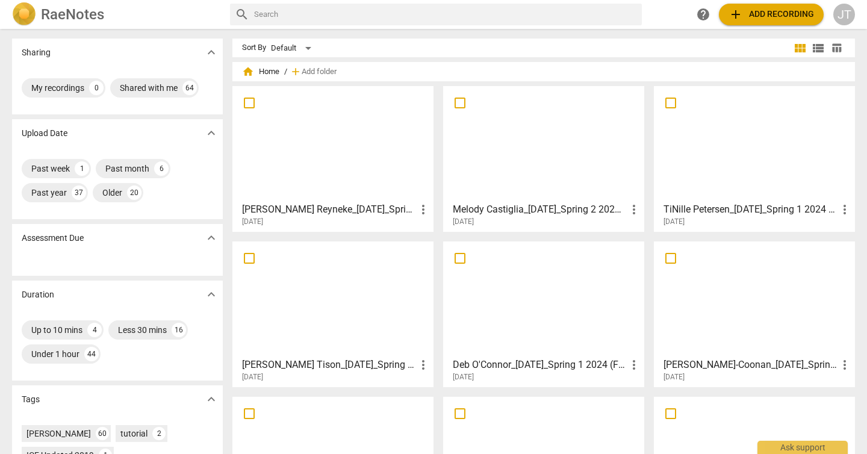
click at [330, 146] on div at bounding box center [333, 143] width 193 height 107
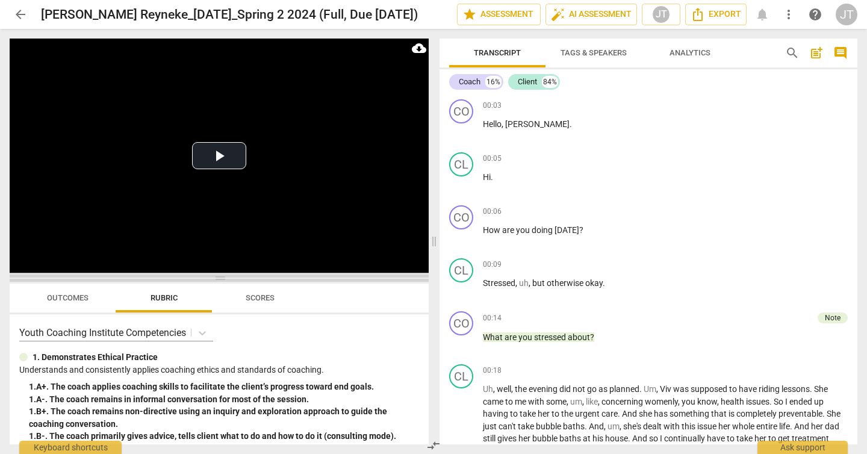
drag, startPoint x: 221, startPoint y: 160, endPoint x: 234, endPoint y: 277, distance: 118.2
click at [234, 277] on span at bounding box center [219, 278] width 419 height 7
click at [223, 158] on button "Play Video" at bounding box center [219, 155] width 54 height 27
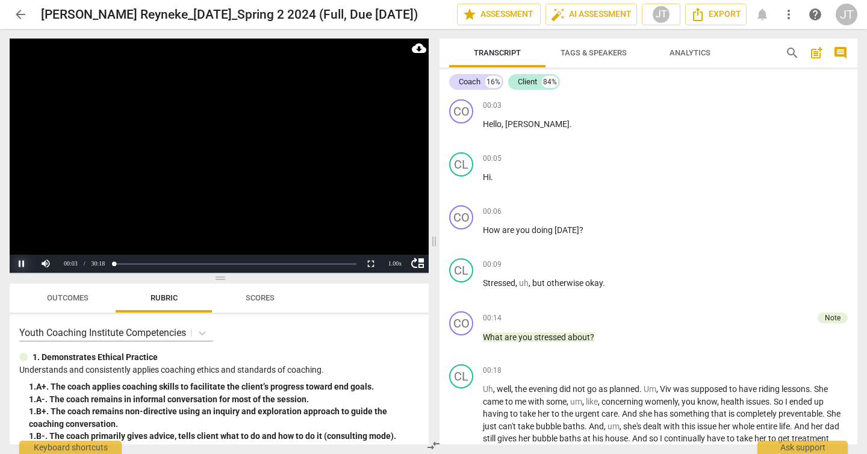
click at [19, 262] on button "Pause" at bounding box center [22, 264] width 24 height 18
click at [19, 17] on span "arrow_back" at bounding box center [20, 14] width 14 height 14
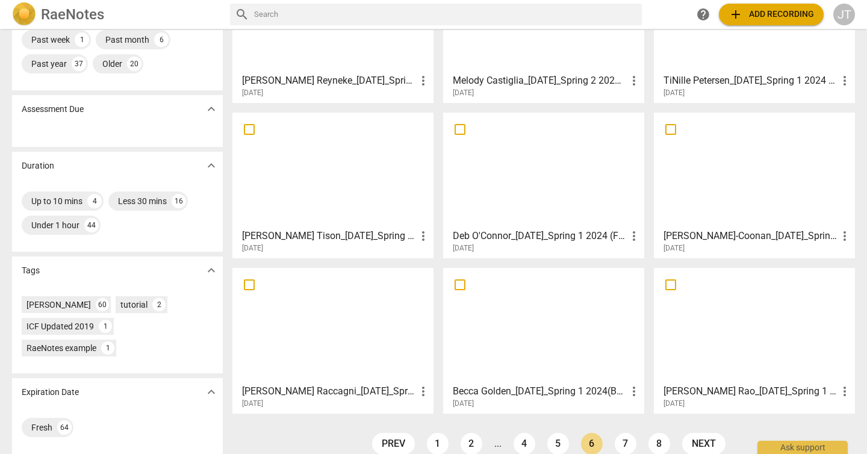
scroll to position [145, 0]
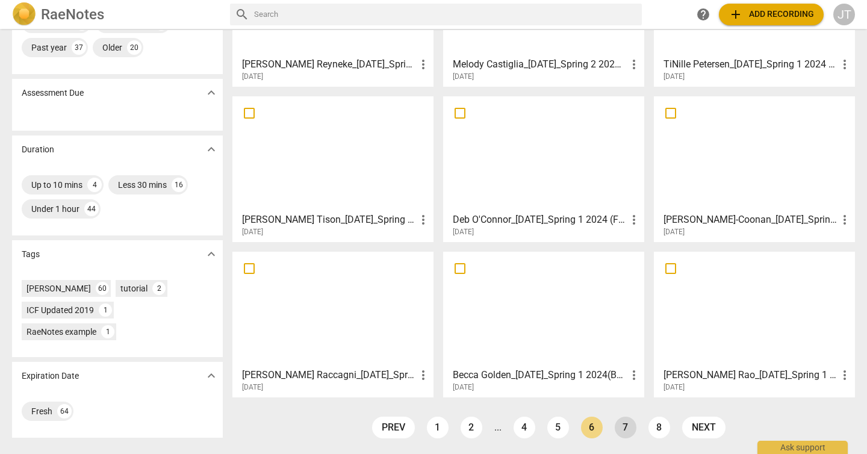
click at [631, 429] on link "7" at bounding box center [626, 428] width 22 height 22
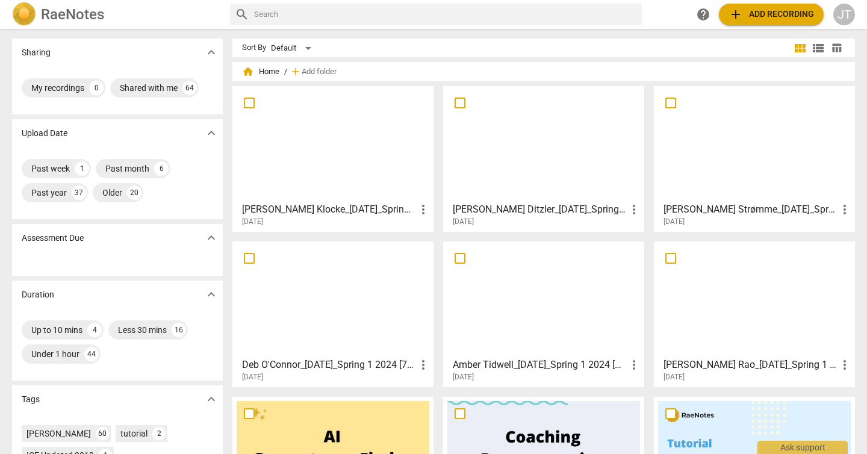
scroll to position [145, 0]
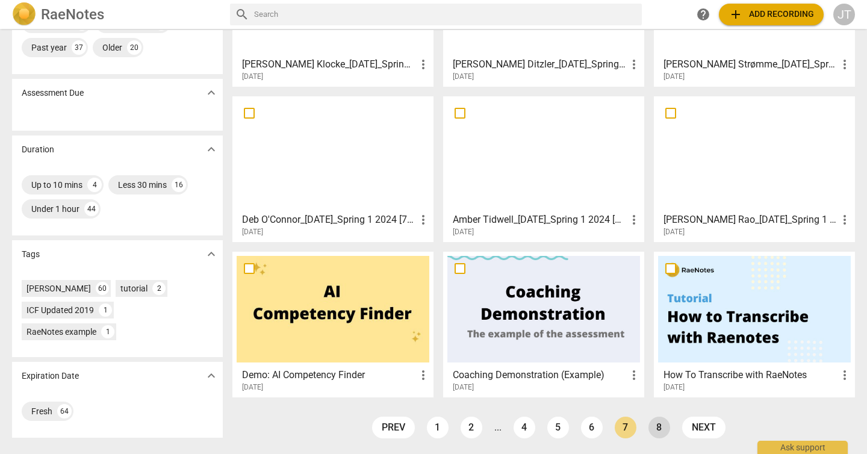
click at [652, 426] on link "8" at bounding box center [659, 428] width 22 height 22
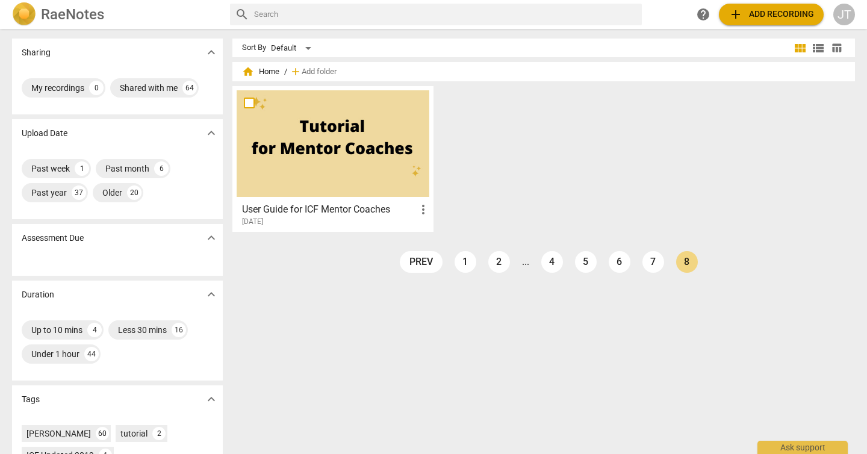
click at [474, 267] on ul "prev 1 2 ... 4 5 6 7 8 next" at bounding box center [549, 265] width 310 height 28
click at [467, 267] on link "1" at bounding box center [466, 262] width 22 height 22
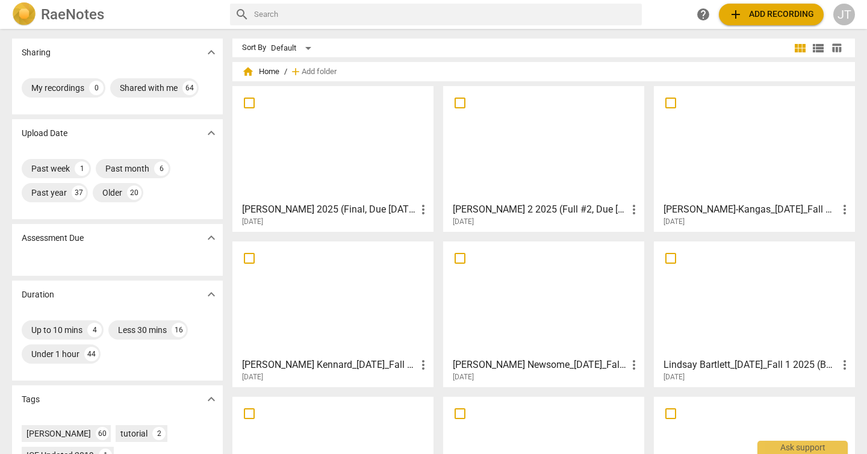
click at [335, 16] on input "text" at bounding box center [445, 14] width 383 height 19
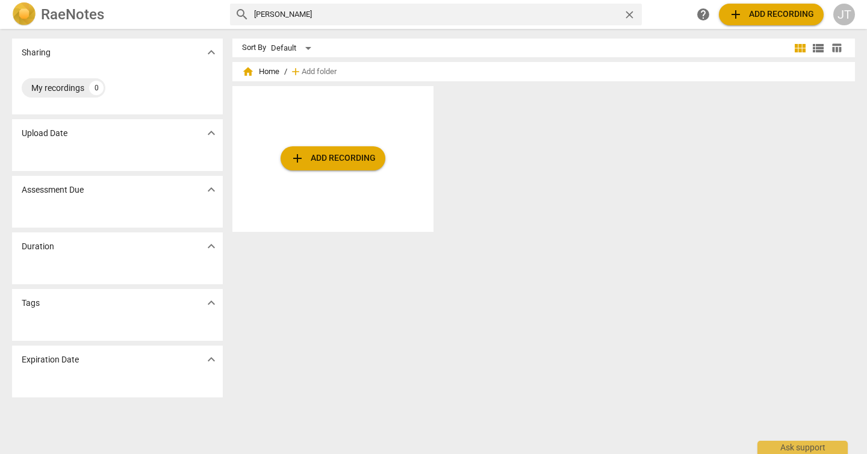
click at [296, 17] on input "rachel minninghan" at bounding box center [436, 14] width 364 height 19
type input "rachel mininghan"
click at [633, 15] on span "close" at bounding box center [629, 14] width 13 height 13
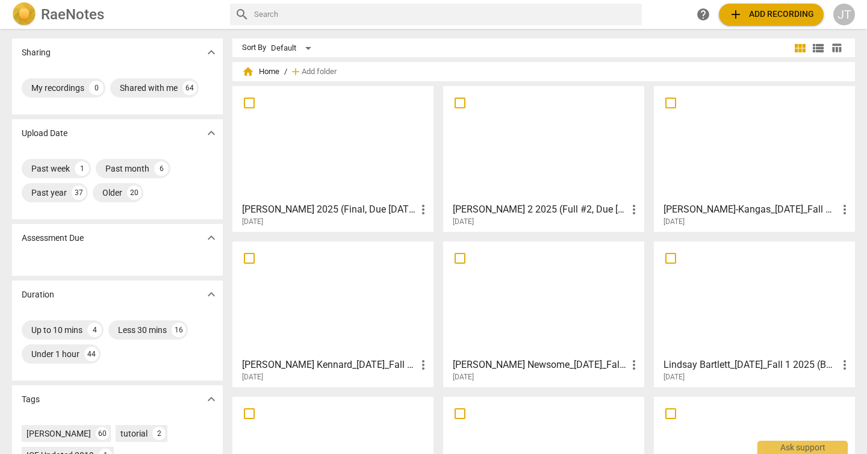
click at [360, 11] on input "text" at bounding box center [445, 14] width 383 height 19
type input "rachel"
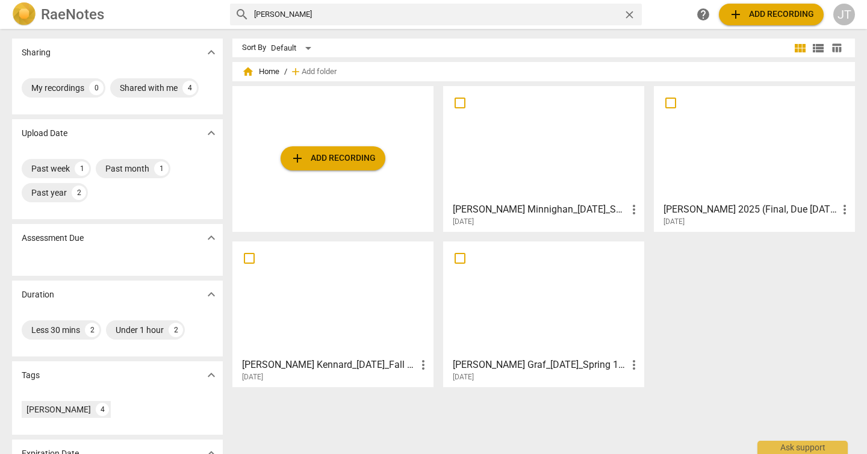
click at [529, 161] on div at bounding box center [543, 143] width 193 height 107
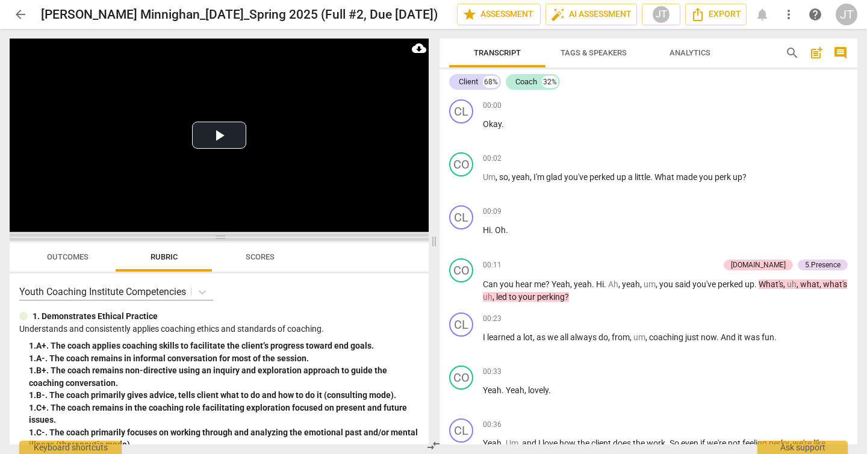
drag, startPoint x: 216, startPoint y: 161, endPoint x: 202, endPoint y: 237, distance: 77.7
click at [202, 237] on span at bounding box center [219, 237] width 419 height 7
click at [219, 129] on button "Play Video" at bounding box center [219, 135] width 54 height 27
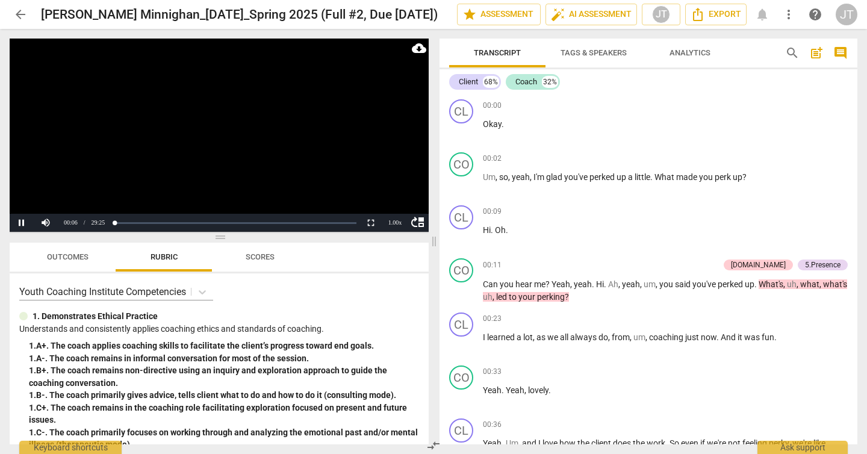
click at [20, 16] on span "arrow_back" at bounding box center [20, 14] width 14 height 14
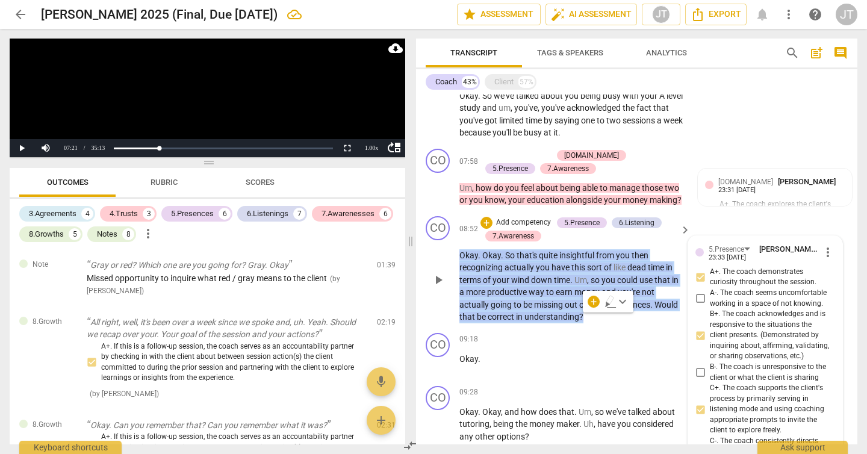
click at [520, 223] on p "Add competency" at bounding box center [523, 222] width 57 height 11
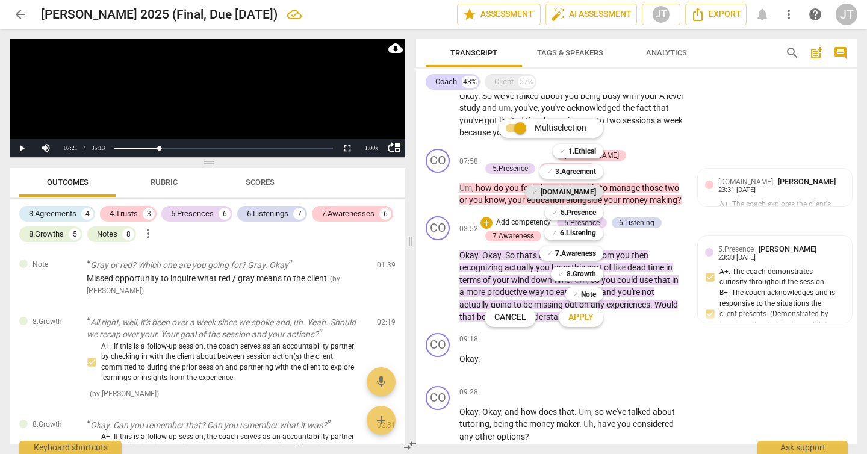
click at [582, 192] on b "[DOMAIN_NAME]" at bounding box center [568, 192] width 55 height 14
click at [586, 313] on span "Apply" at bounding box center [580, 317] width 25 height 12
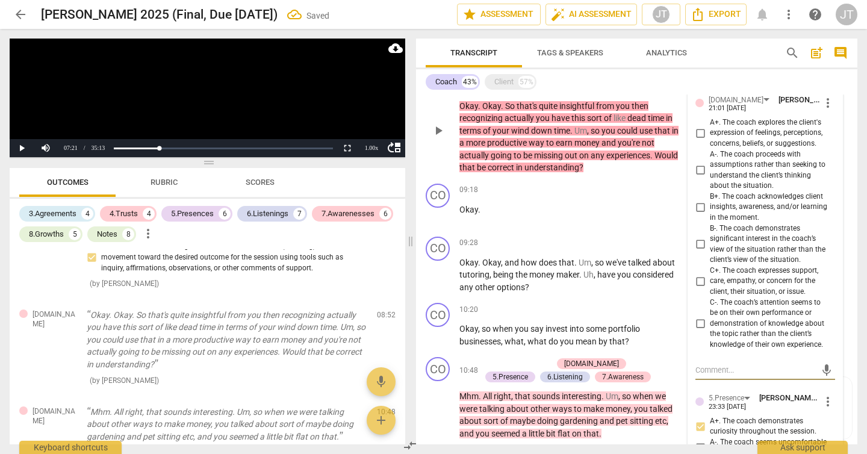
scroll to position [2130, 0]
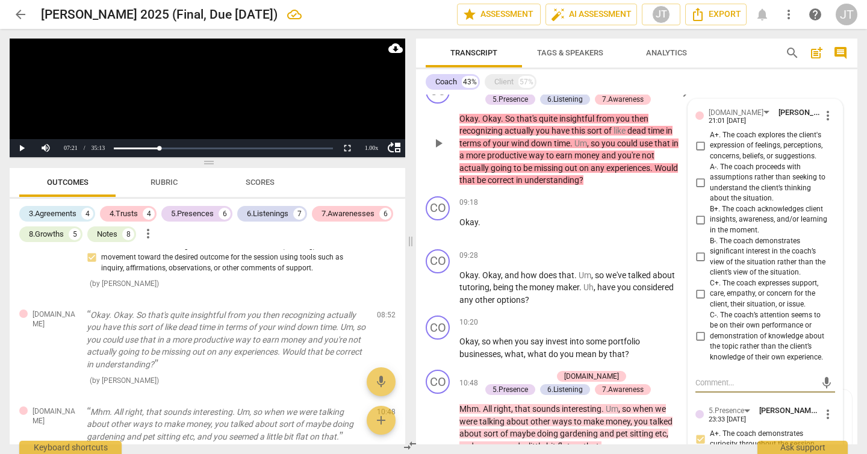
click at [741, 294] on span "C+. The coach expresses support, care, empathy, or concern for the client, thei…" at bounding box center [770, 294] width 120 height 32
click at [710, 294] on input "C+. The coach expresses support, care, empathy, or concern for the client, thei…" at bounding box center [700, 294] width 19 height 14
checkbox input "true"
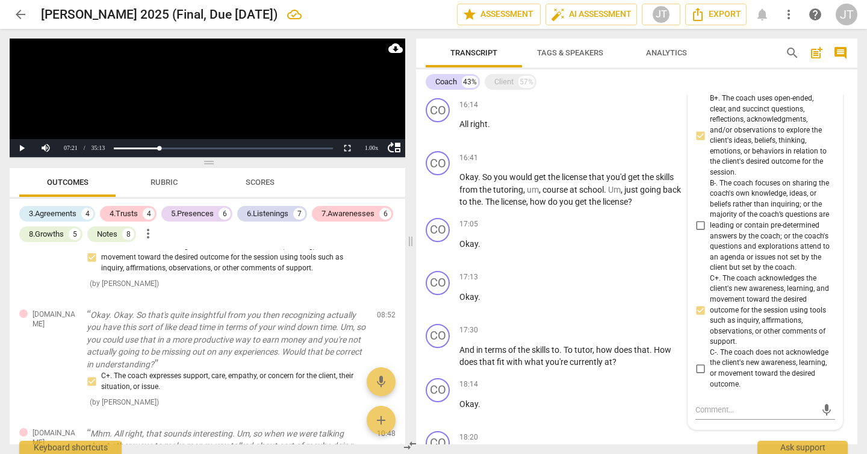
scroll to position [3339, 0]
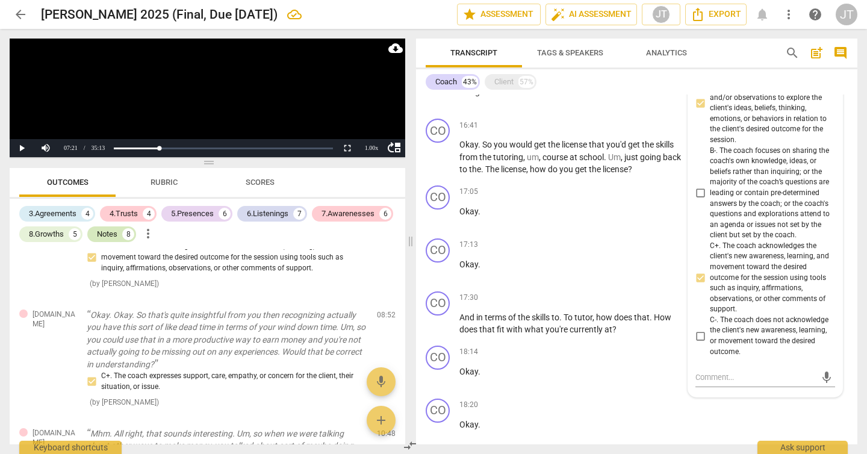
click at [116, 232] on div "Notes" at bounding box center [107, 234] width 20 height 12
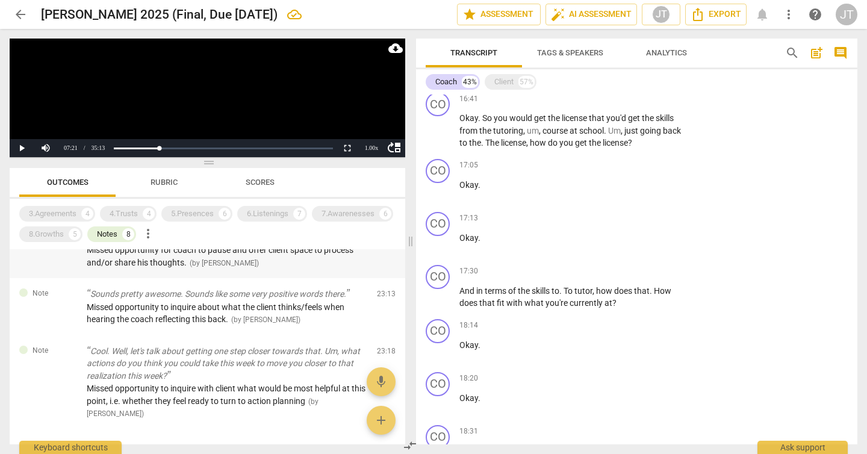
scroll to position [387, 0]
click at [164, 301] on div "Missed opportunity to inquire about what the client thinks/feels when hearing t…" at bounding box center [227, 313] width 281 height 25
click at [207, 306] on span "Missed opportunity to inquire about what the client thinks/feels when hearing t…" at bounding box center [216, 313] width 258 height 22
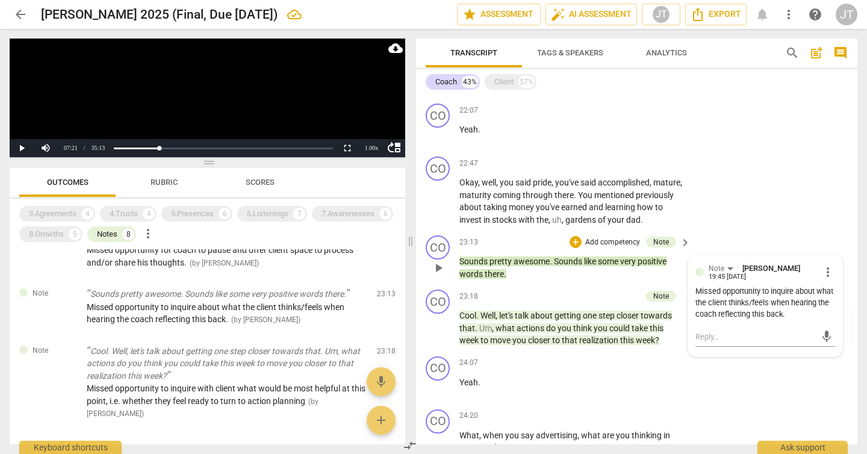
scroll to position [4339, 0]
drag, startPoint x: 525, startPoint y: 285, endPoint x: 450, endPoint y: 273, distance: 76.3
click at [450, 273] on div "CO play_arrow pause 23:13 + Add competency Note keyboard_arrow_right Sounds pre…" at bounding box center [636, 257] width 441 height 54
copy p "Sounds pretty awesome . Sounds like some very positive words there ."
click at [504, 81] on div "Client" at bounding box center [503, 82] width 19 height 12
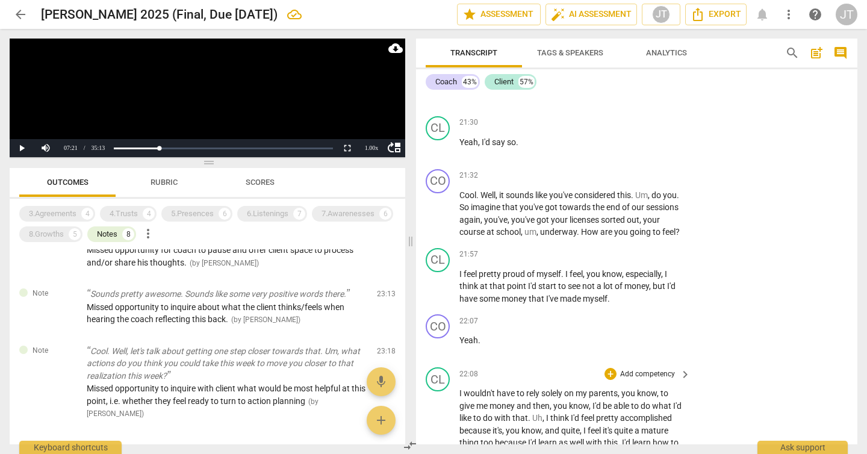
scroll to position [9078, 0]
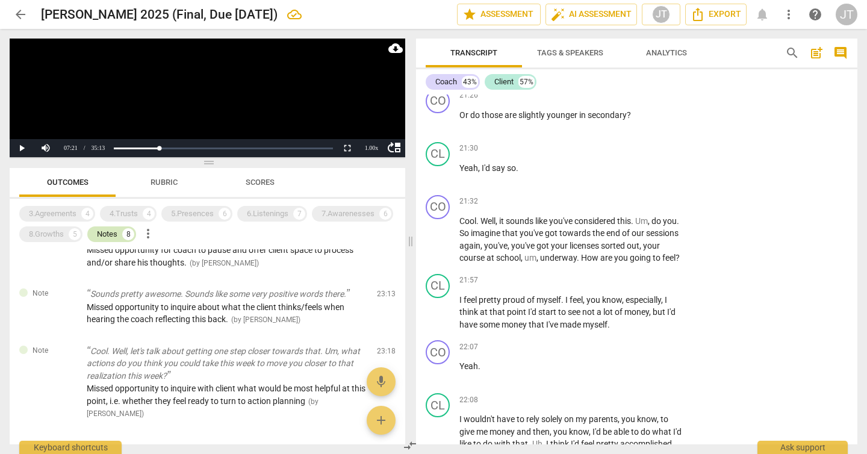
click at [110, 231] on div "Notes" at bounding box center [107, 234] width 20 height 12
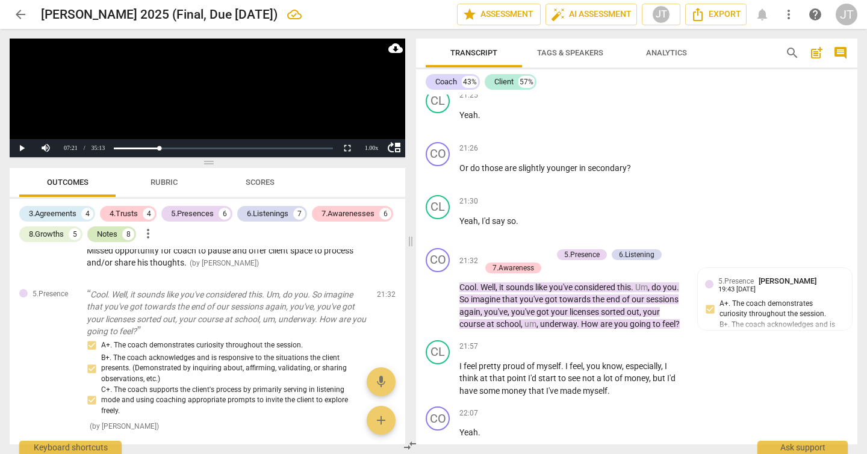
scroll to position [9131, 0]
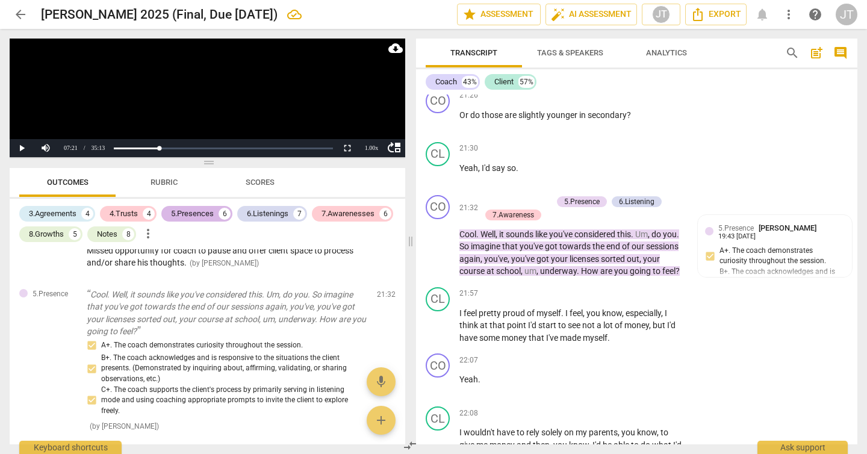
click at [207, 218] on div "5.Presences" at bounding box center [192, 214] width 43 height 12
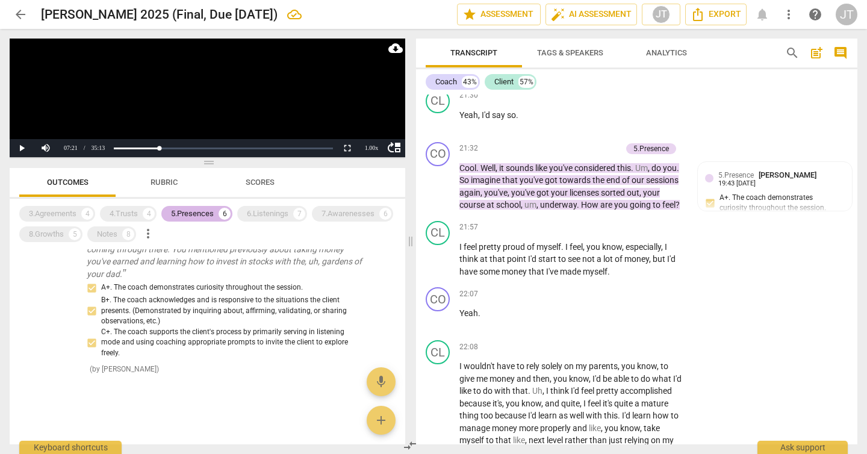
scroll to position [9078, 0]
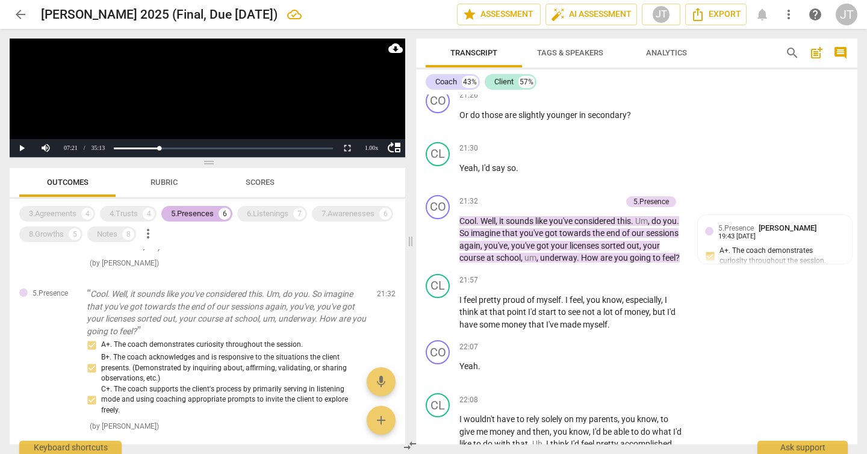
click at [180, 214] on div "5.Presences" at bounding box center [192, 214] width 43 height 12
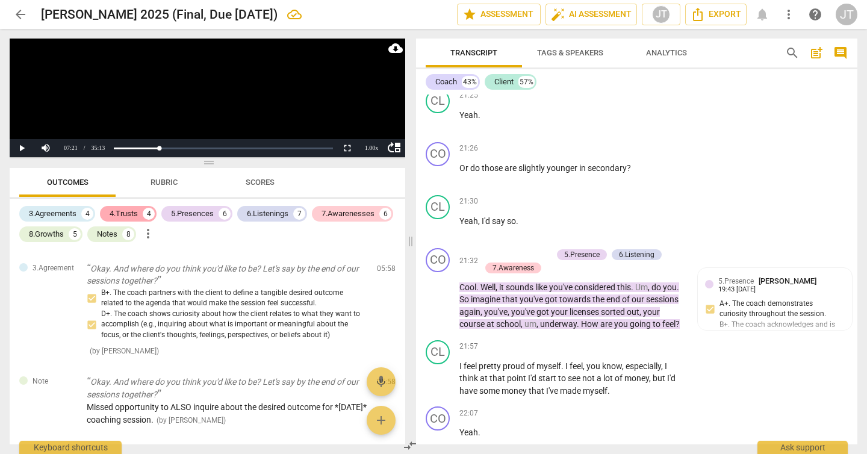
scroll to position [9131, 0]
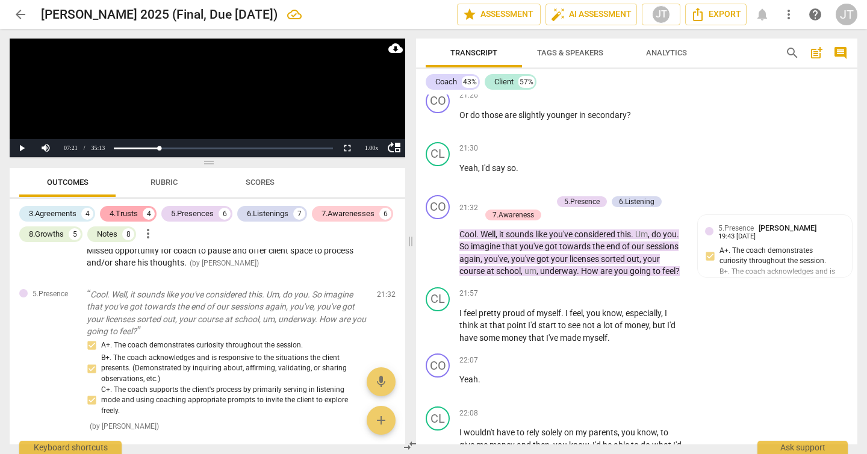
click at [132, 217] on div "4.Trusts" at bounding box center [124, 214] width 28 height 12
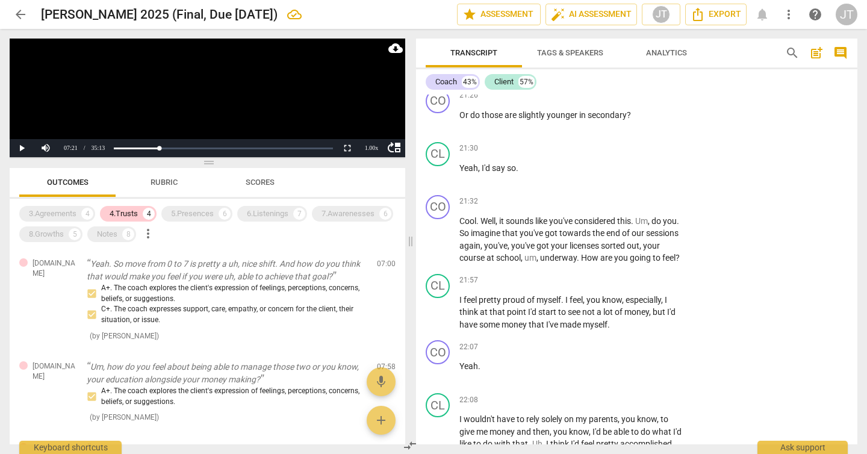
scroll to position [0, 0]
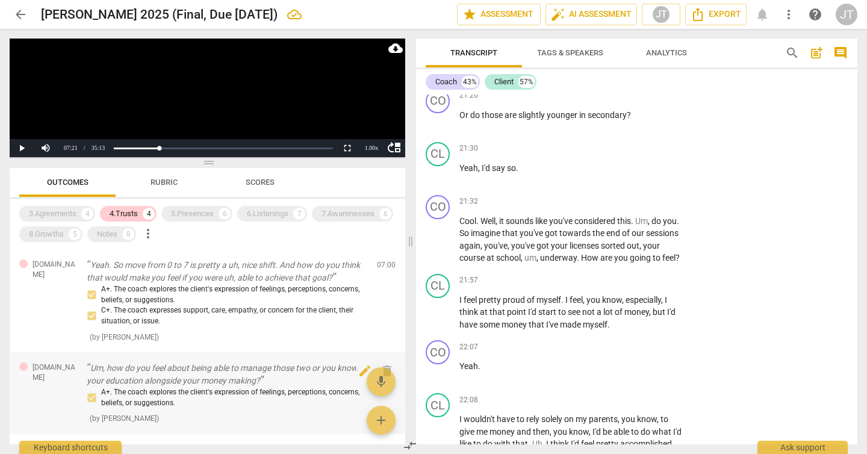
click at [231, 384] on p "Um, how do you feel about being able to manage those two or you know, your educ…" at bounding box center [227, 374] width 281 height 25
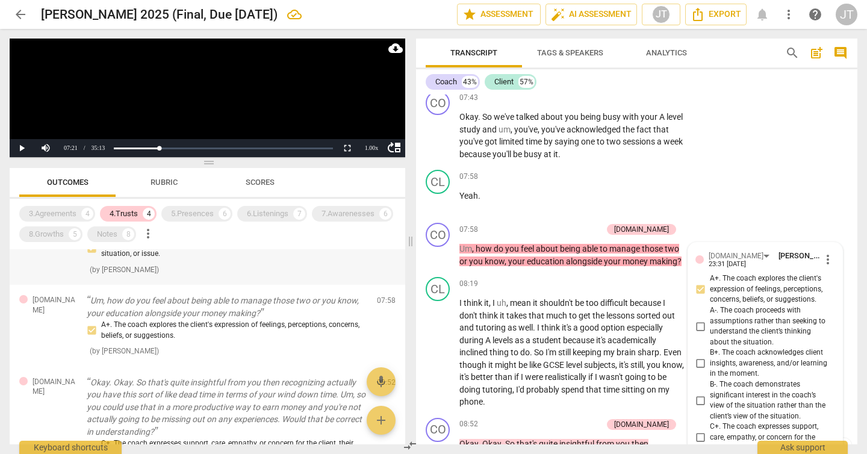
scroll to position [115, 0]
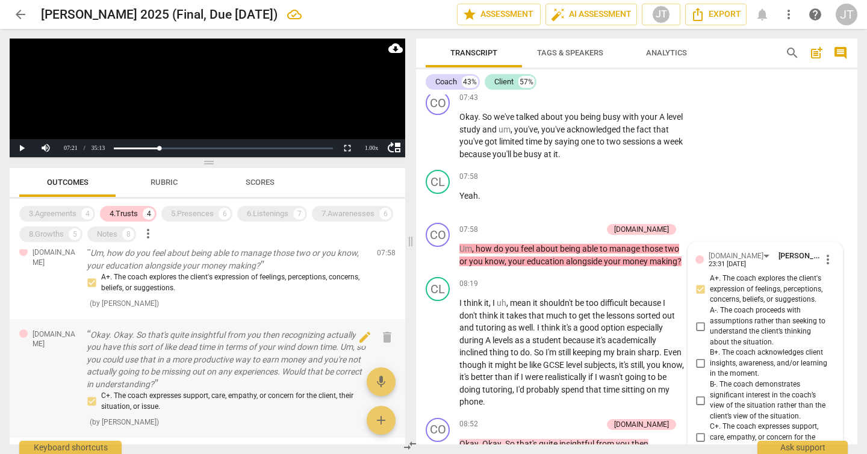
click at [284, 349] on p "Okay. Okay. So that's quite insightful from you then recognizing actually you h…" at bounding box center [227, 360] width 281 height 62
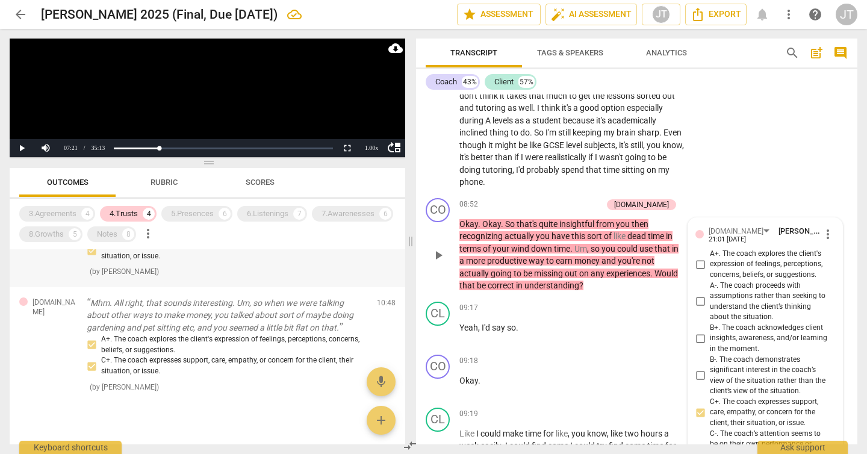
scroll to position [284, 0]
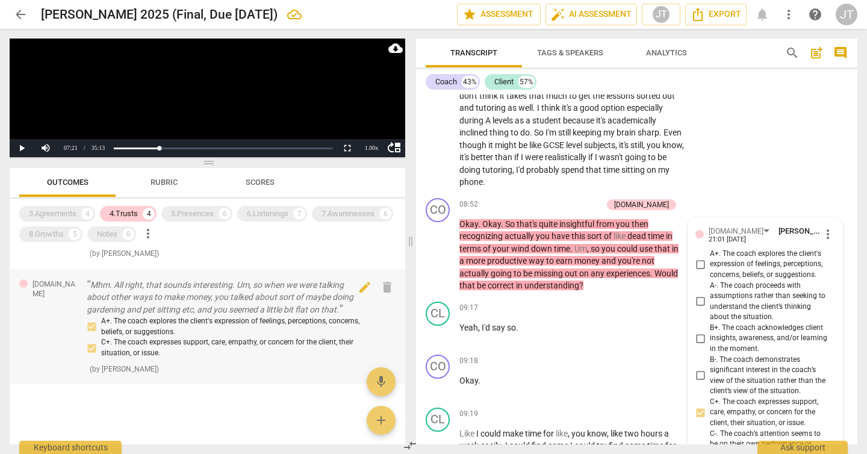
click at [250, 314] on p "Mhm. All right, that sounds interesting. Um, so when we were talking about othe…" at bounding box center [227, 297] width 281 height 37
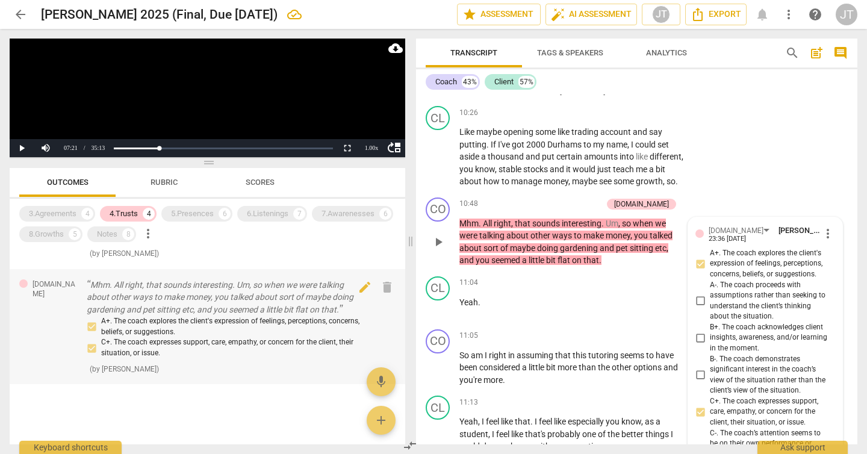
scroll to position [4887, 0]
click at [630, 267] on p "Mhm . All right , that sounds interesting . Um , so when we were talking about …" at bounding box center [571, 242] width 225 height 49
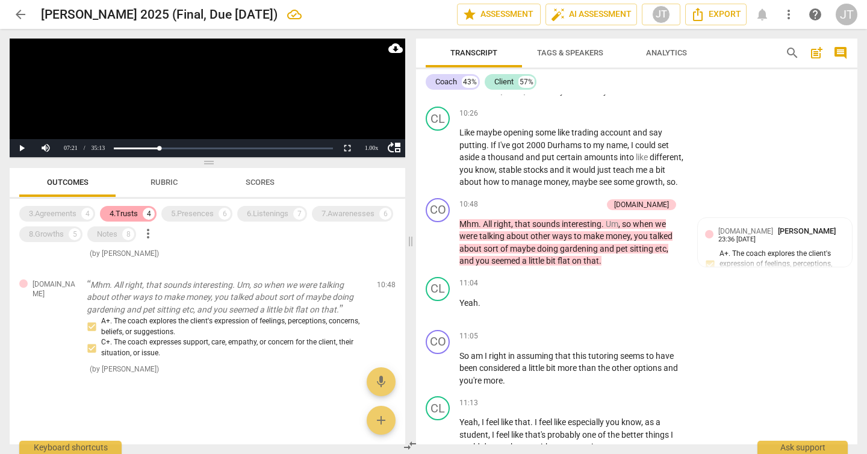
click at [131, 216] on div "4.Trusts" at bounding box center [124, 214] width 28 height 12
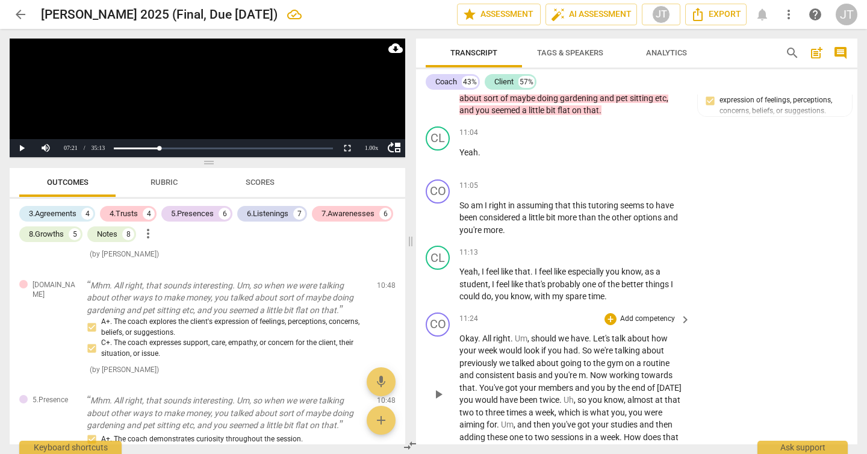
scroll to position [4988, 0]
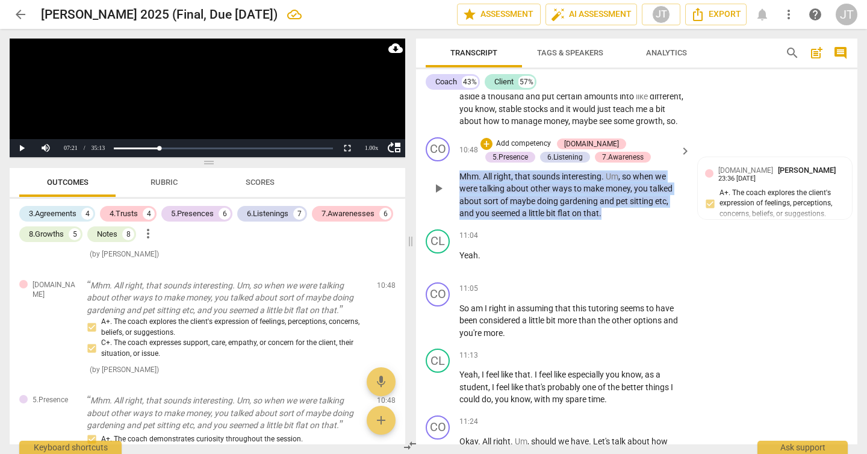
drag, startPoint x: 609, startPoint y: 249, endPoint x: 455, endPoint y: 216, distance: 157.7
click at [455, 216] on div "CO play_arrow pause 10:48 + Add competency 4.Trust 5.Presence 6.Listening 7.Awa…" at bounding box center [636, 178] width 441 height 92
copy p "Mhm . All right , that sounds interesting . Um , so when we were talking about …"
click at [179, 211] on div "5.Presences" at bounding box center [192, 214] width 43 height 12
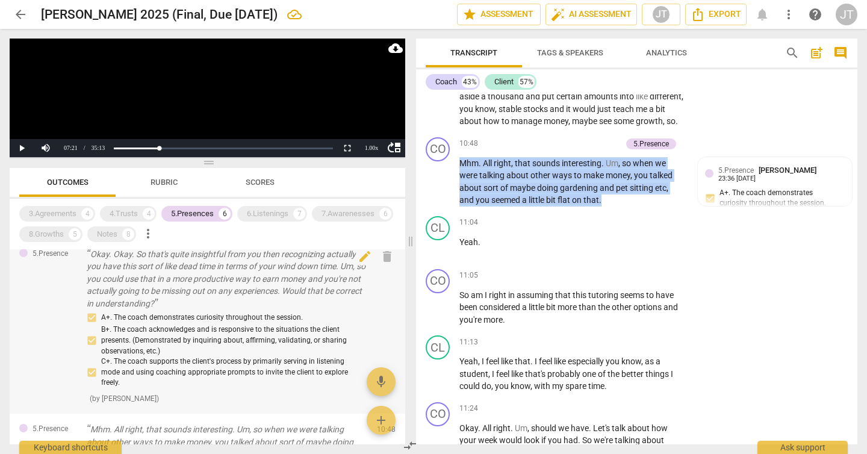
scroll to position [287, 0]
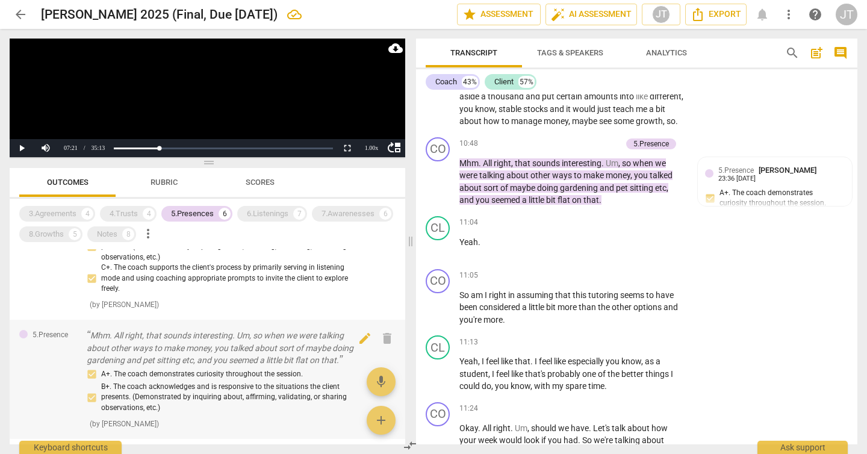
click at [249, 348] on p "Mhm. All right, that sounds interesting. Um, so when we were talking about othe…" at bounding box center [227, 347] width 281 height 37
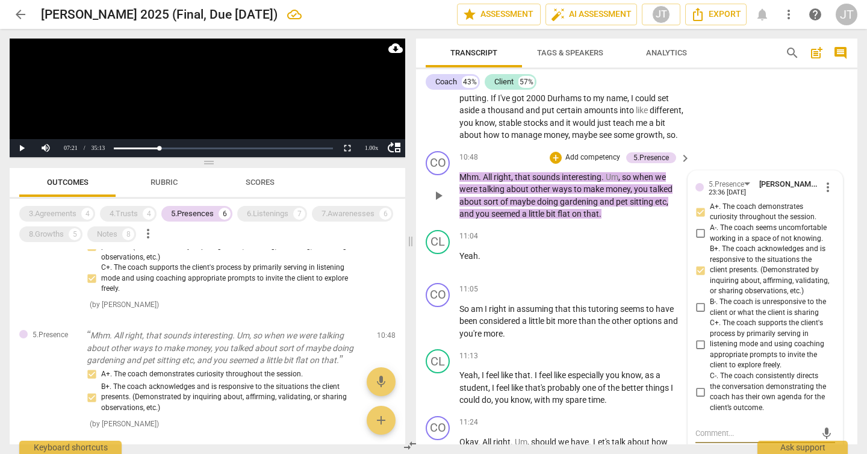
scroll to position [4942, 0]
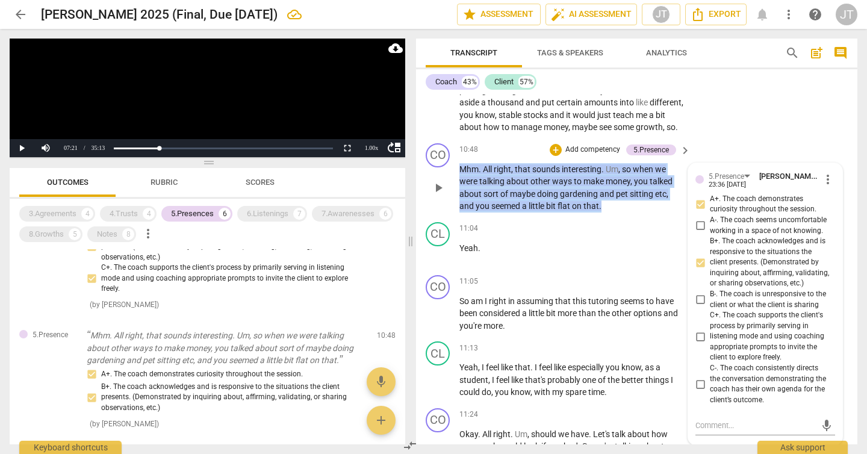
drag, startPoint x: 623, startPoint y: 247, endPoint x: 455, endPoint y: 201, distance: 174.3
click at [455, 201] on div "CO play_arrow pause 10:48 + Add competency 5.Presence keyboard_arrow_right Mhm …" at bounding box center [636, 177] width 441 height 79
copy p "Mhm . All right , that sounds interesting . Um , so when we were talking about …"
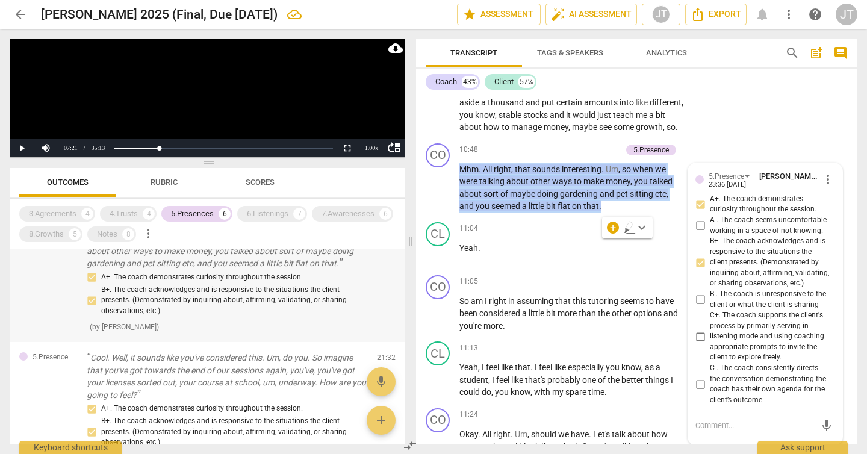
scroll to position [403, 0]
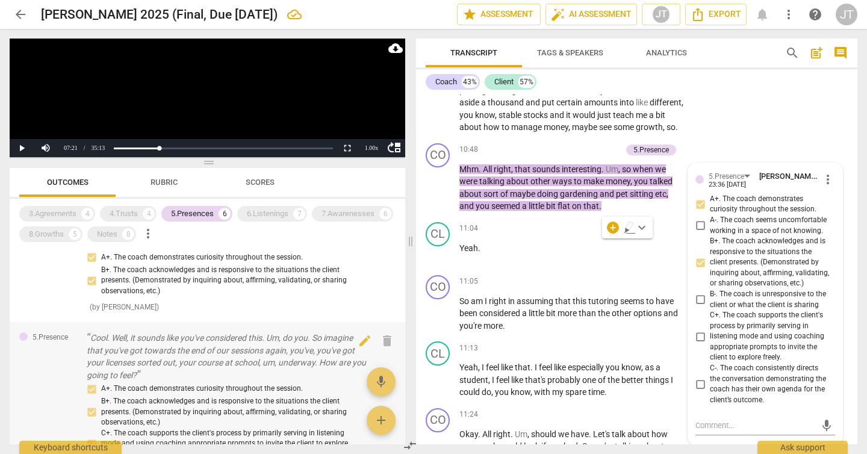
click at [262, 358] on p "Cool. Well, it sounds like you've considered this. Um, do you. So imagine that …" at bounding box center [227, 356] width 281 height 49
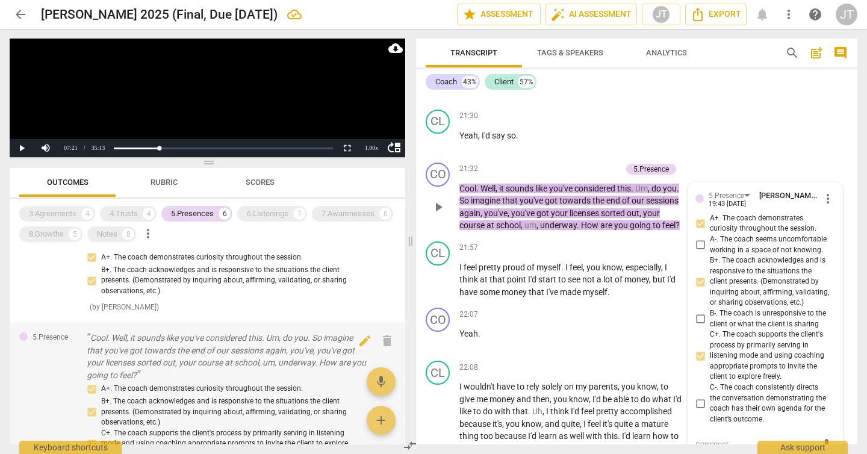
scroll to position [9106, 0]
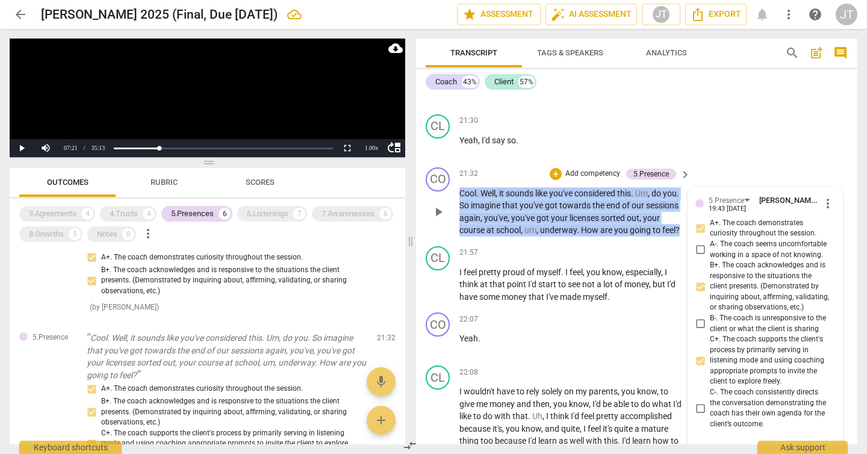
drag, startPoint x: 502, startPoint y: 304, endPoint x: 461, endPoint y: 253, distance: 65.9
click at [461, 237] on p "Cool . Well , it sounds like you've considered this . Um , do you . So imagine …" at bounding box center [571, 211] width 225 height 49
copy p "Cool . Well , it sounds like you've considered this . Um , do you . So imagine …"
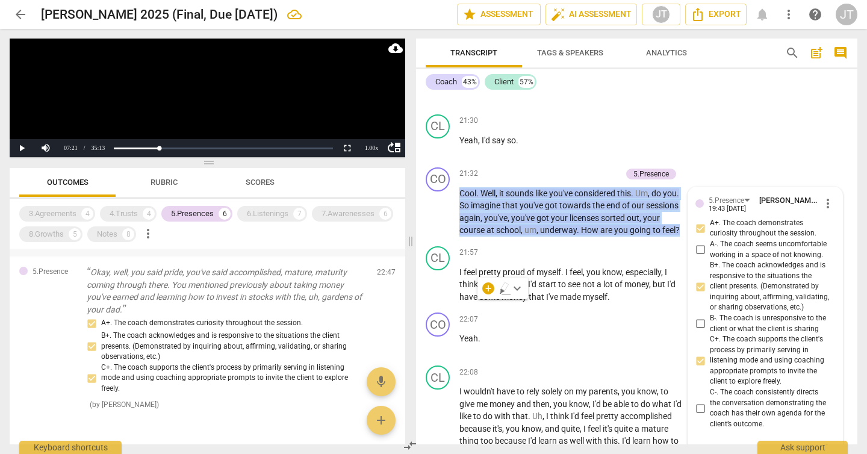
scroll to position [640, 0]
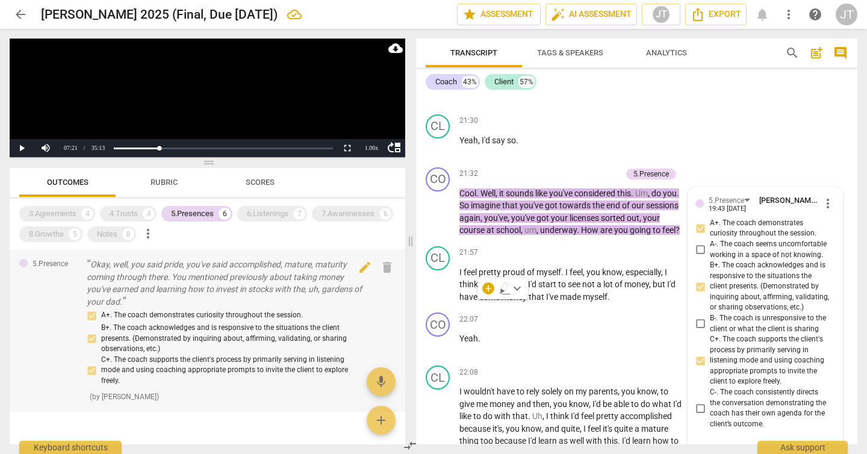
click at [219, 285] on p "Okay, well, you said pride, you've said accomplished, mature, maturity coming t…" at bounding box center [227, 282] width 281 height 49
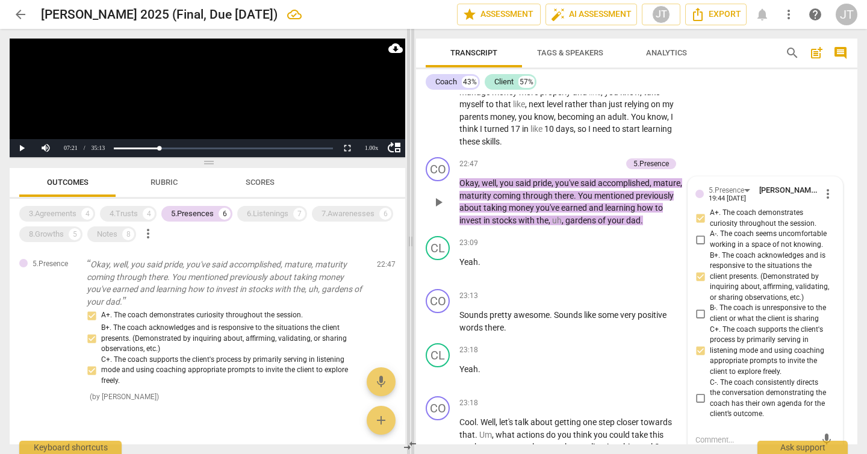
scroll to position [9464, 0]
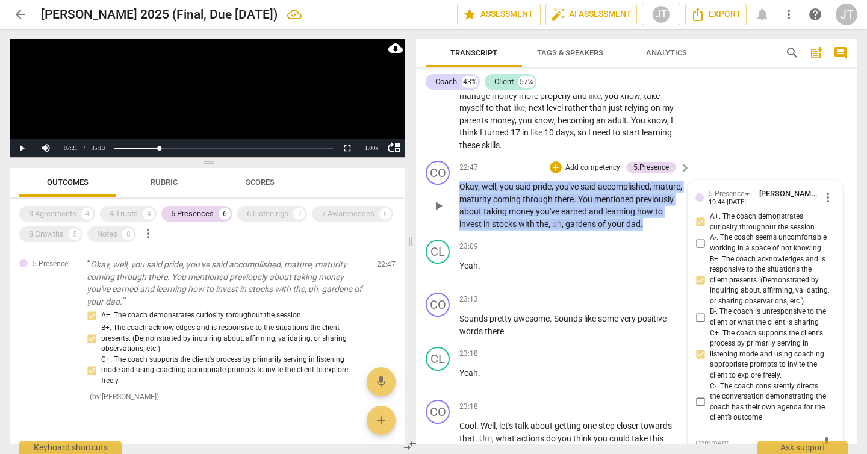
drag, startPoint x: 672, startPoint y: 297, endPoint x: 459, endPoint y: 264, distance: 215.8
click at [459, 230] on p "Okay , well , you said pride , you've said accomplished , mature , maturity com…" at bounding box center [571, 205] width 225 height 49
copy p "Okay , well , you said pride , you've said accomplished , mature , maturity com…"
click at [536, 216] on span "money" at bounding box center [522, 212] width 27 height 10
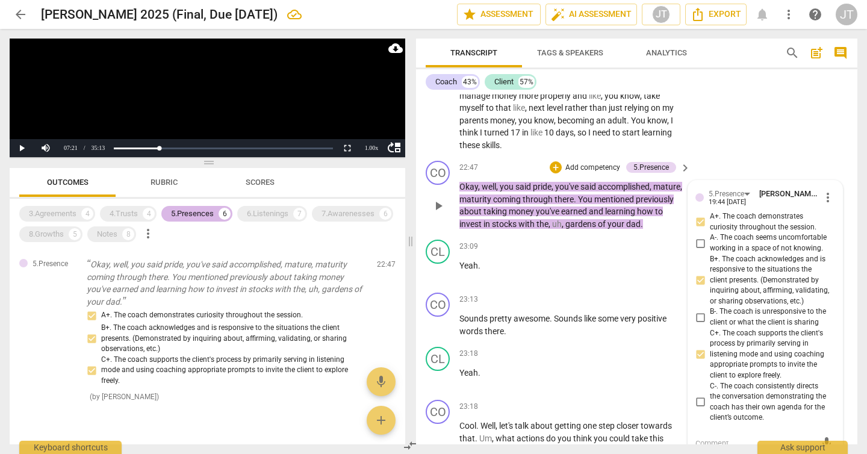
click at [181, 217] on div "5.Presences" at bounding box center [192, 214] width 43 height 12
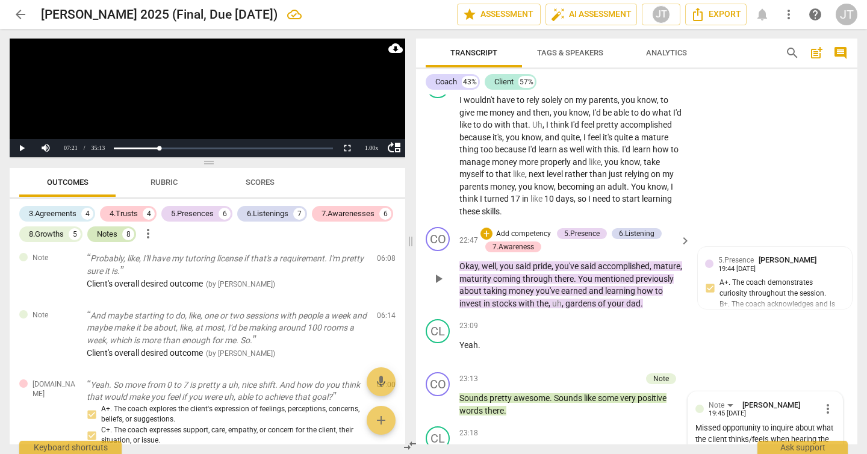
scroll to position [9530, 0]
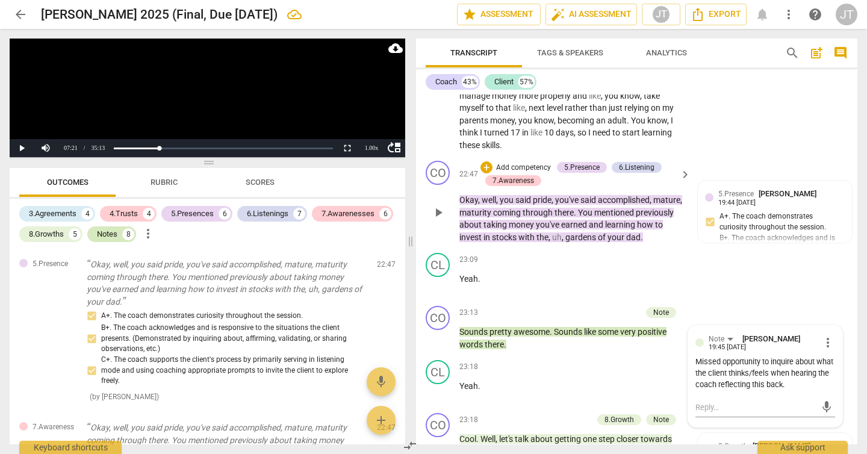
click at [102, 236] on div "Notes" at bounding box center [107, 234] width 20 height 12
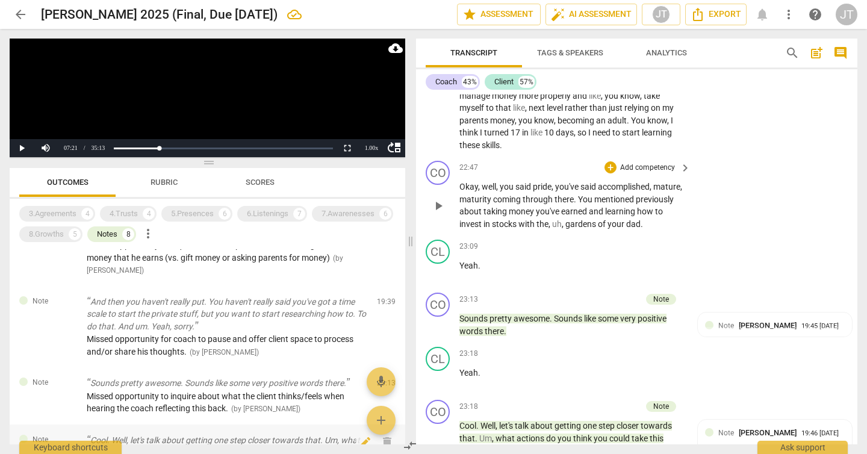
scroll to position [297, 0]
click at [181, 322] on p "And then you haven't really put. You haven't really said you've got a time scal…" at bounding box center [227, 314] width 281 height 37
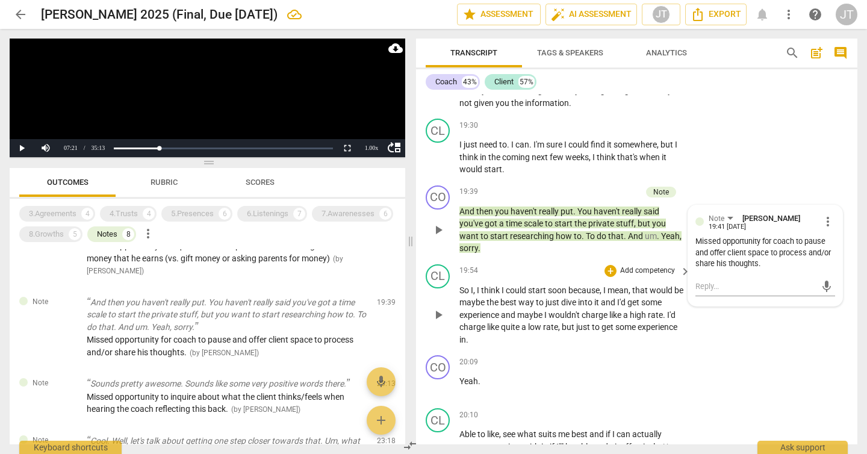
scroll to position [8188, 0]
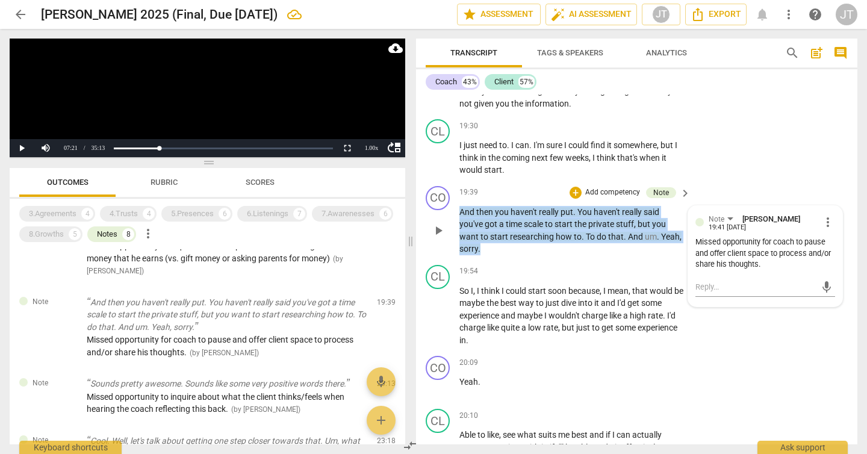
drag, startPoint x: 506, startPoint y: 299, endPoint x: 443, endPoint y: 267, distance: 71.6
click at [443, 260] on div "CO play_arrow pause 19:39 + Add competency Note keyboard_arrow_right And then y…" at bounding box center [636, 220] width 441 height 79
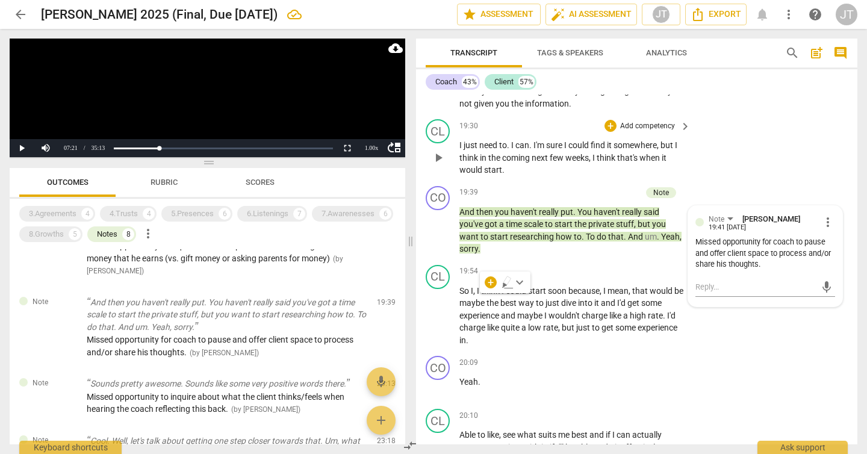
click at [471, 150] on span "just" at bounding box center [472, 145] width 16 height 10
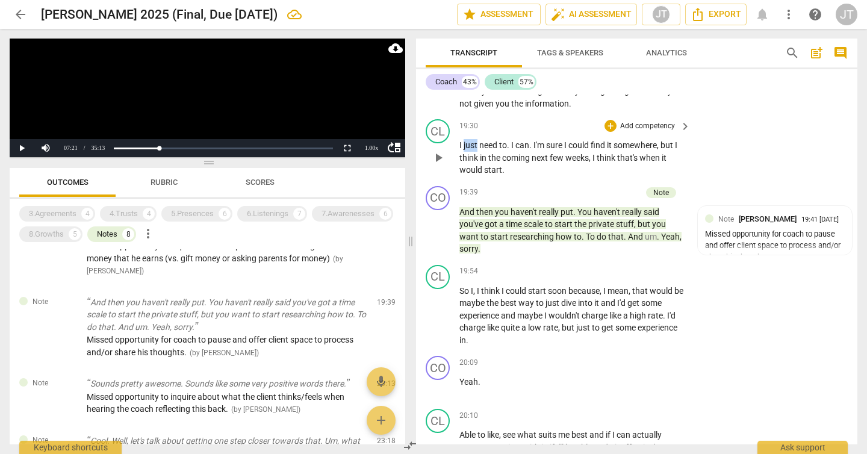
click at [471, 150] on span "just" at bounding box center [472, 145] width 16 height 10
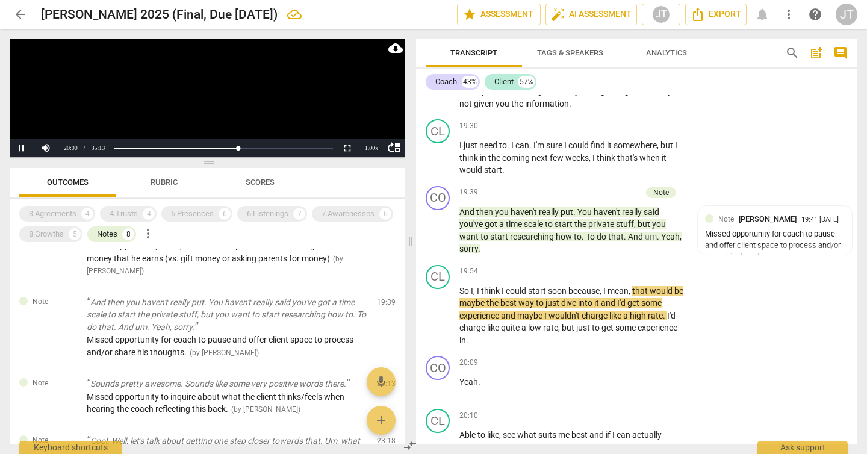
click at [158, 126] on video at bounding box center [208, 98] width 396 height 119
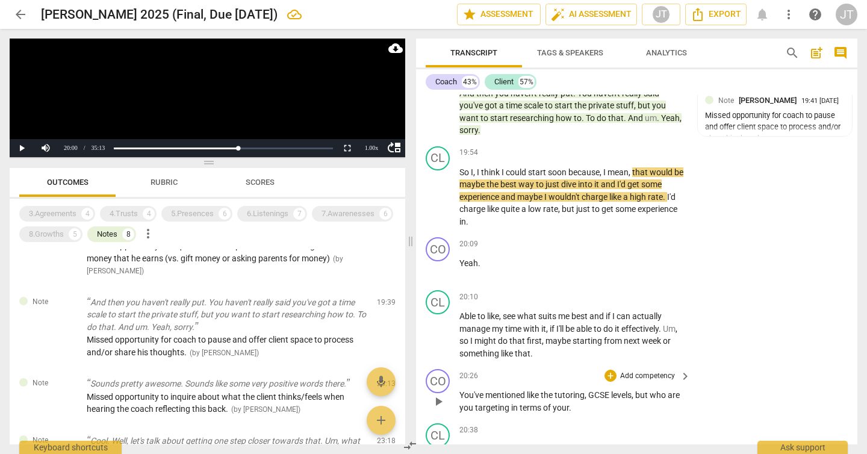
scroll to position [8227, 0]
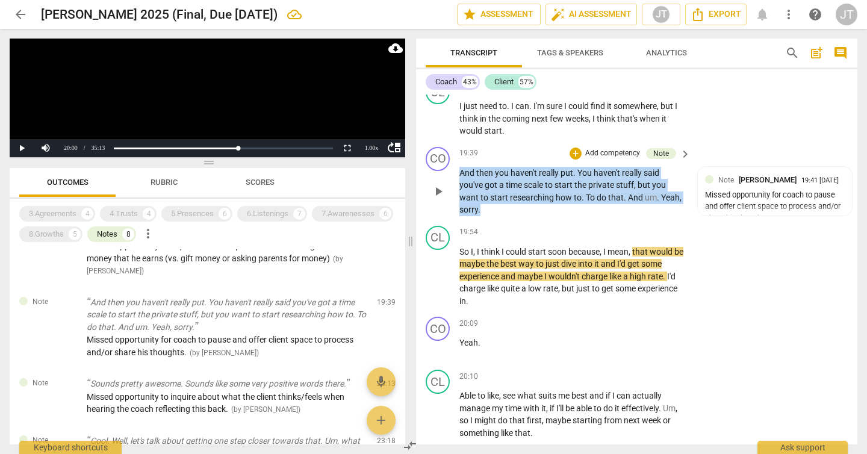
drag, startPoint x: 494, startPoint y: 260, endPoint x: 443, endPoint y: 227, distance: 61.5
click at [443, 221] on div "CO play_arrow pause 19:39 + Add competency Note keyboard_arrow_right And then y…" at bounding box center [636, 181] width 441 height 79
copy p "And then you haven't really put . You haven't really said you've got a time sca…"
click at [585, 216] on p "And then you haven't really put . You haven't really said you've got a time sca…" at bounding box center [571, 191] width 225 height 49
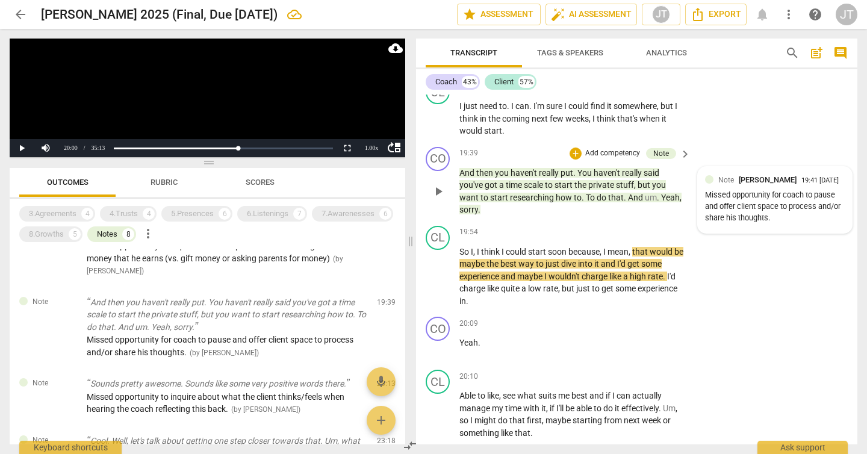
click at [800, 223] on div "Missed opportunity for coach to pause and offer client space to process and/or …" at bounding box center [775, 207] width 140 height 34
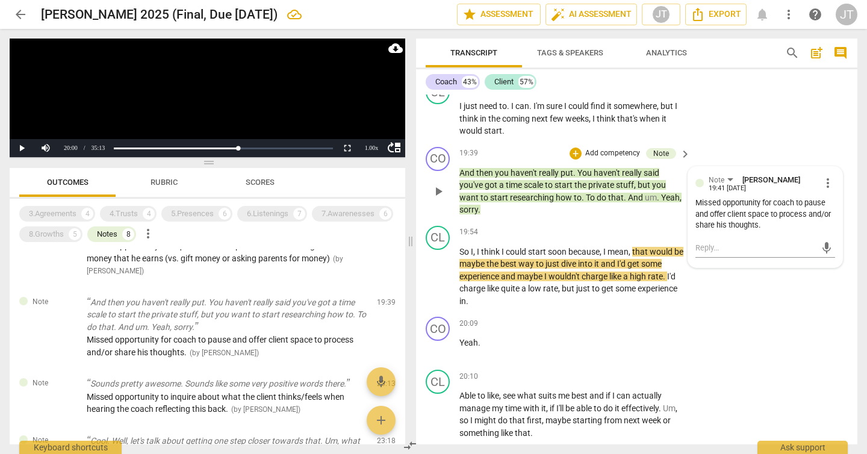
click at [823, 190] on span "more_vert" at bounding box center [828, 183] width 14 height 14
click at [830, 251] on li "Delete" at bounding box center [836, 254] width 42 height 23
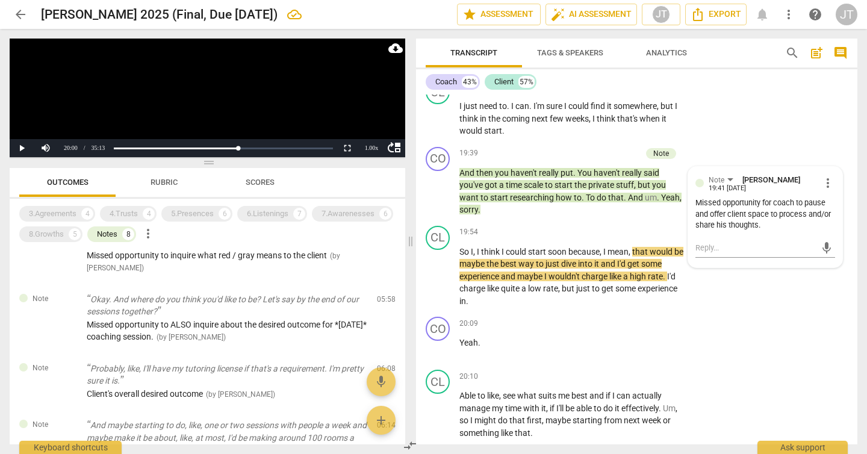
scroll to position [0, 0]
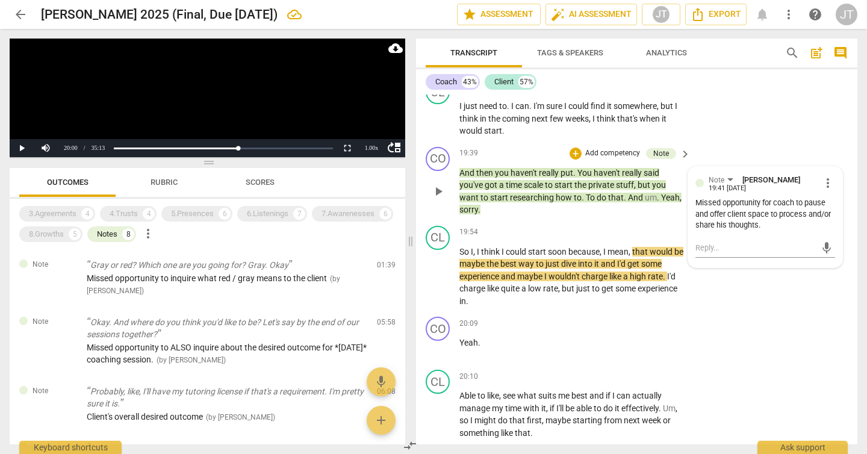
click at [520, 190] on span "time" at bounding box center [515, 185] width 18 height 10
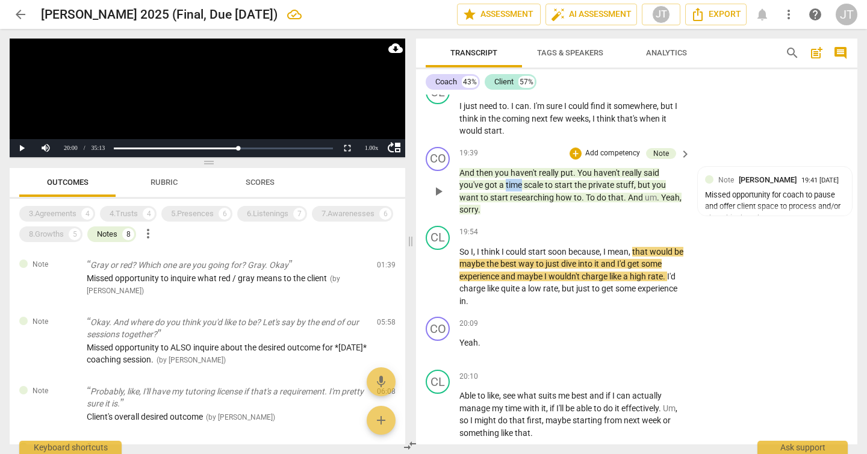
click at [520, 190] on span "time" at bounding box center [515, 185] width 18 height 10
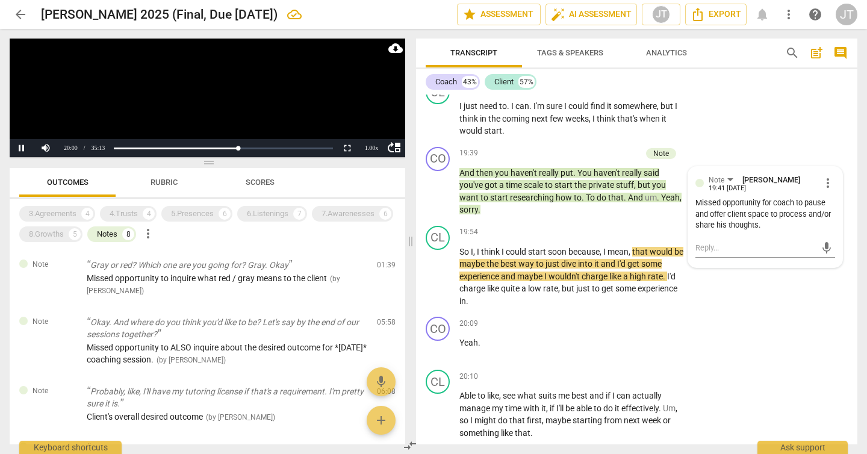
click at [190, 96] on video at bounding box center [208, 98] width 396 height 119
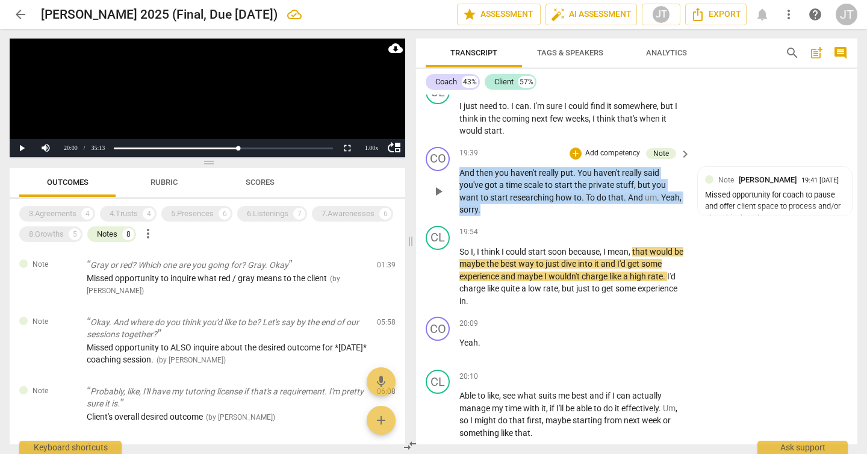
drag, startPoint x: 484, startPoint y: 261, endPoint x: 450, endPoint y: 216, distance: 56.2
click at [450, 216] on div "CO play_arrow pause 19:39 + Add competency Note keyboard_arrow_right And then y…" at bounding box center [636, 181] width 441 height 79
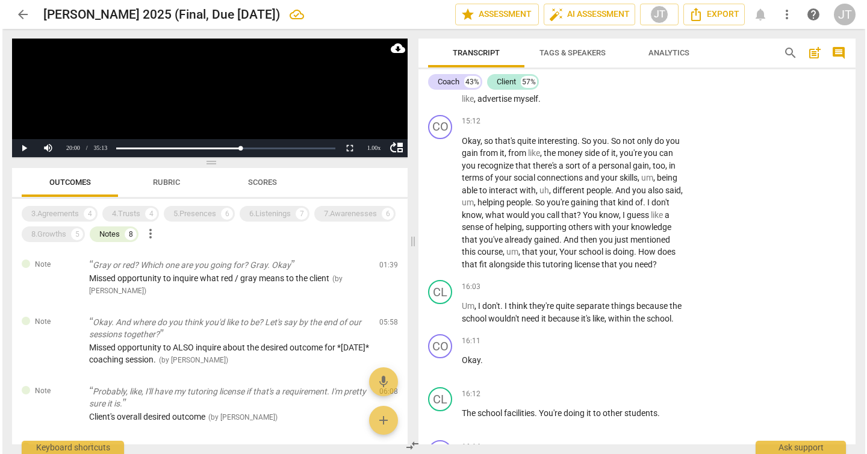
scroll to position [6493, 0]
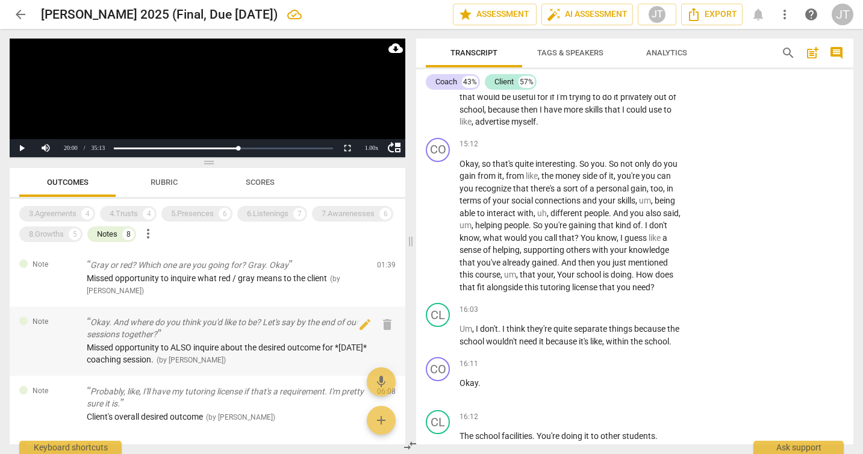
click at [168, 335] on p "Okay. And where do you think you'd like to be? Let's say by the end of our sess…" at bounding box center [227, 328] width 281 height 25
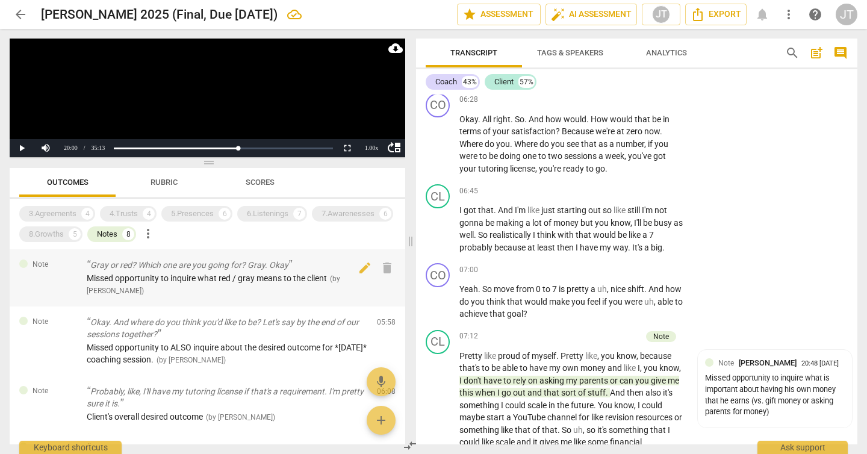
click at [163, 277] on span "Missed opportunity to inquire what red / gray means to the client" at bounding box center [207, 278] width 240 height 10
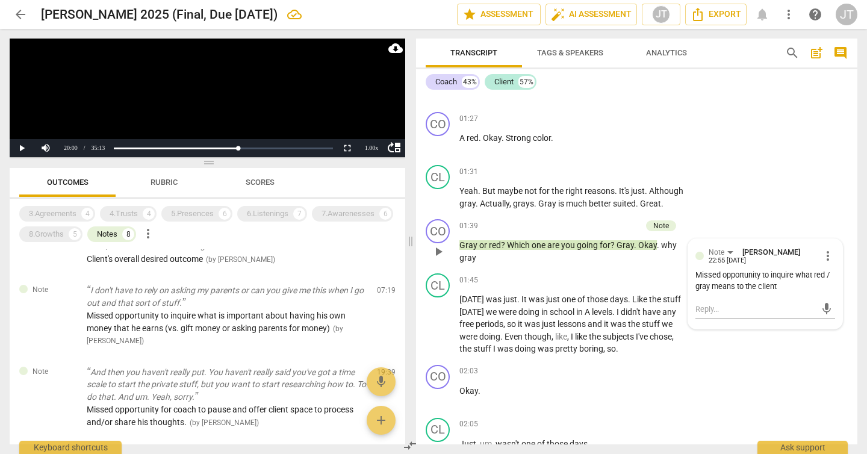
scroll to position [849, 0]
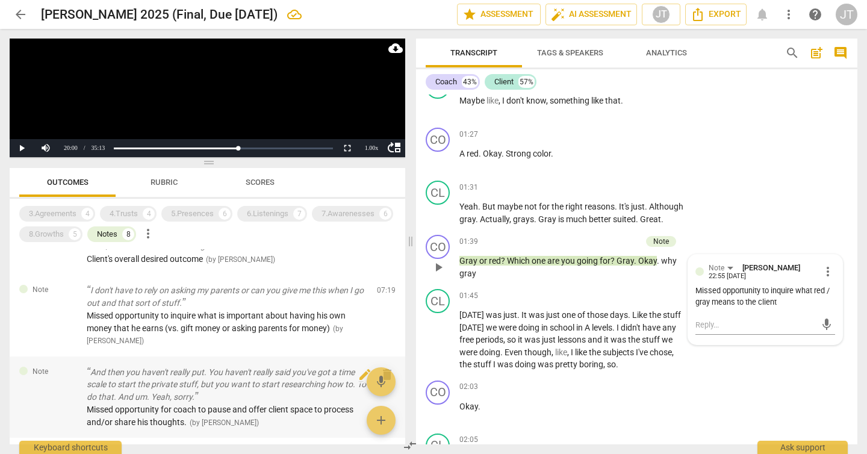
click at [187, 399] on p "And then you haven't really put. You haven't really said you've got a time scal…" at bounding box center [227, 384] width 281 height 37
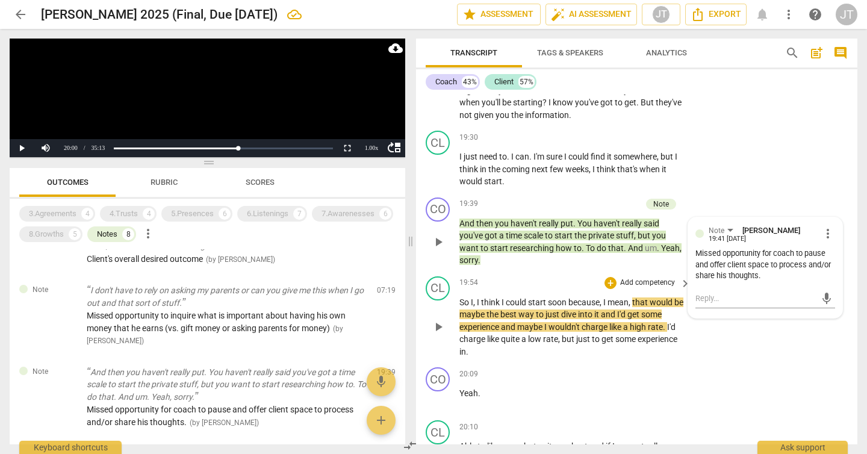
scroll to position [8188, 0]
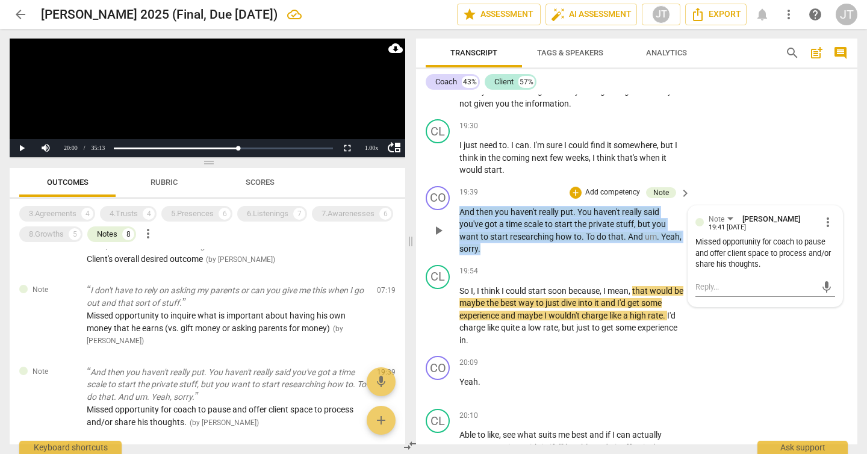
drag, startPoint x: 506, startPoint y: 296, endPoint x: 443, endPoint y: 266, distance: 70.0
click at [443, 260] on div "CO play_arrow pause 19:39 + Add competency Note keyboard_arrow_right And then y…" at bounding box center [636, 220] width 441 height 79
copy p "And then you haven't really put . You haven't really said you've got a time sca…"
